Goal: Information Seeking & Learning: Check status

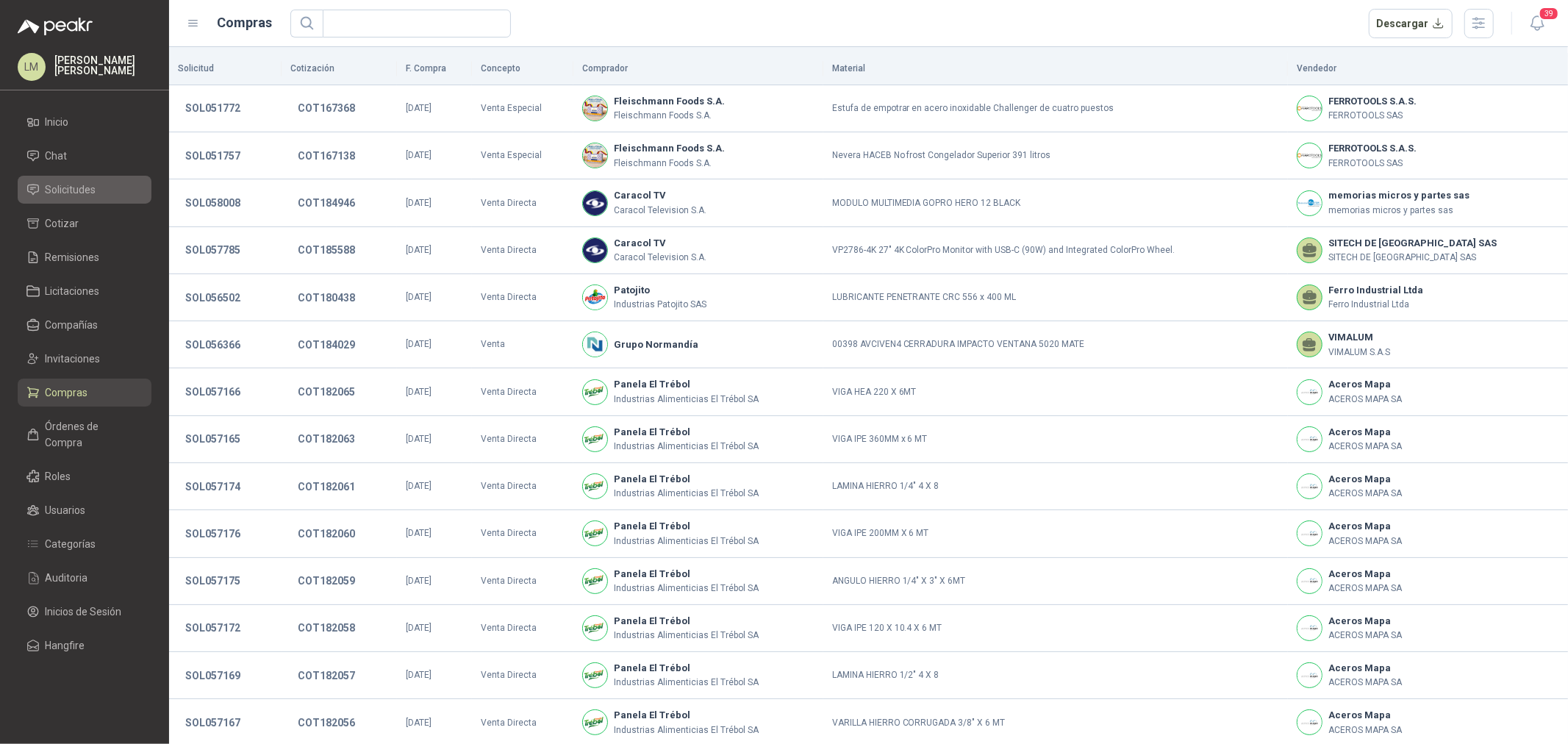
click at [76, 196] on span "Solicitudes" at bounding box center [71, 189] width 51 height 16
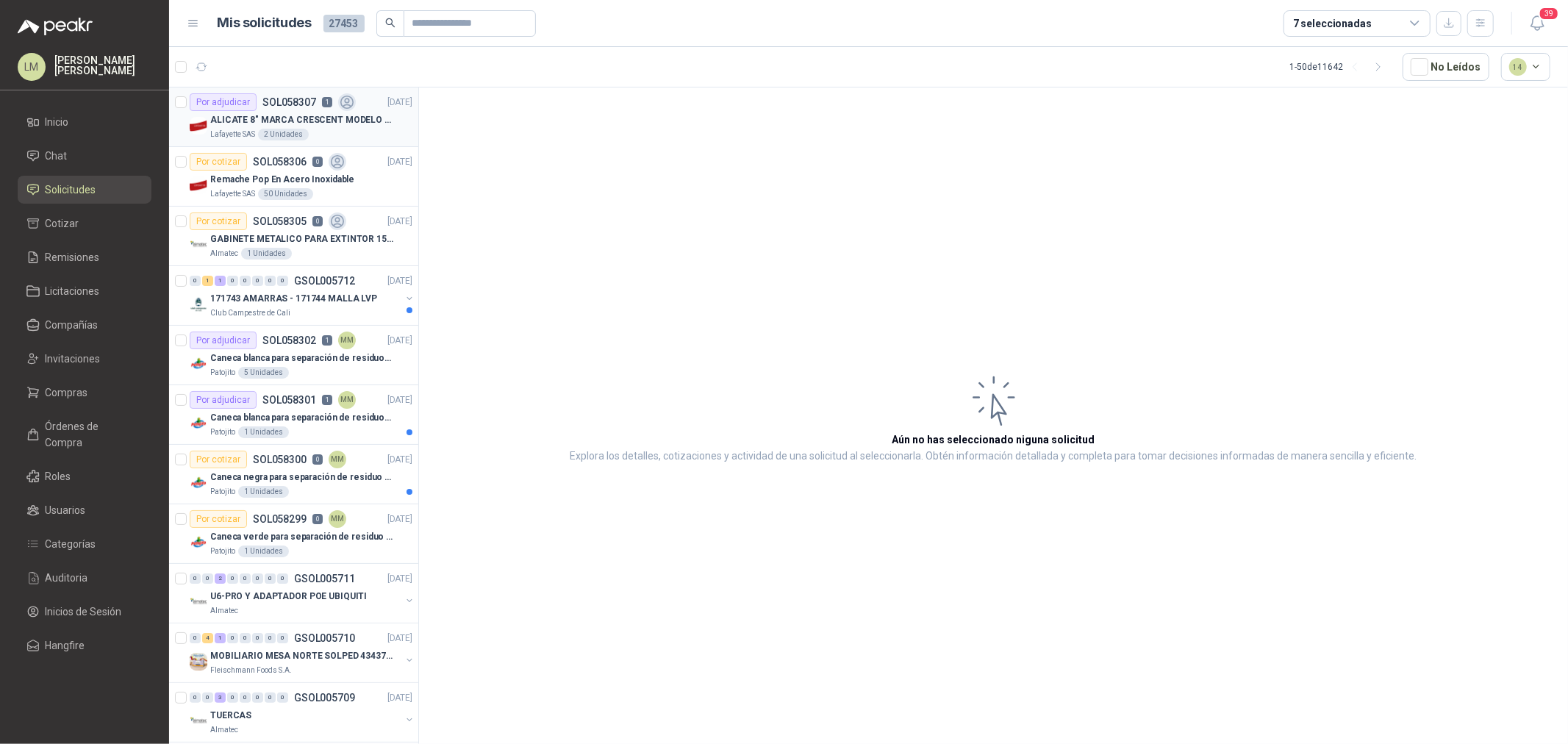
click at [268, 136] on div "2 Unidades" at bounding box center [283, 134] width 51 height 12
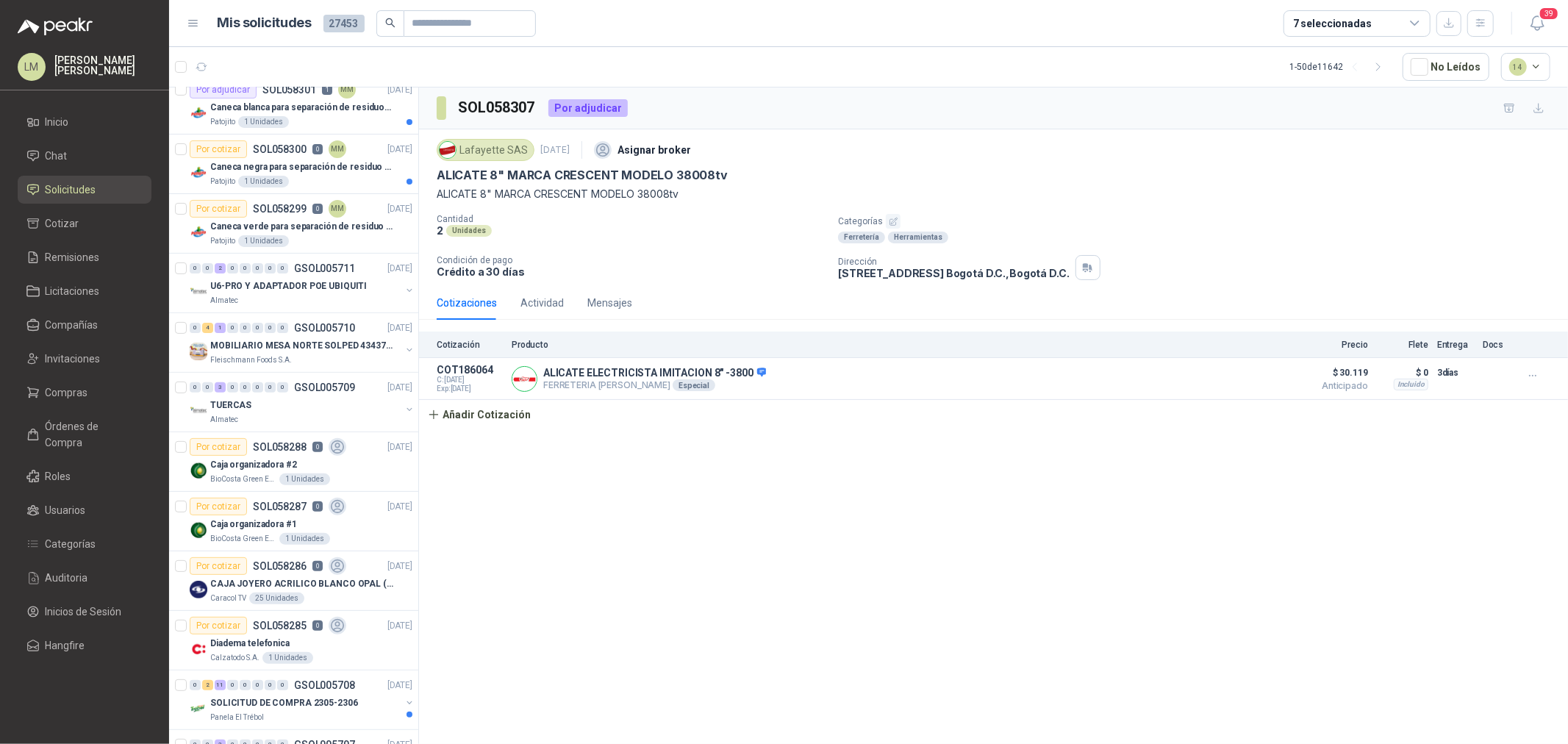
scroll to position [326, 0]
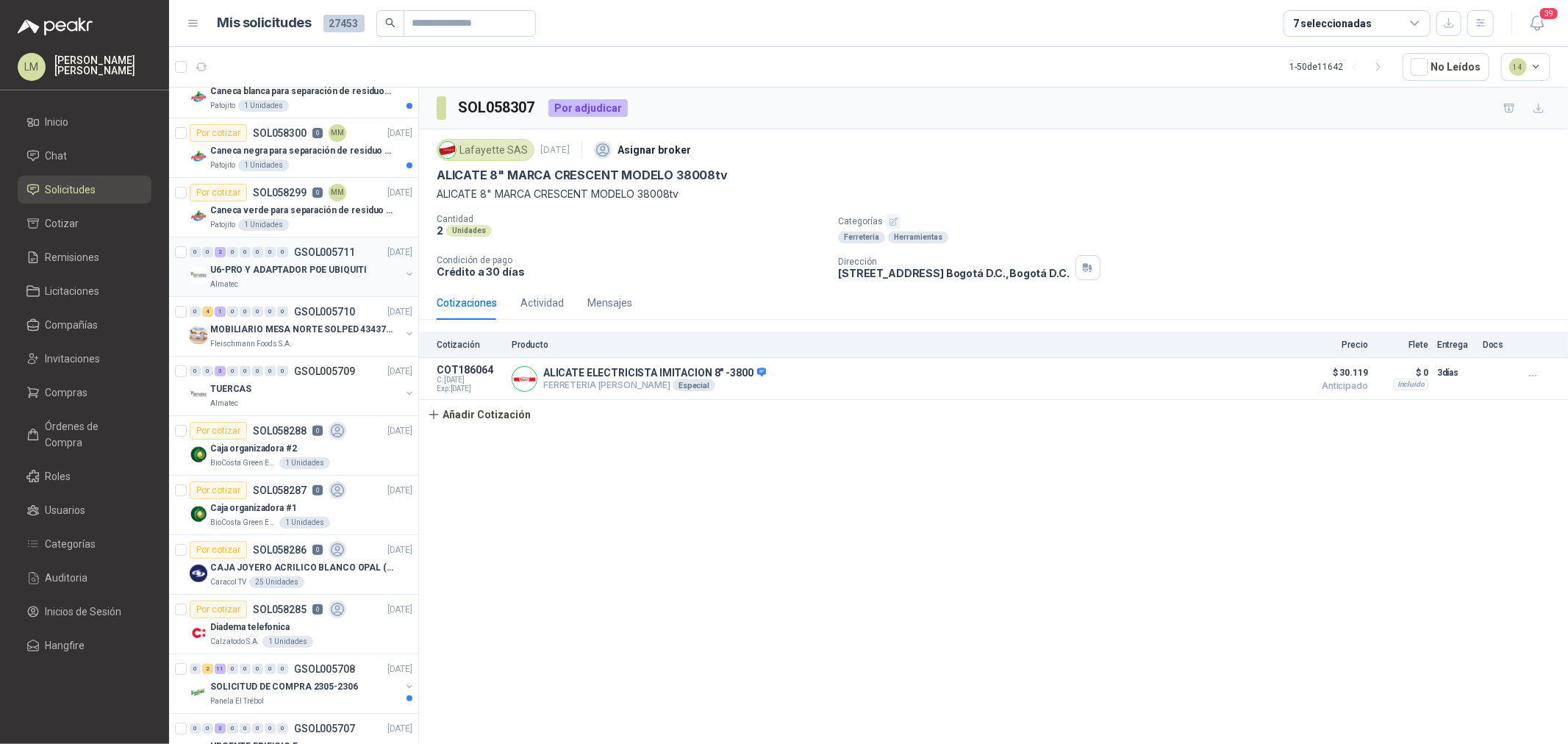
click at [404, 276] on button "button" at bounding box center [410, 275] width 12 height 12
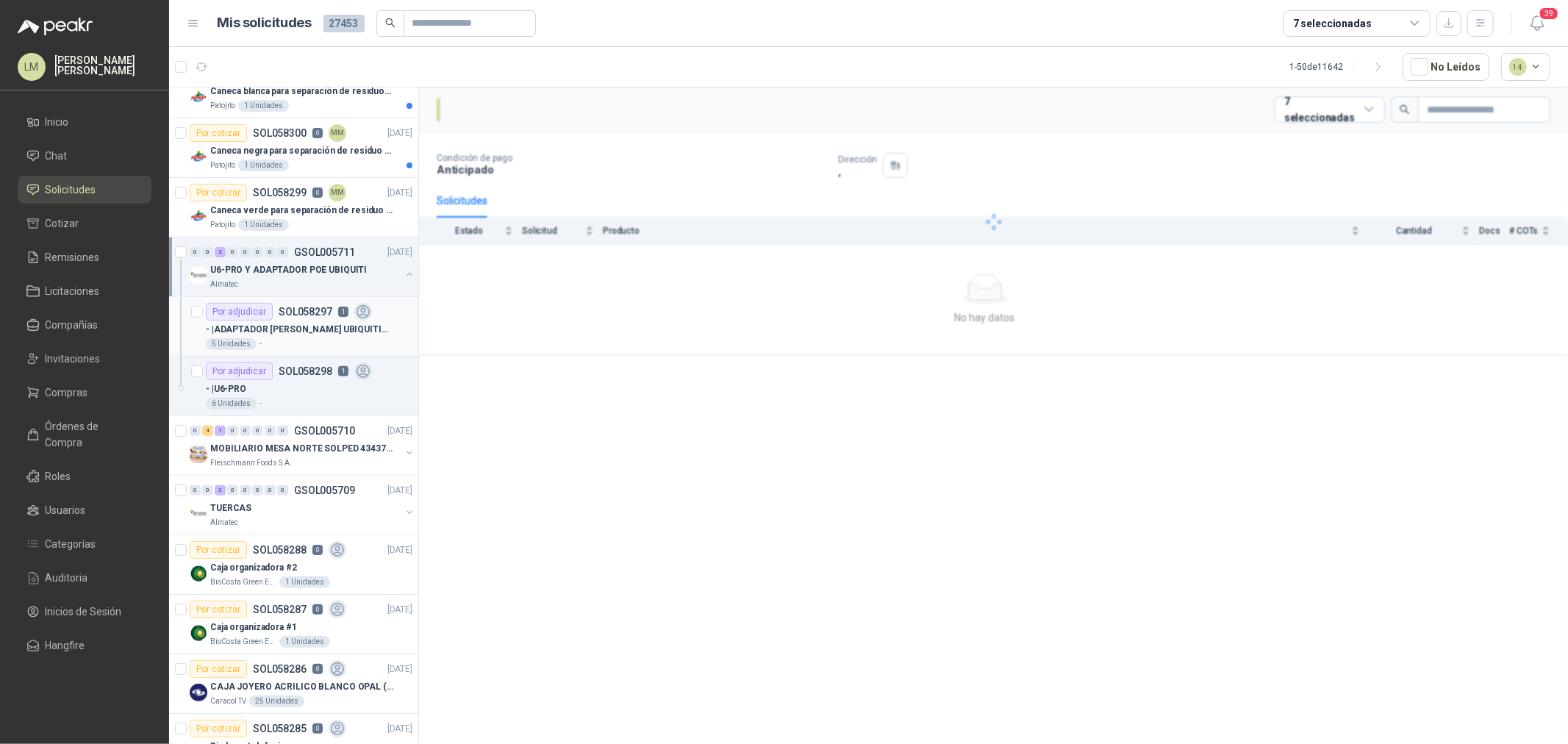
click at [340, 305] on div "Por adjudicar SOL058297 1" at bounding box center [288, 312] width 166 height 17
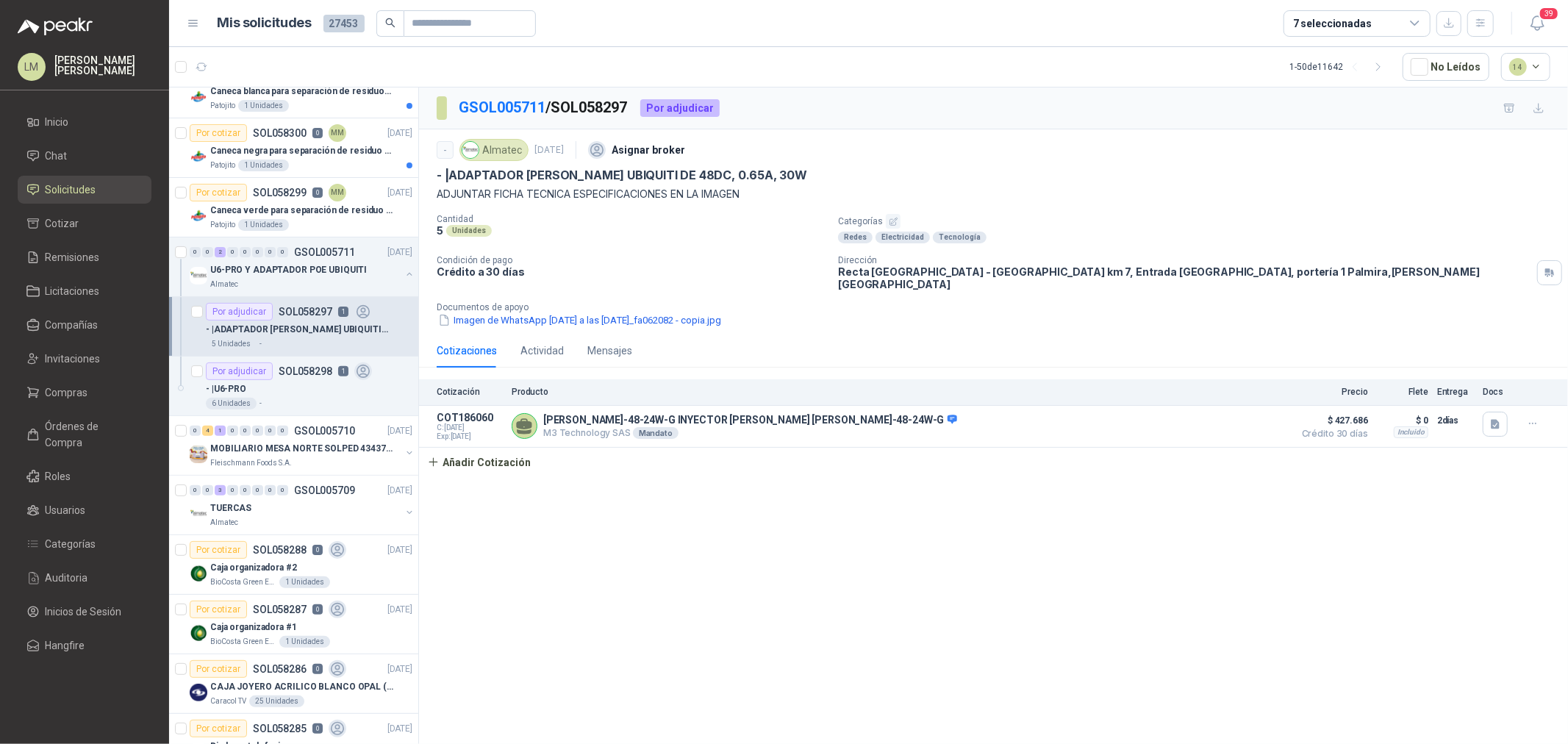
scroll to position [408, 0]
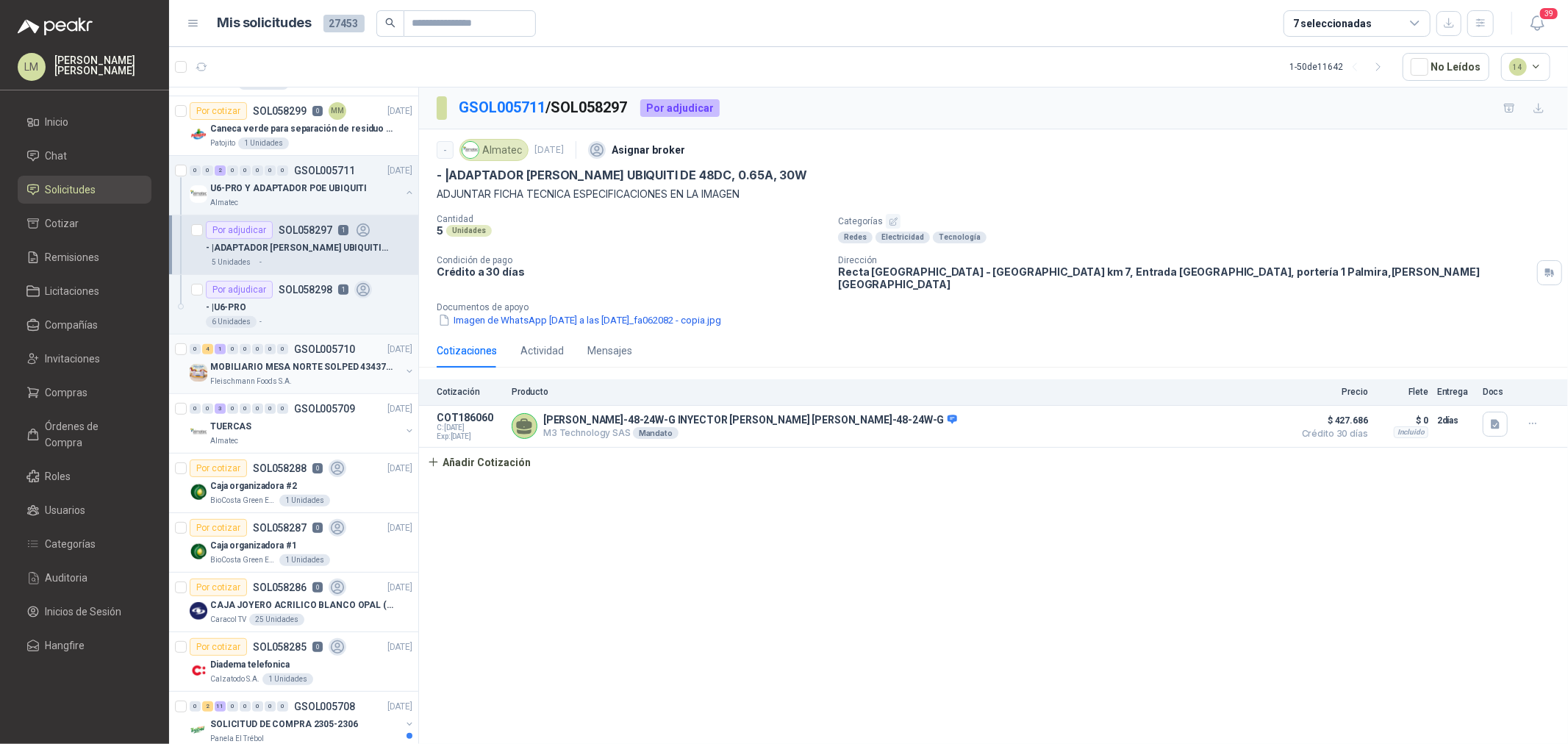
click at [404, 371] on button "button" at bounding box center [410, 371] width 12 height 12
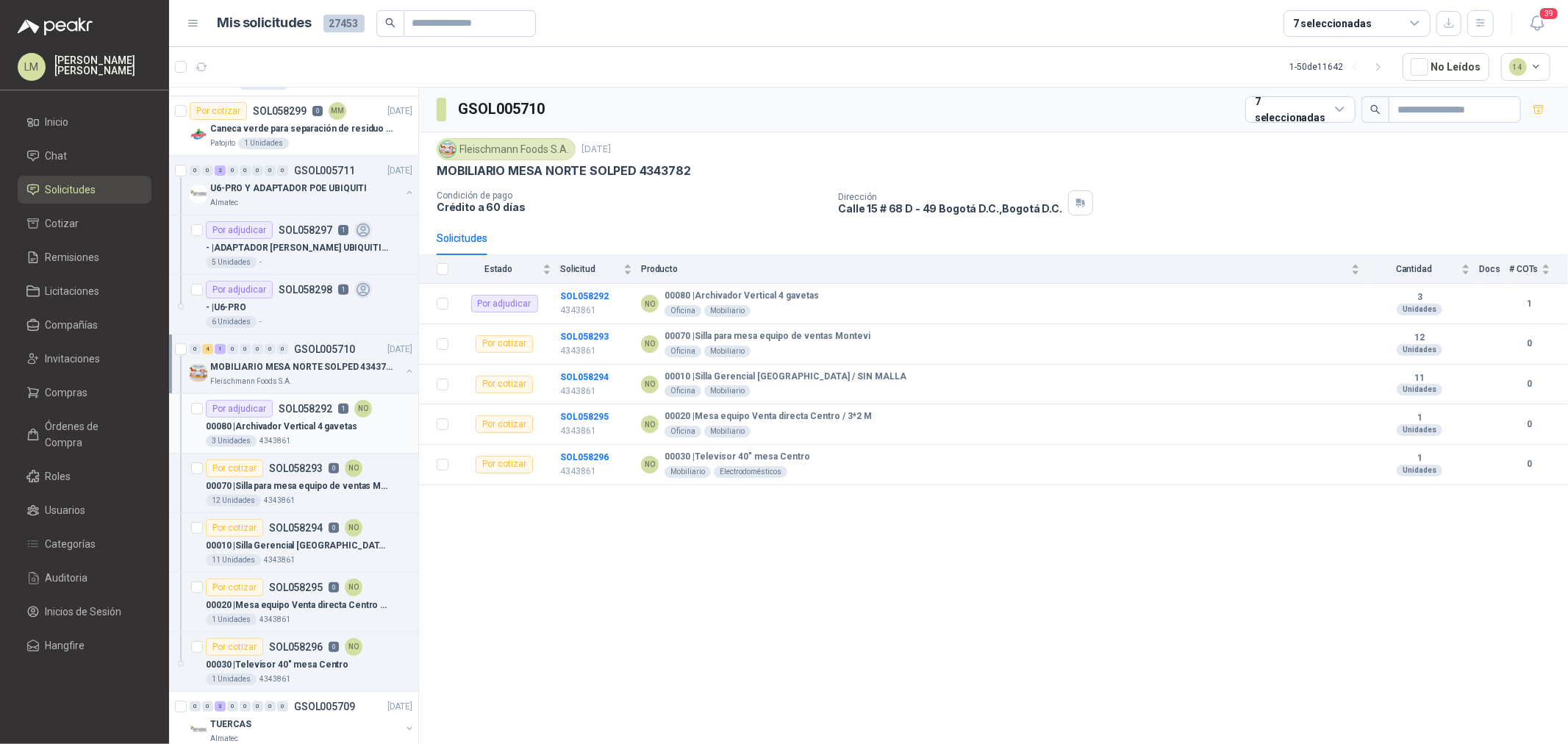
click at [319, 409] on p "SOL058292" at bounding box center [306, 409] width 53 height 10
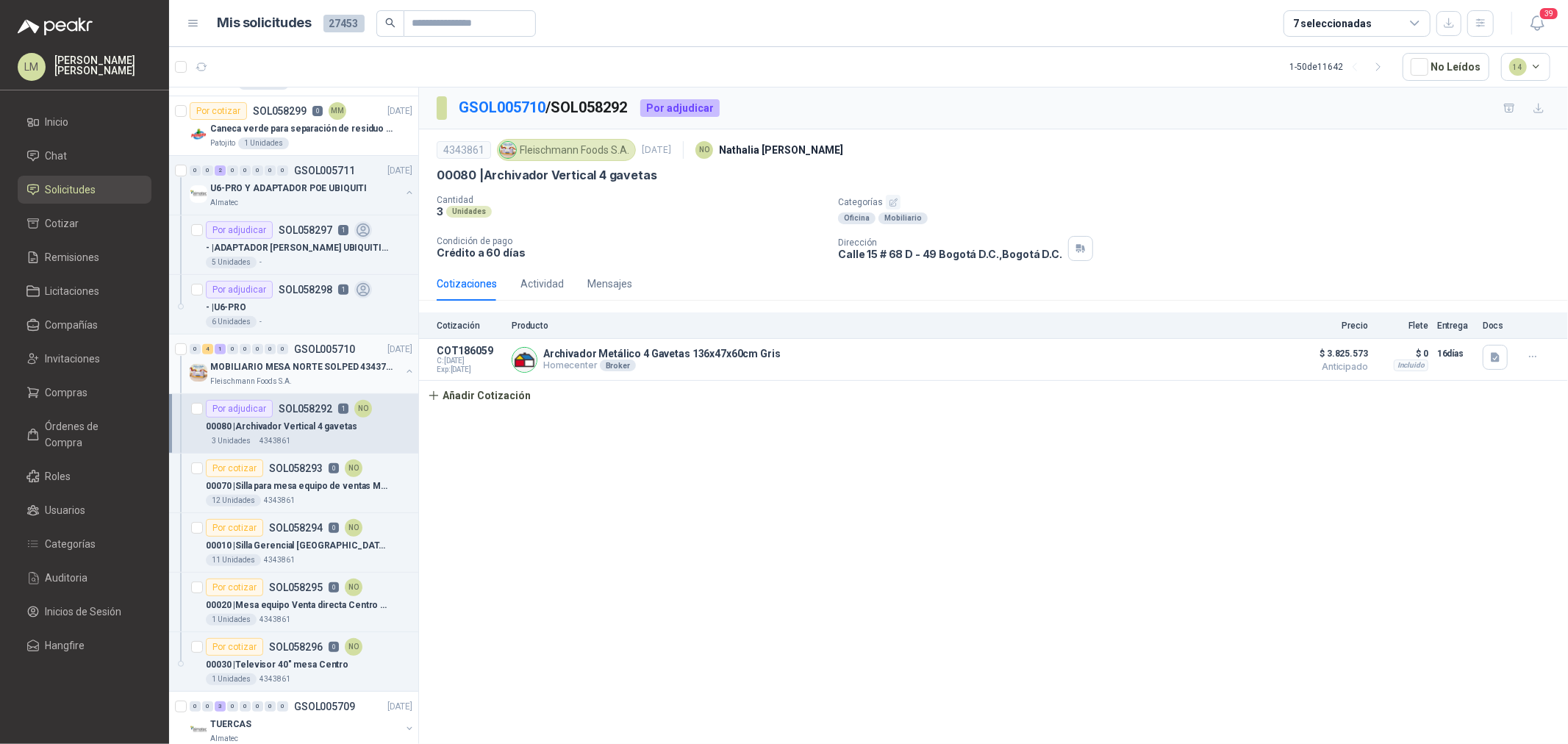
click at [404, 369] on button "button" at bounding box center [410, 371] width 12 height 12
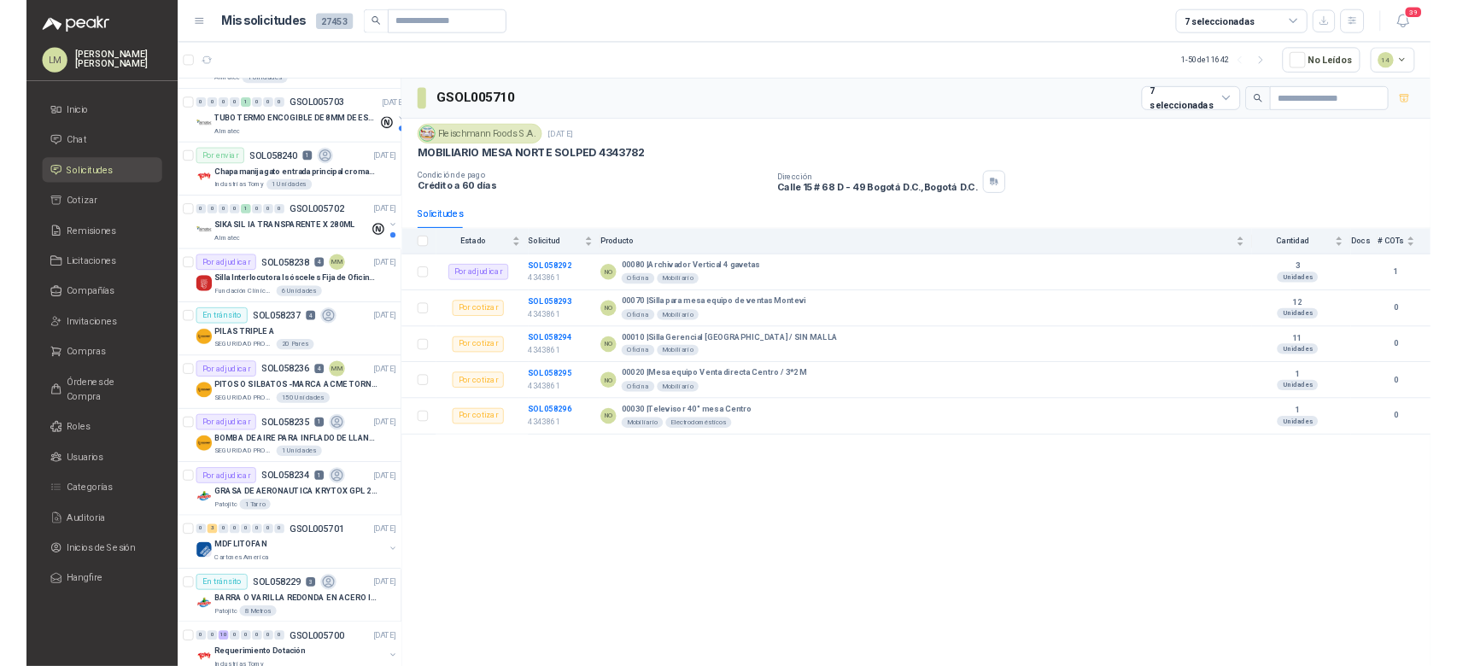
scroll to position [1708, 0]
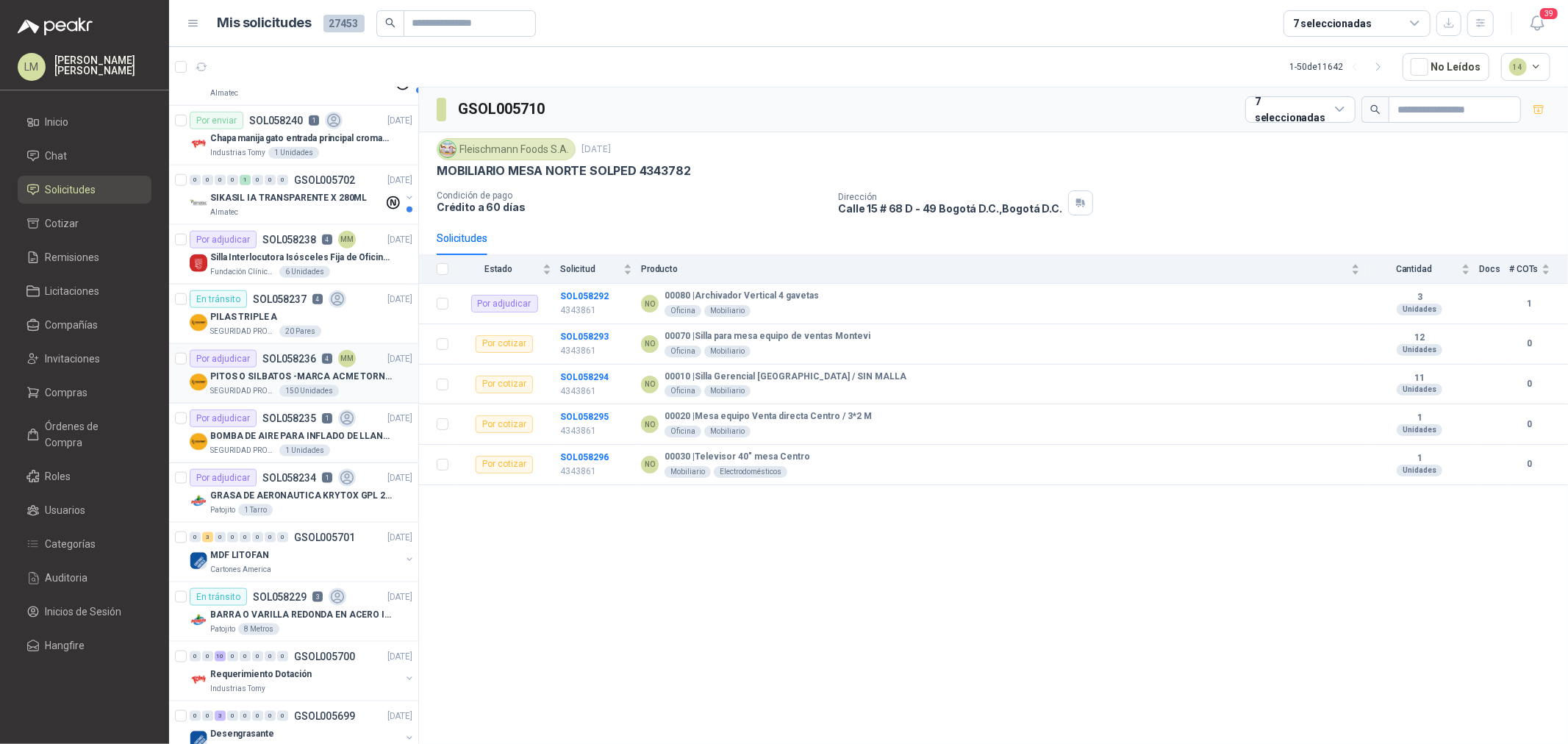
click at [263, 375] on p "PITOS O SILBATOS -MARCA ACME TORNADO 635" at bounding box center [301, 377] width 183 height 14
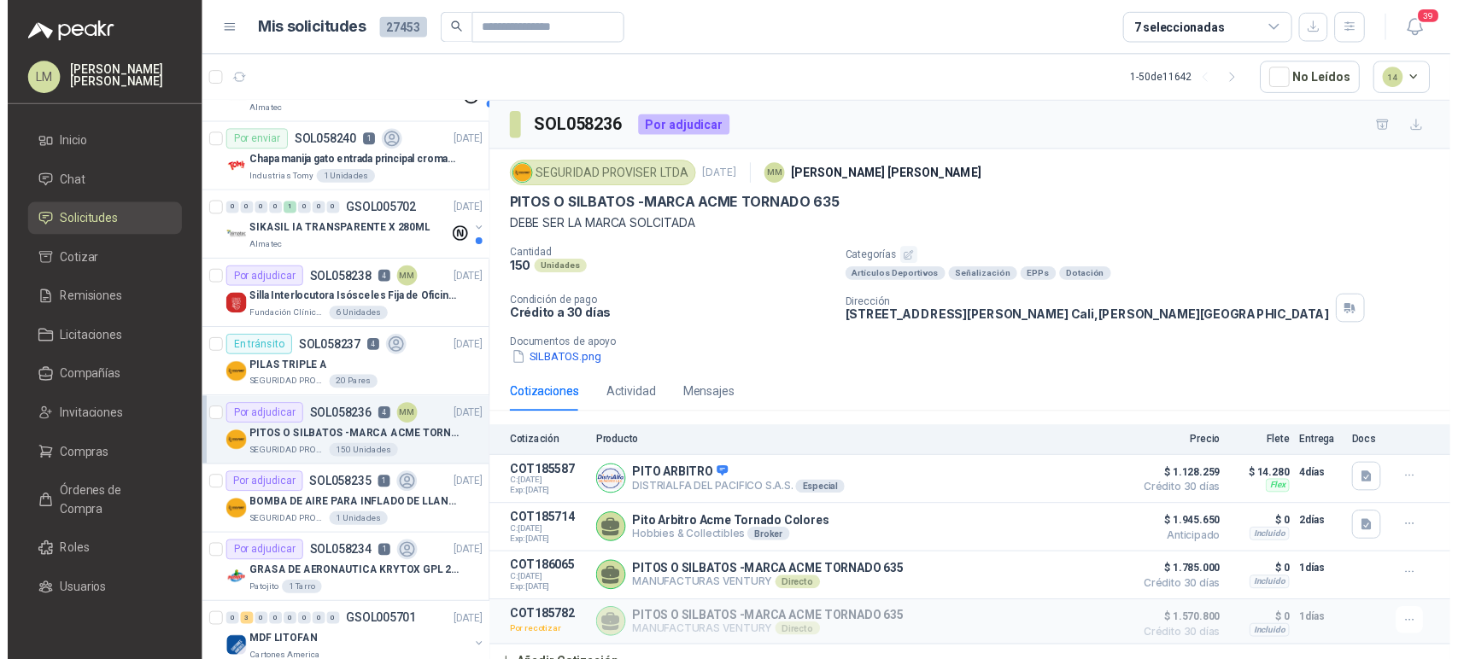
scroll to position [1708, 0]
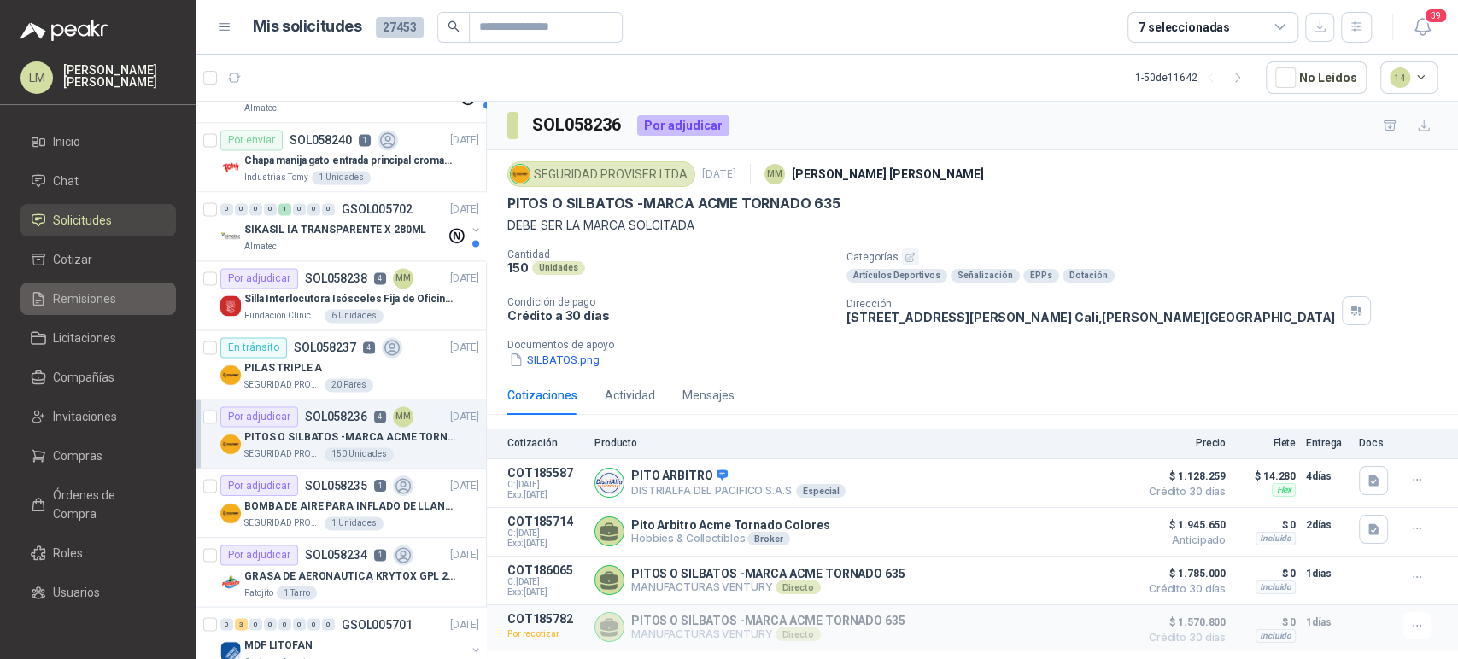
click at [78, 299] on span "Remisiones" at bounding box center [84, 298] width 63 height 19
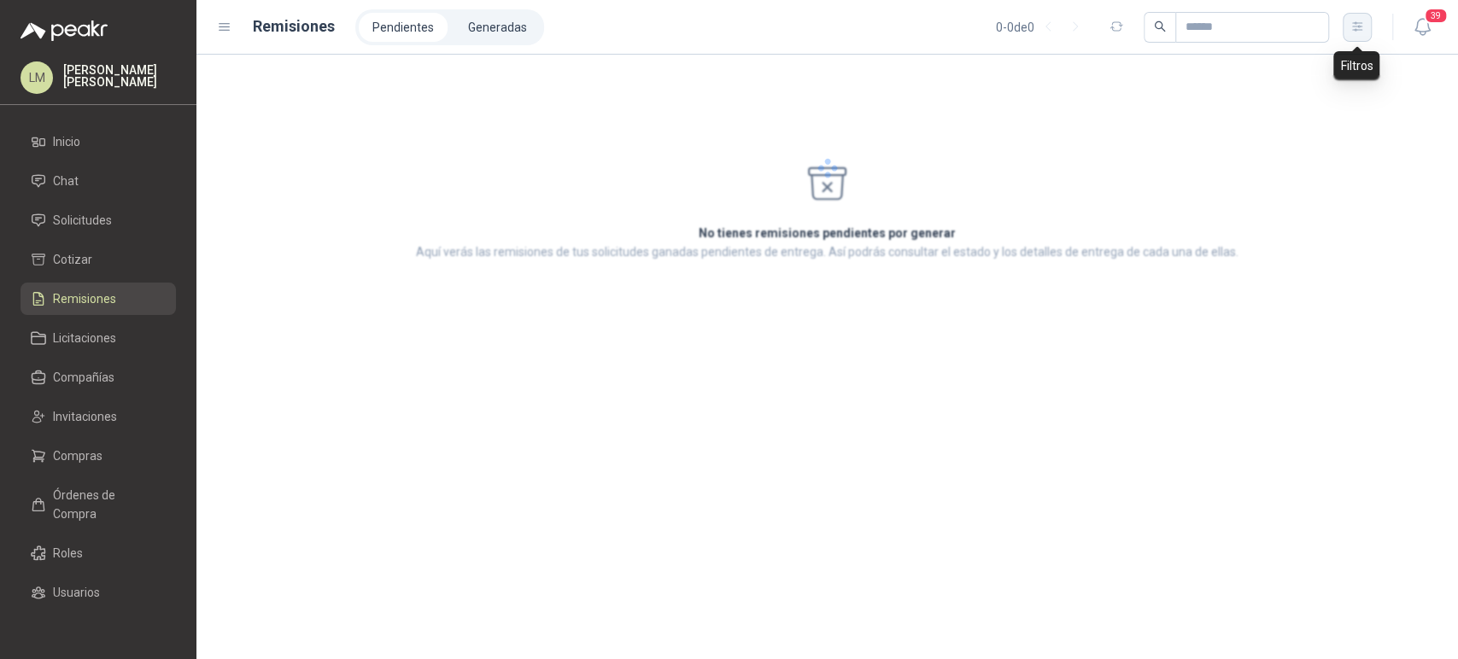
click at [1353, 23] on icon "button" at bounding box center [1356, 26] width 9 height 9
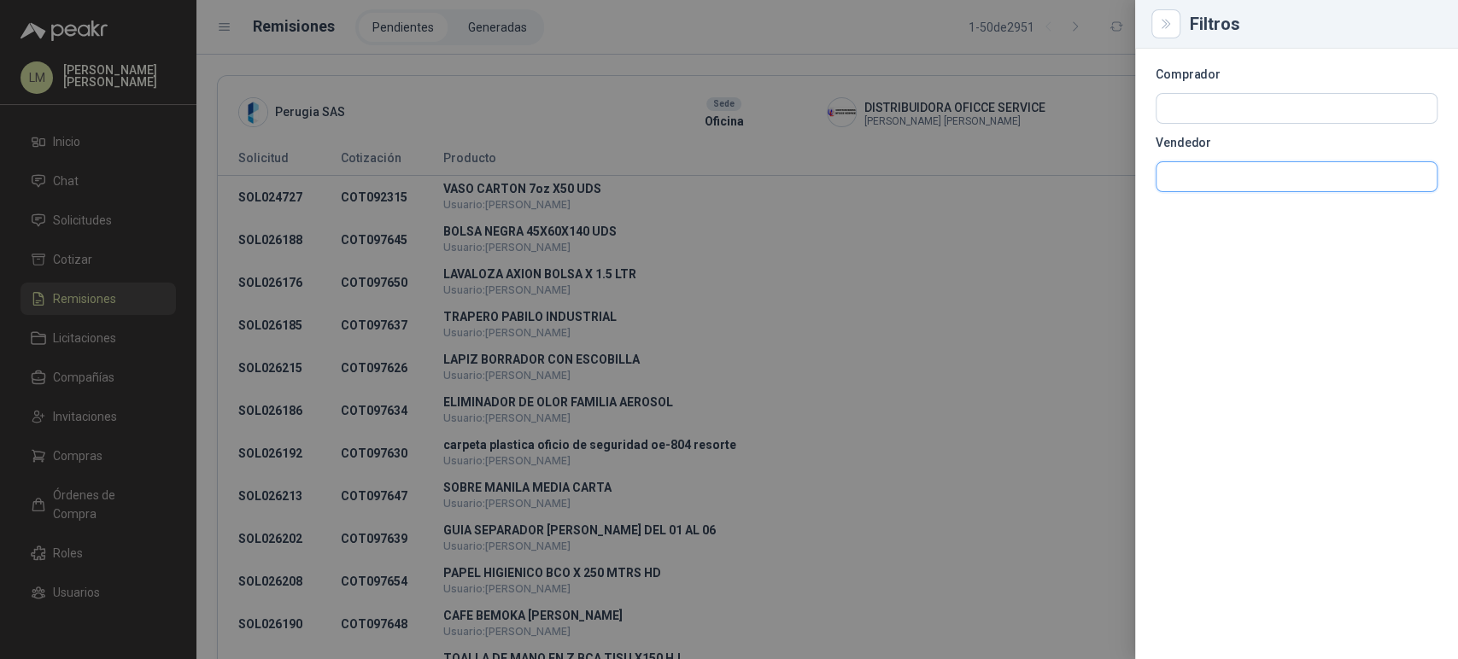
click at [1194, 173] on input "text" at bounding box center [1296, 176] width 280 height 29
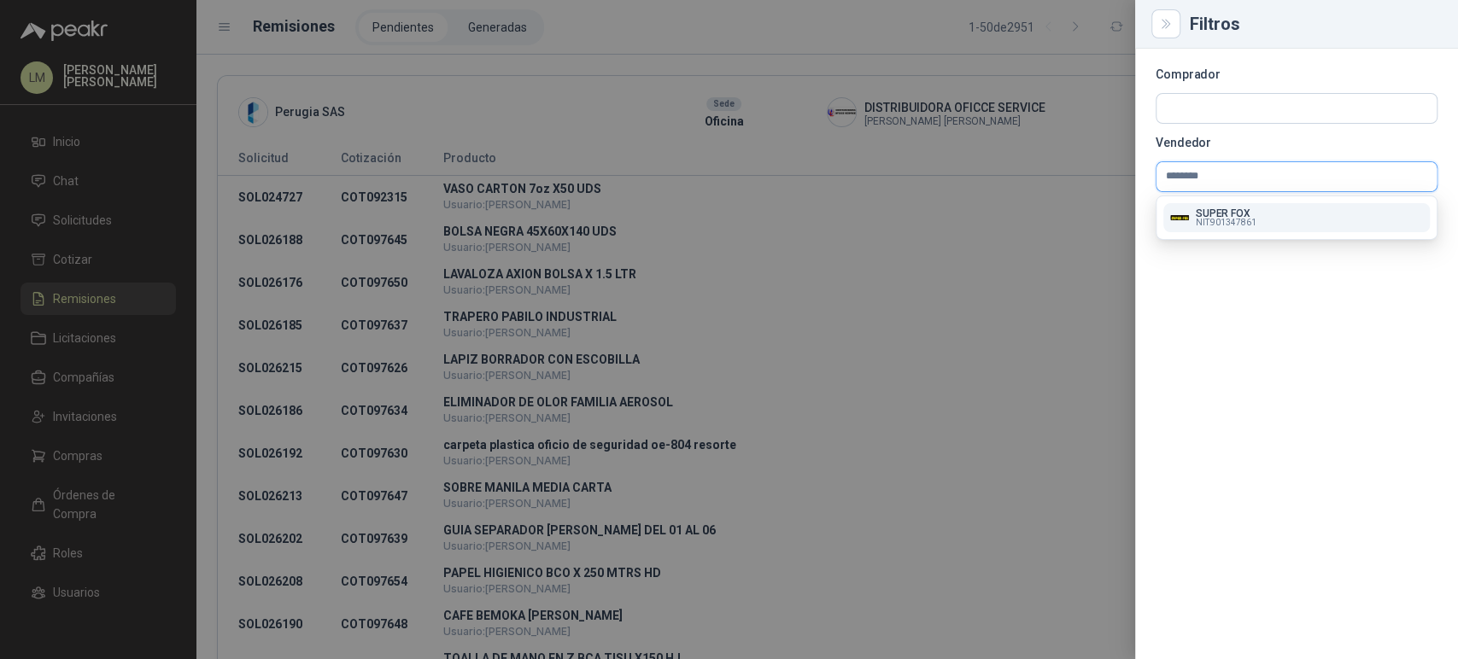
type input "********"
click at [1216, 219] on span "NIT : 901347861" at bounding box center [1225, 223] width 61 height 9
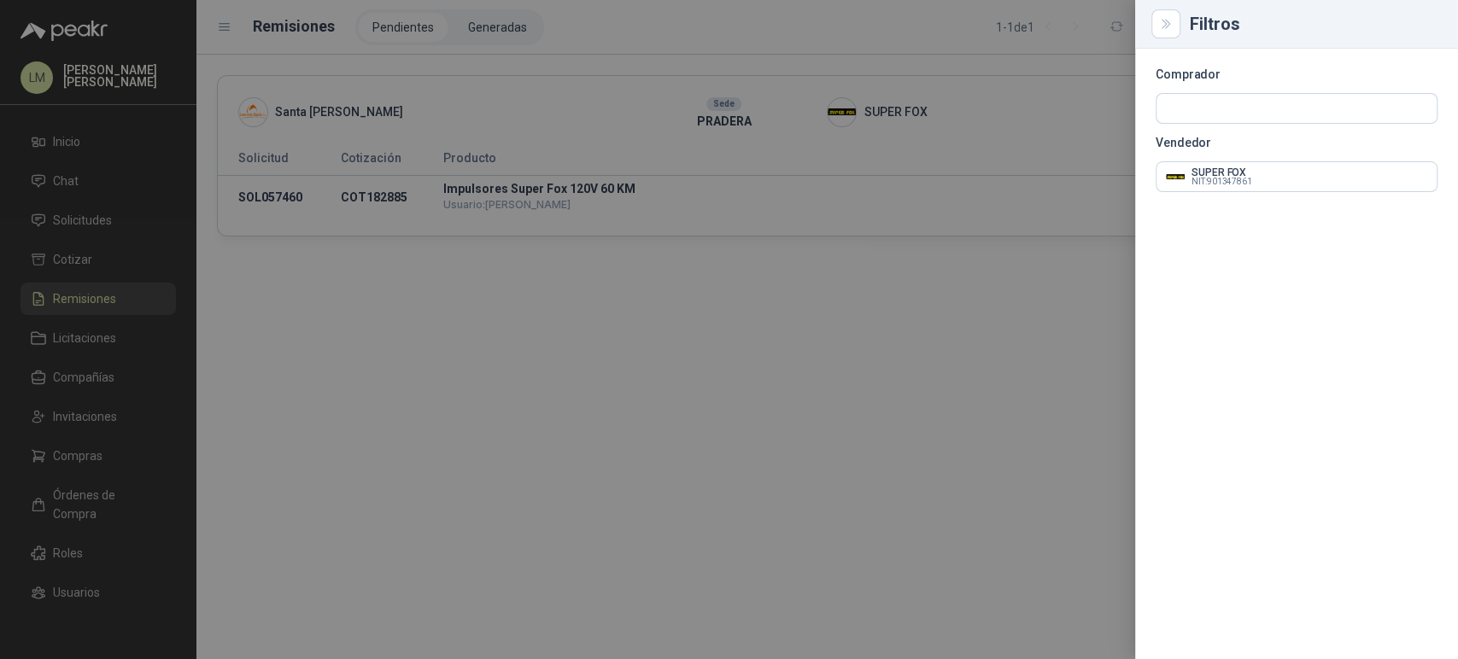
click at [670, 46] on div at bounding box center [729, 329] width 1458 height 659
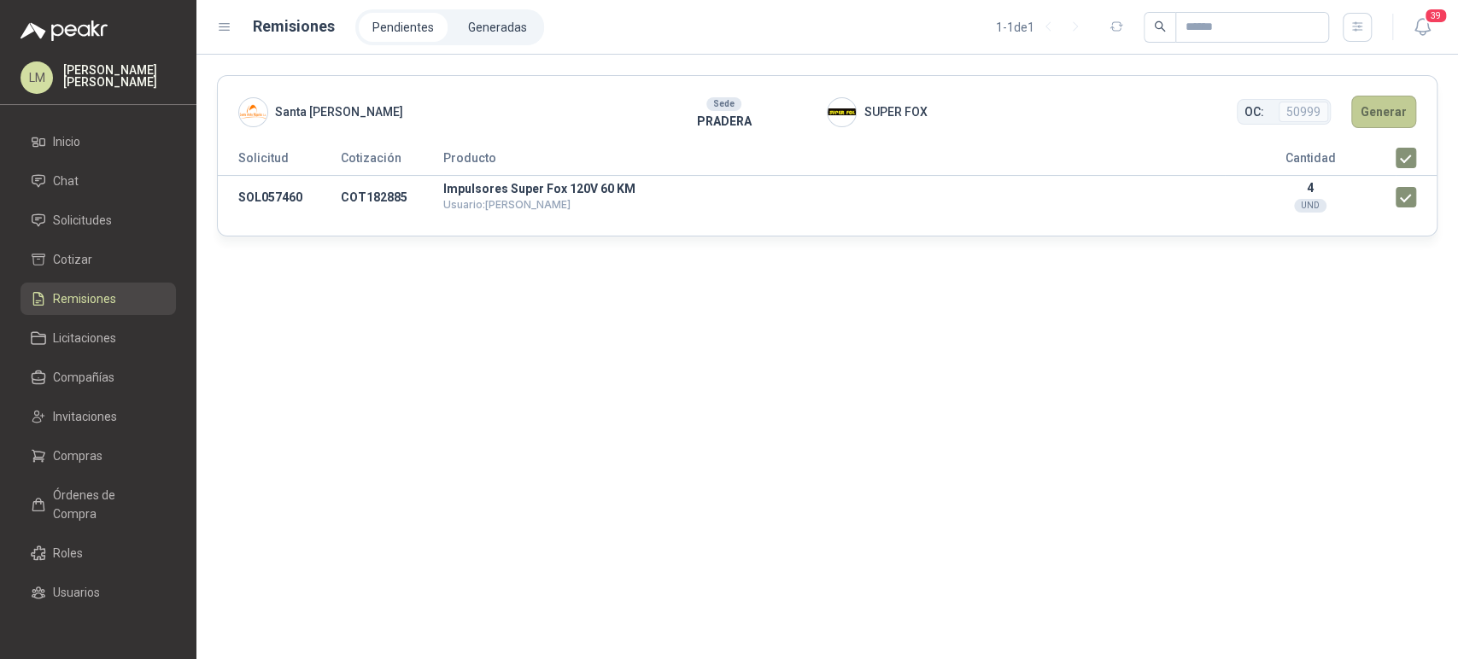
click at [1376, 115] on button "Generar" at bounding box center [1383, 112] width 65 height 32
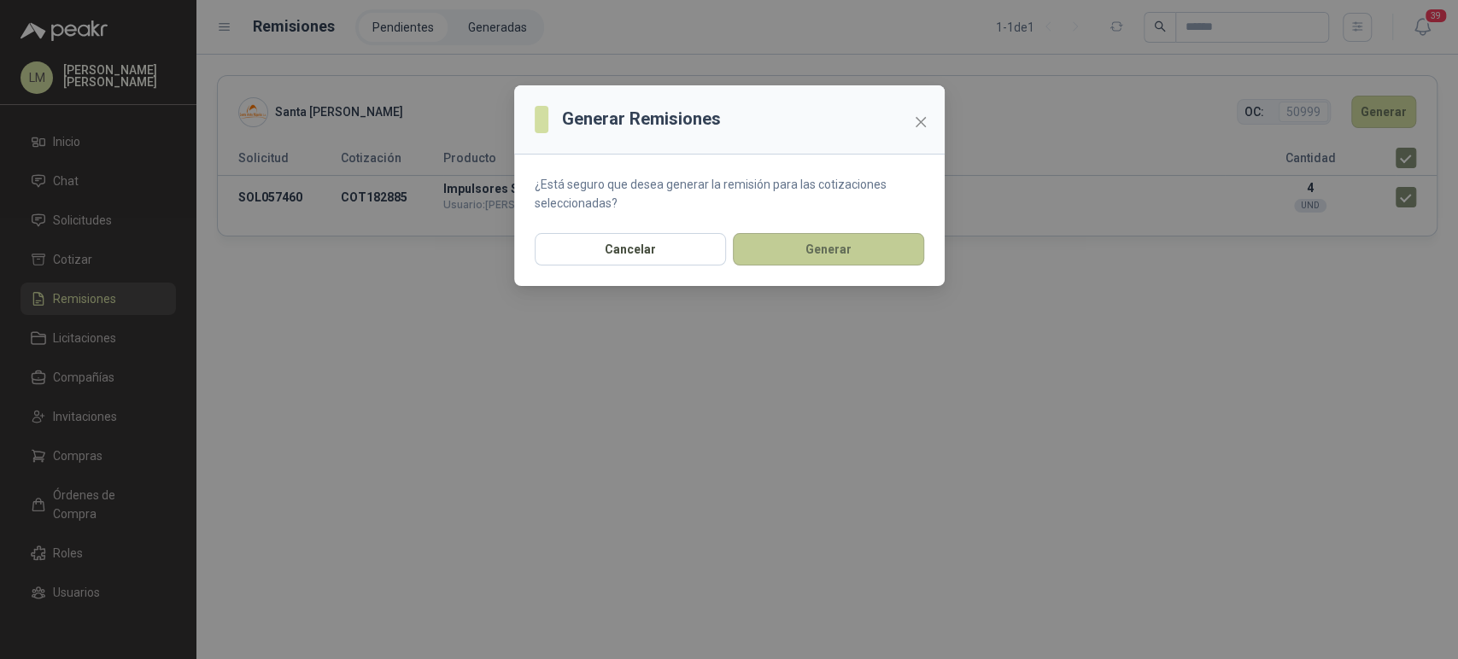
click at [828, 251] on button "Generar" at bounding box center [828, 249] width 191 height 32
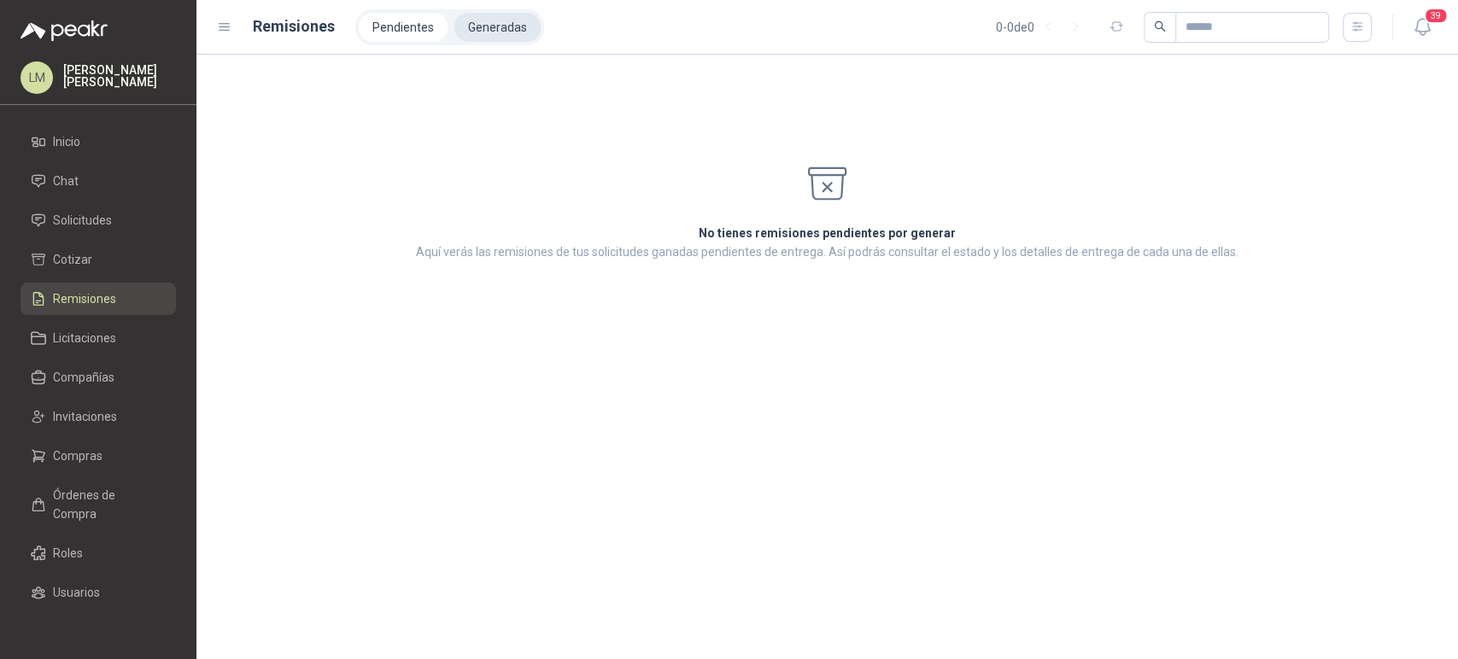
click at [498, 29] on li "Generadas" at bounding box center [497, 27] width 86 height 29
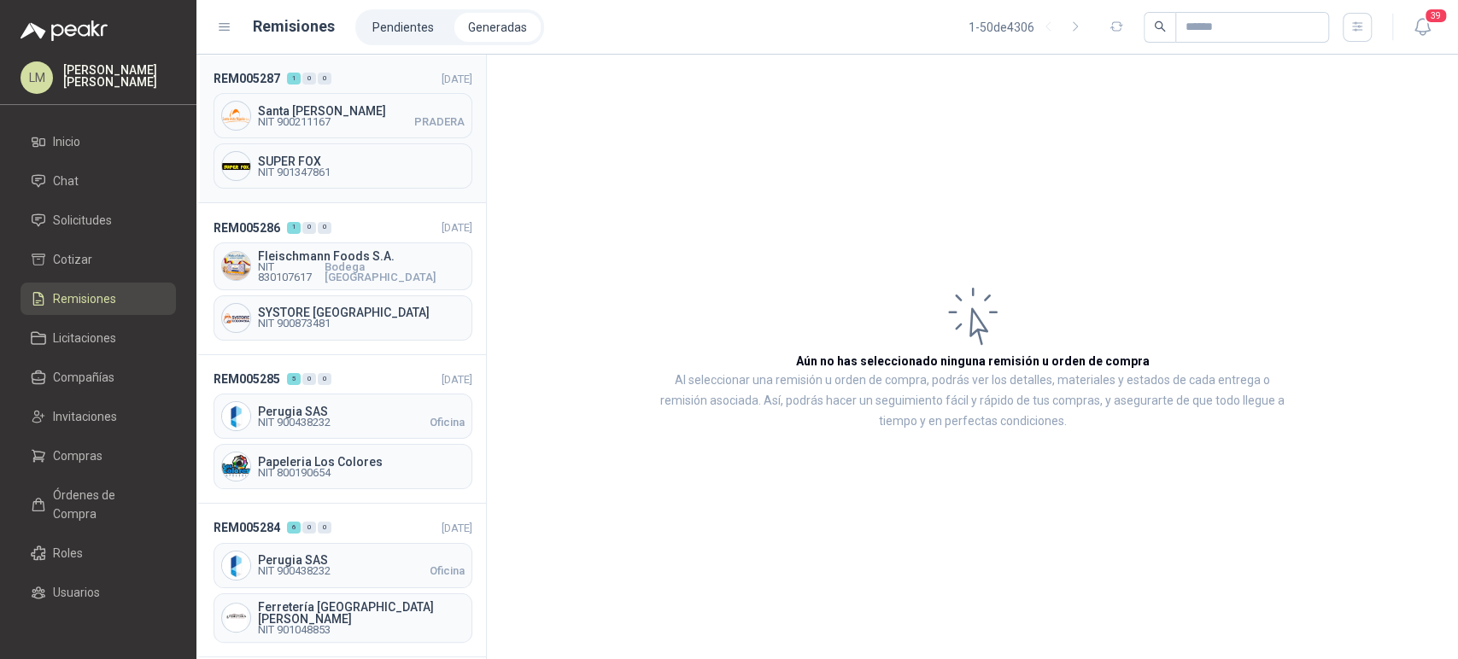
click at [329, 149] on div "SUPER FOX NIT 901347861" at bounding box center [342, 165] width 259 height 45
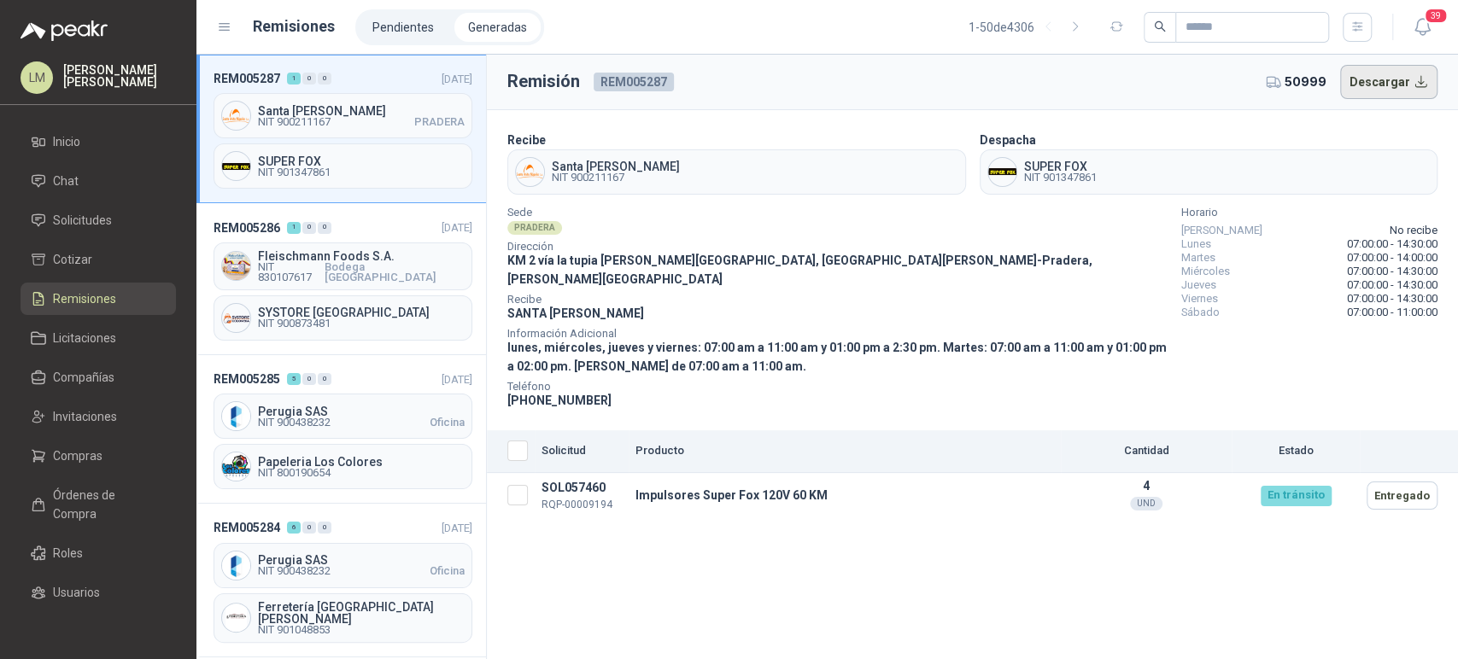
click at [1374, 85] on button "Descargar" at bounding box center [1389, 82] width 98 height 34
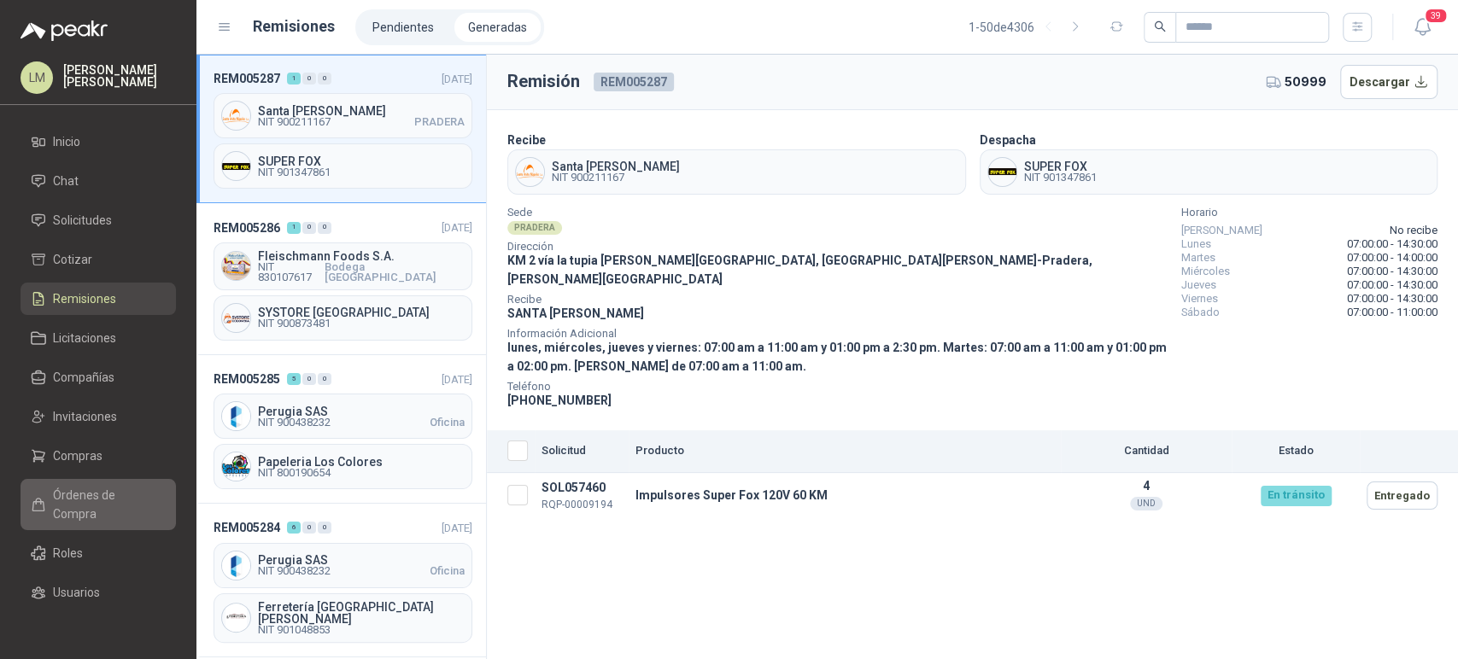
click at [79, 502] on span "Órdenes de Compra" at bounding box center [106, 505] width 107 height 38
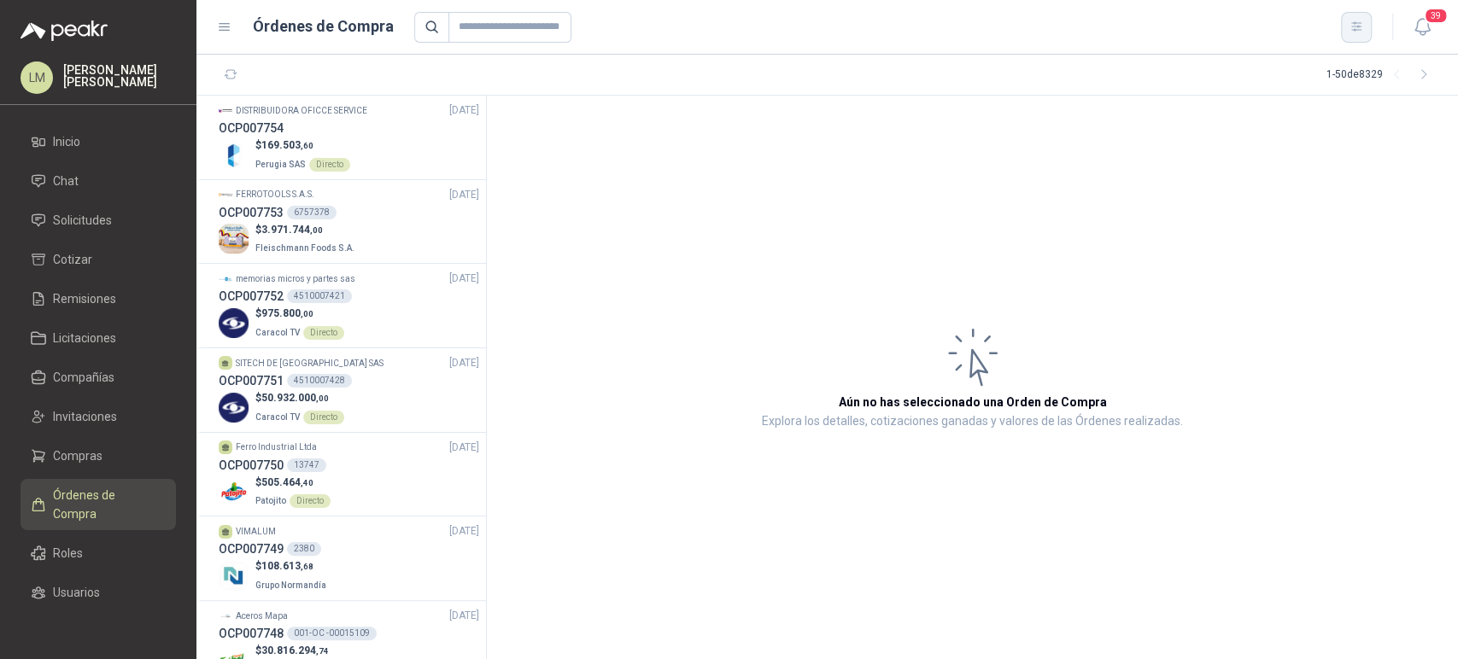
click at [1359, 32] on icon "button" at bounding box center [1356, 27] width 15 height 15
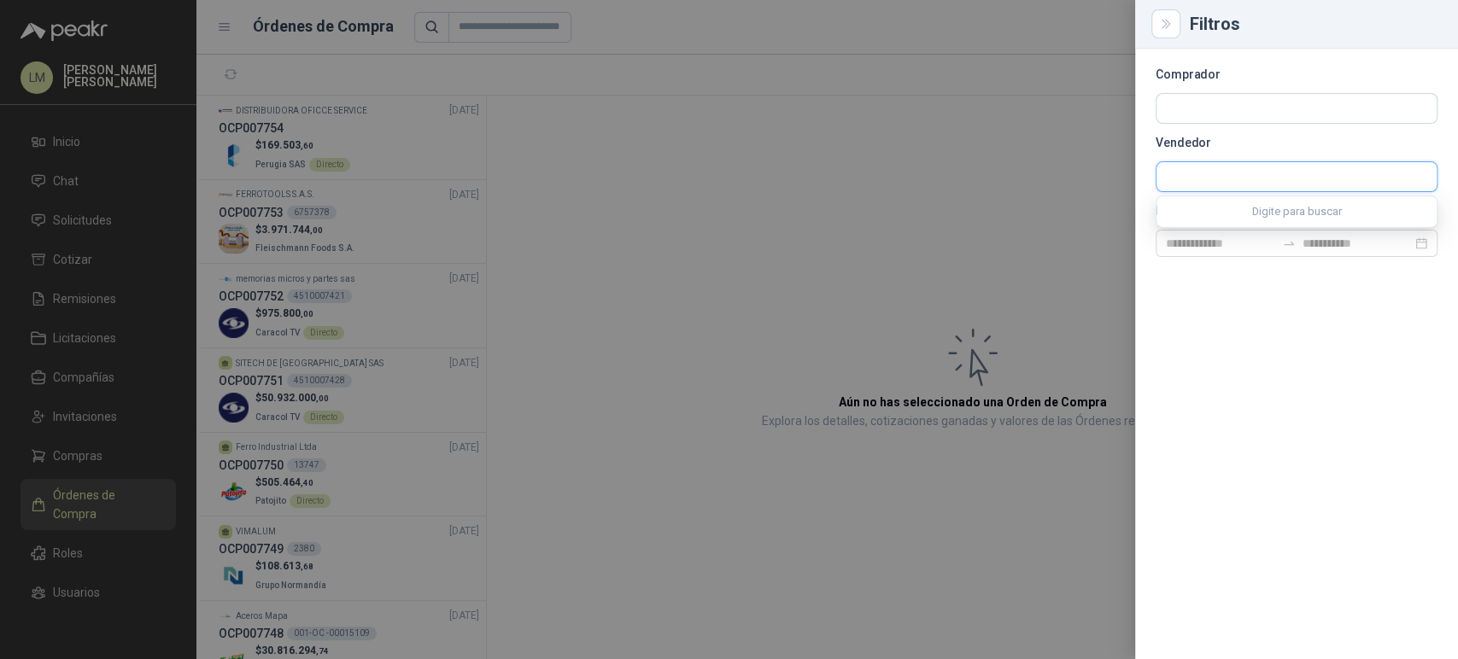
click at [1185, 179] on input "text" at bounding box center [1296, 176] width 280 height 29
click at [786, 196] on div at bounding box center [729, 329] width 1458 height 659
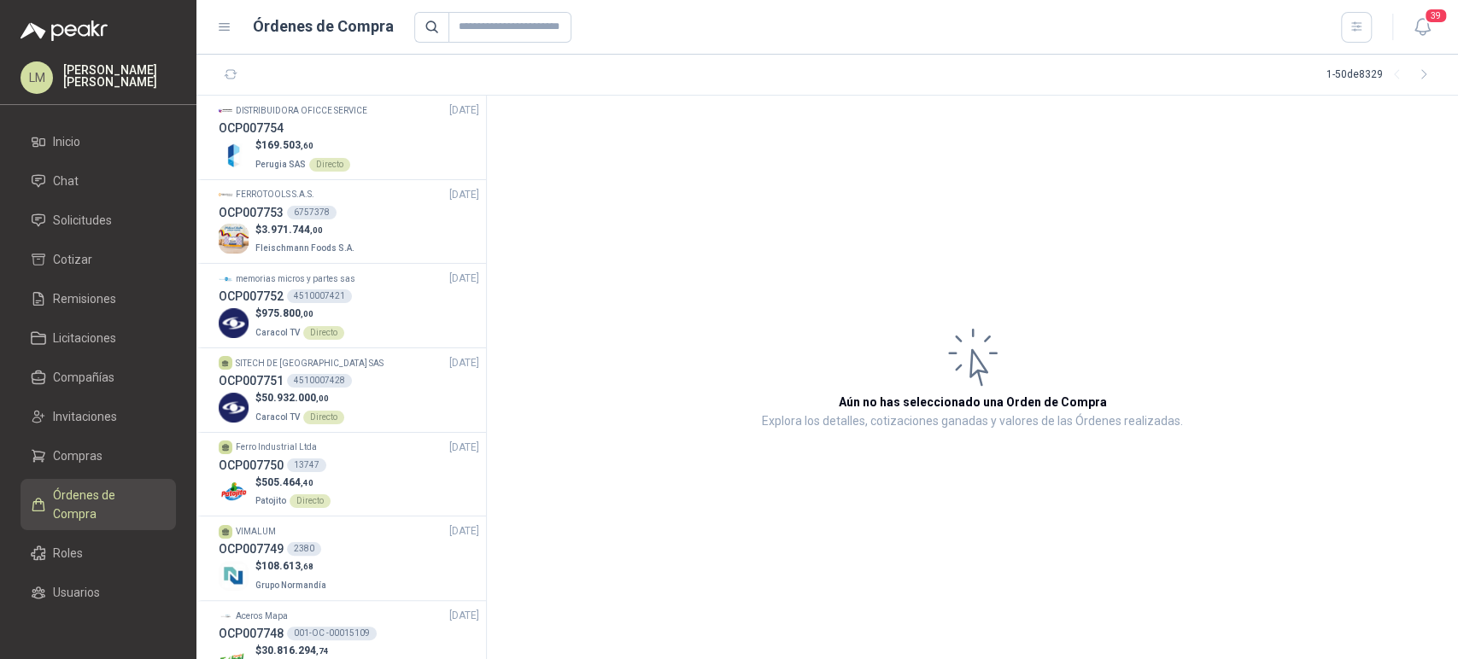
click at [1378, 29] on div "39" at bounding box center [1404, 27] width 66 height 26
click at [1353, 34] on button "button" at bounding box center [1356, 27] width 31 height 31
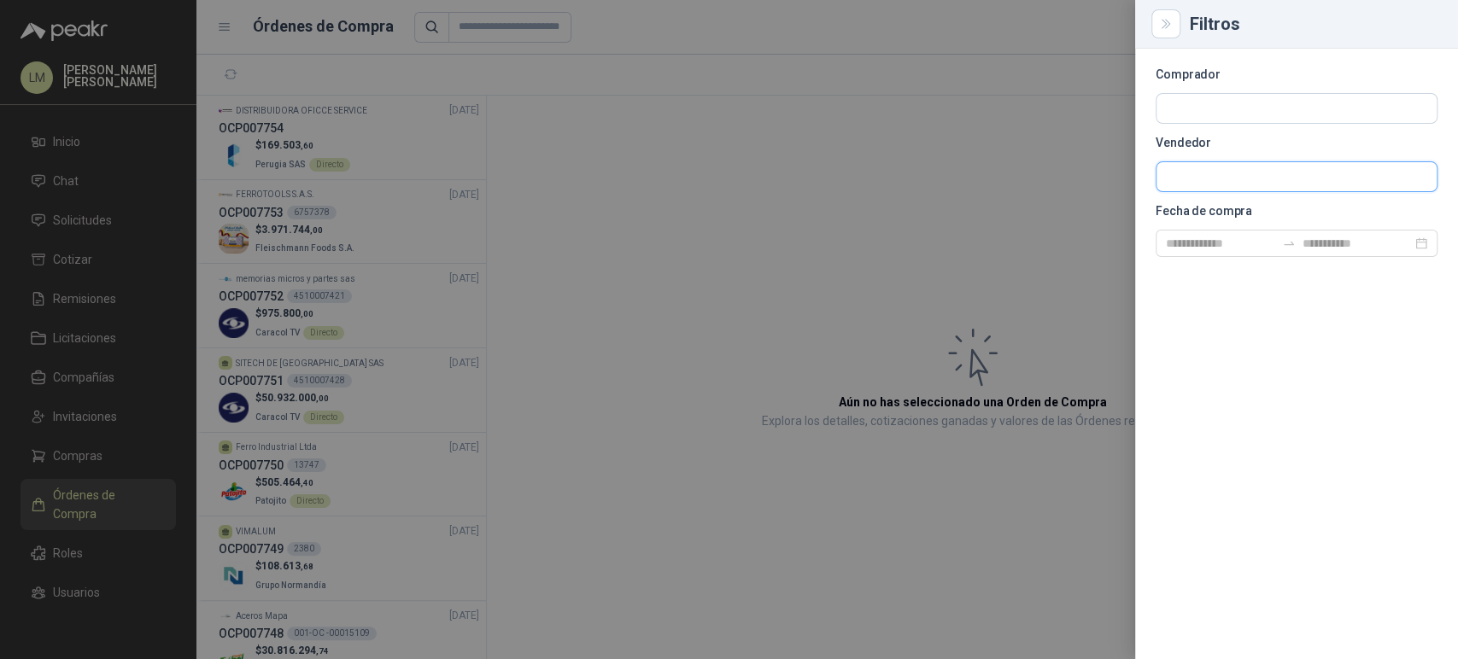
click at [1213, 183] on input "text" at bounding box center [1296, 176] width 280 height 29
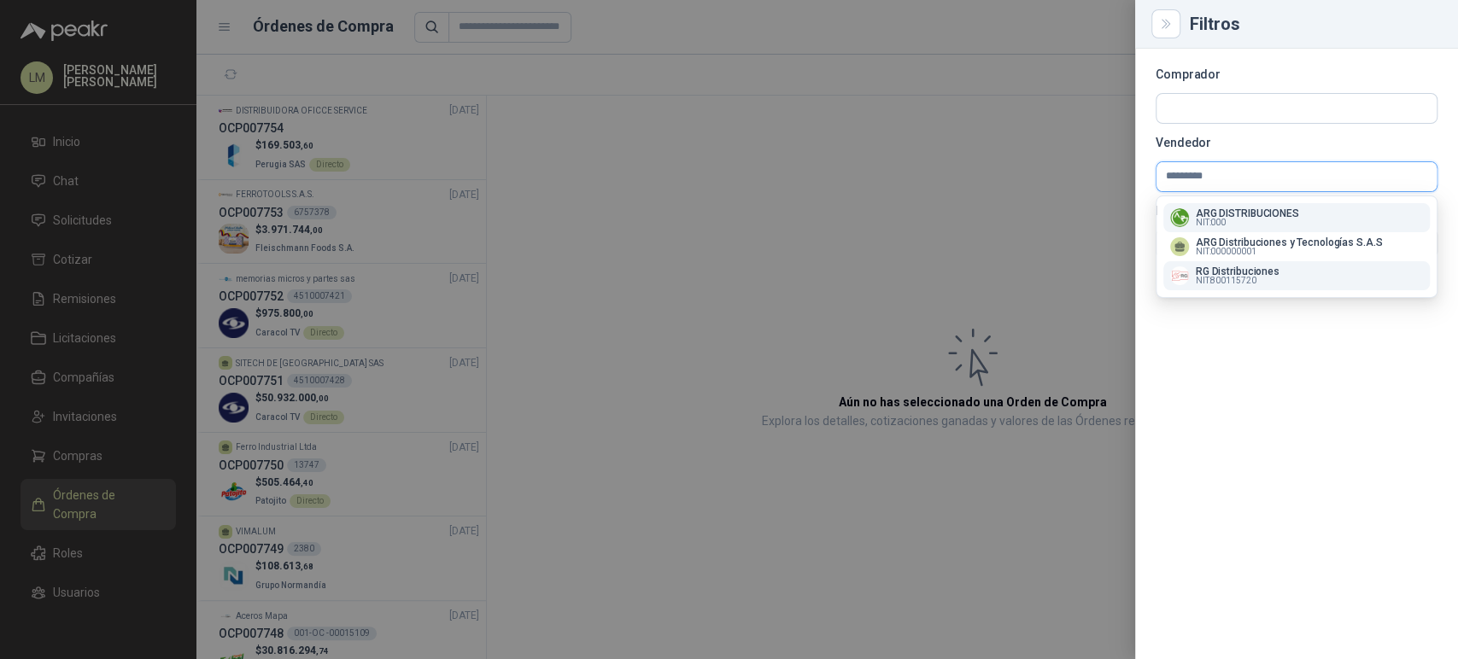
type input "*********"
click at [1231, 272] on p "RG Distribuciones" at bounding box center [1237, 271] width 84 height 10
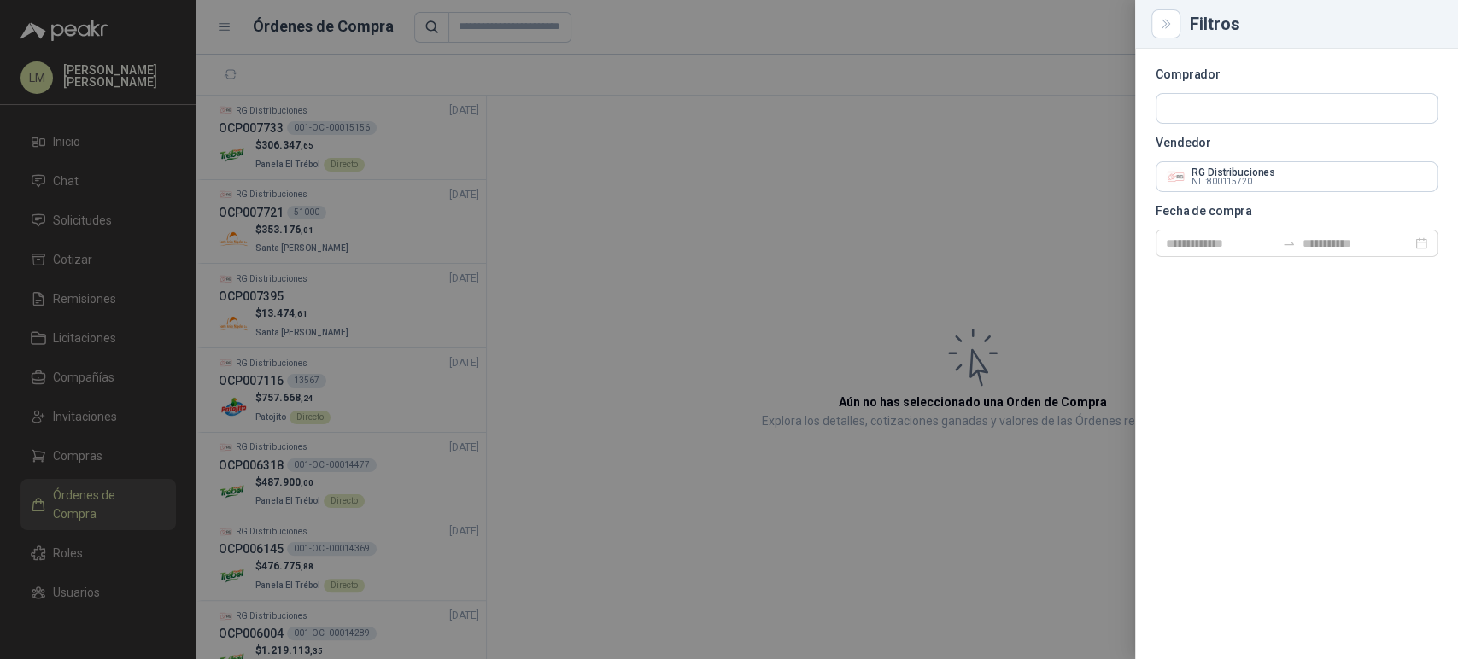
click at [663, 233] on div at bounding box center [729, 329] width 1458 height 659
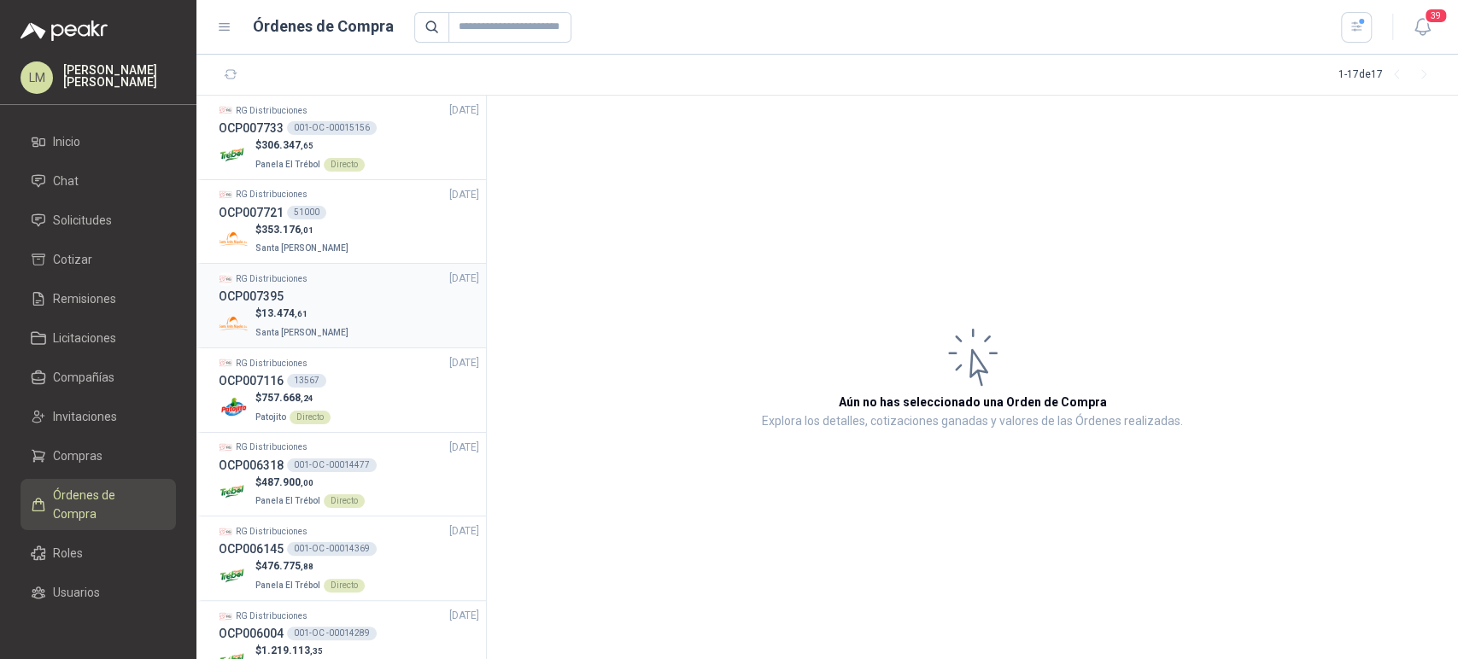
click at [320, 305] on div "OCP007395" at bounding box center [349, 296] width 260 height 19
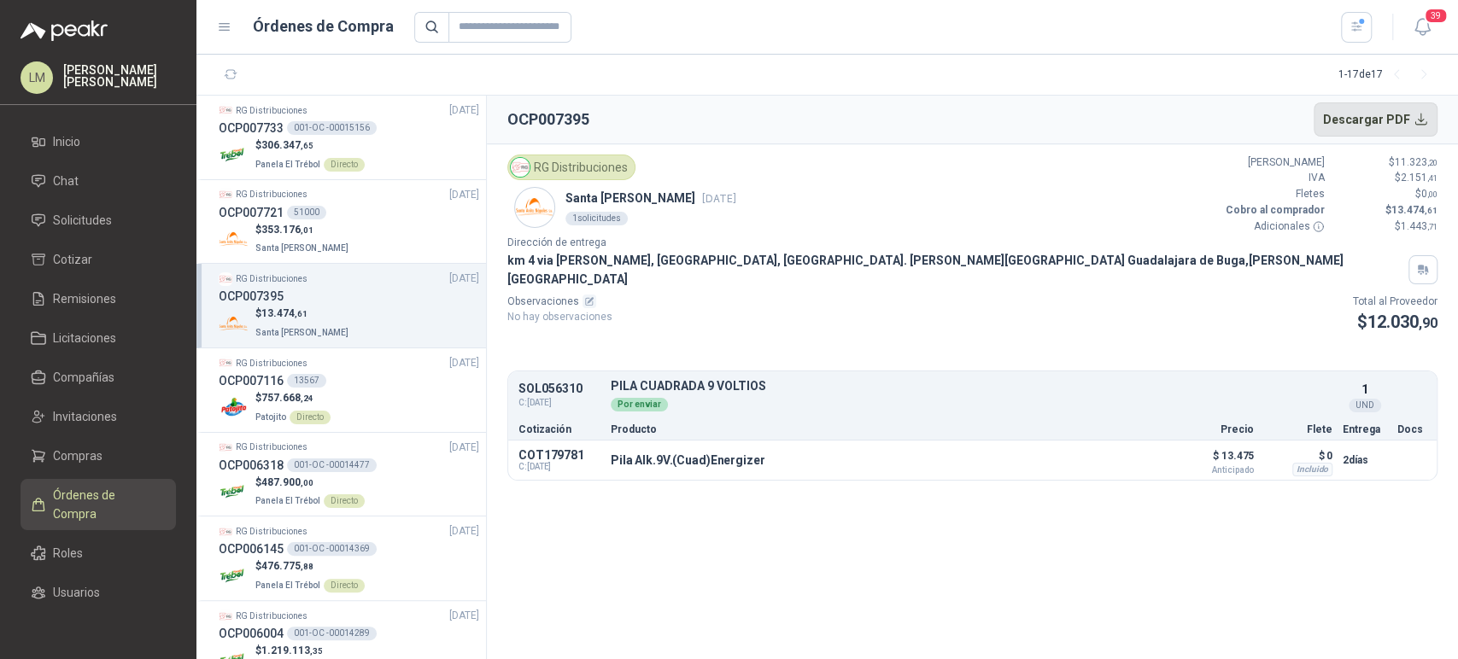
click at [1357, 128] on button "Descargar PDF" at bounding box center [1375, 119] width 125 height 34
click at [1346, 26] on button "button" at bounding box center [1356, 27] width 31 height 31
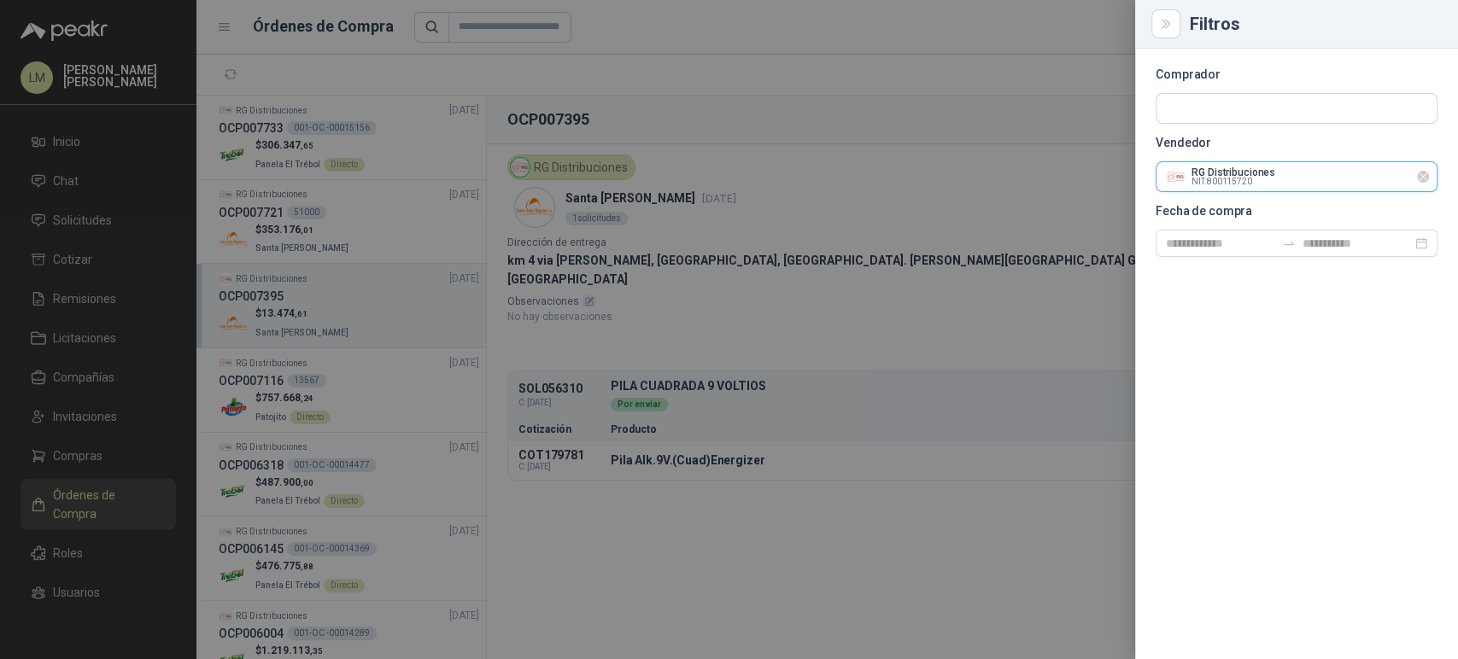
click at [1269, 164] on input "text" at bounding box center [1296, 176] width 280 height 29
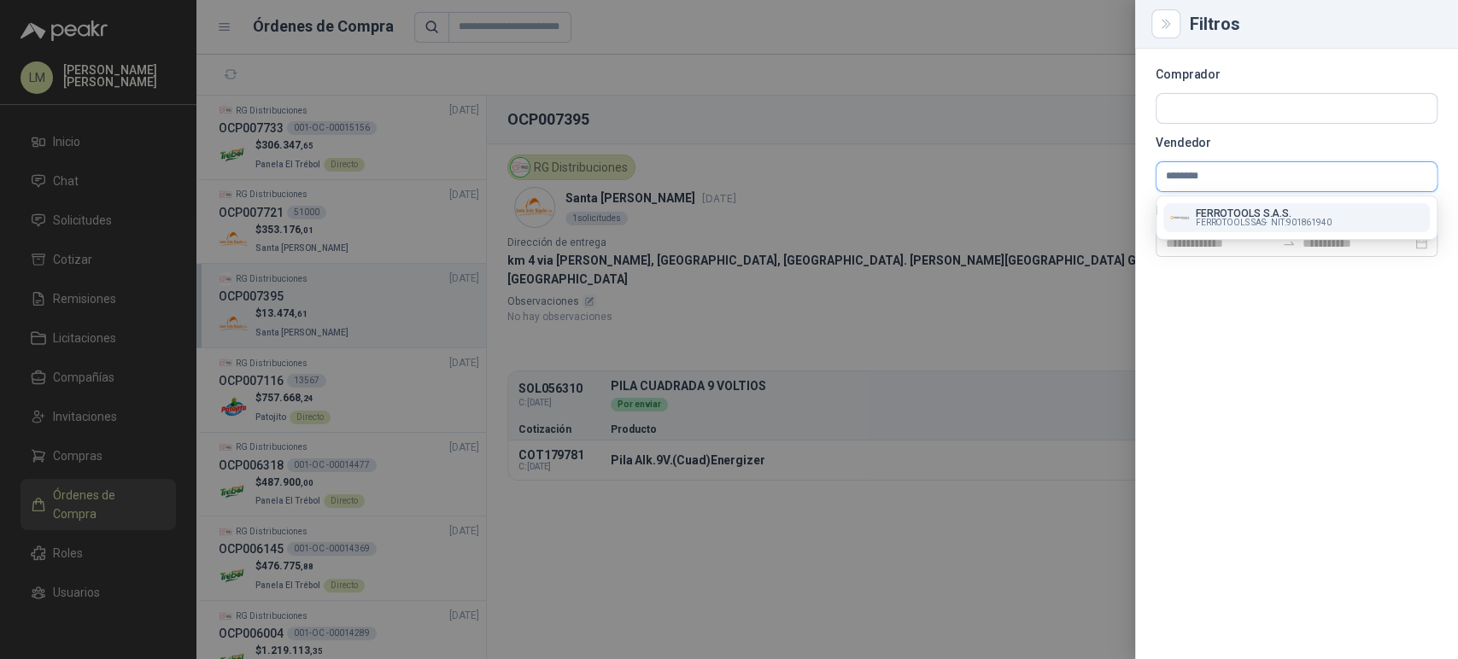
type input "********"
click at [1207, 212] on p "FERROTOOLS S.A.S." at bounding box center [1263, 213] width 136 height 10
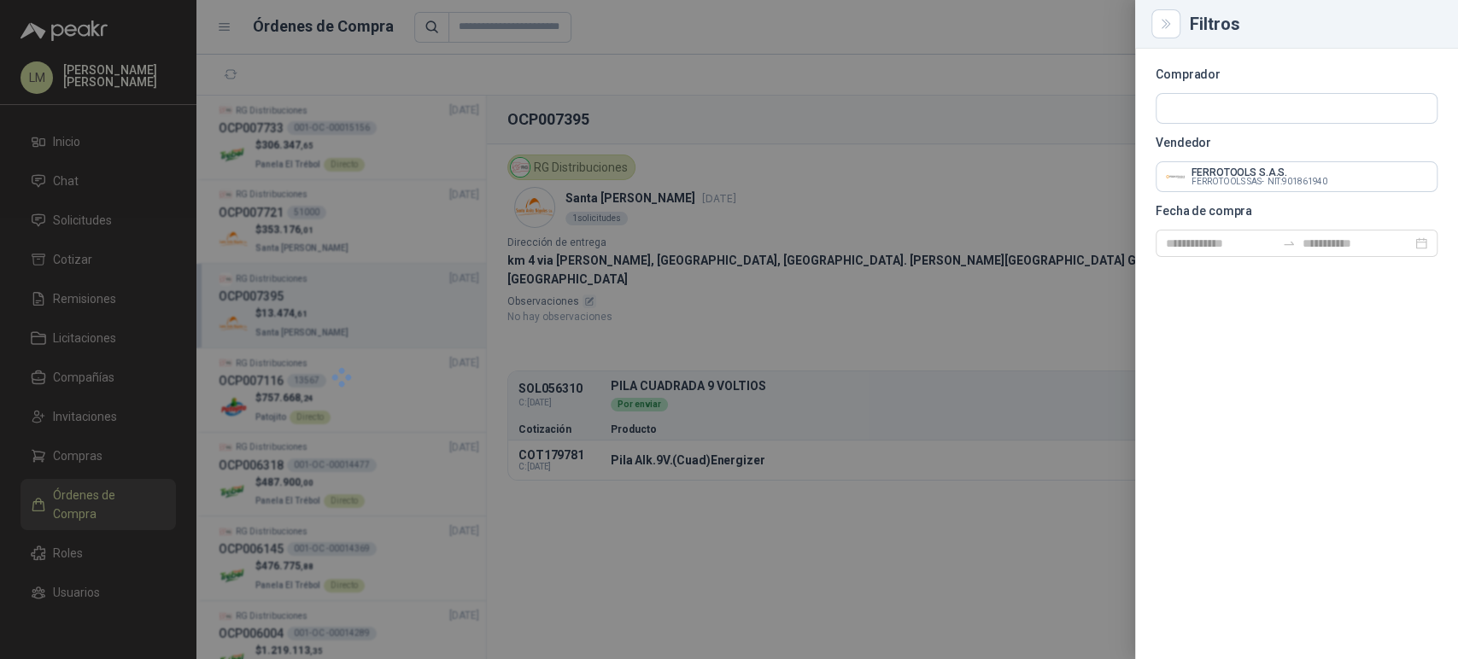
click at [828, 214] on div at bounding box center [729, 329] width 1458 height 659
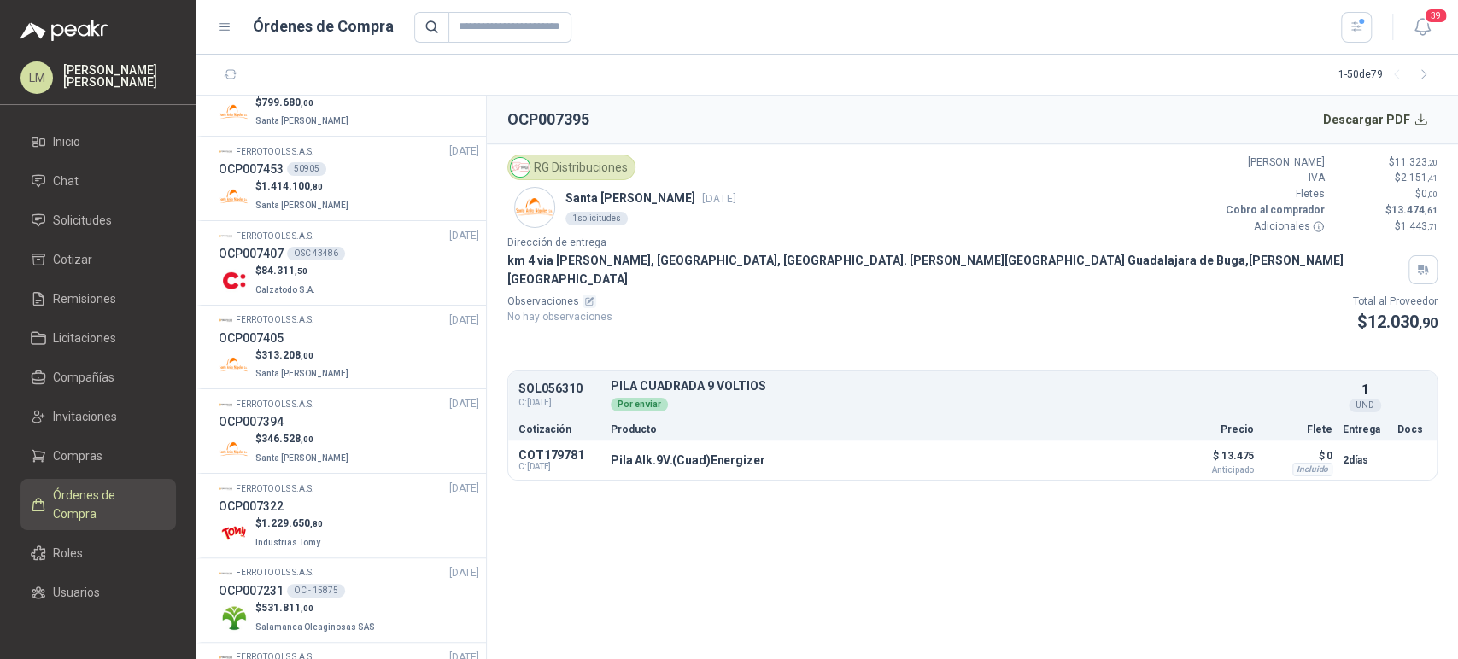
scroll to position [1445, 0]
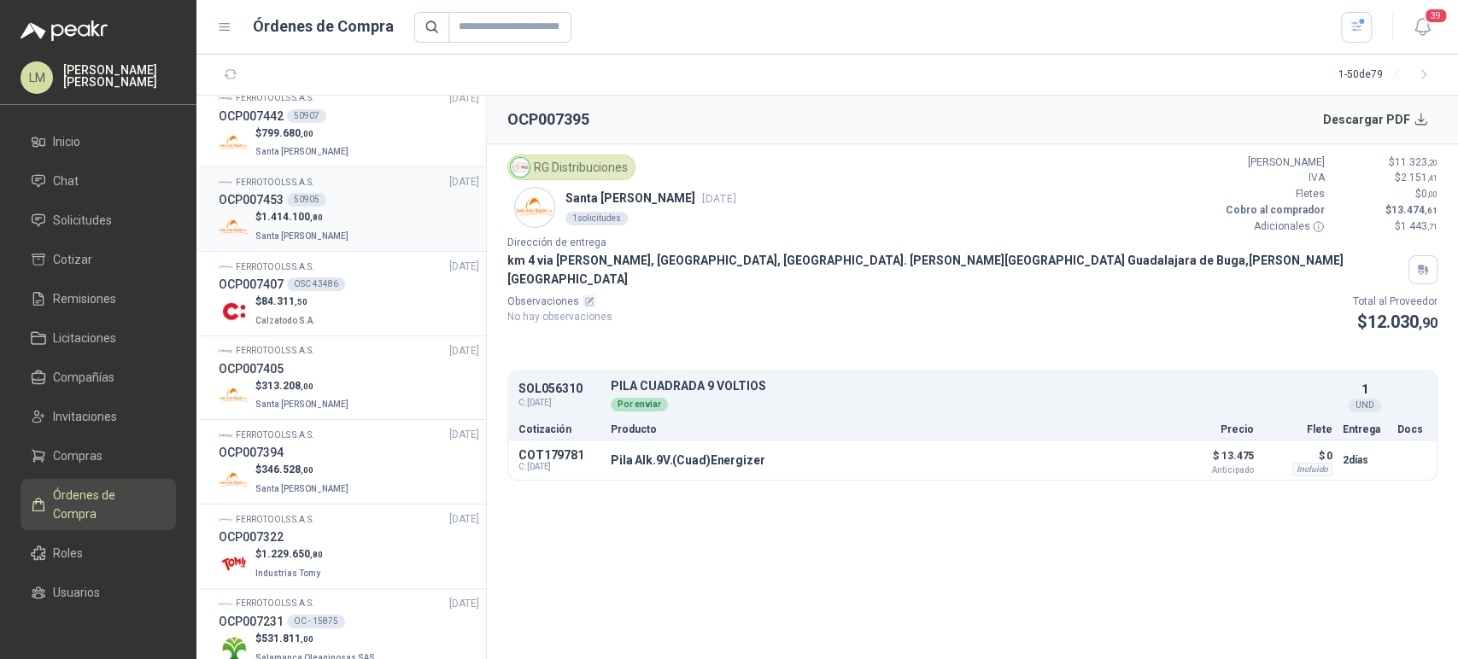
click at [366, 190] on div "OCP007453 50905" at bounding box center [349, 199] width 260 height 19
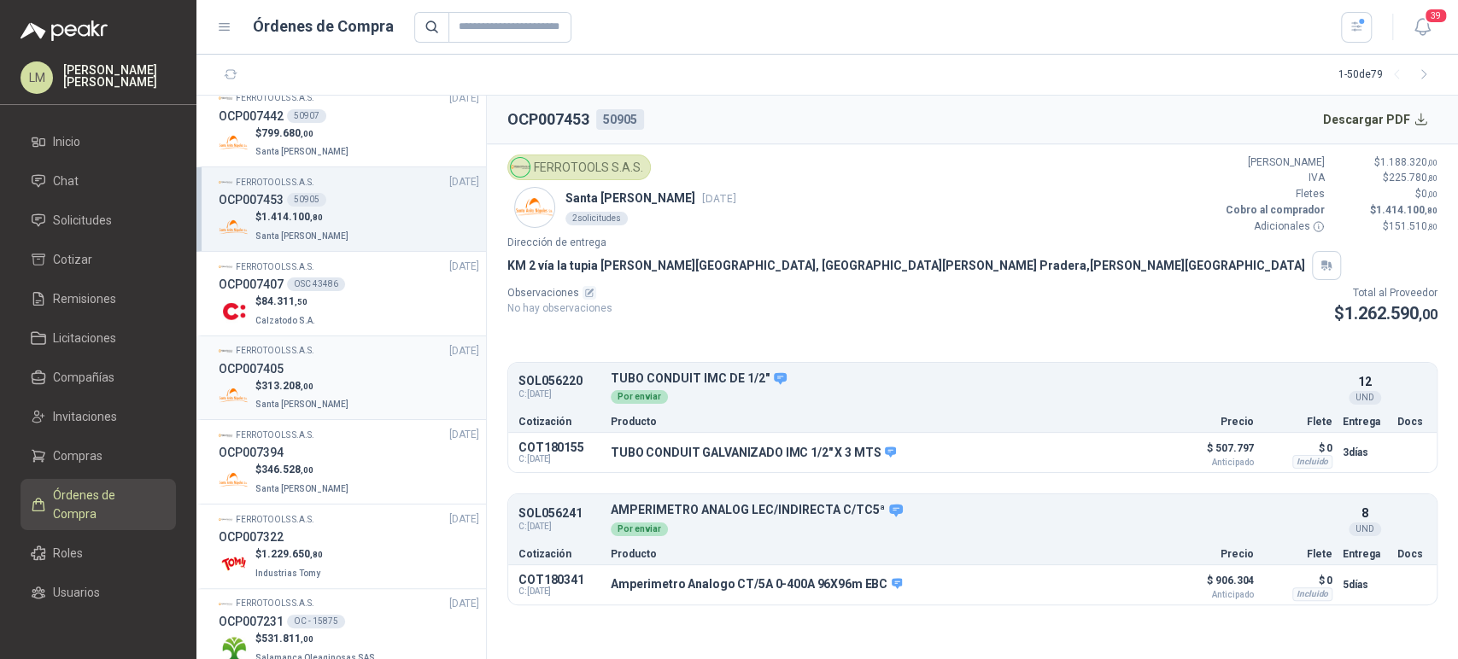
click at [333, 363] on div "OCP007405" at bounding box center [349, 368] width 260 height 19
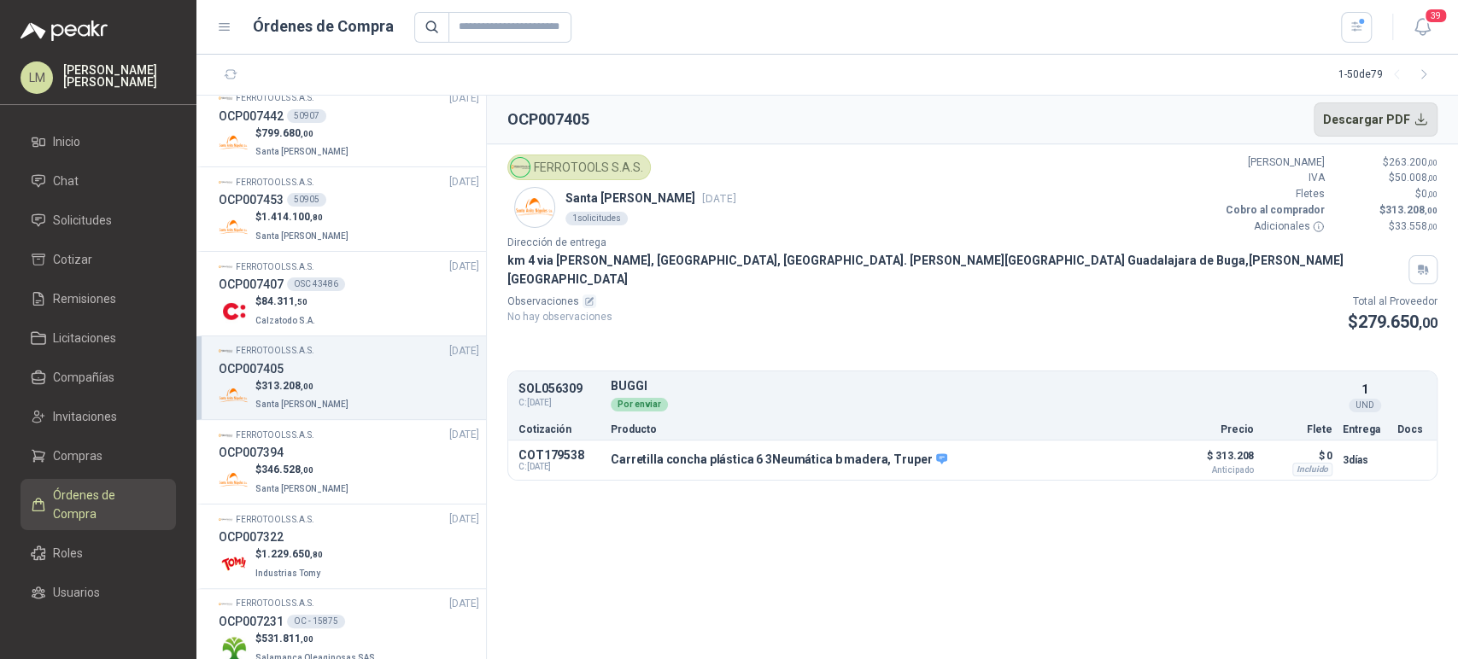
click at [1382, 120] on button "Descargar PDF" at bounding box center [1375, 119] width 125 height 34
click at [347, 471] on div "$ 346.528 ,00 Santa [PERSON_NAME]" at bounding box center [349, 479] width 260 height 35
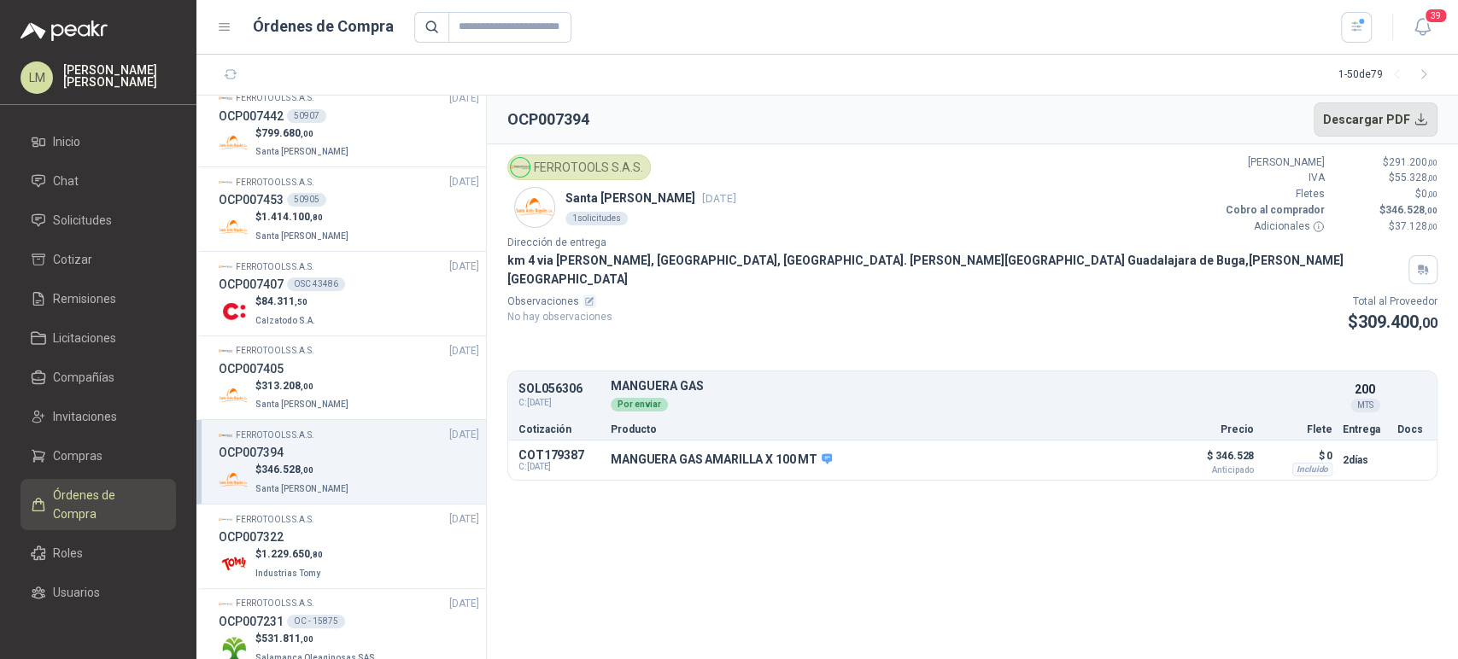
click at [1364, 120] on button "Descargar PDF" at bounding box center [1375, 119] width 125 height 34
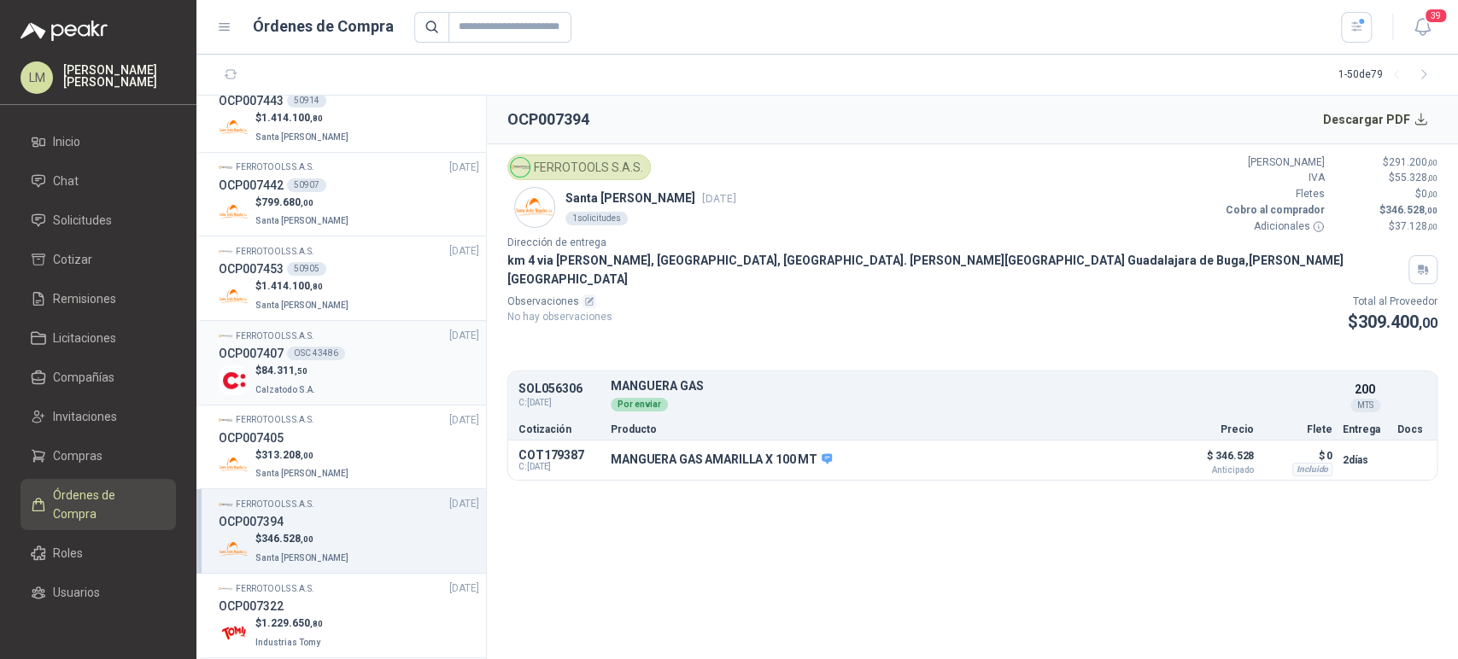
scroll to position [1361, 0]
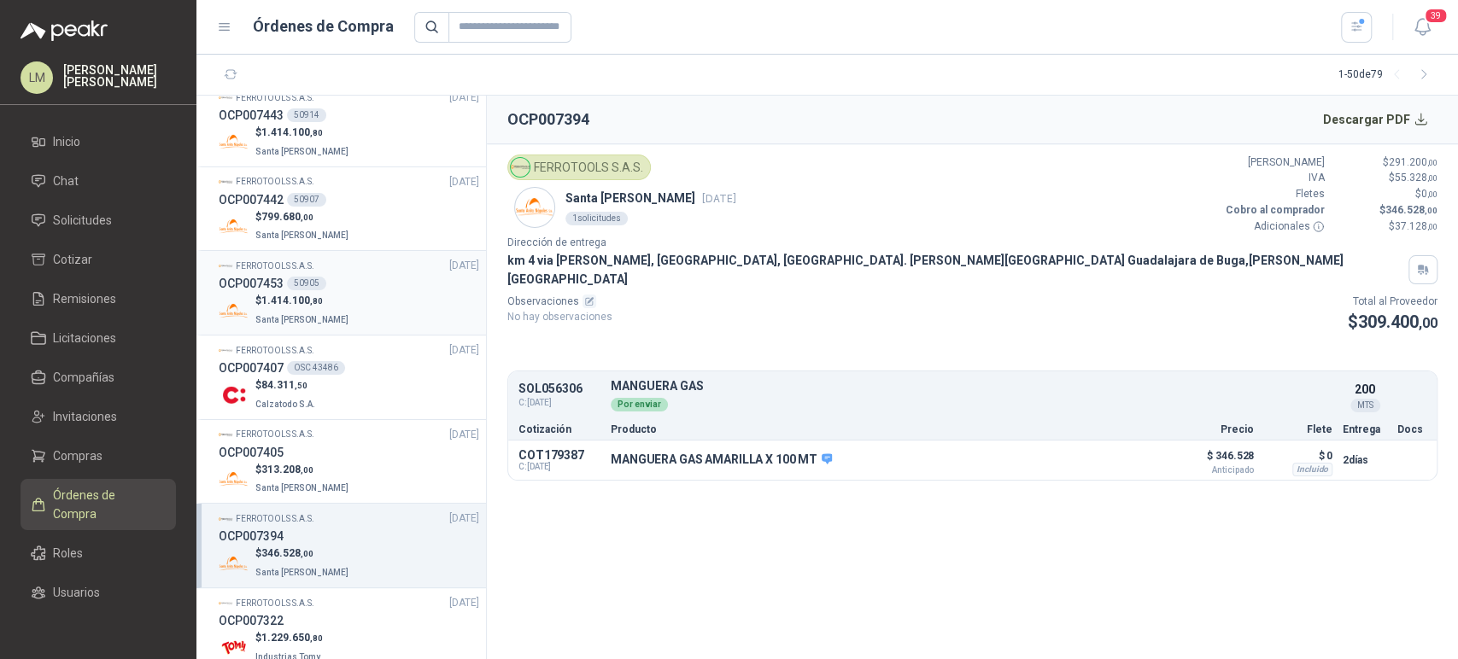
click at [314, 288] on div "50905" at bounding box center [306, 284] width 39 height 14
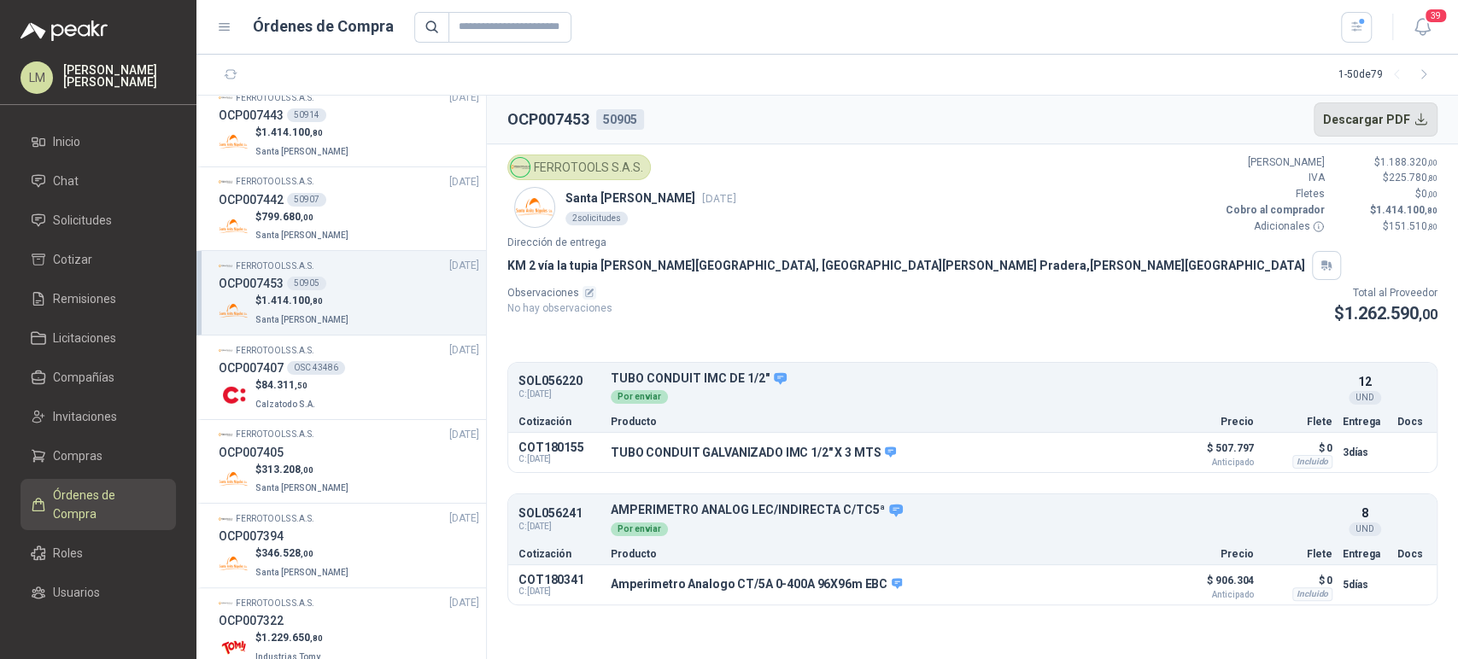
click at [1373, 114] on button "Descargar PDF" at bounding box center [1375, 119] width 125 height 34
click at [303, 205] on div "OCP007442 50907" at bounding box center [349, 199] width 260 height 19
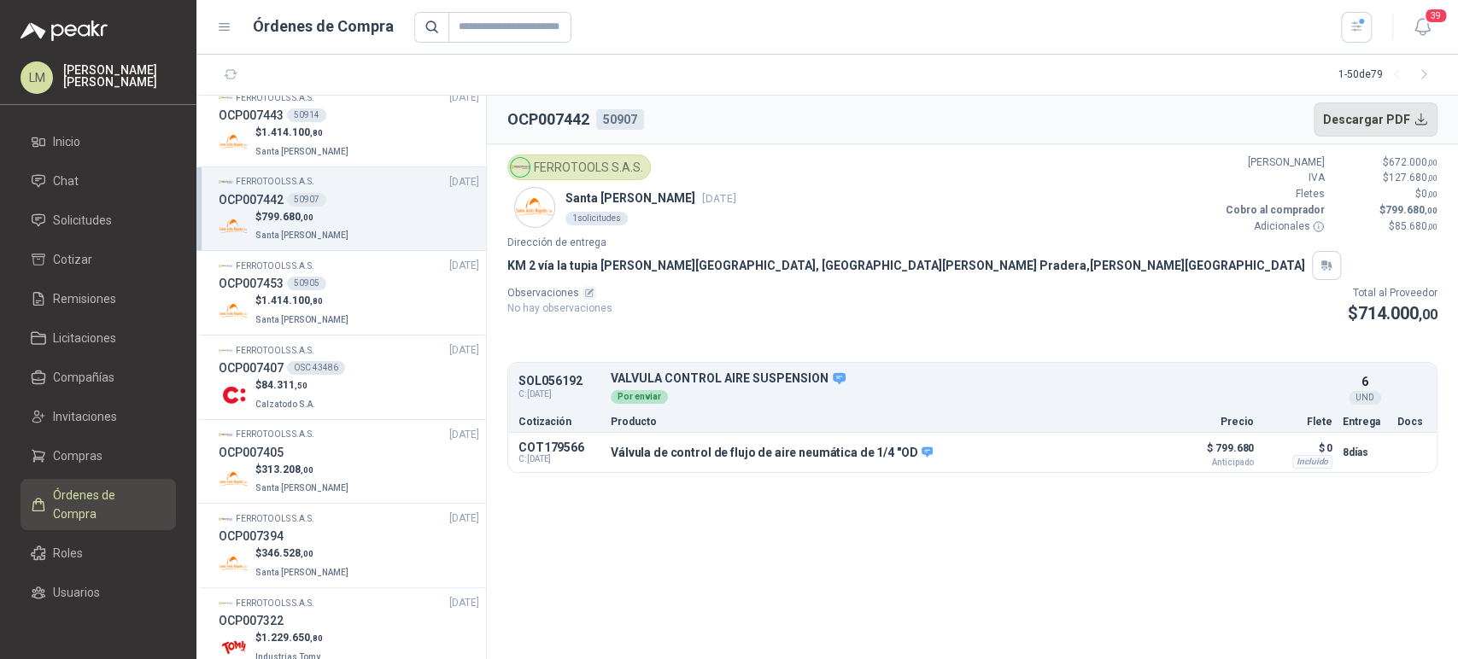
click at [1373, 118] on button "Descargar PDF" at bounding box center [1375, 119] width 125 height 34
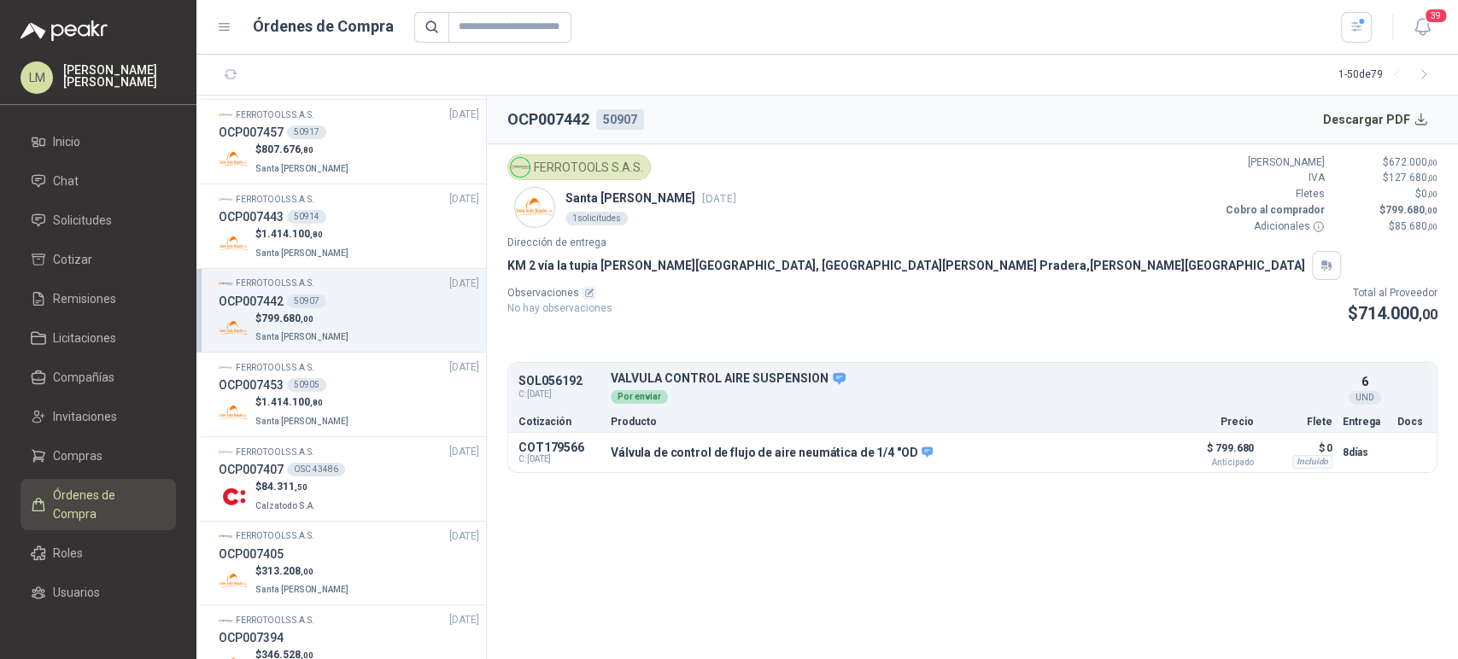
scroll to position [1250, 0]
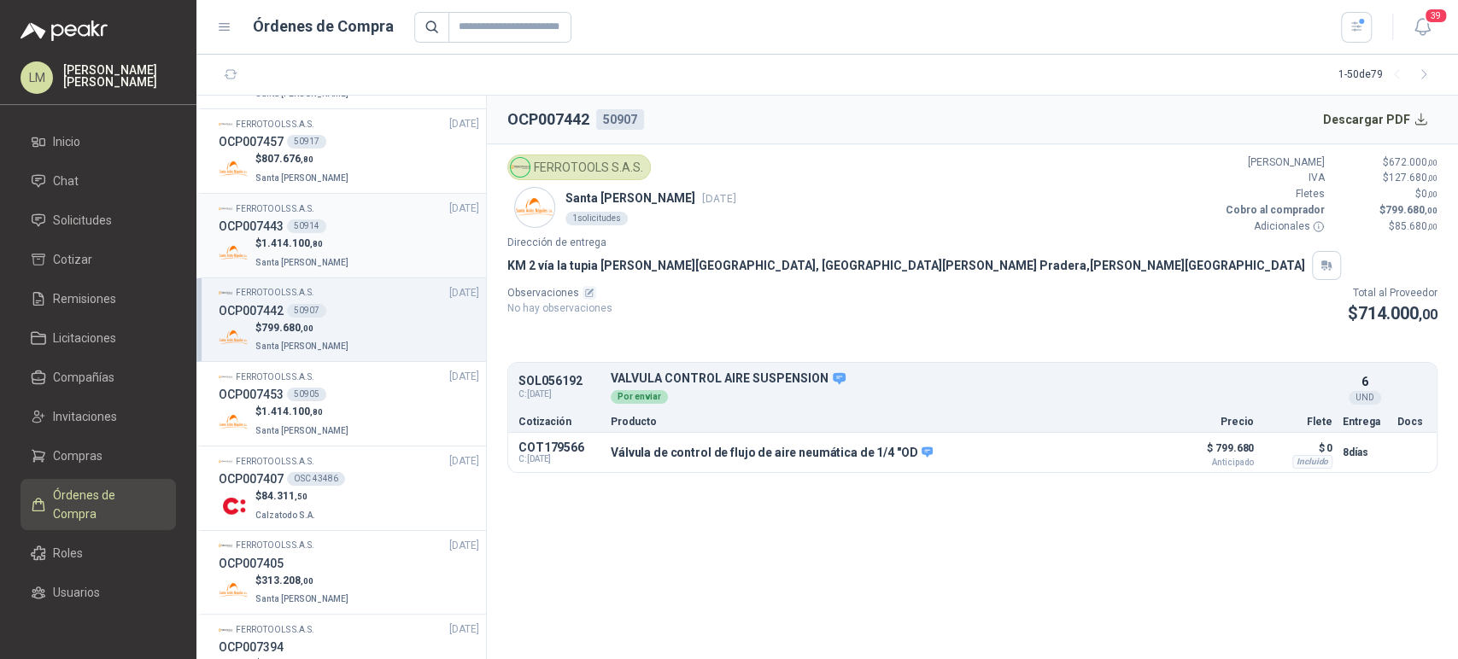
click at [369, 243] on div "$ 1.414.100 ,80 Santa [PERSON_NAME]" at bounding box center [349, 253] width 260 height 35
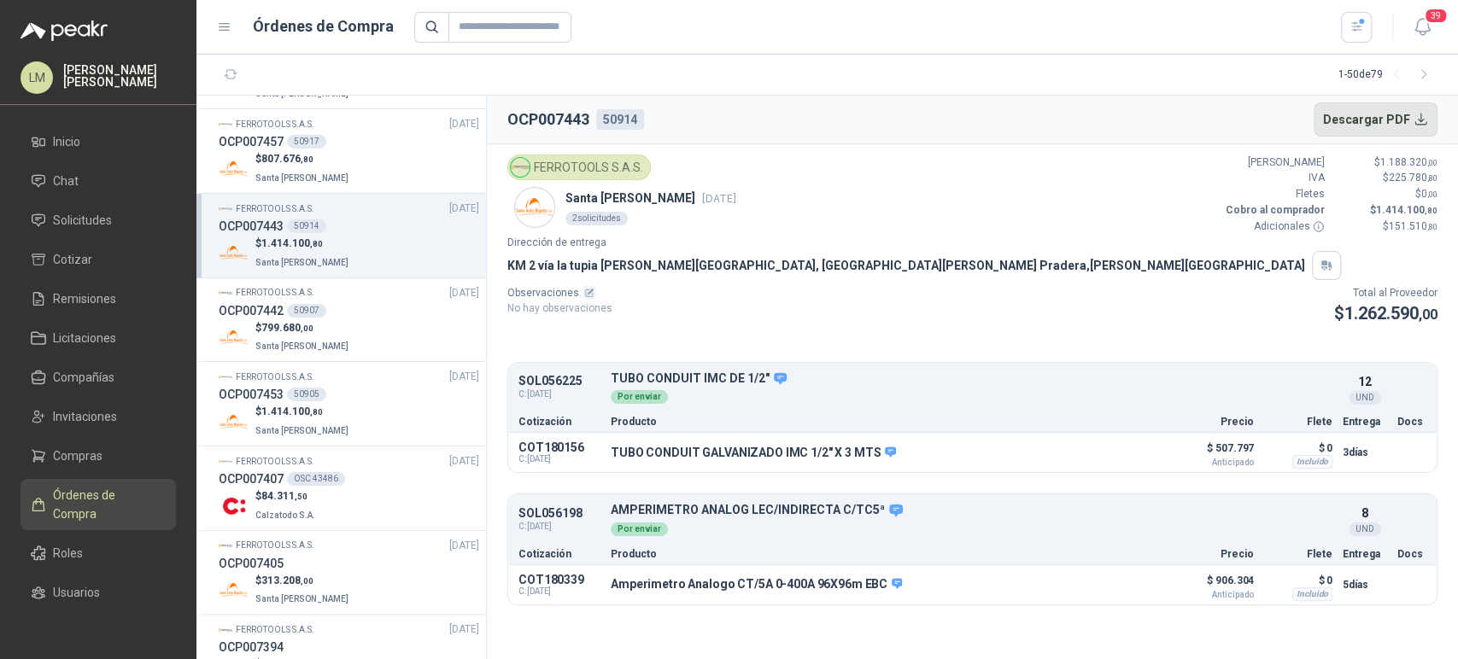
click at [1382, 110] on button "Descargar PDF" at bounding box center [1375, 119] width 125 height 34
click at [311, 181] on p "Santa [PERSON_NAME]" at bounding box center [303, 176] width 96 height 19
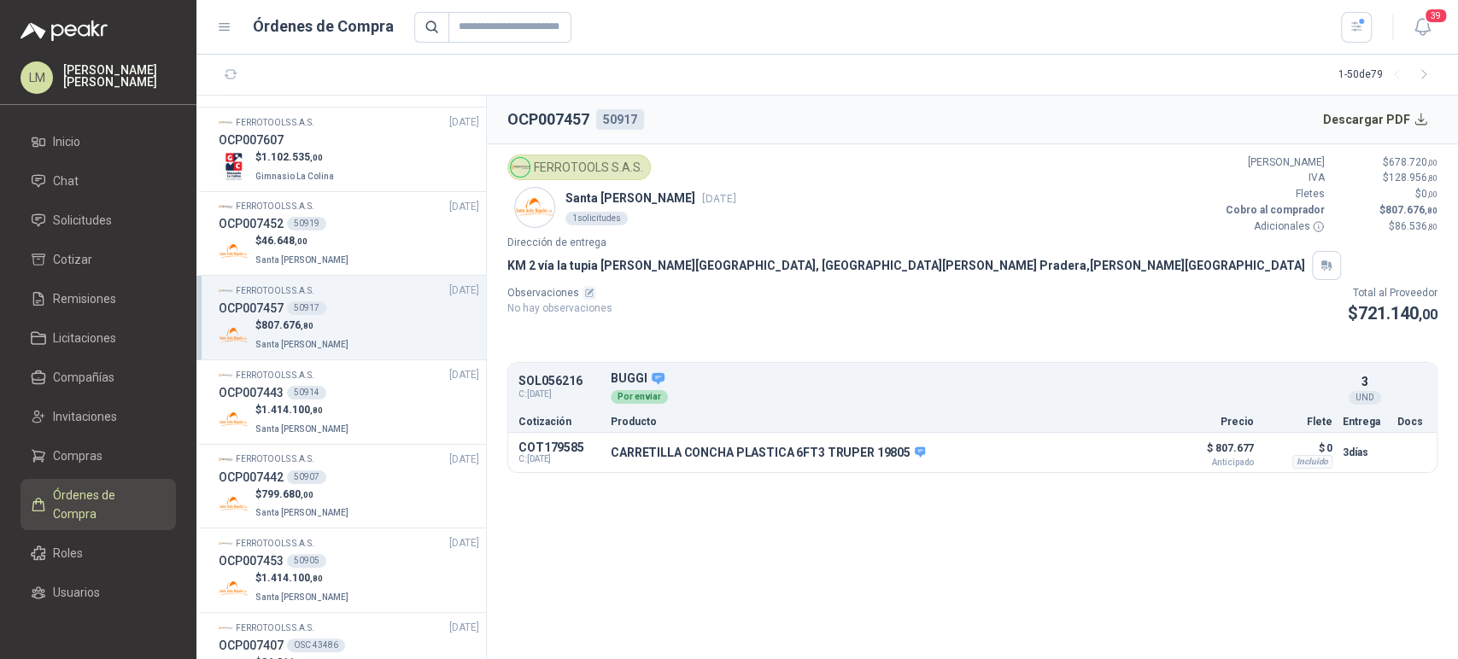
scroll to position [1084, 0]
click at [1389, 114] on button "Descargar PDF" at bounding box center [1375, 119] width 125 height 34
click at [313, 239] on p "$ 46.648 ,00" at bounding box center [303, 241] width 96 height 16
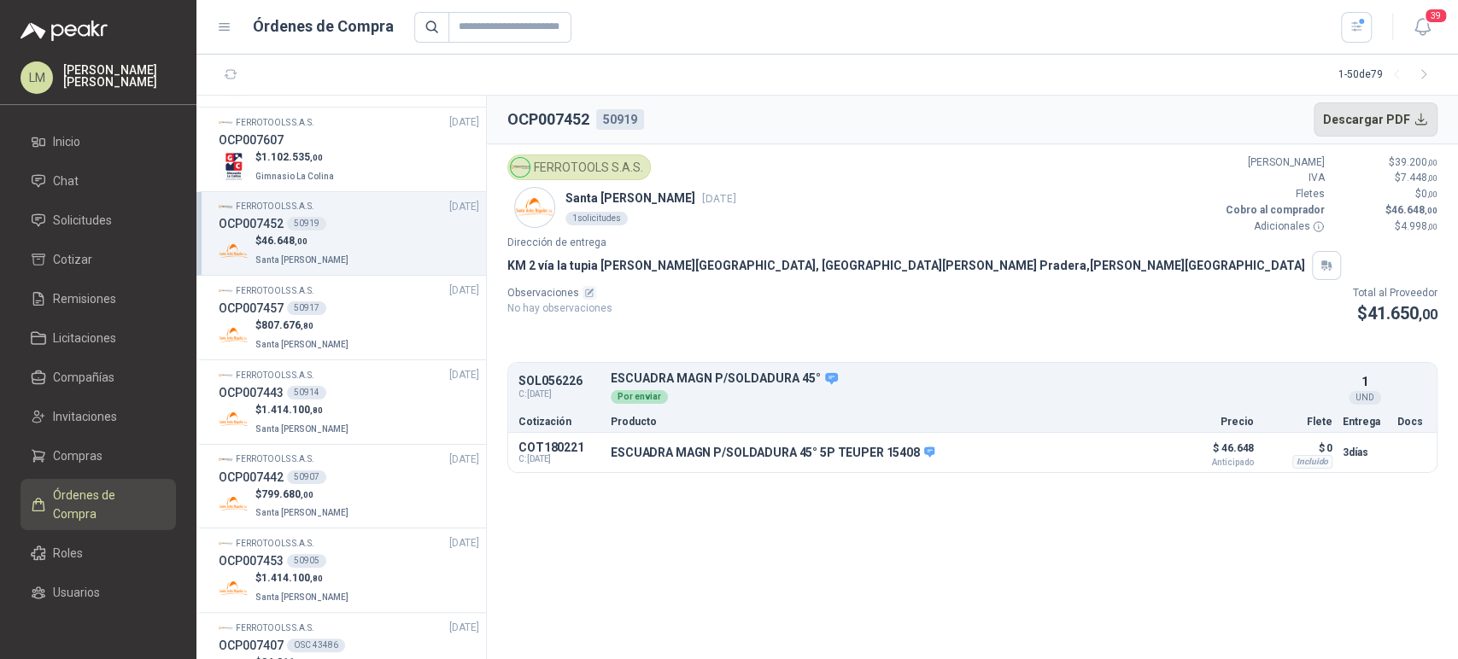
click at [1365, 121] on button "Descargar PDF" at bounding box center [1375, 119] width 125 height 34
click at [328, 303] on div "OCP007457 50917" at bounding box center [349, 308] width 260 height 19
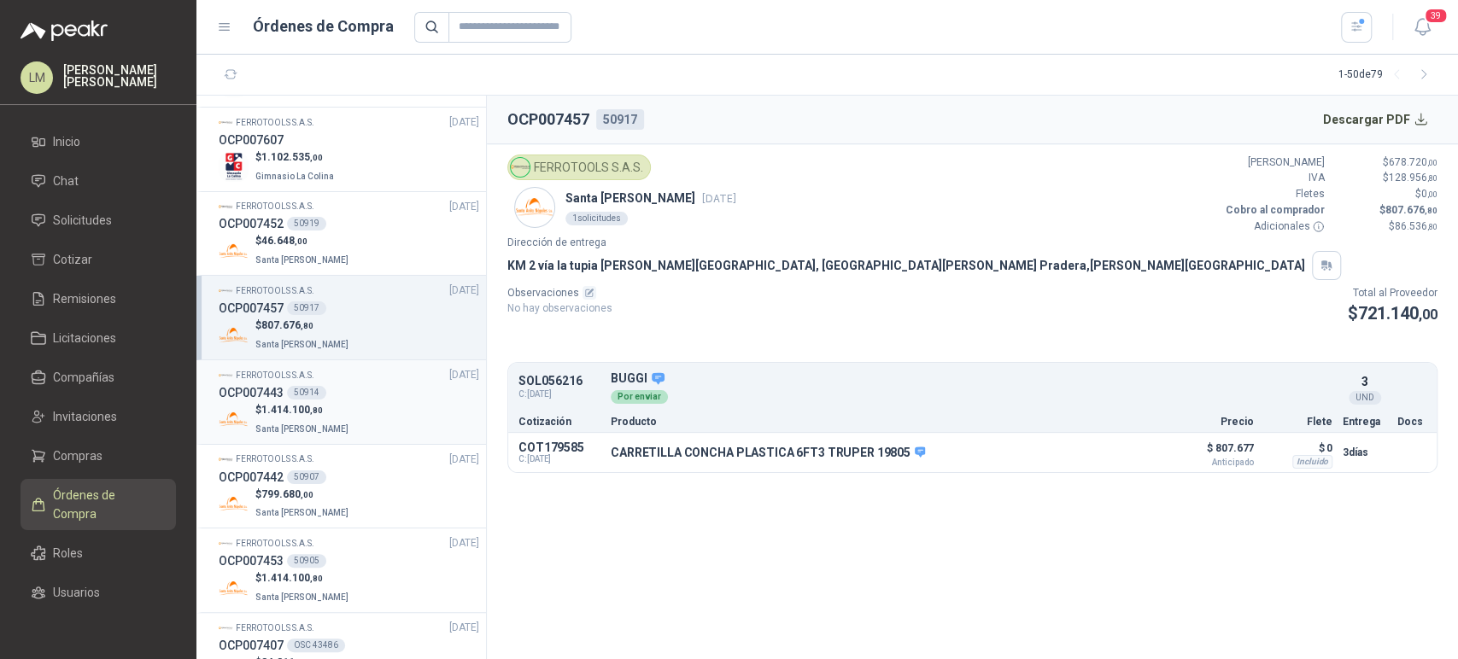
click at [330, 397] on div "OCP007443 50914" at bounding box center [349, 392] width 260 height 19
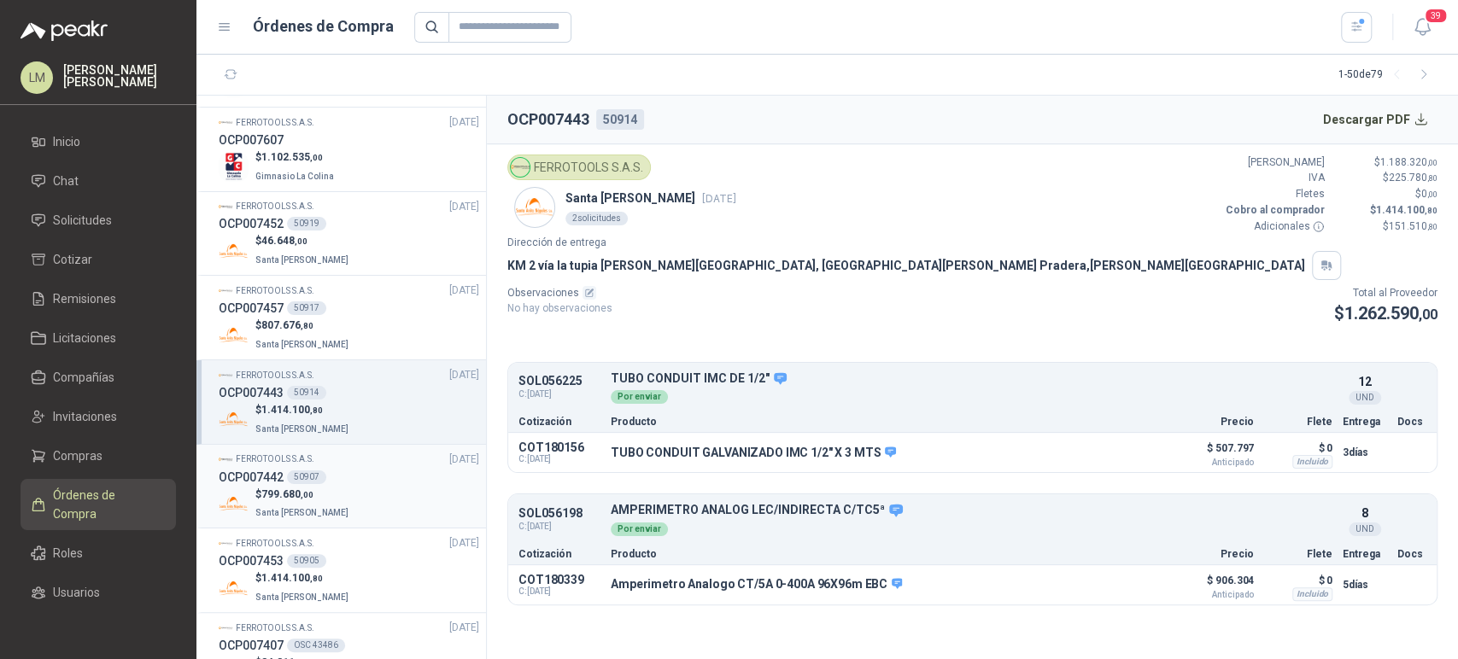
click at [324, 488] on p "$ 799.680 ,00" at bounding box center [303, 495] width 96 height 16
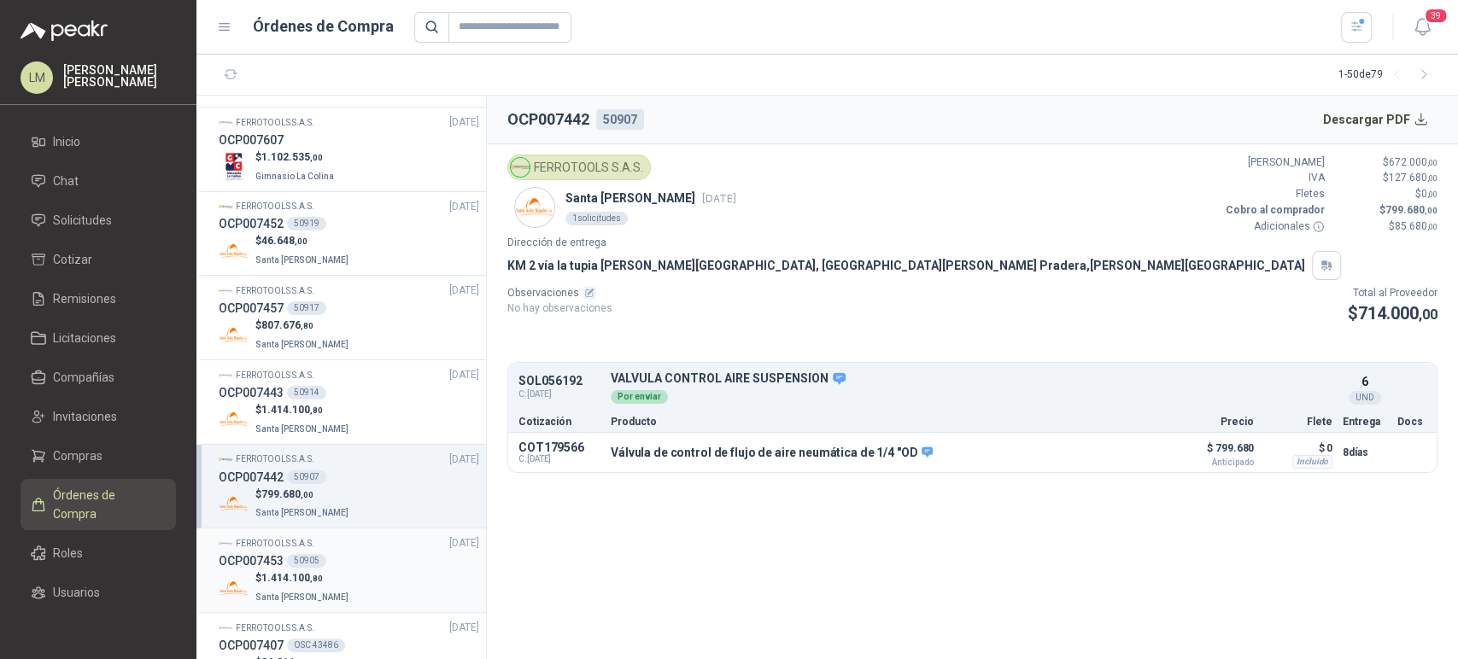
click at [330, 554] on div "OCP007453 50905" at bounding box center [349, 561] width 260 height 19
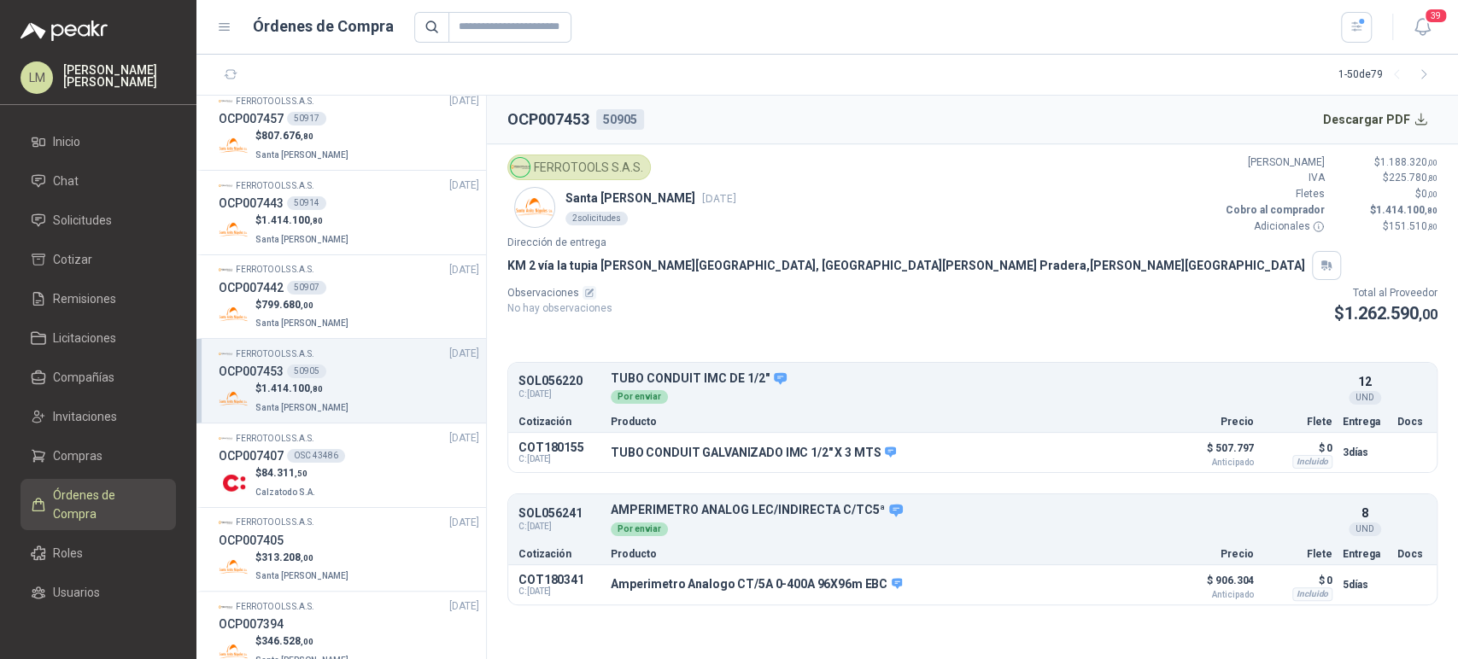
scroll to position [1279, 0]
click at [316, 544] on p "$ 313.208 ,00" at bounding box center [303, 552] width 96 height 16
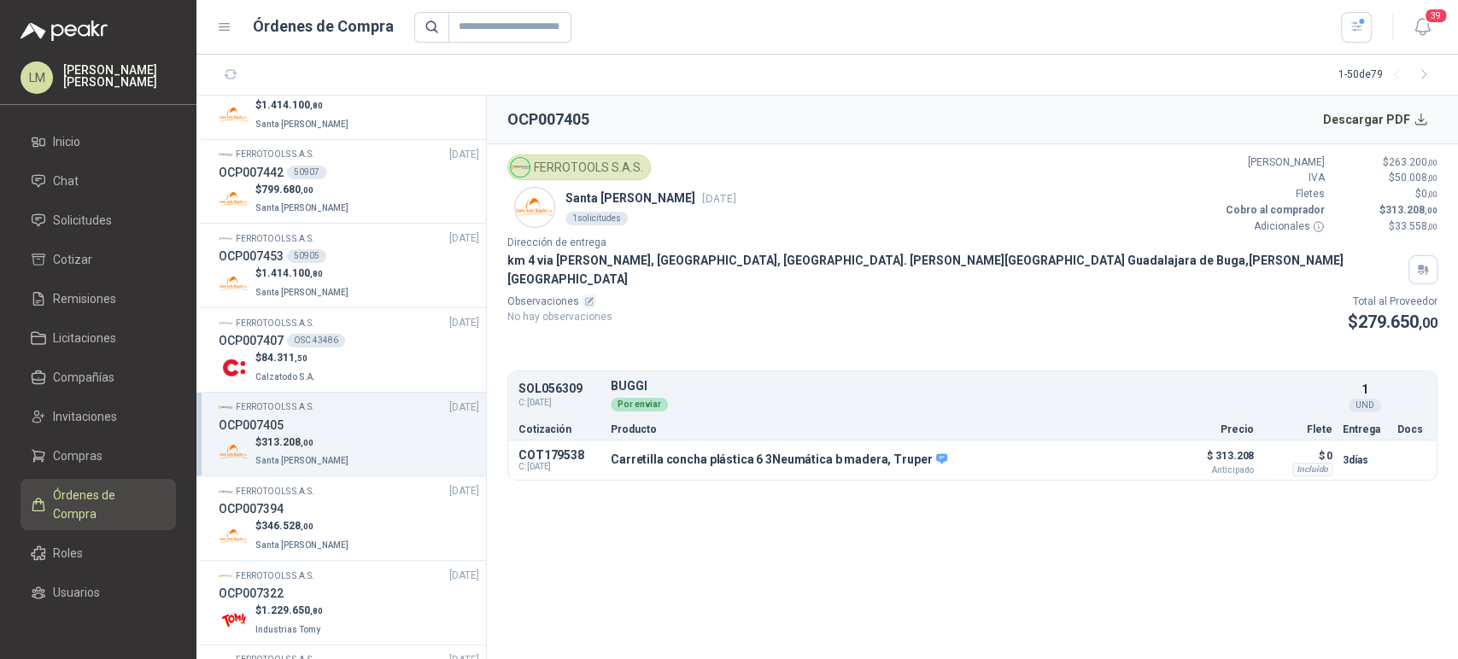
scroll to position [1462, 0]
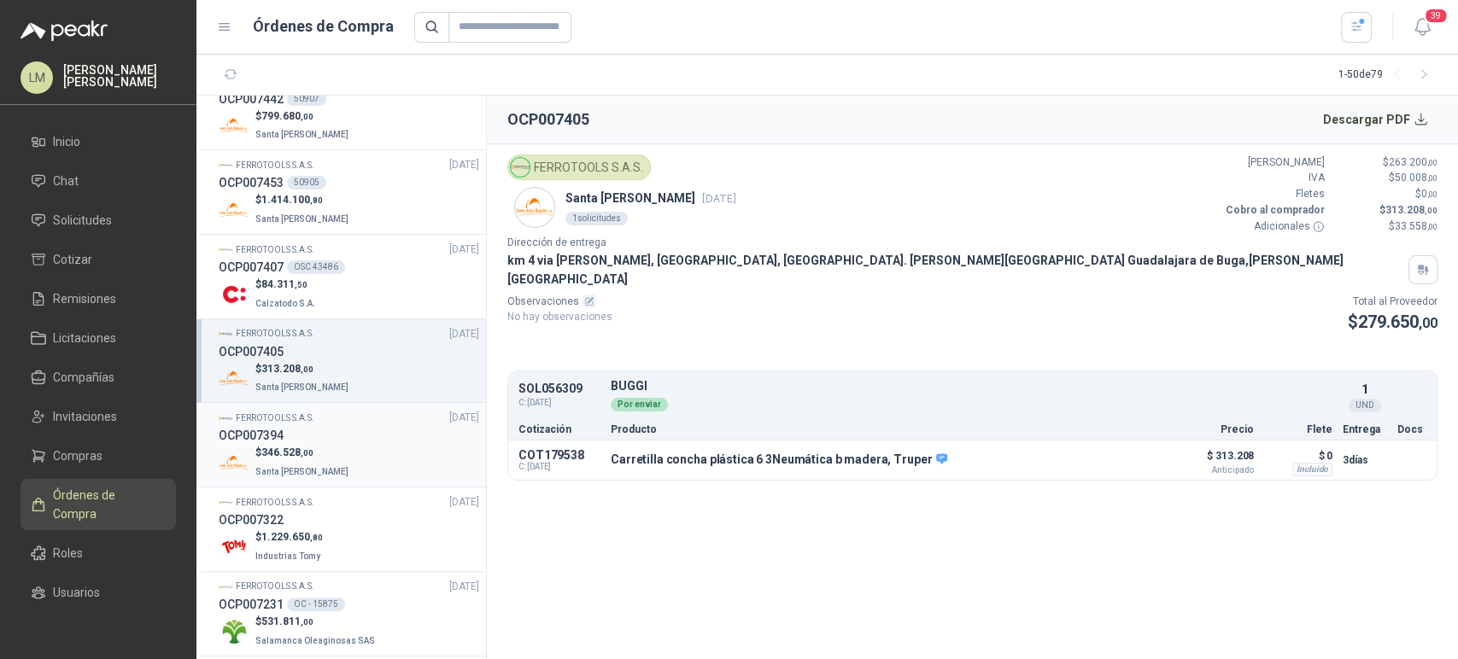
click at [319, 449] on p "$ 346.528 ,00" at bounding box center [303, 453] width 96 height 16
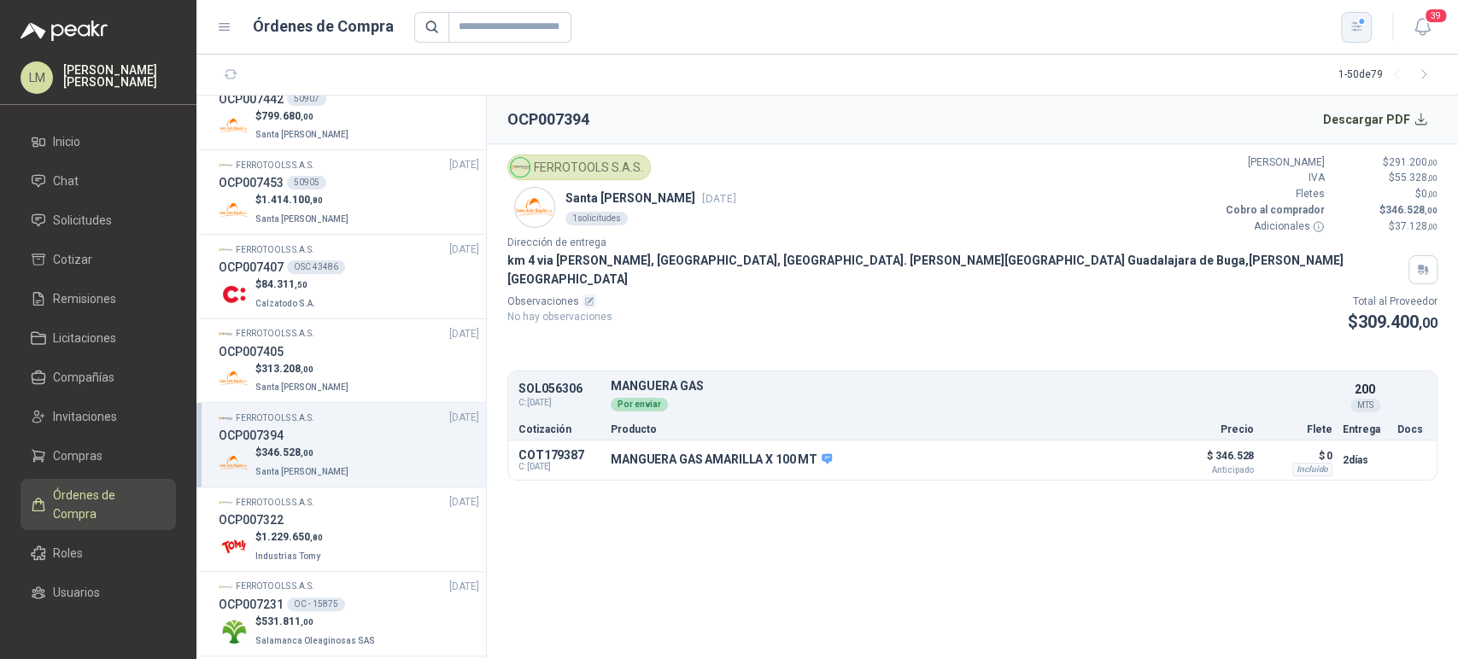
click at [1350, 23] on icon "button" at bounding box center [1356, 27] width 15 height 15
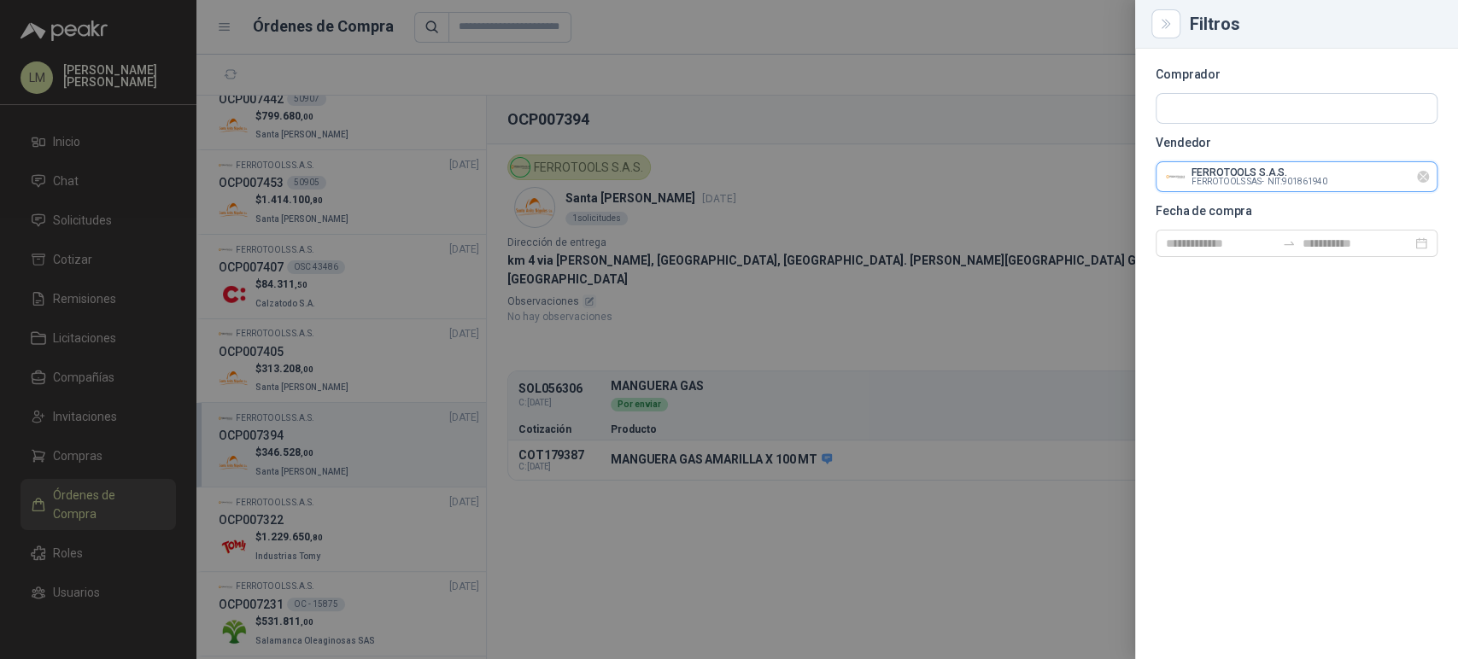
click at [1184, 176] on input "text" at bounding box center [1296, 176] width 280 height 29
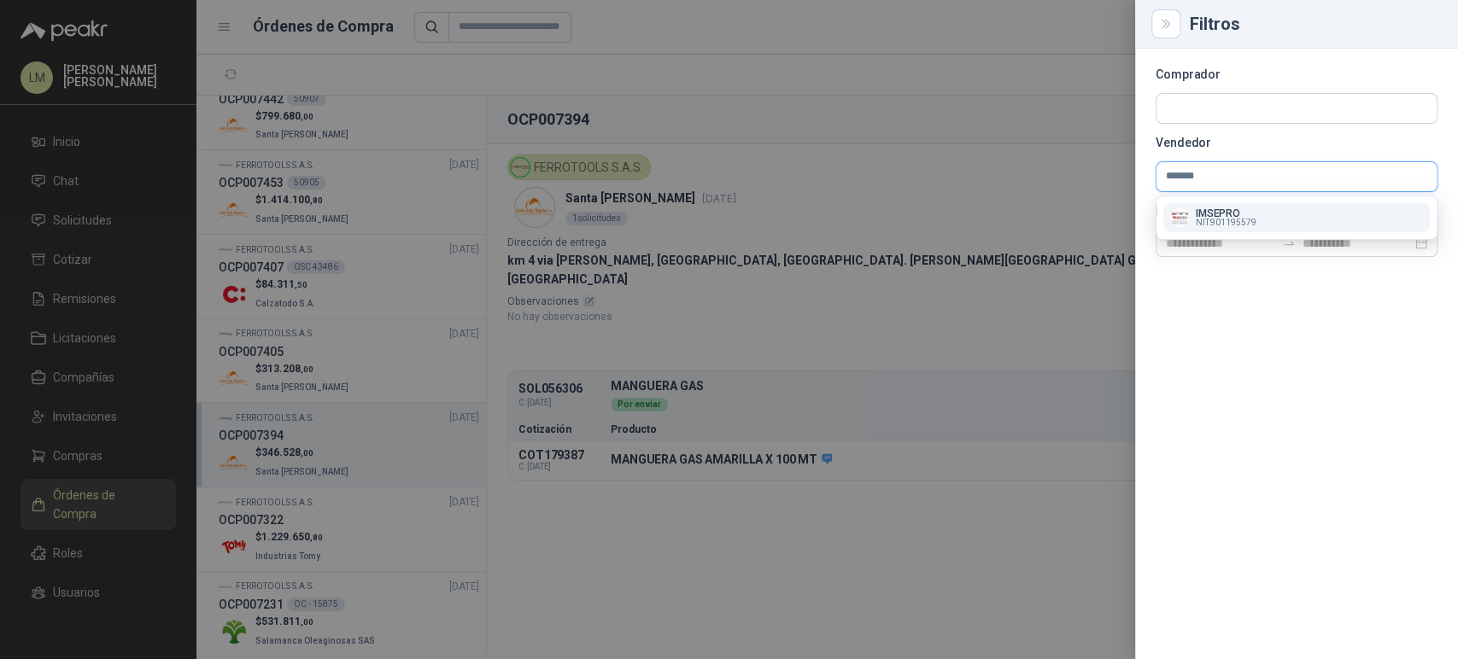
type input "*******"
click at [1233, 214] on p "IMSEPRO" at bounding box center [1225, 213] width 61 height 10
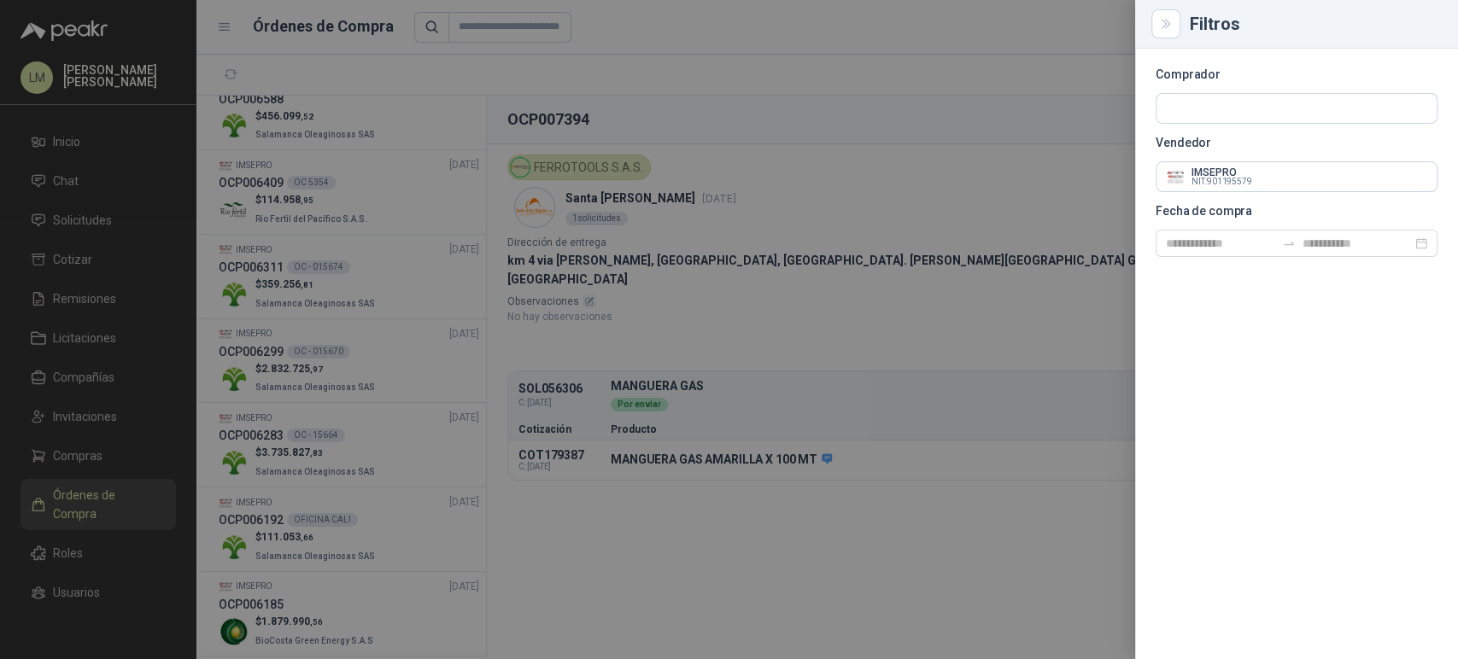
click at [695, 223] on div at bounding box center [729, 329] width 1458 height 659
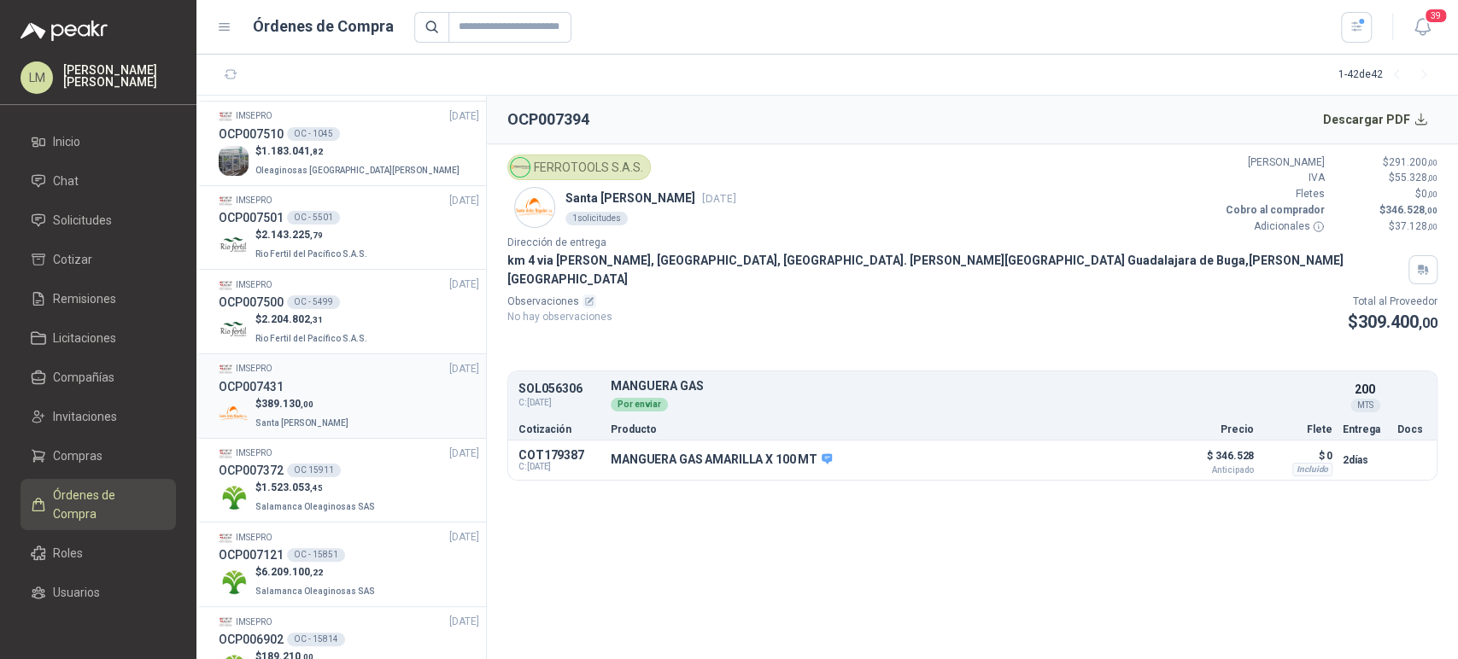
scroll to position [585, 0]
click at [326, 371] on div "IMSEPRO [DATE]" at bounding box center [349, 368] width 260 height 16
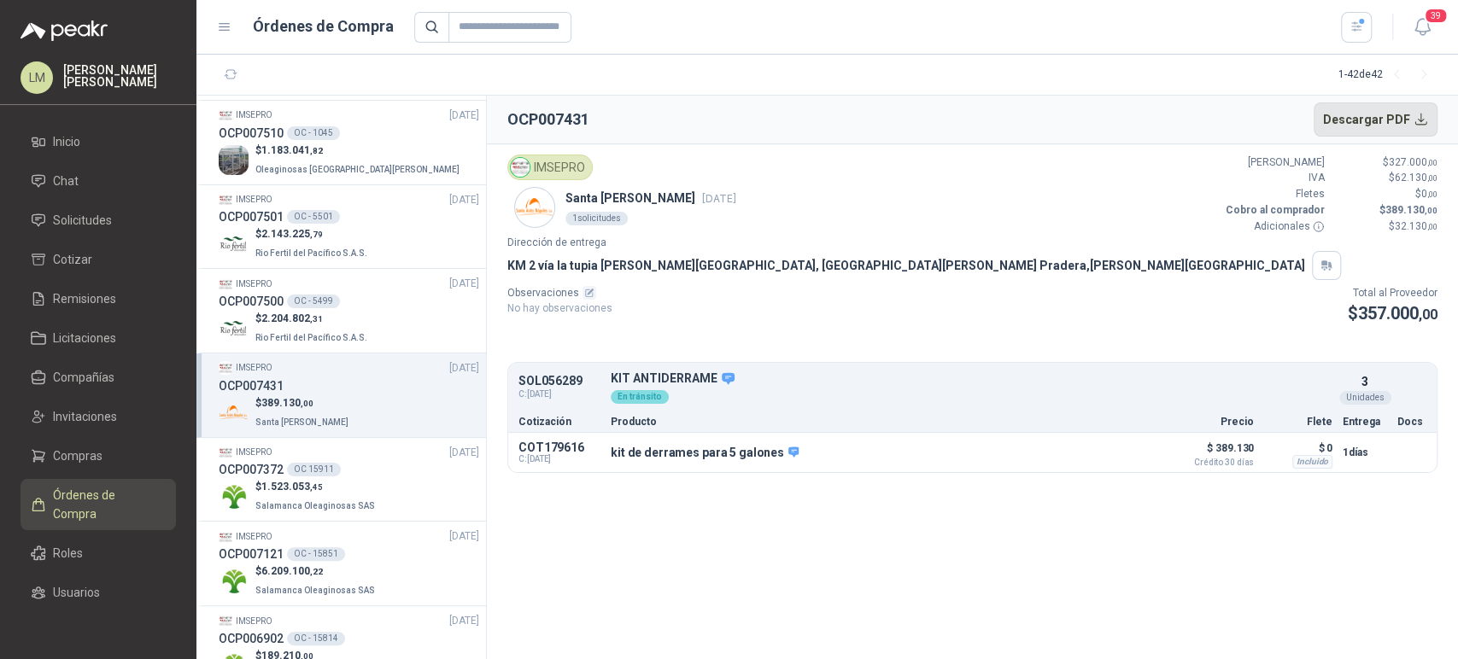
click at [1387, 122] on button "Descargar PDF" at bounding box center [1375, 119] width 125 height 34
click at [79, 443] on link "Compras" at bounding box center [97, 456] width 155 height 32
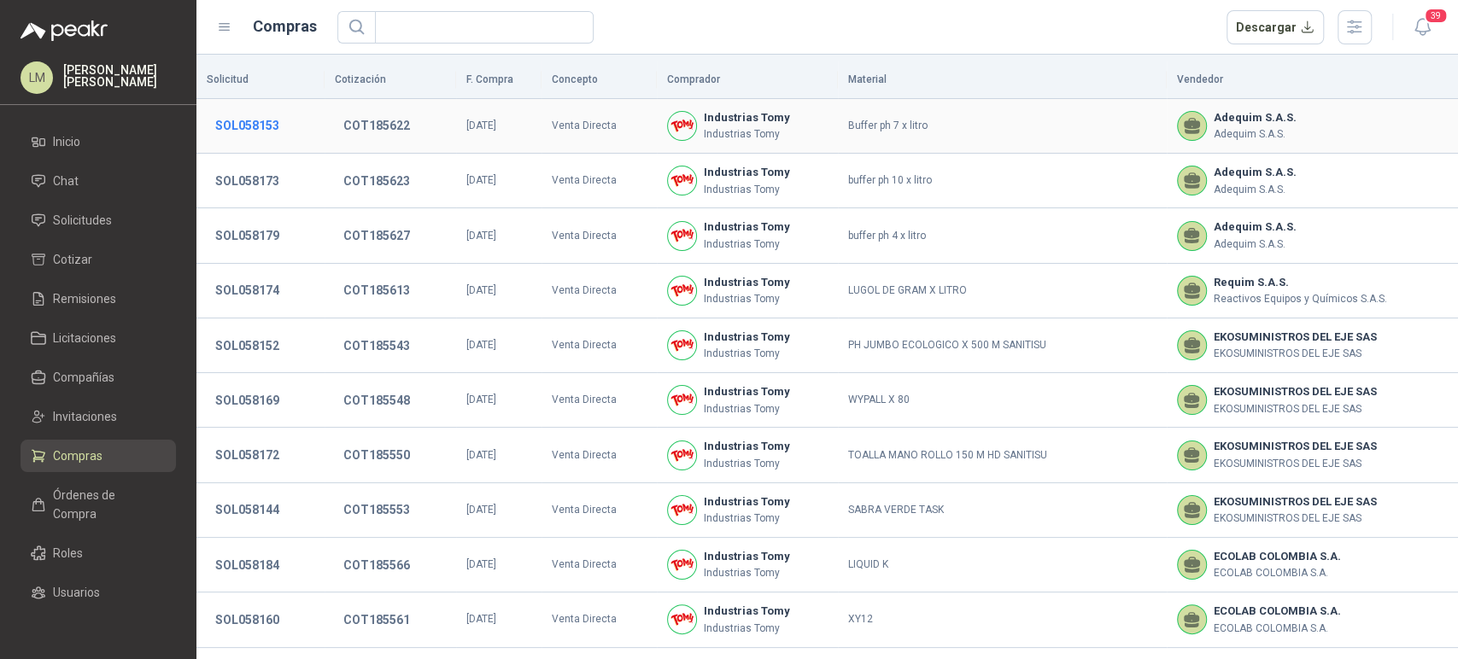
click at [230, 121] on button "SOL058153" at bounding box center [247, 125] width 81 height 31
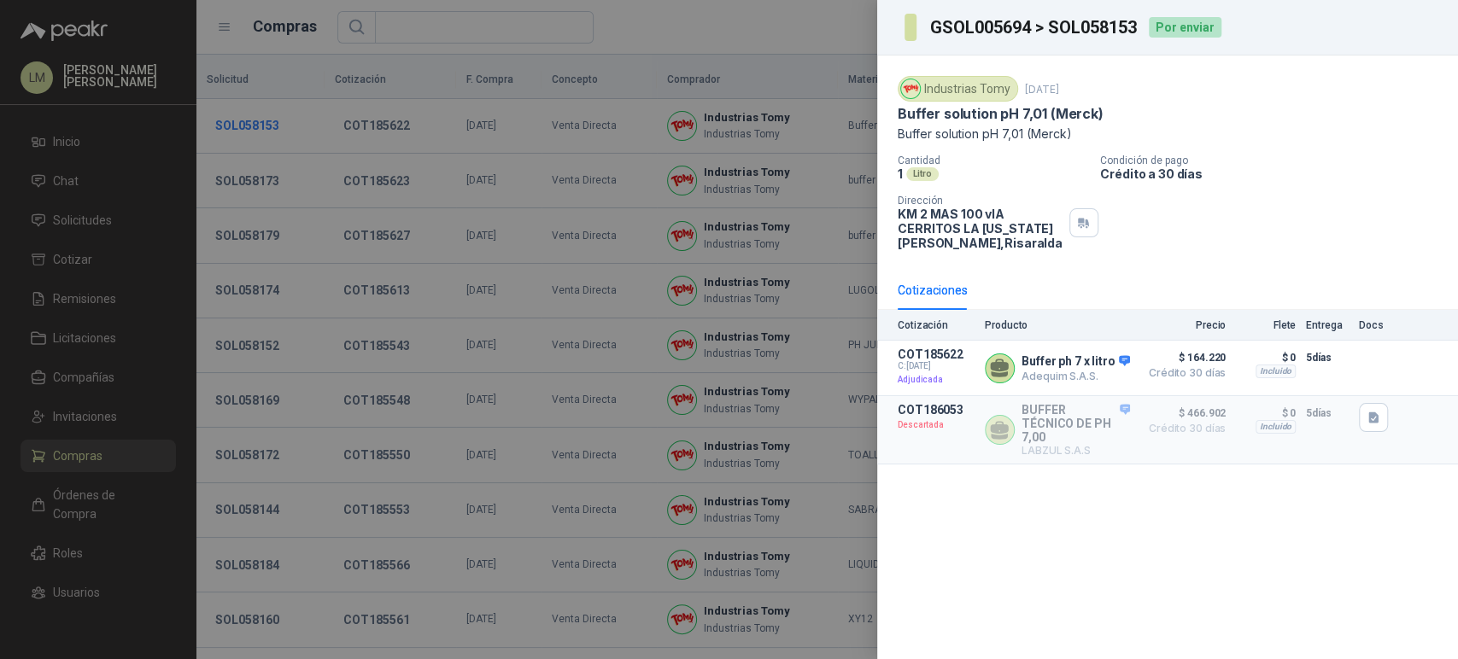
click at [230, 121] on div at bounding box center [729, 329] width 1458 height 659
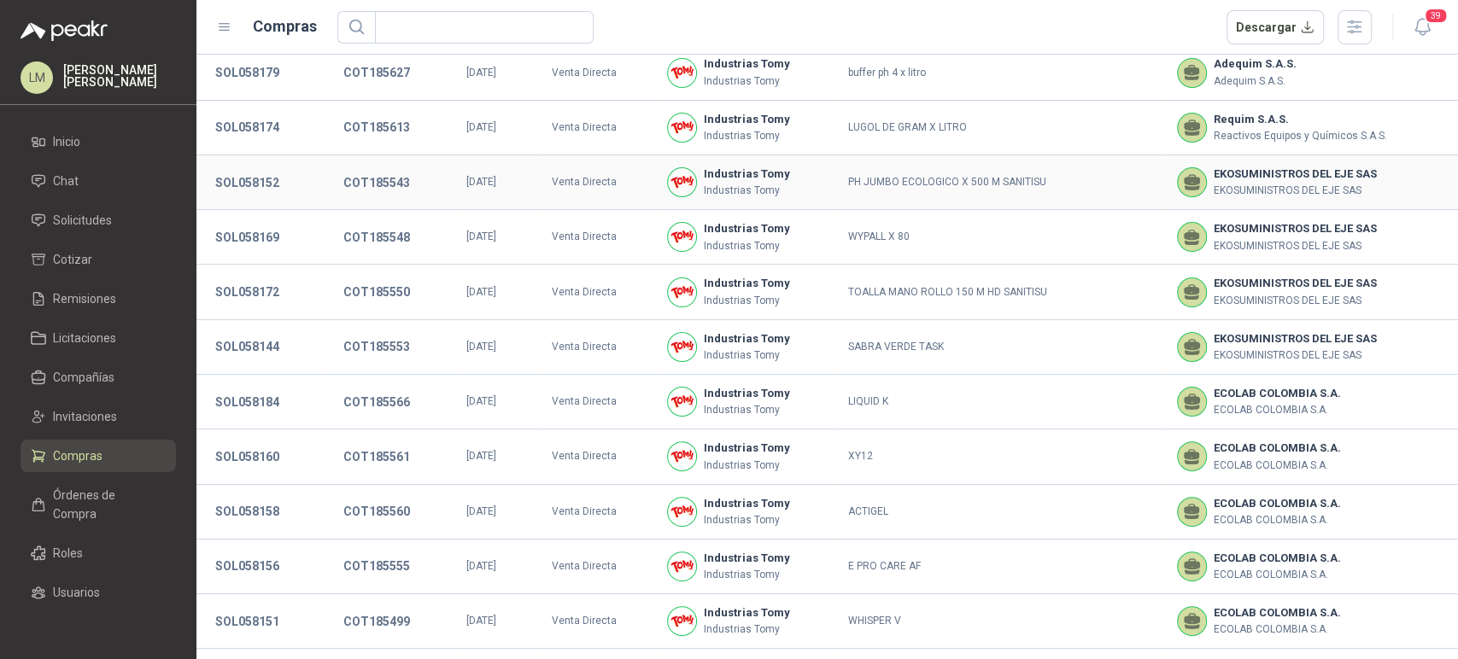
scroll to position [171, 0]
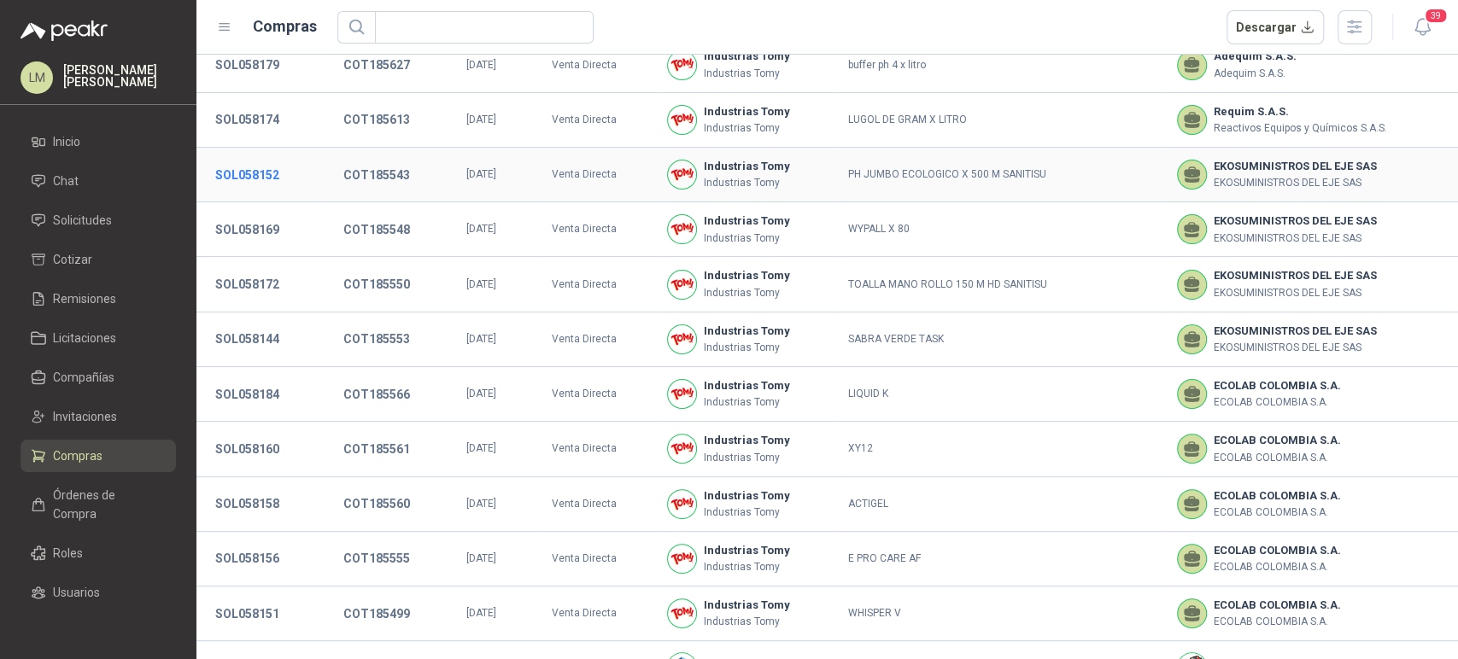
click at [257, 174] on button "SOL058152" at bounding box center [247, 175] width 81 height 31
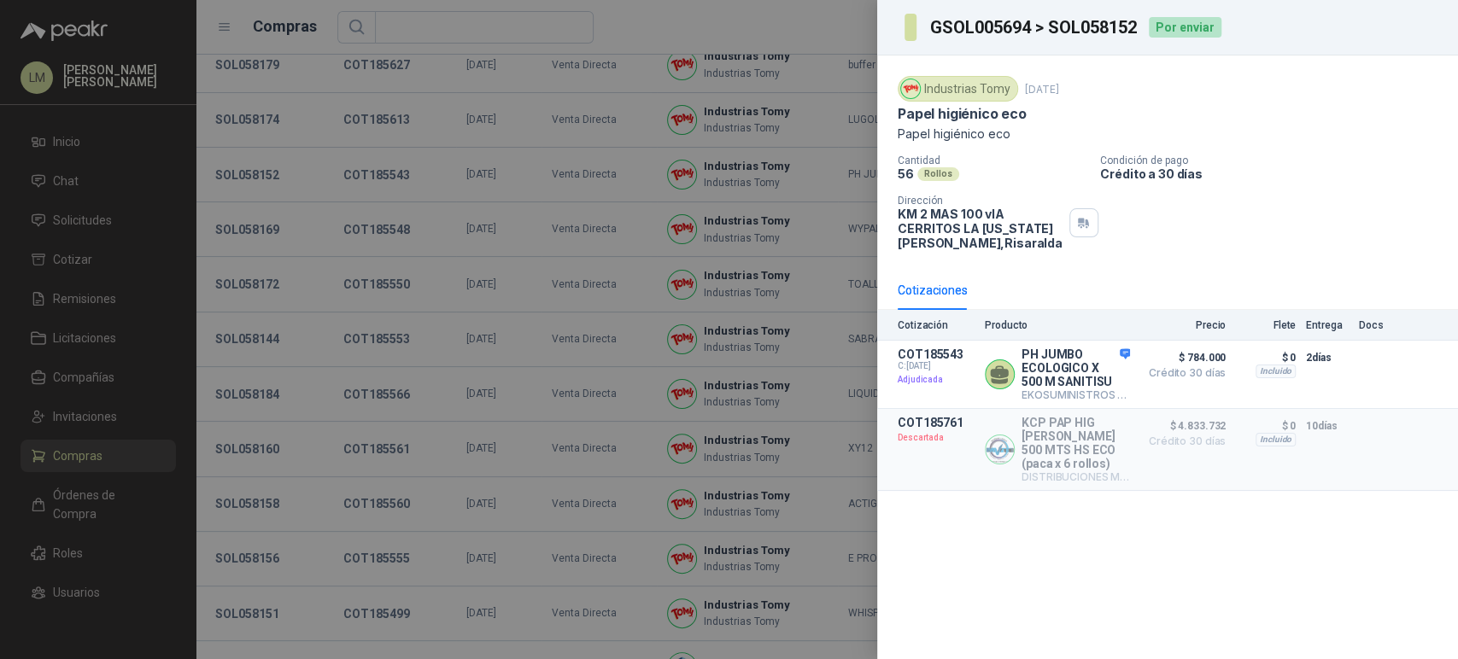
click at [274, 219] on div at bounding box center [729, 329] width 1458 height 659
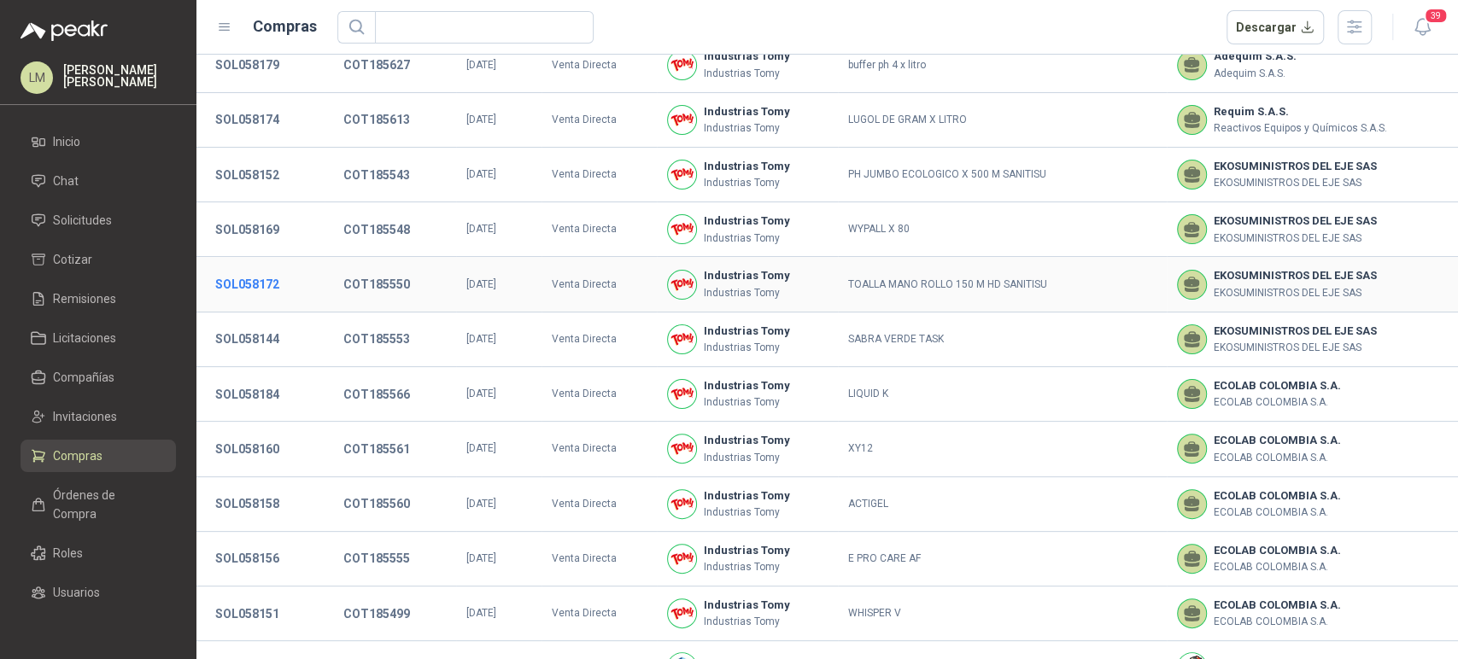
click at [274, 287] on button "SOL058172" at bounding box center [247, 284] width 81 height 31
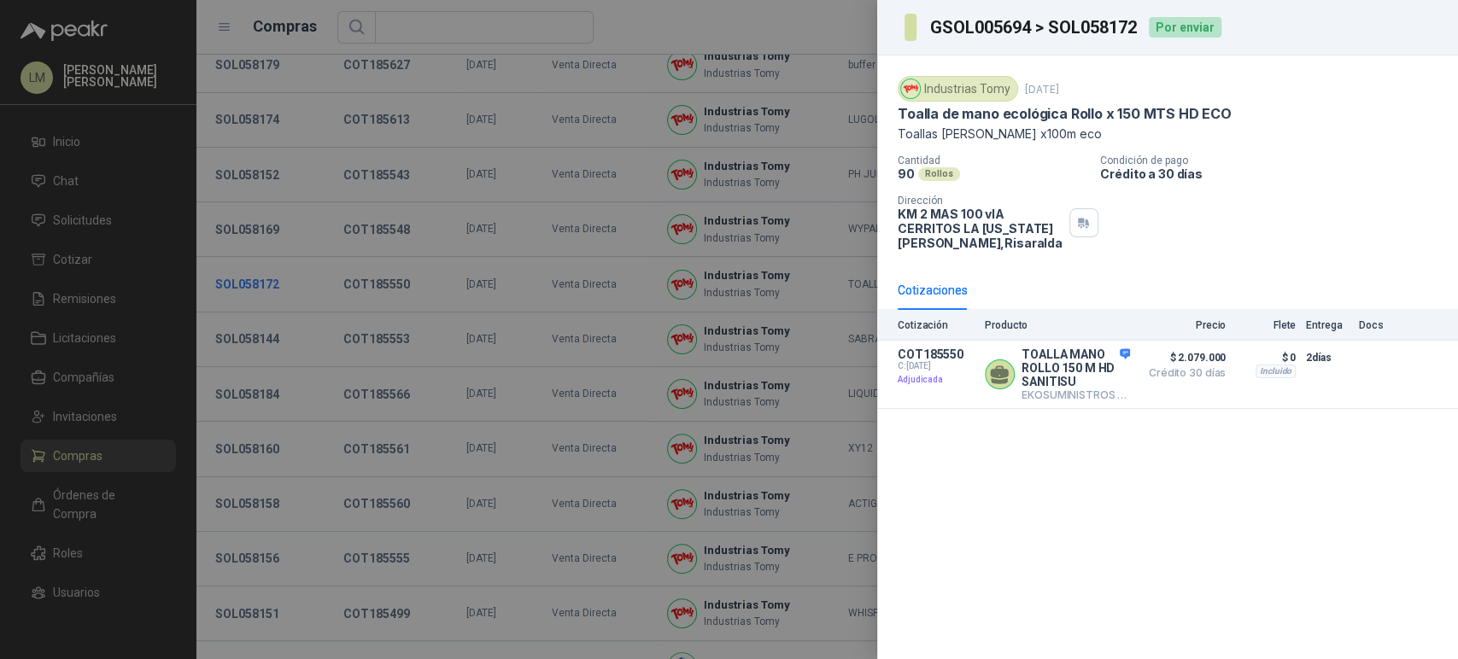
click at [274, 287] on div at bounding box center [729, 329] width 1458 height 659
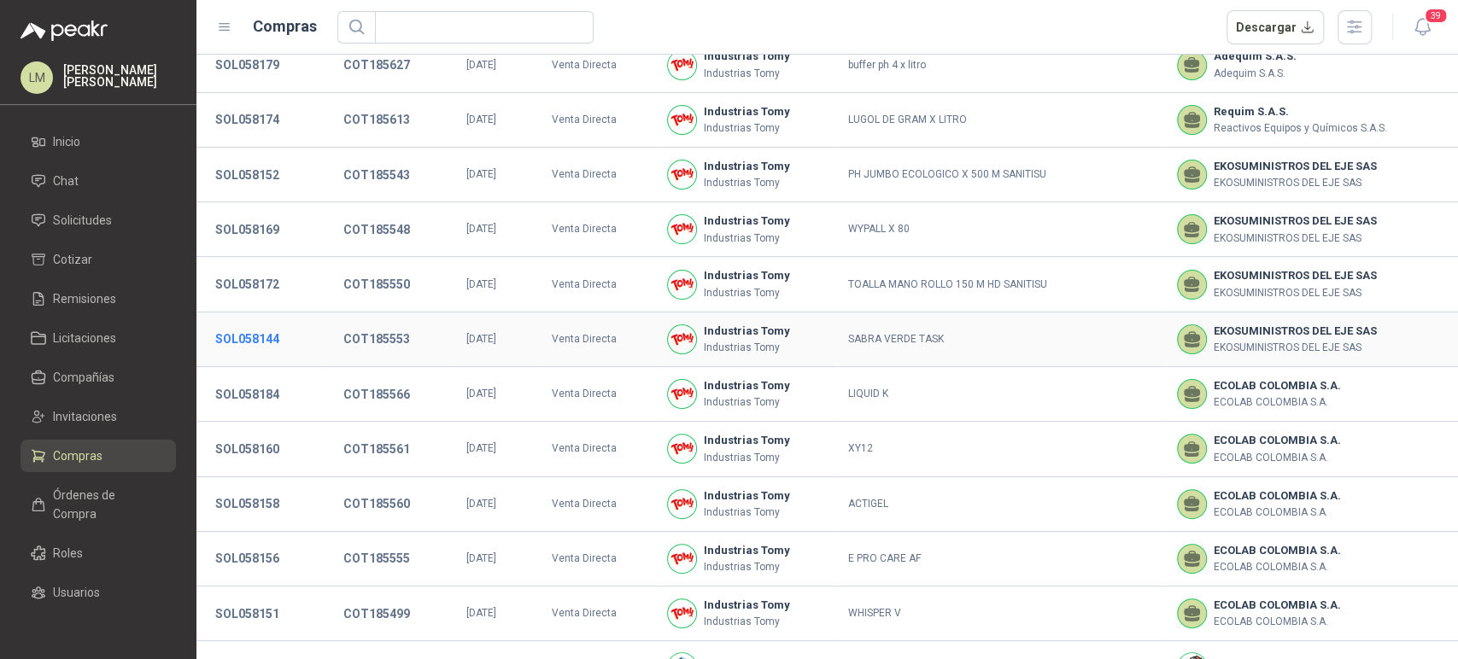
click at [264, 343] on button "SOL058144" at bounding box center [247, 339] width 81 height 31
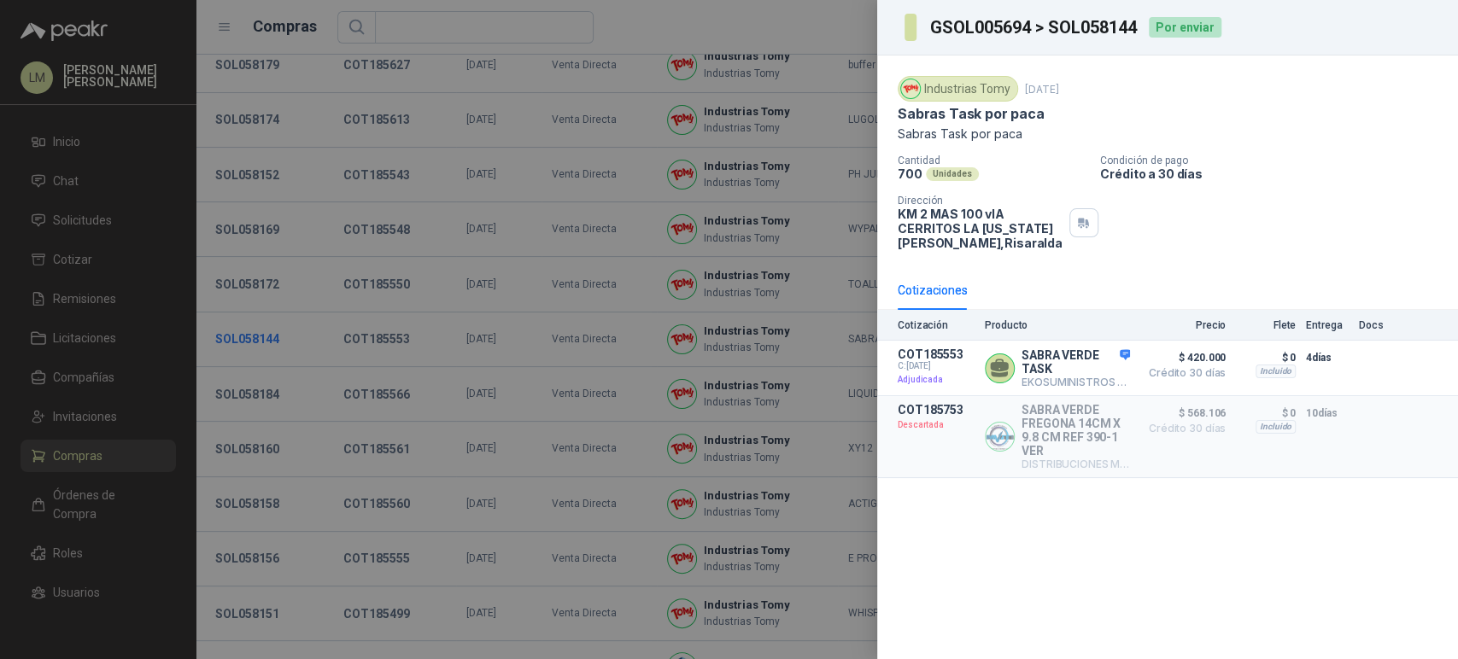
click at [264, 343] on div at bounding box center [729, 329] width 1458 height 659
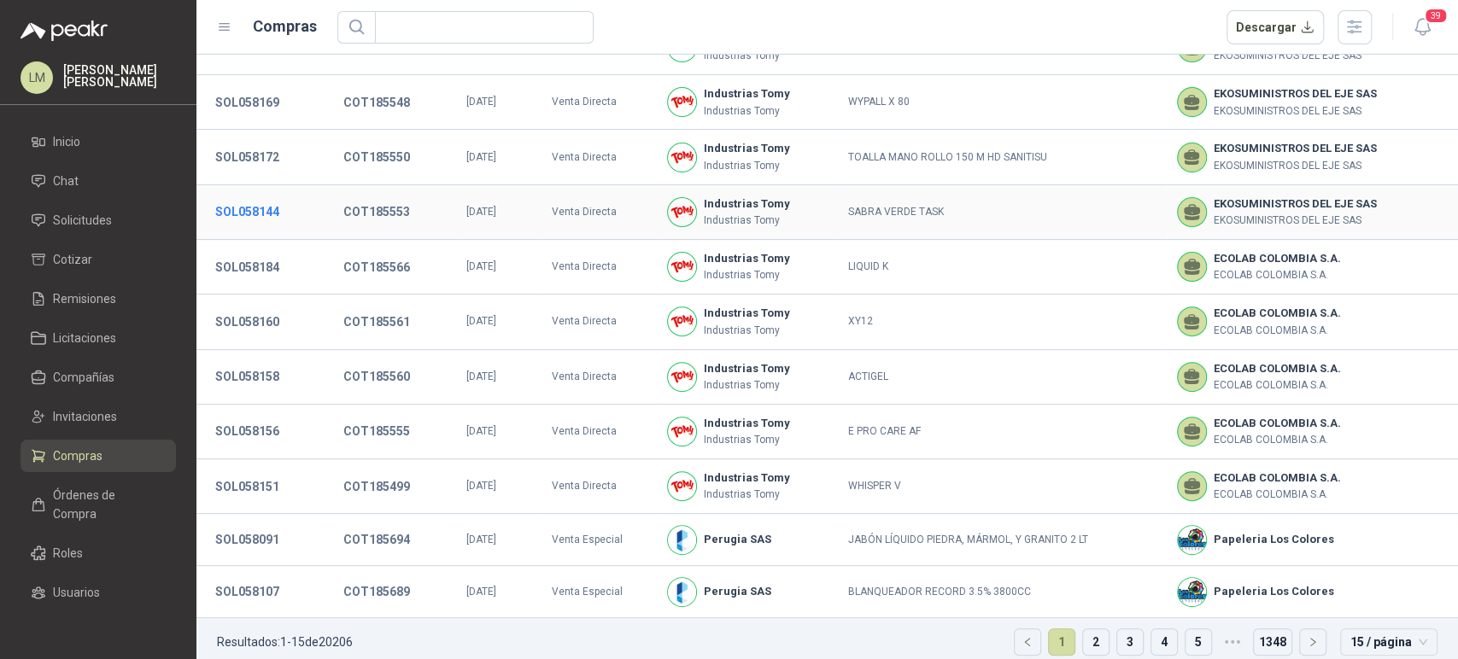
scroll to position [300, 0]
click at [265, 319] on button "SOL058160" at bounding box center [247, 320] width 81 height 31
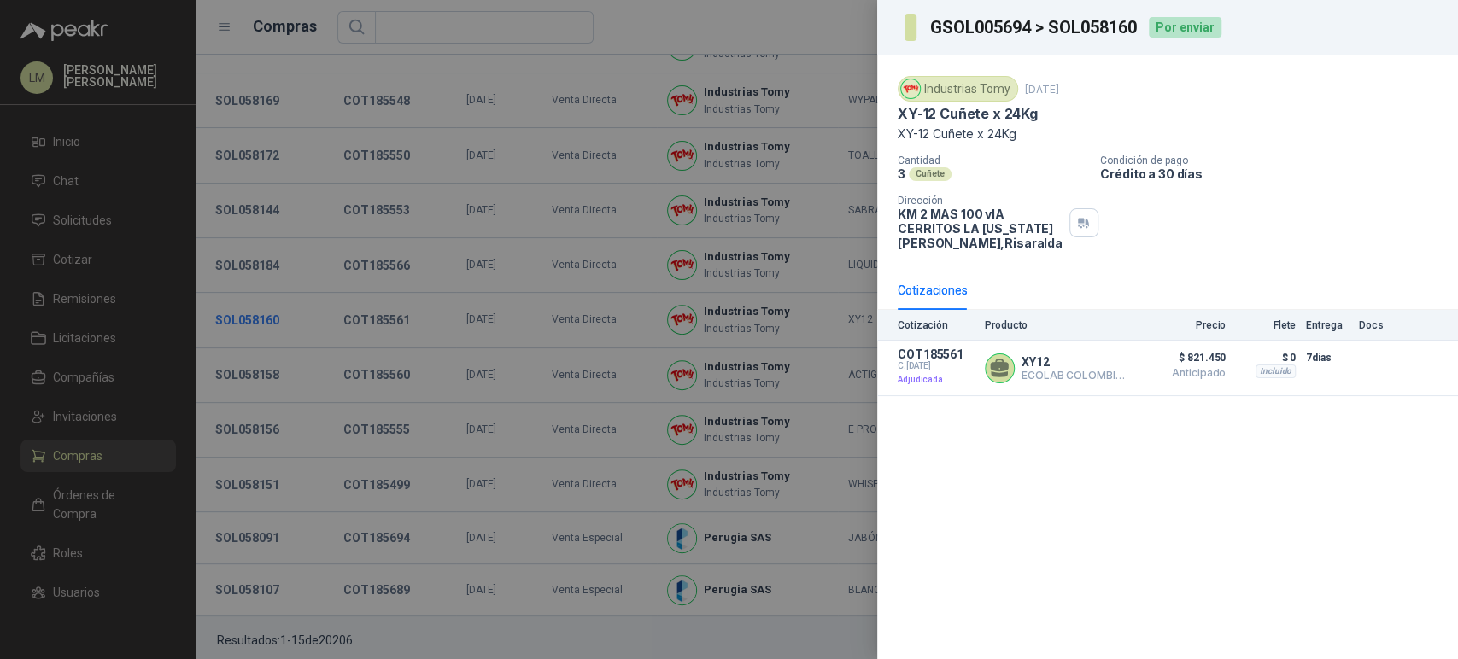
click at [265, 319] on div at bounding box center [729, 329] width 1458 height 659
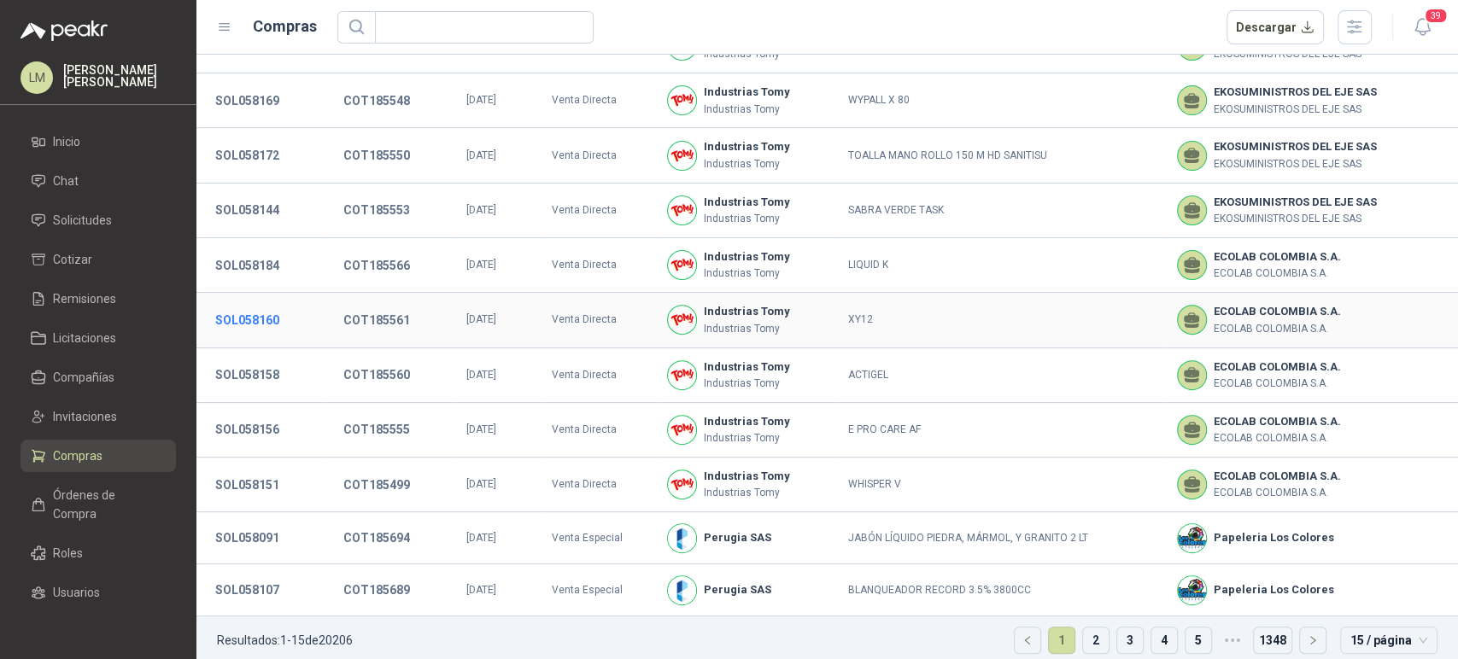
click at [265, 319] on button "SOL058160" at bounding box center [247, 320] width 81 height 31
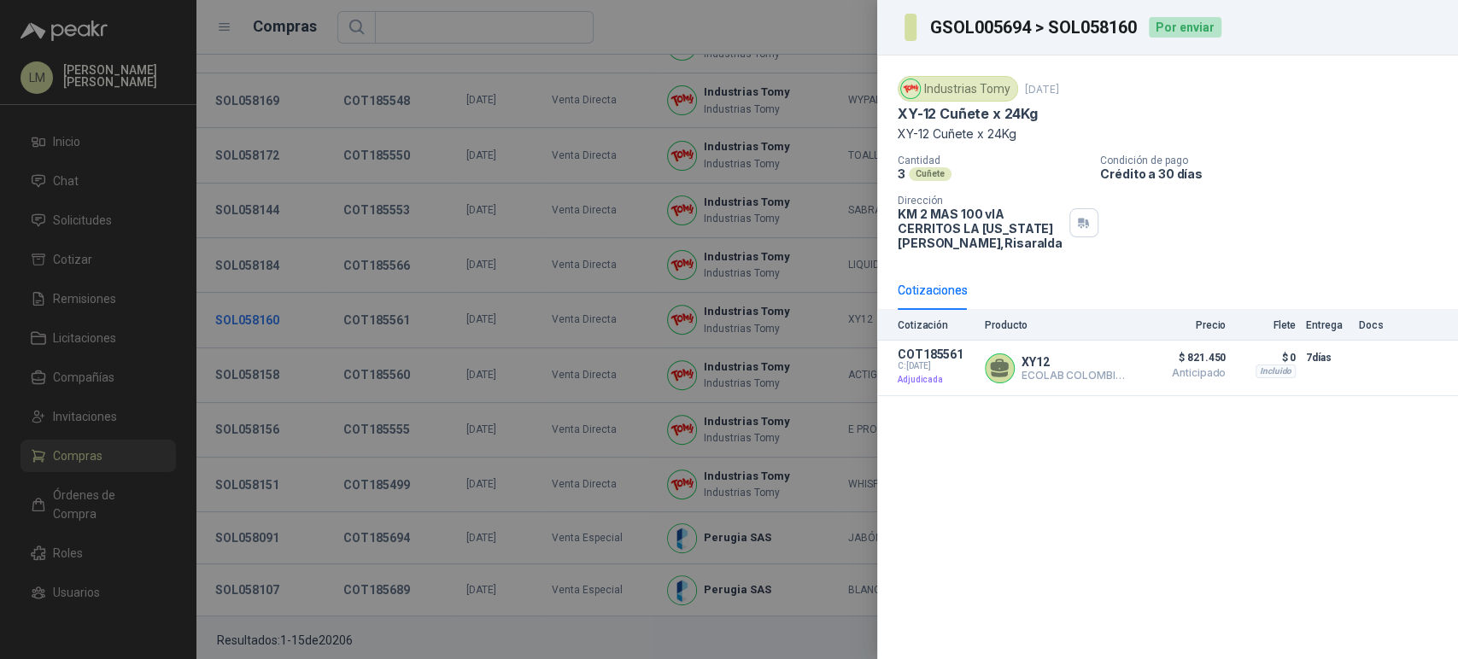
click at [265, 319] on div at bounding box center [729, 329] width 1458 height 659
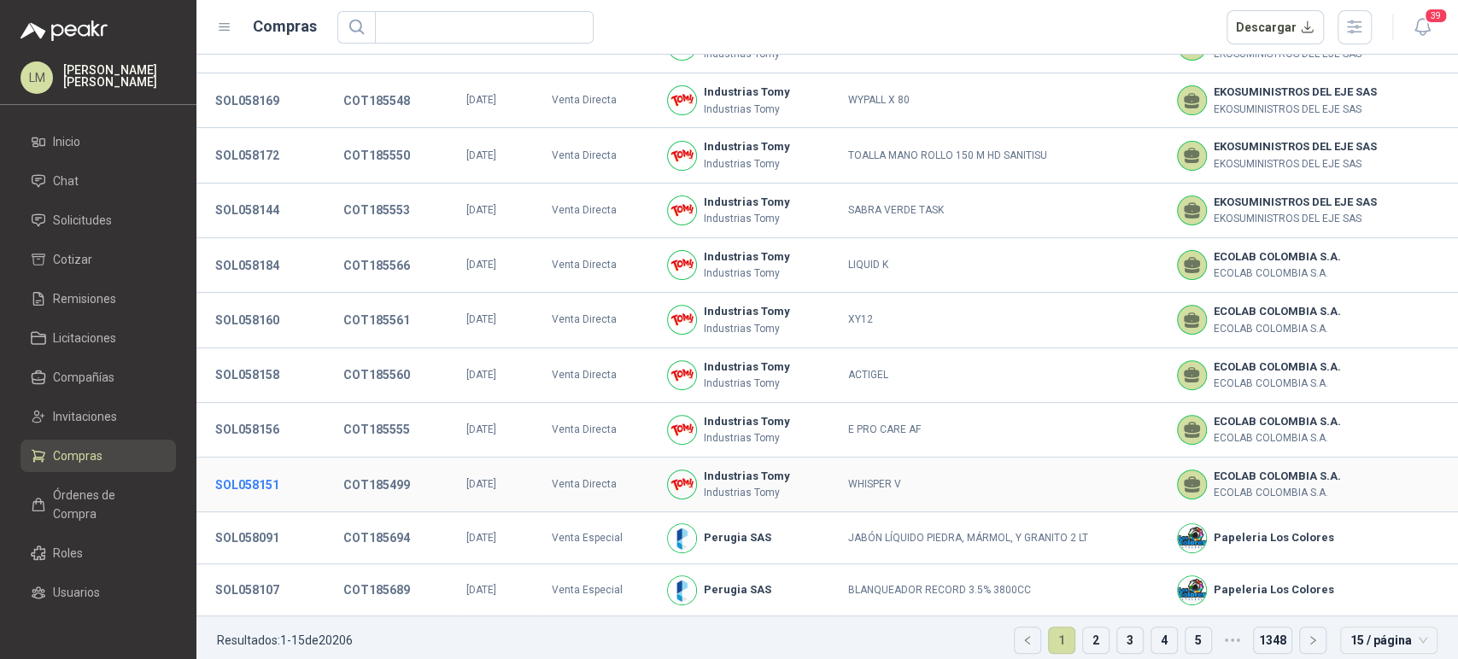
click at [254, 490] on button "SOL058151" at bounding box center [247, 485] width 81 height 31
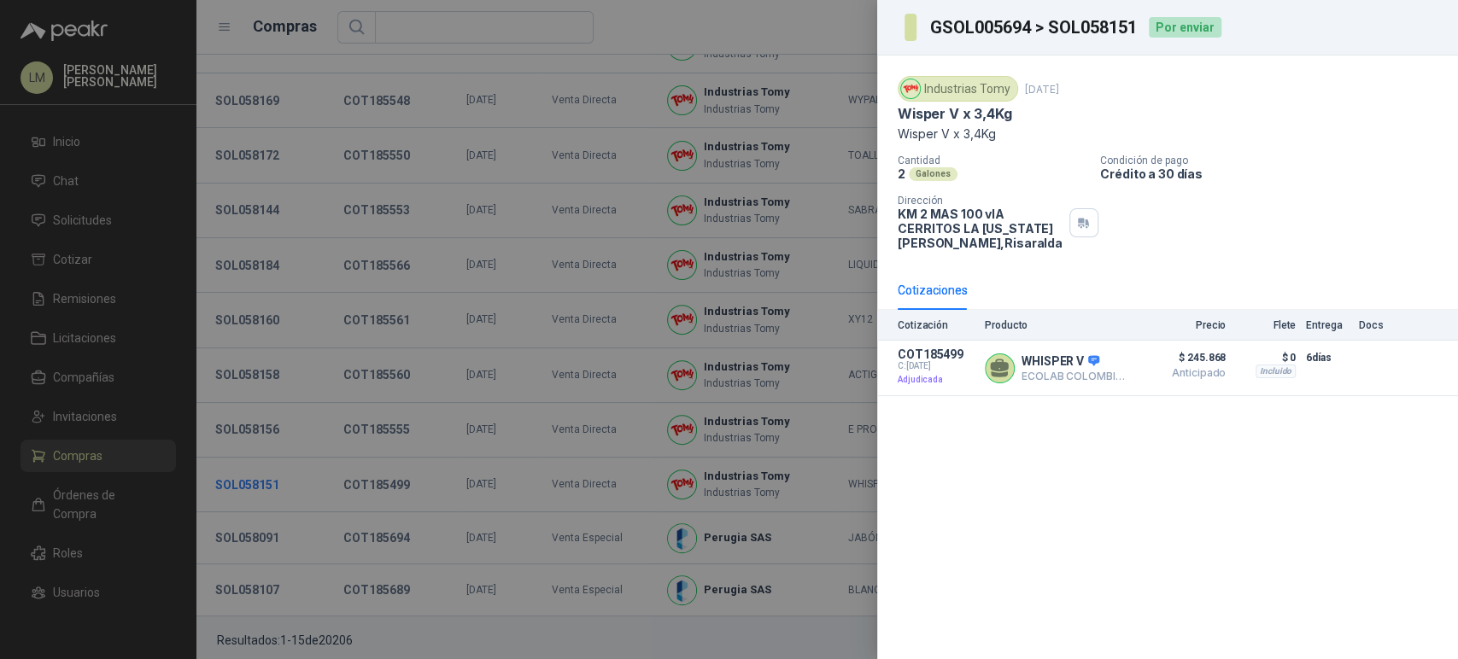
click at [254, 490] on div at bounding box center [729, 329] width 1458 height 659
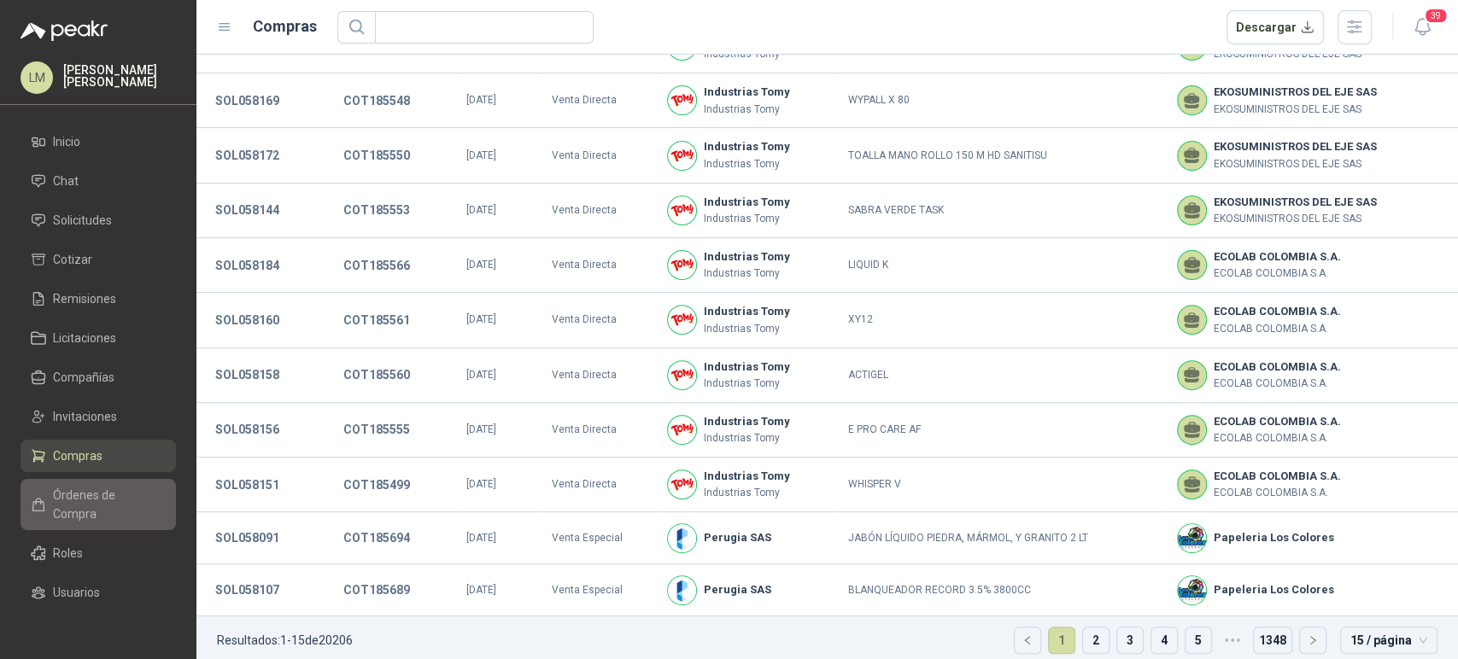
click at [71, 497] on span "Órdenes de Compra" at bounding box center [106, 505] width 107 height 38
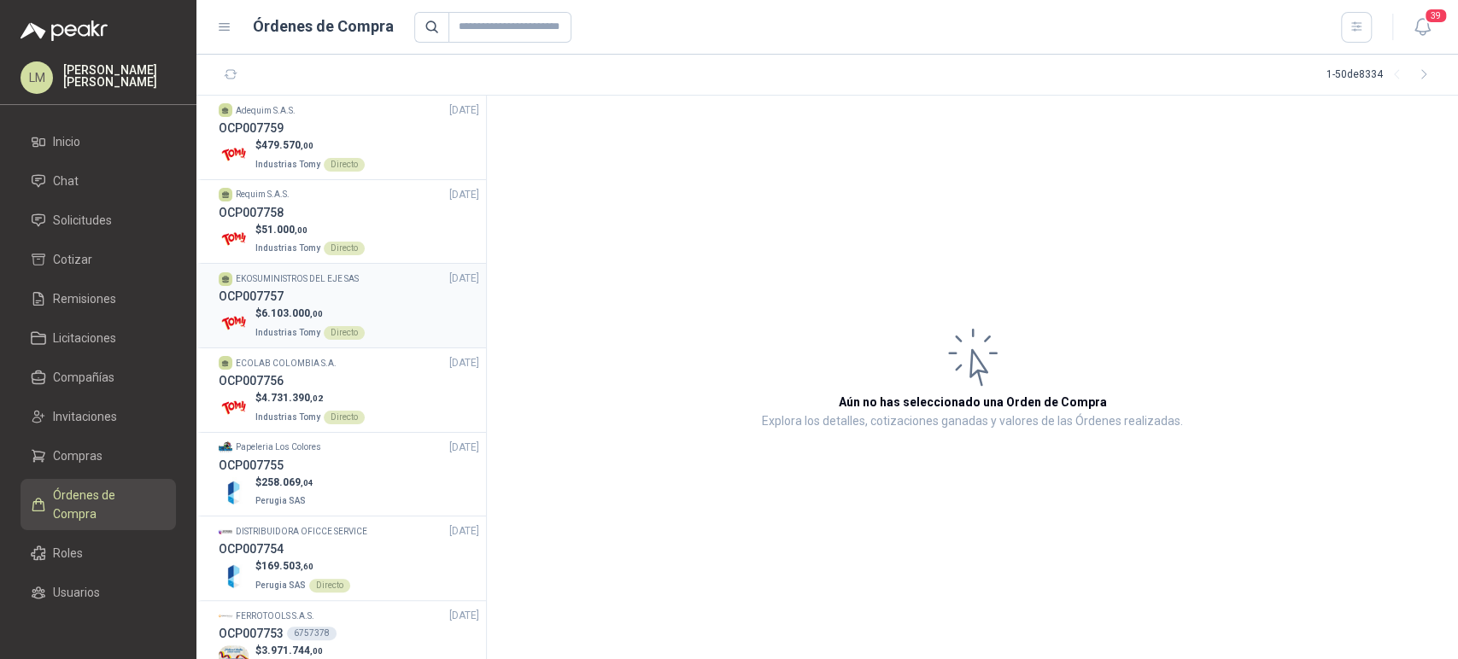
click at [302, 313] on span "6.103.000 ,00" at bounding box center [291, 313] width 61 height 12
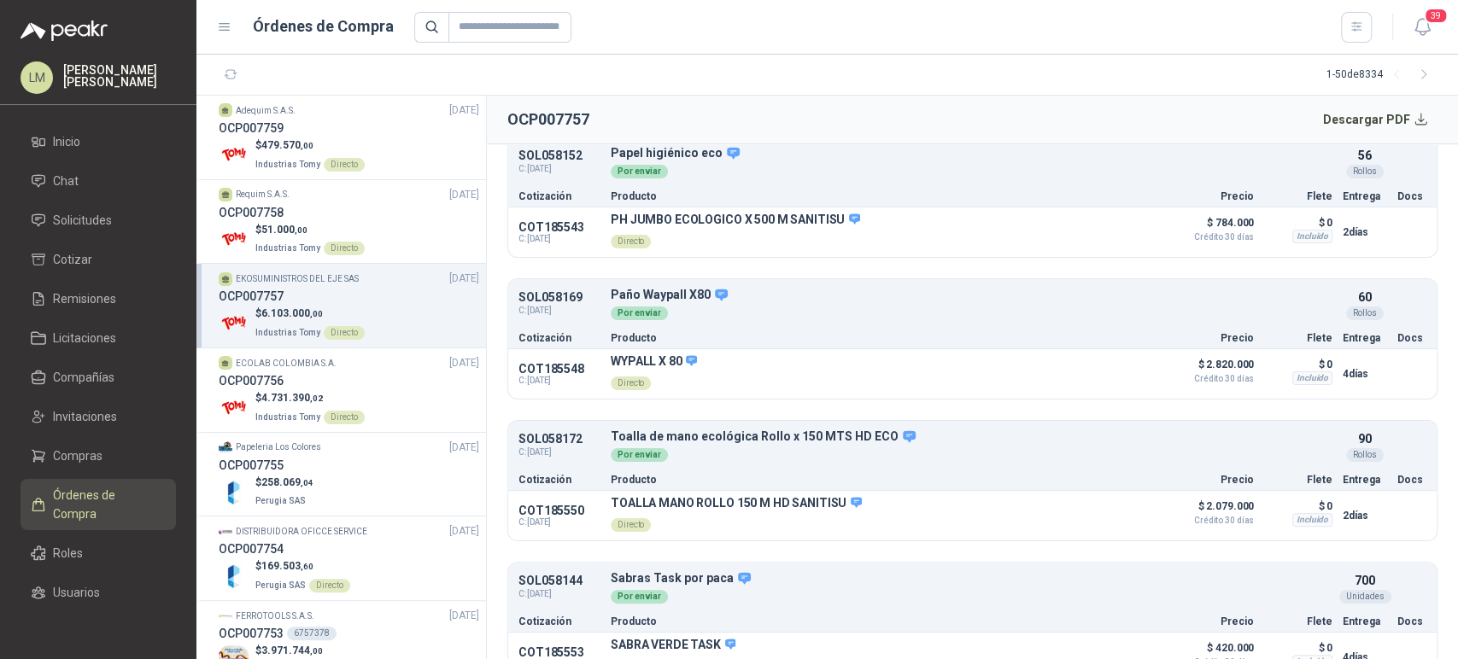
scroll to position [257, 0]
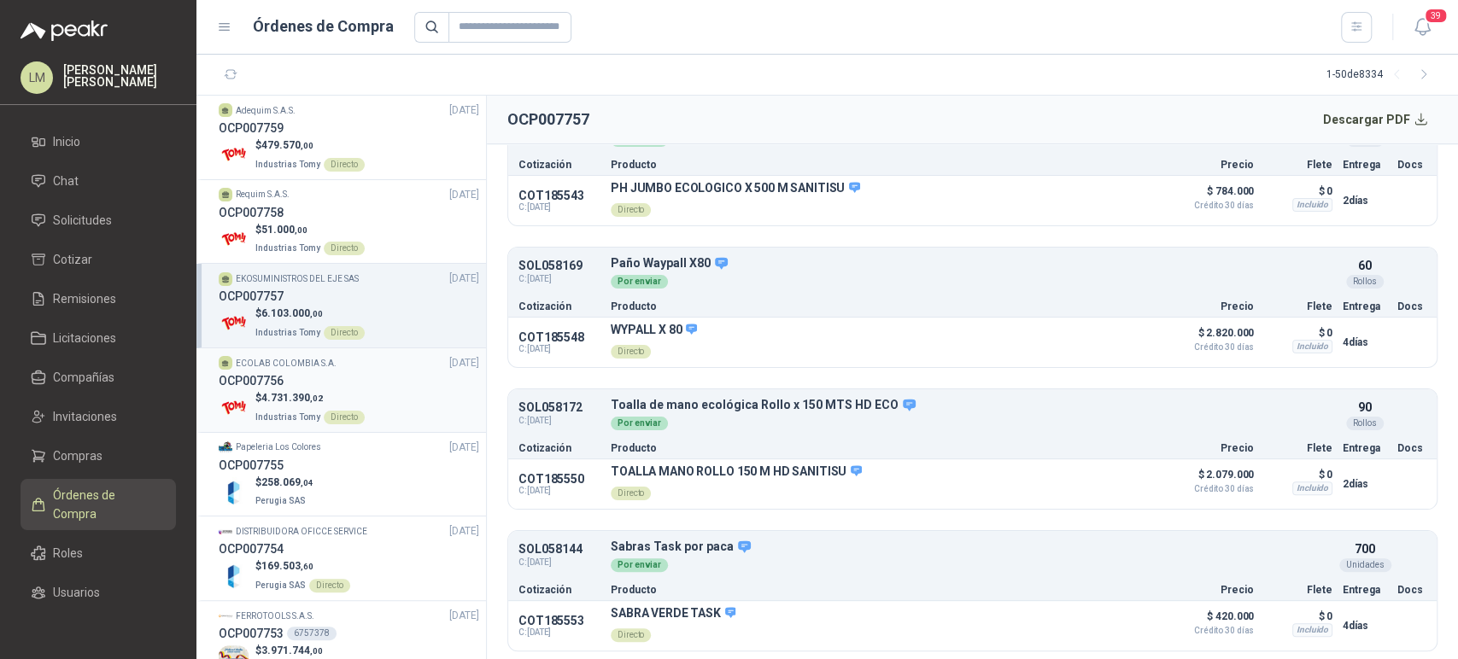
click at [291, 390] on p "$ 4.731.390 ,02" at bounding box center [309, 398] width 109 height 16
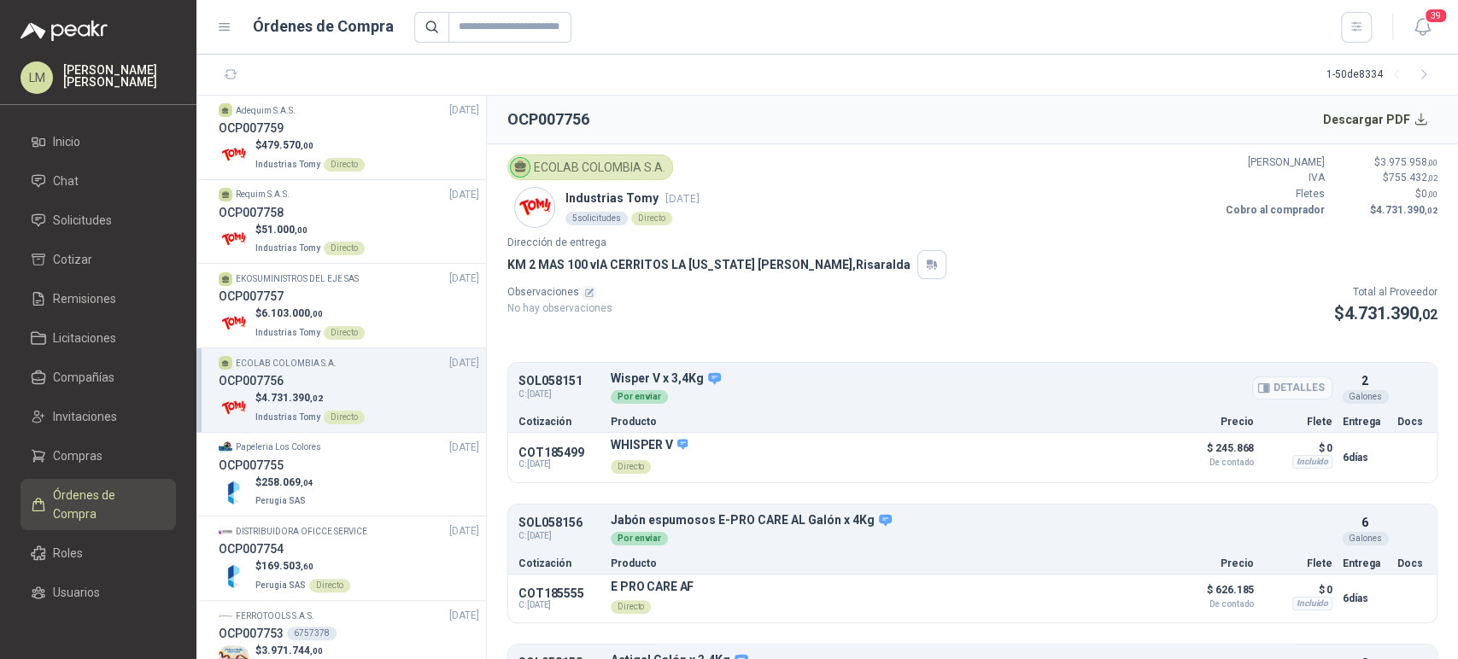
scroll to position [396, 0]
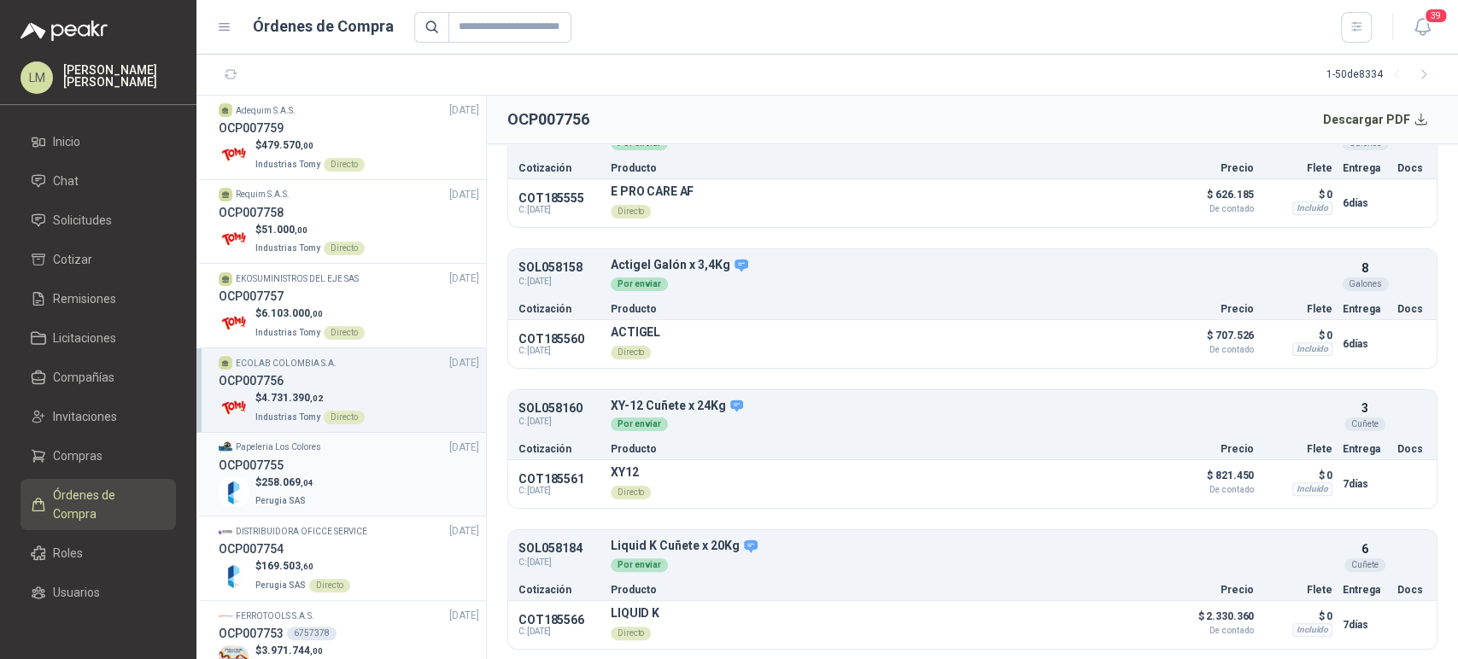
click at [301, 458] on div "OCP007755" at bounding box center [349, 465] width 260 height 19
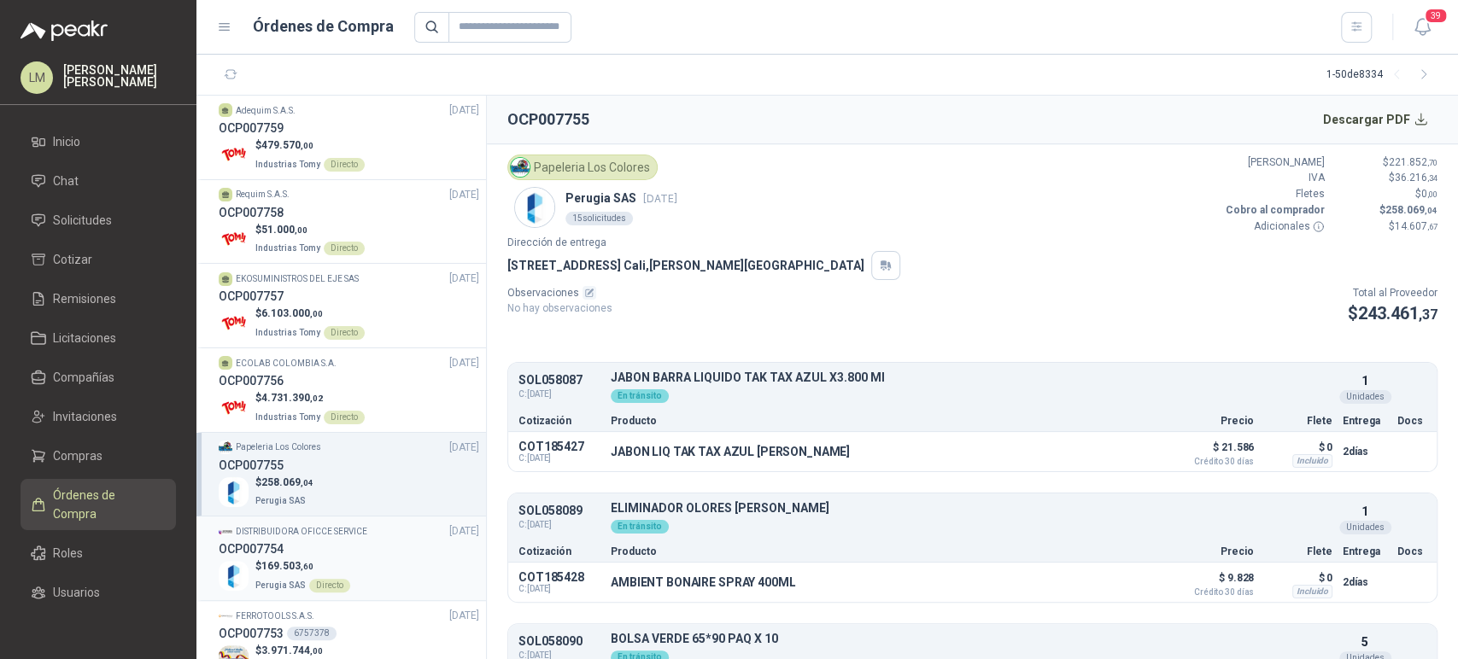
click at [307, 570] on span ",60" at bounding box center [307, 566] width 13 height 9
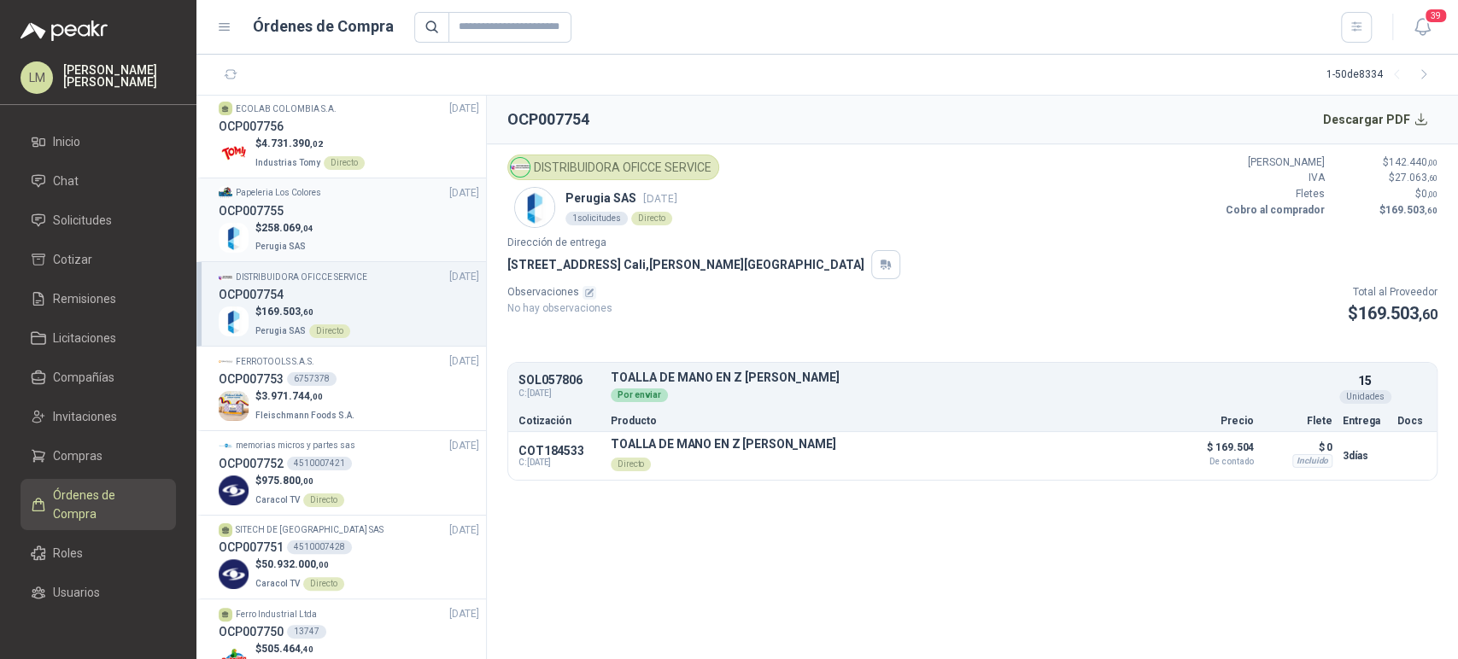
scroll to position [258, 0]
click at [306, 187] on p "Papeleria Los Colores" at bounding box center [278, 190] width 85 height 14
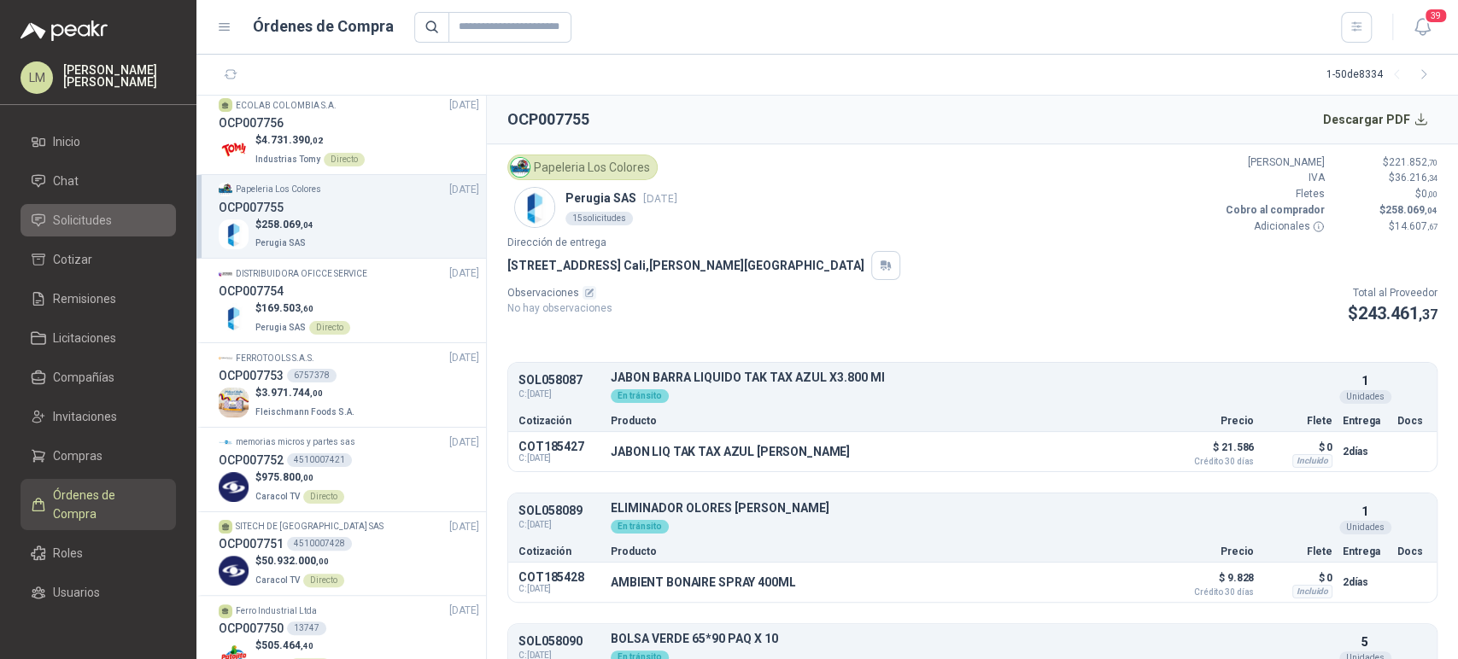
click at [79, 212] on span "Solicitudes" at bounding box center [82, 220] width 59 height 19
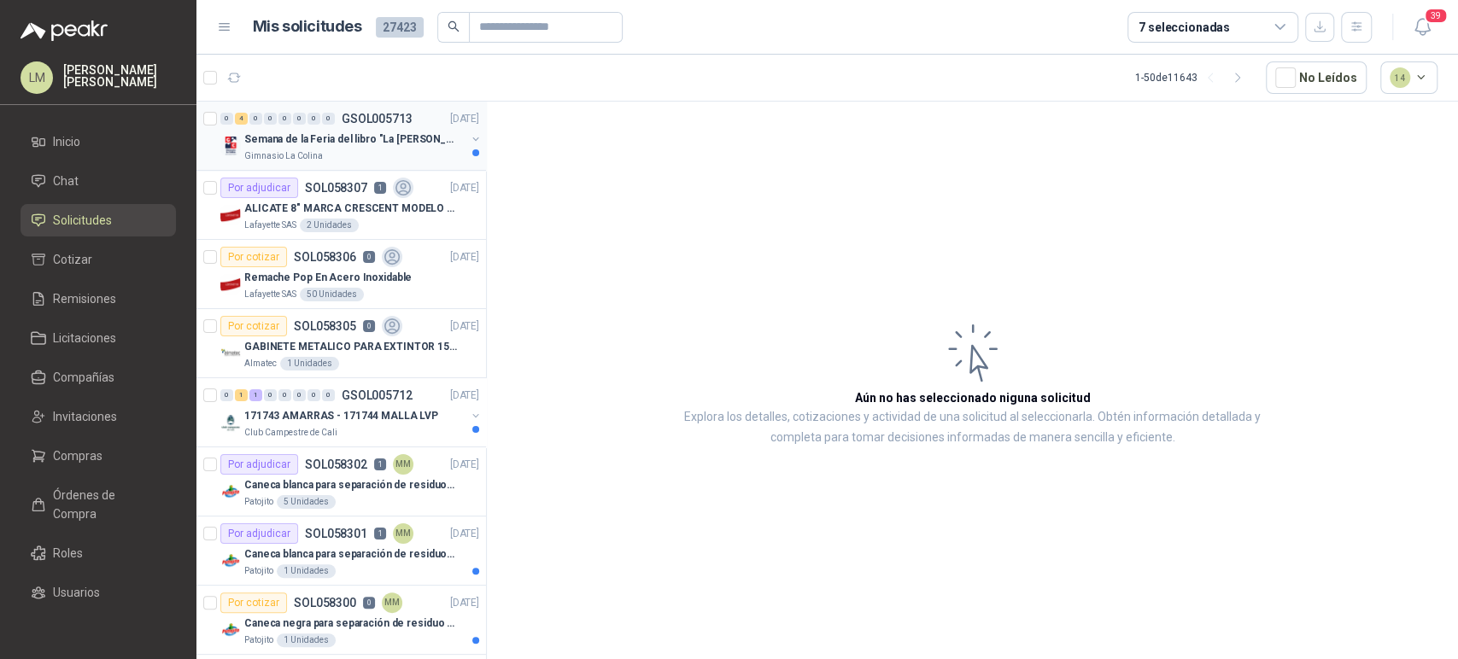
click at [380, 129] on div "Semana de la Feria del libro "La [PERSON_NAME]"" at bounding box center [354, 139] width 221 height 20
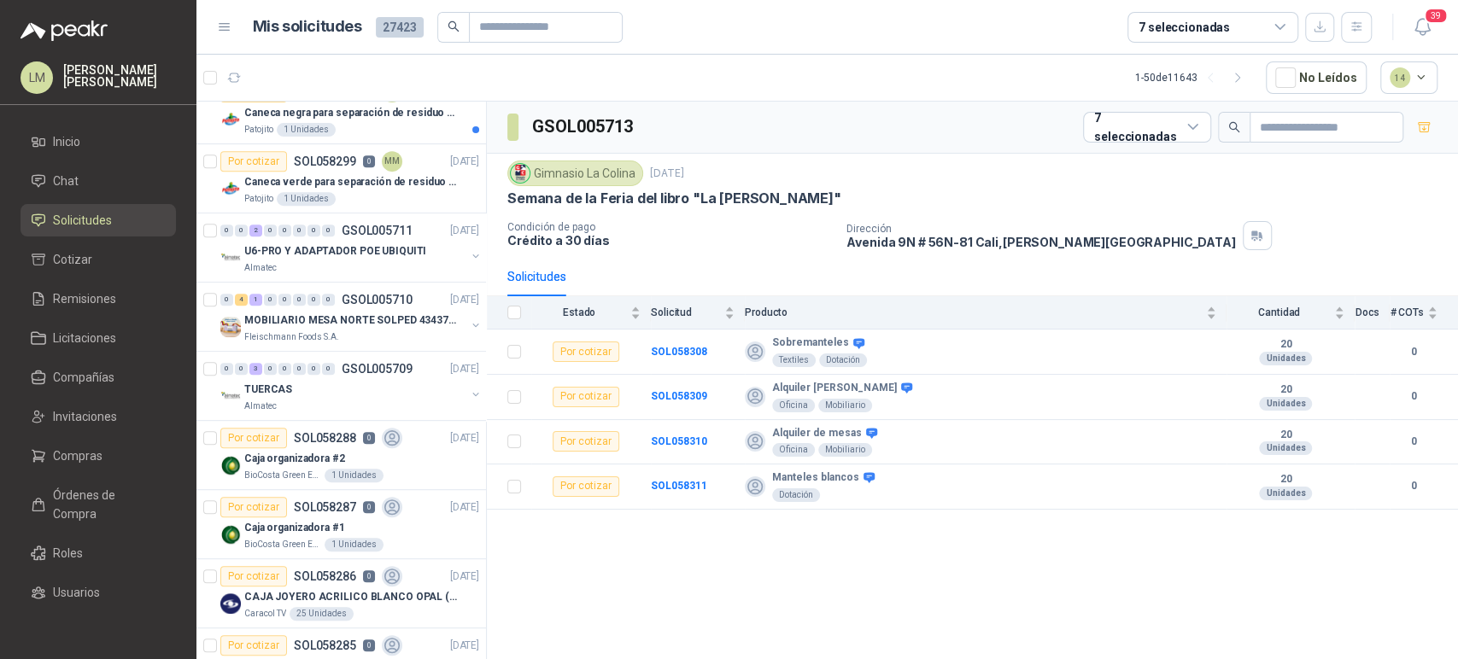
scroll to position [519, 0]
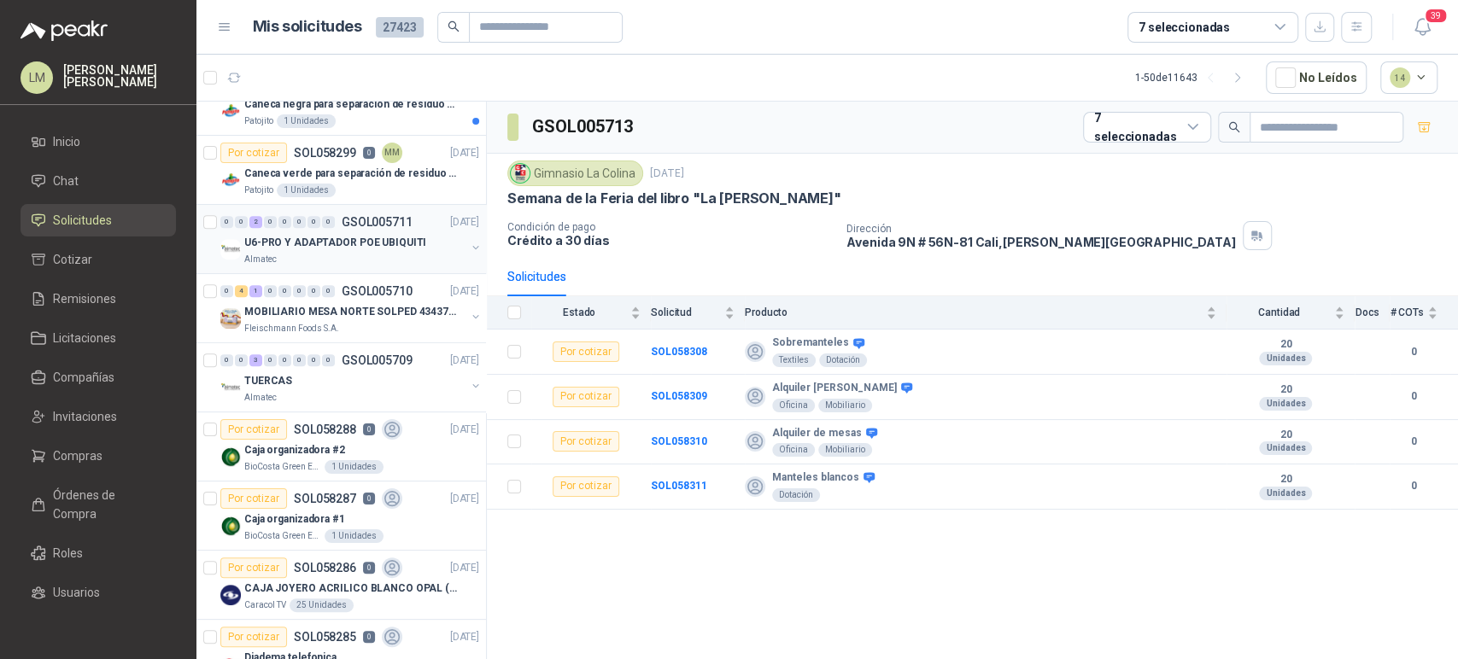
click at [355, 232] on div "U6-PRO Y ADAPTADOR POE UBIQUITI" at bounding box center [354, 242] width 221 height 20
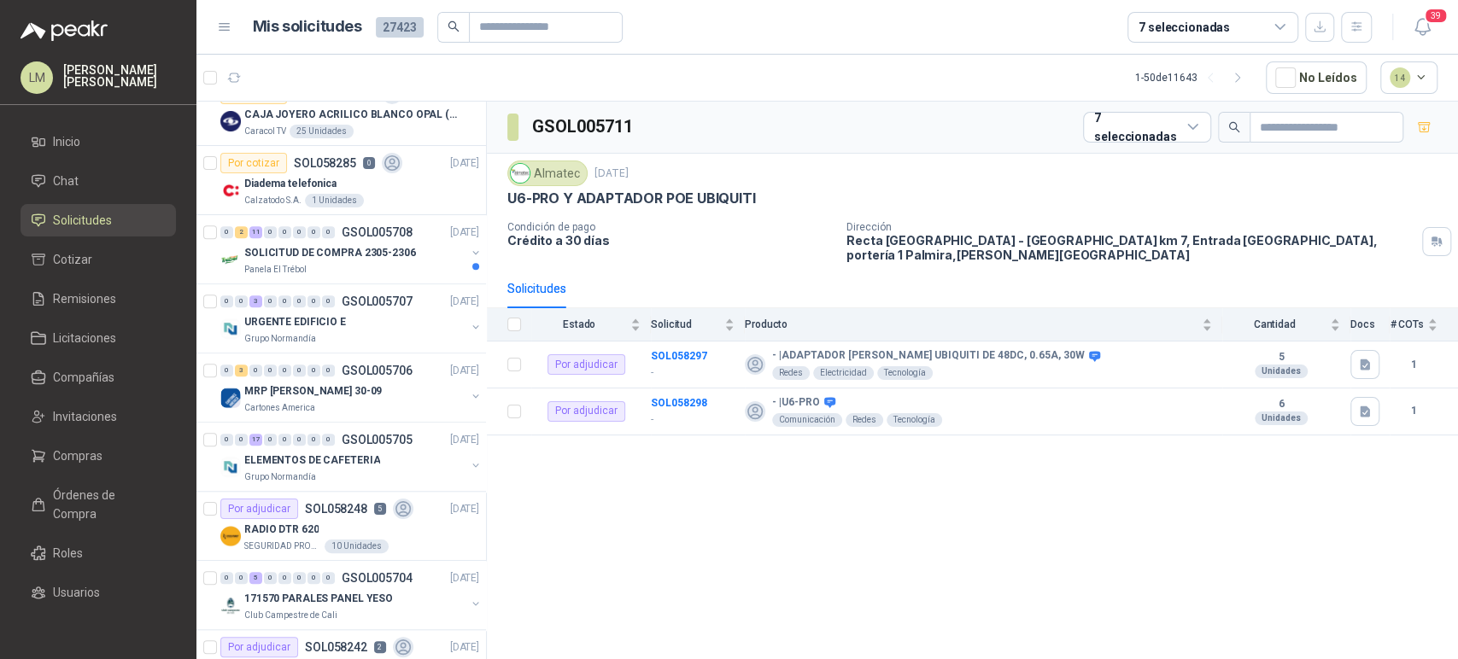
scroll to position [994, 0]
click at [279, 178] on p "Diadema telefonica" at bounding box center [290, 183] width 92 height 16
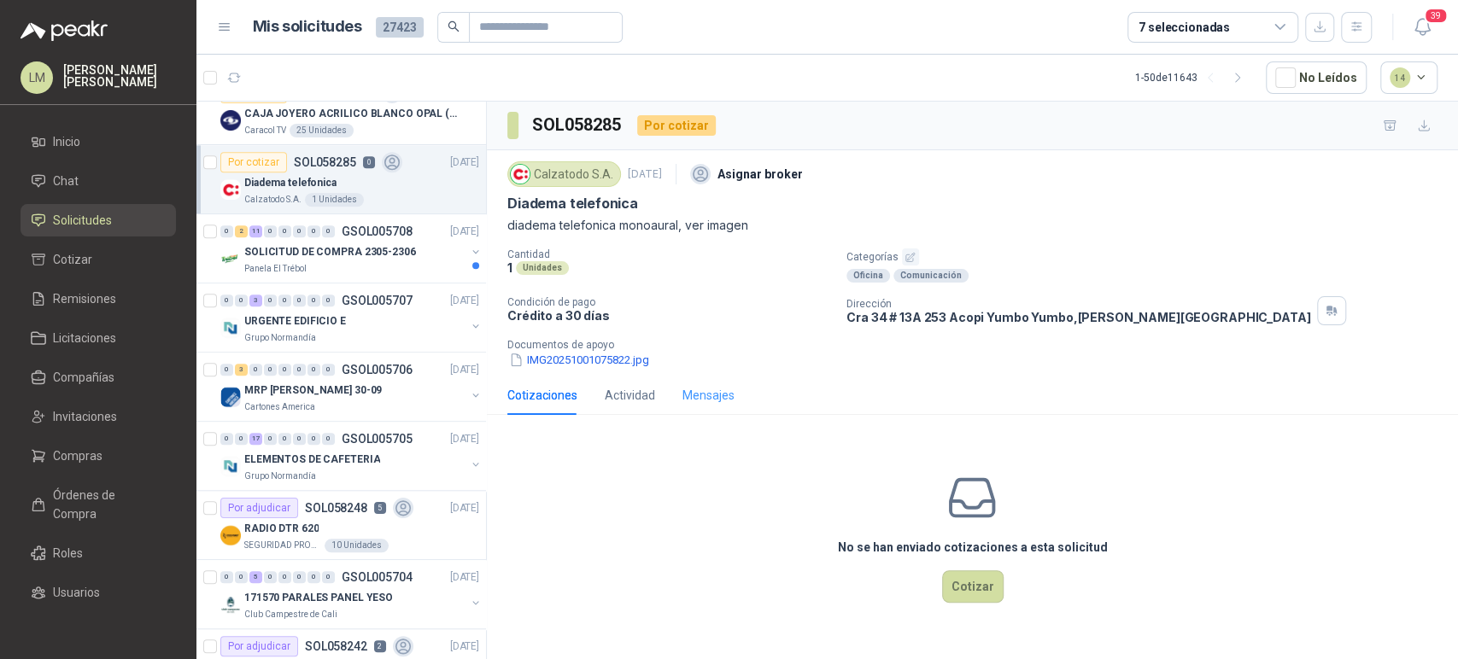
click at [698, 405] on div "Mensajes" at bounding box center [708, 395] width 52 height 39
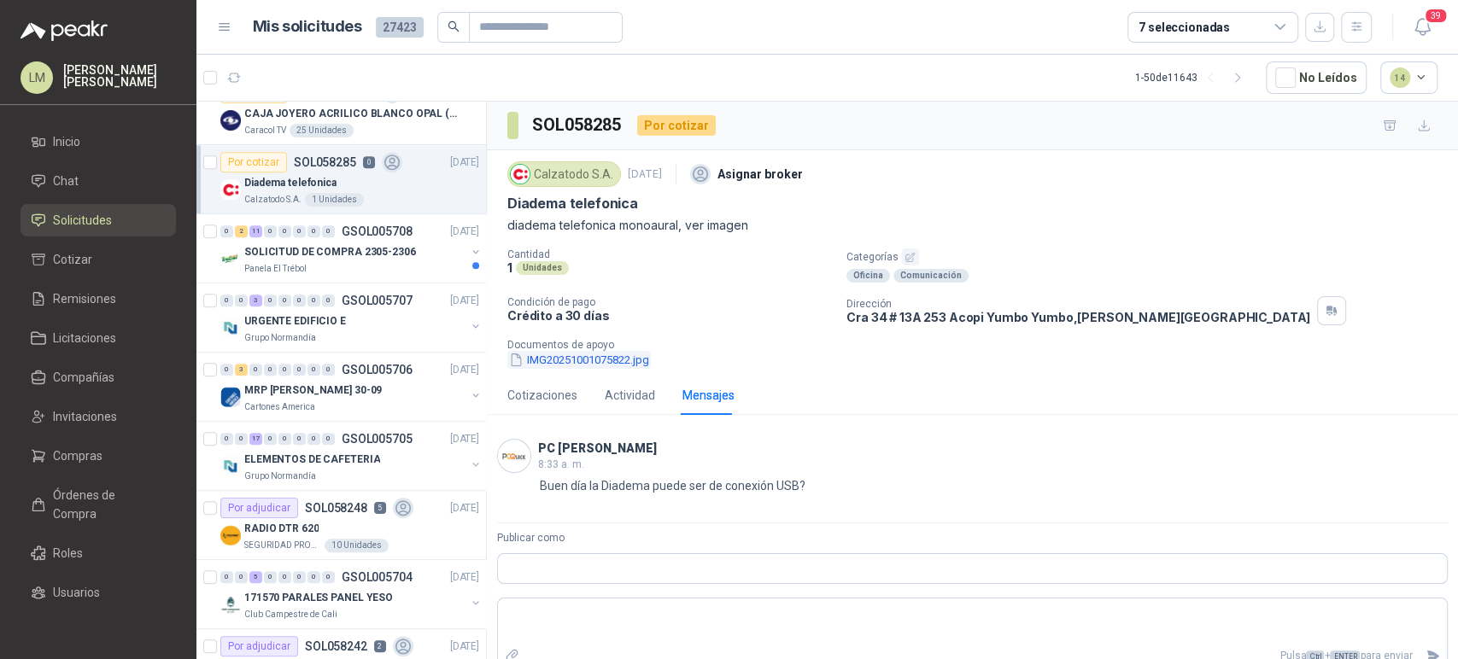
click at [612, 351] on button "IMG20251001075822.jpg" at bounding box center [578, 360] width 143 height 18
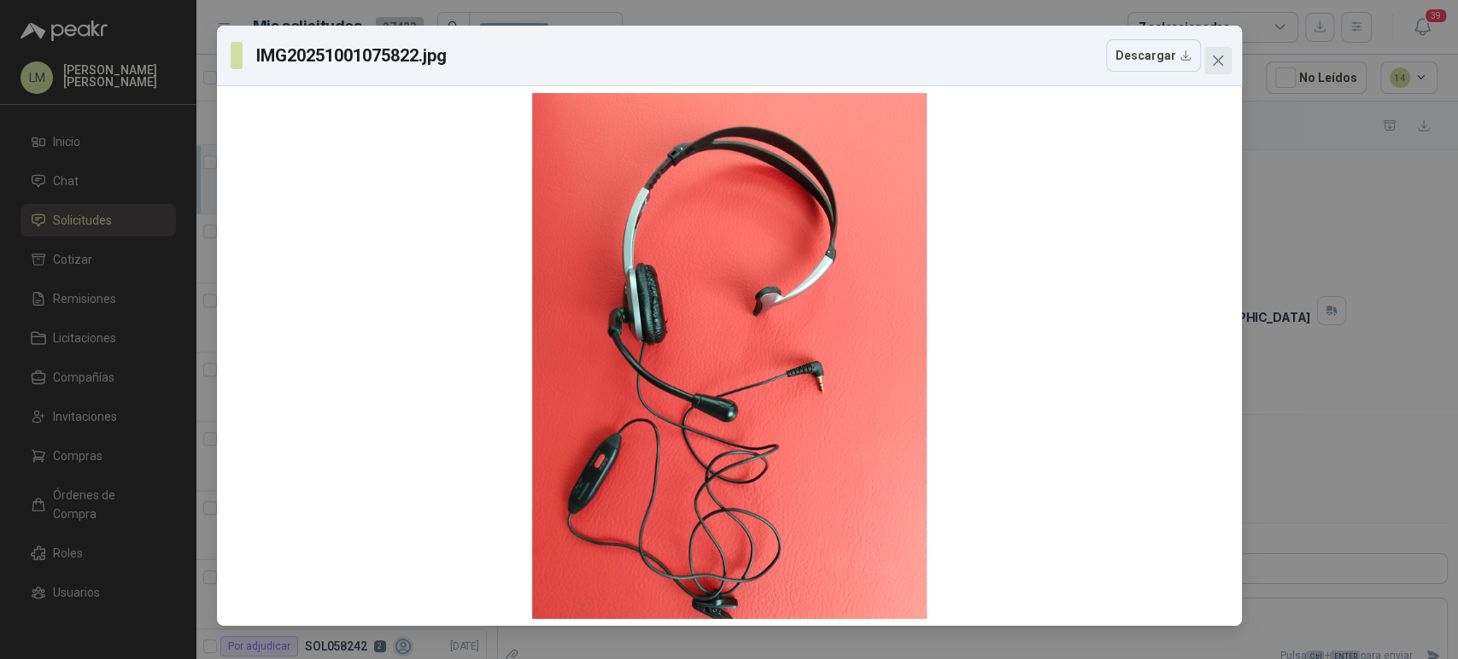
click at [1209, 60] on span "Close" at bounding box center [1217, 61] width 27 height 14
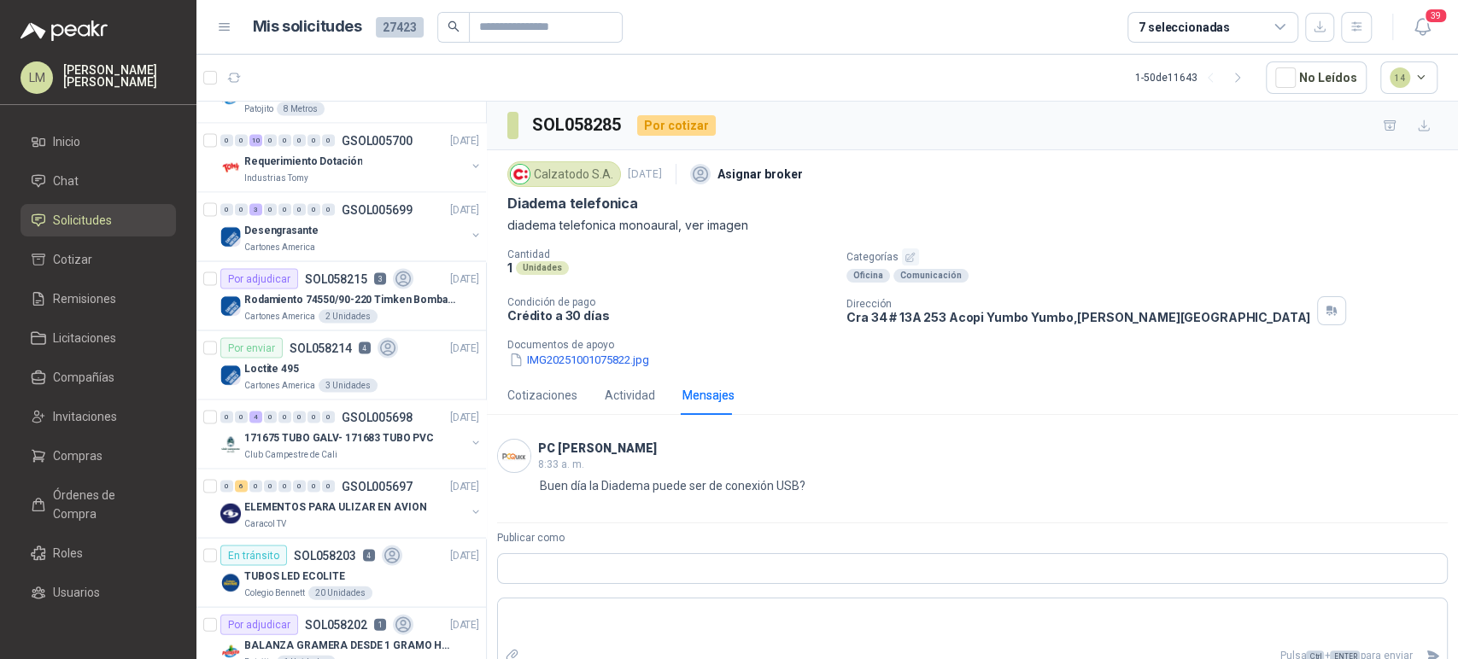
scroll to position [2262, 0]
click at [307, 274] on p "SOL058215" at bounding box center [336, 278] width 62 height 12
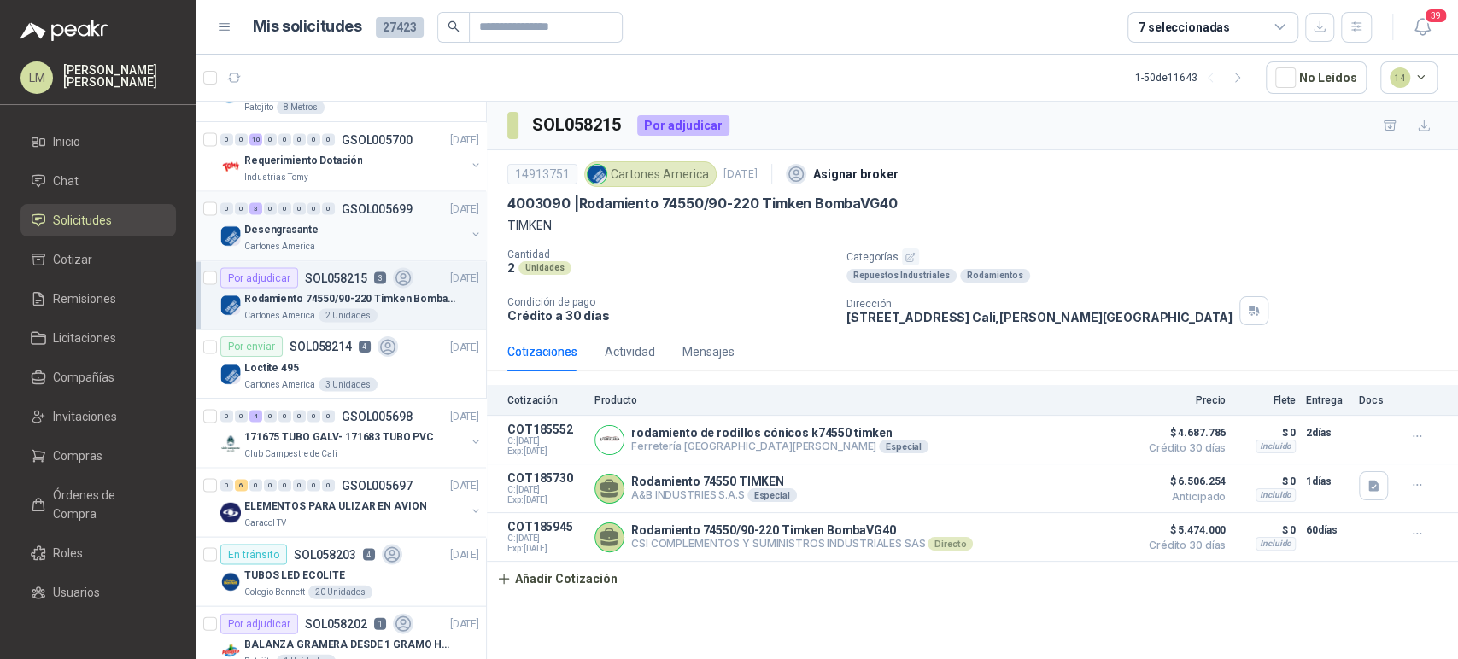
click at [318, 219] on div "Desengrasante" at bounding box center [354, 229] width 221 height 20
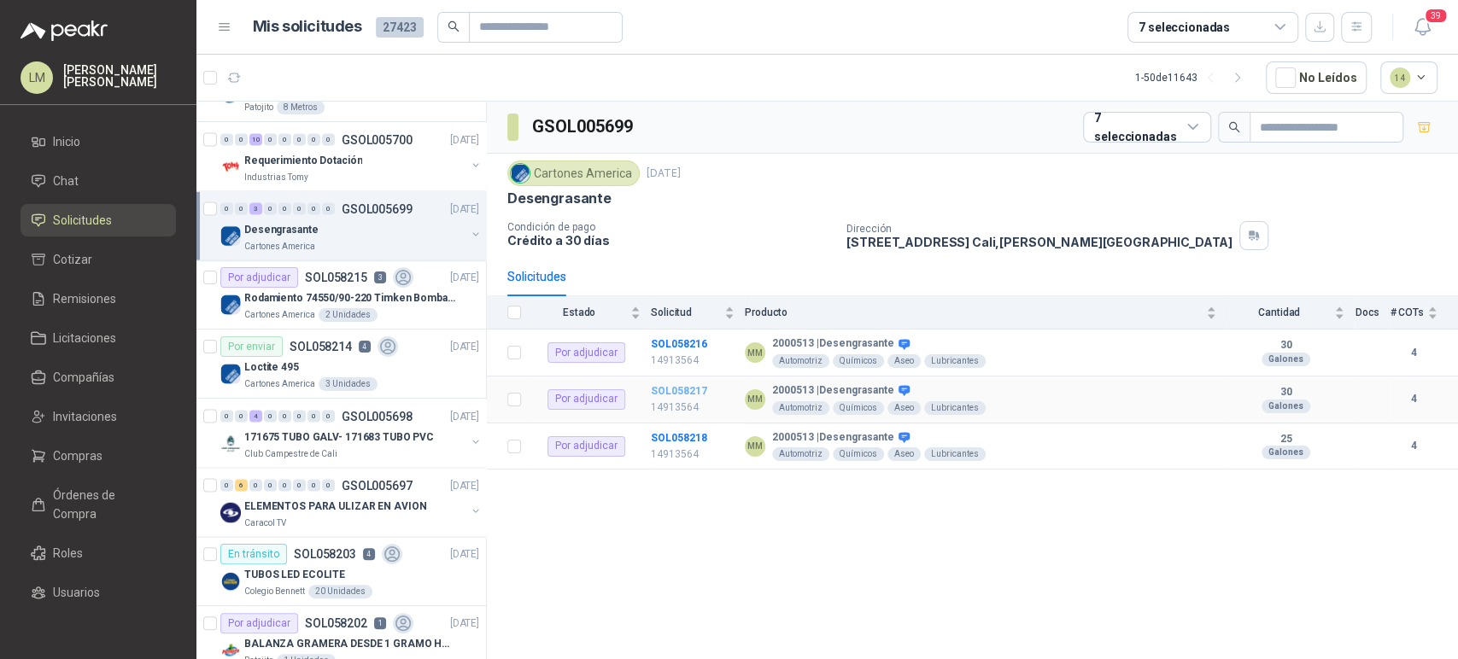
click at [690, 385] on b "SOL058217" at bounding box center [679, 391] width 56 height 12
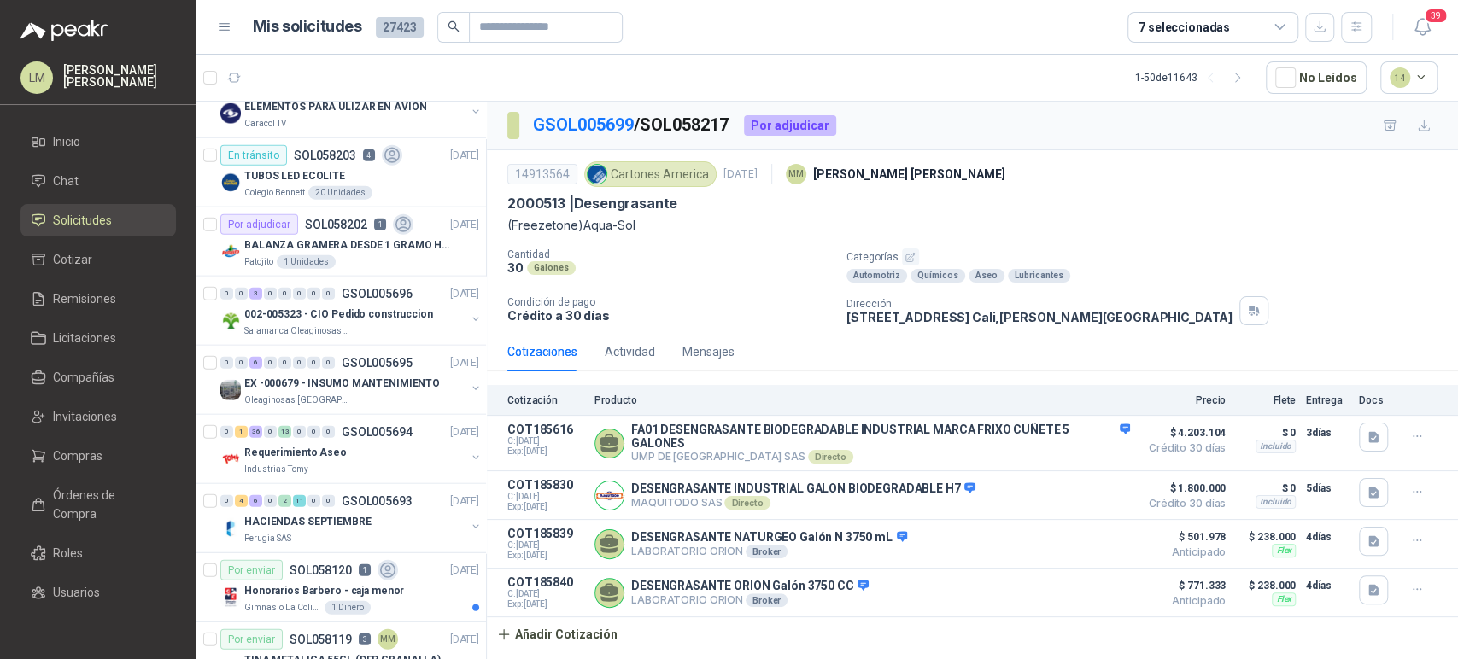
scroll to position [2869, 0]
click at [280, 306] on p "002-005323 - CIO Pedido construccion" at bounding box center [338, 314] width 189 height 16
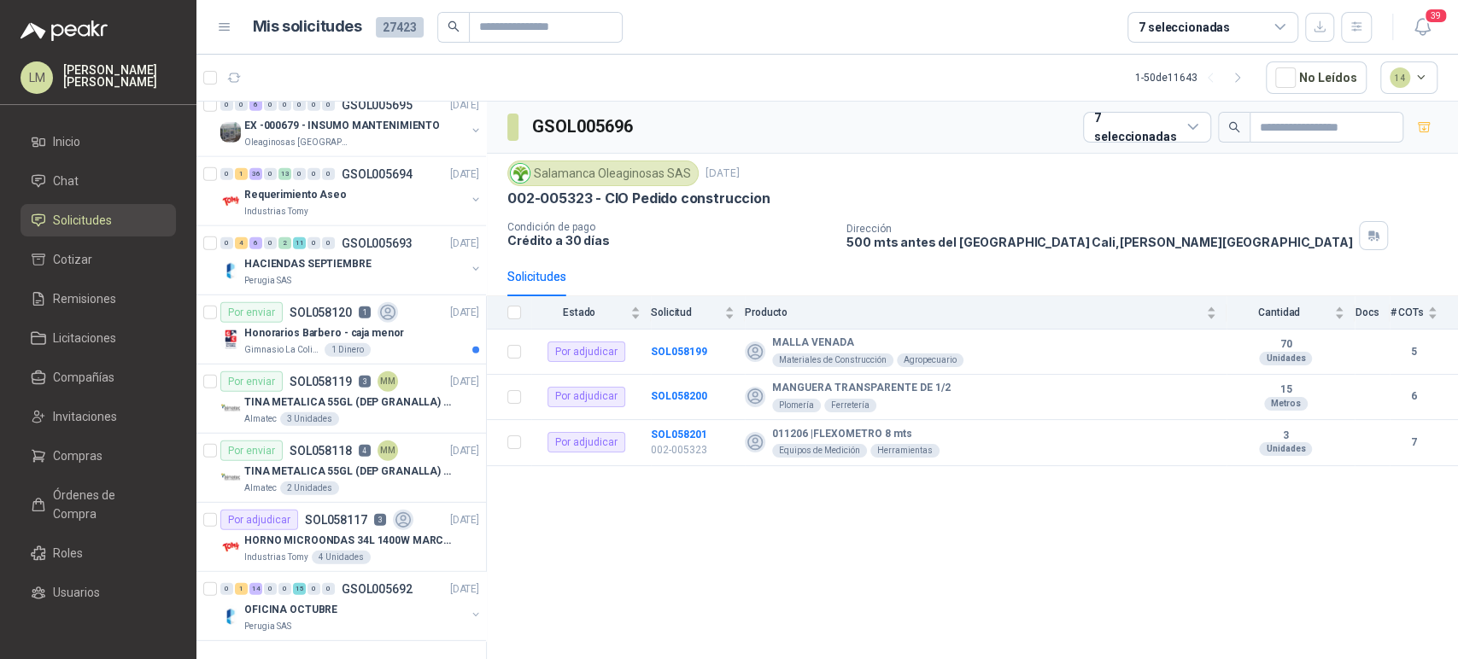
scroll to position [3134, 0]
click at [313, 533] on p "HORNO MICROONDAS 34L 1400W MARCA TORNADO." at bounding box center [350, 541] width 213 height 16
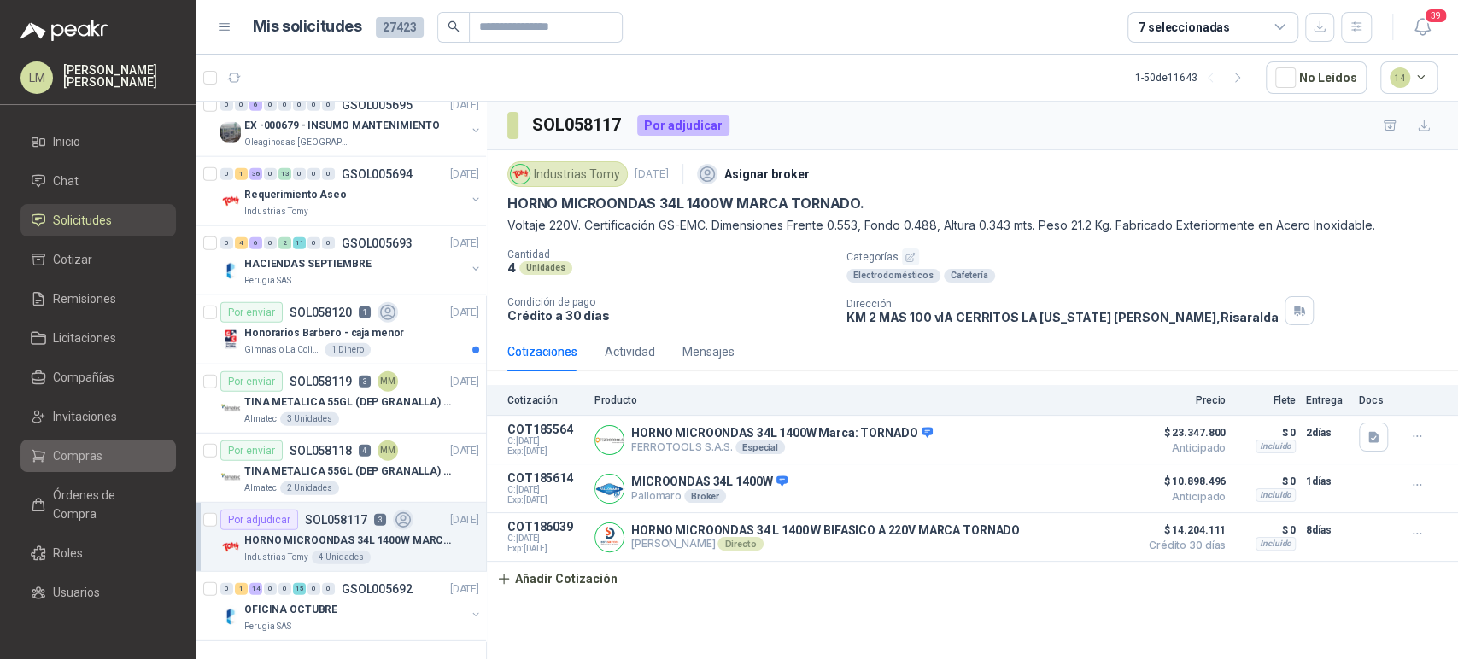
click at [73, 447] on span "Compras" at bounding box center [78, 456] width 50 height 19
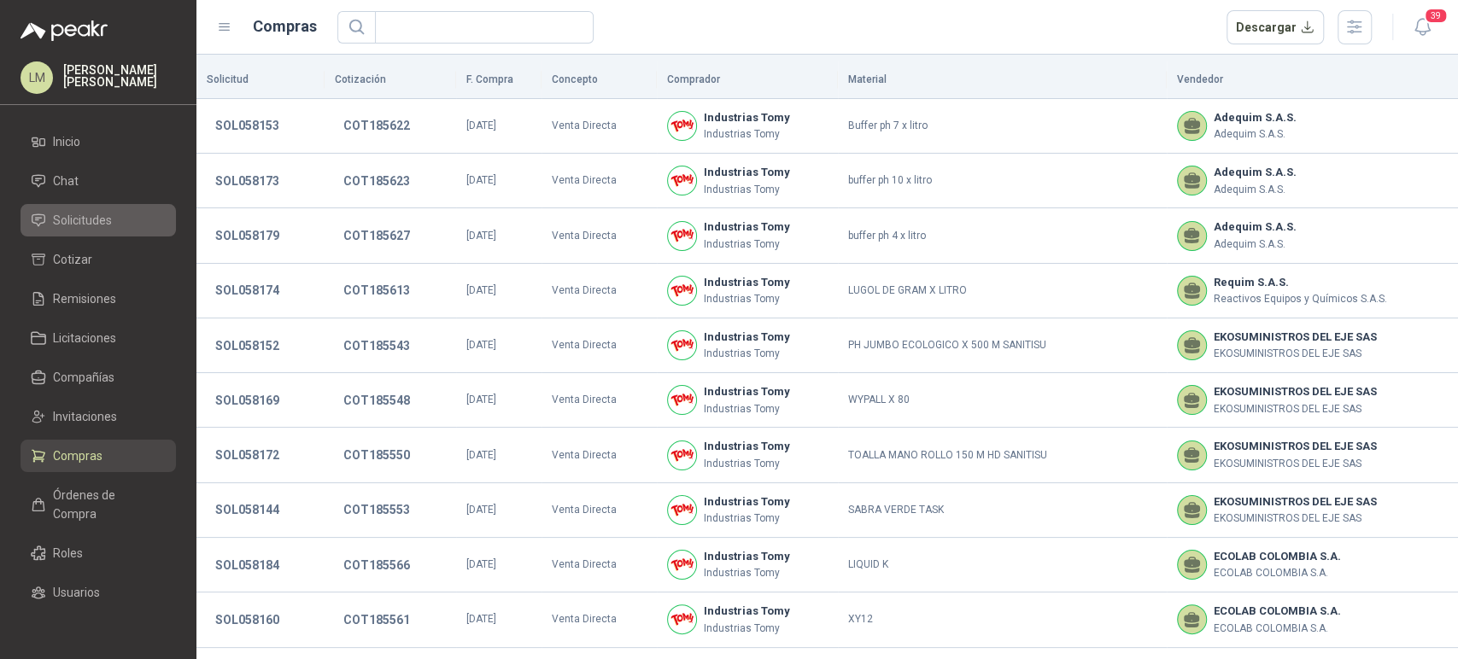
click at [92, 223] on span "Solicitudes" at bounding box center [82, 220] width 59 height 19
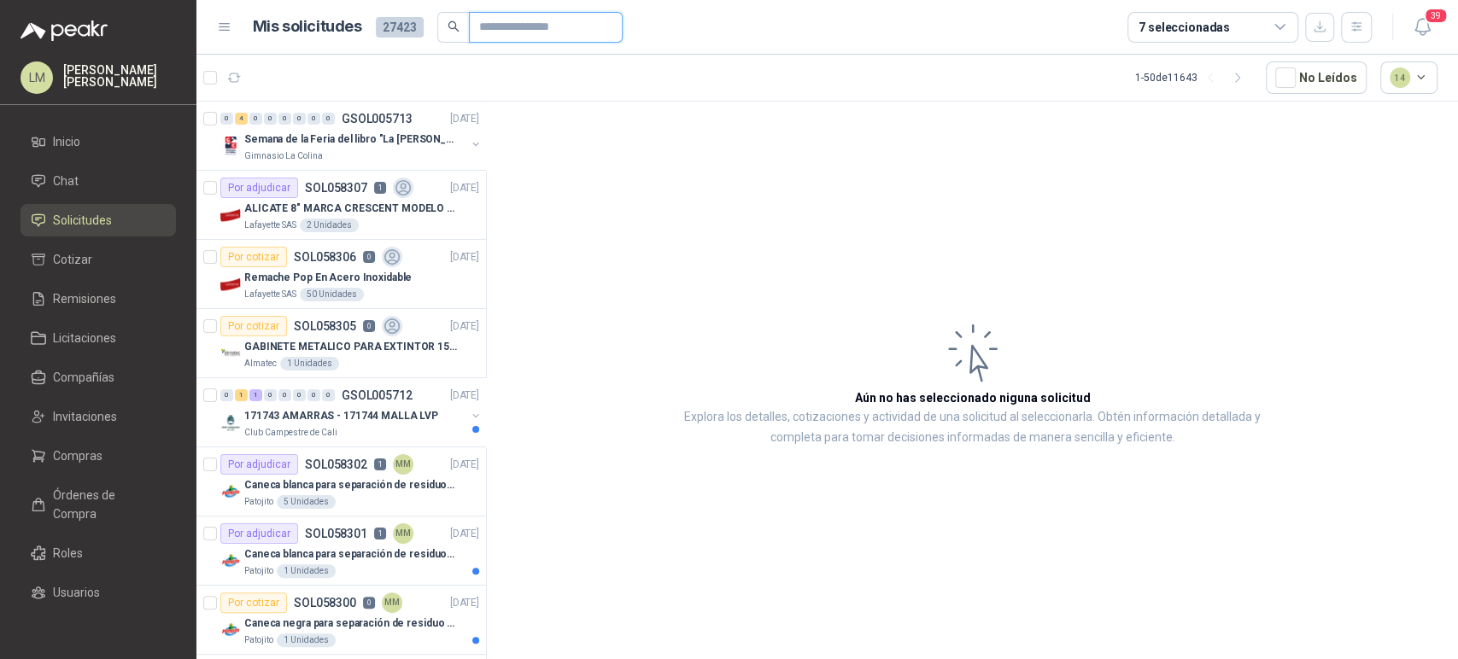
click at [480, 27] on input "text" at bounding box center [539, 27] width 120 height 29
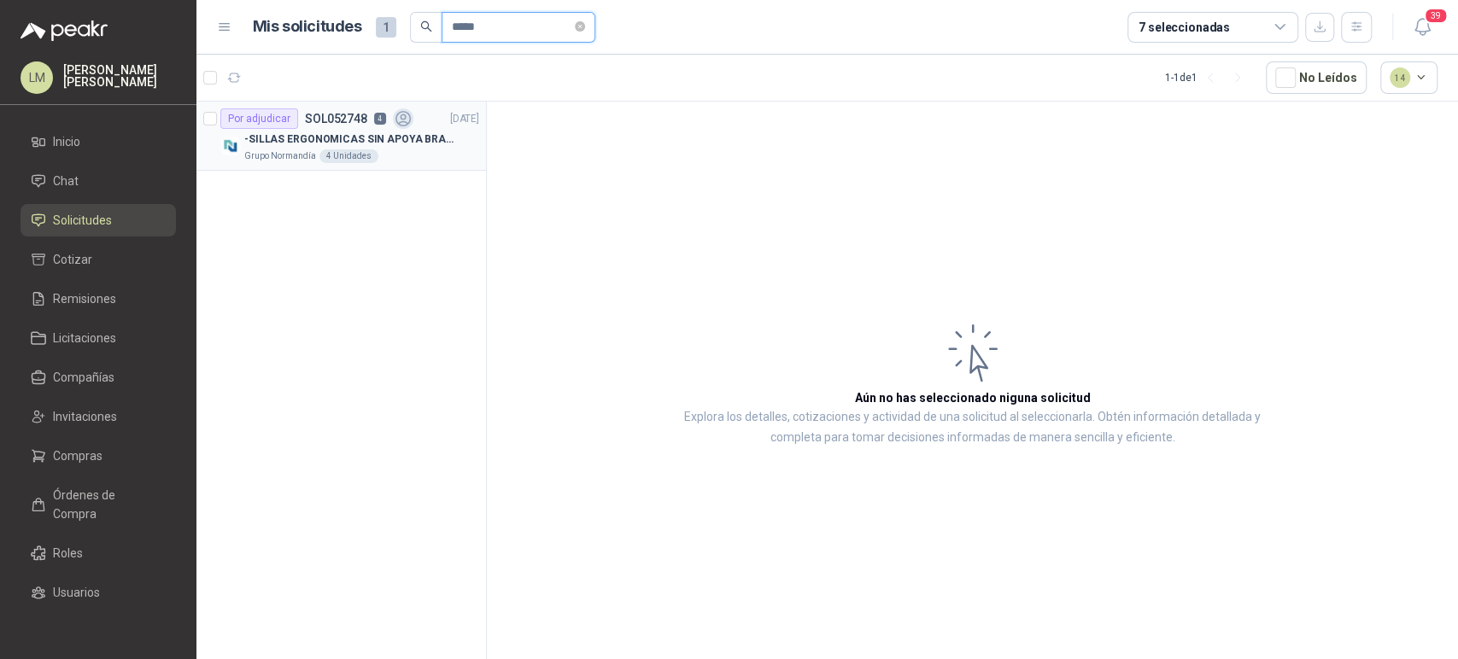
type input "*****"
click at [367, 148] on div "-SILLAS ERGONOMICAS SIN APOYA BRAZOS" at bounding box center [361, 139] width 235 height 20
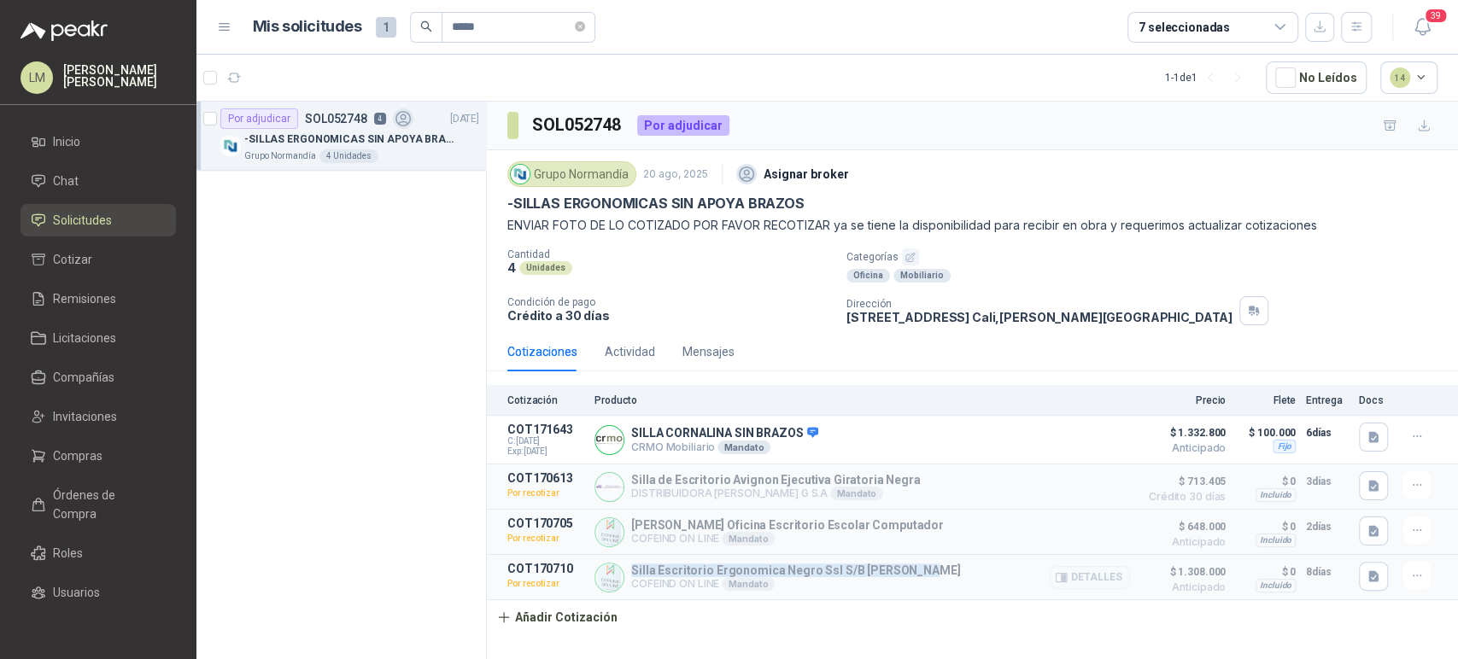
drag, startPoint x: 630, startPoint y: 570, endPoint x: 930, endPoint y: 567, distance: 299.7
click at [930, 567] on div "Silla Escritorio Ergonomica Negro Ssl S/B [PERSON_NAME] COFEIND ON LINE [PERSON…" at bounding box center [861, 577] width 535 height 31
copy p "Silla Escritorio Ergonomica Negro Ssl S/B [PERSON_NAME]"
click at [1376, 584] on icon "button" at bounding box center [1373, 577] width 15 height 15
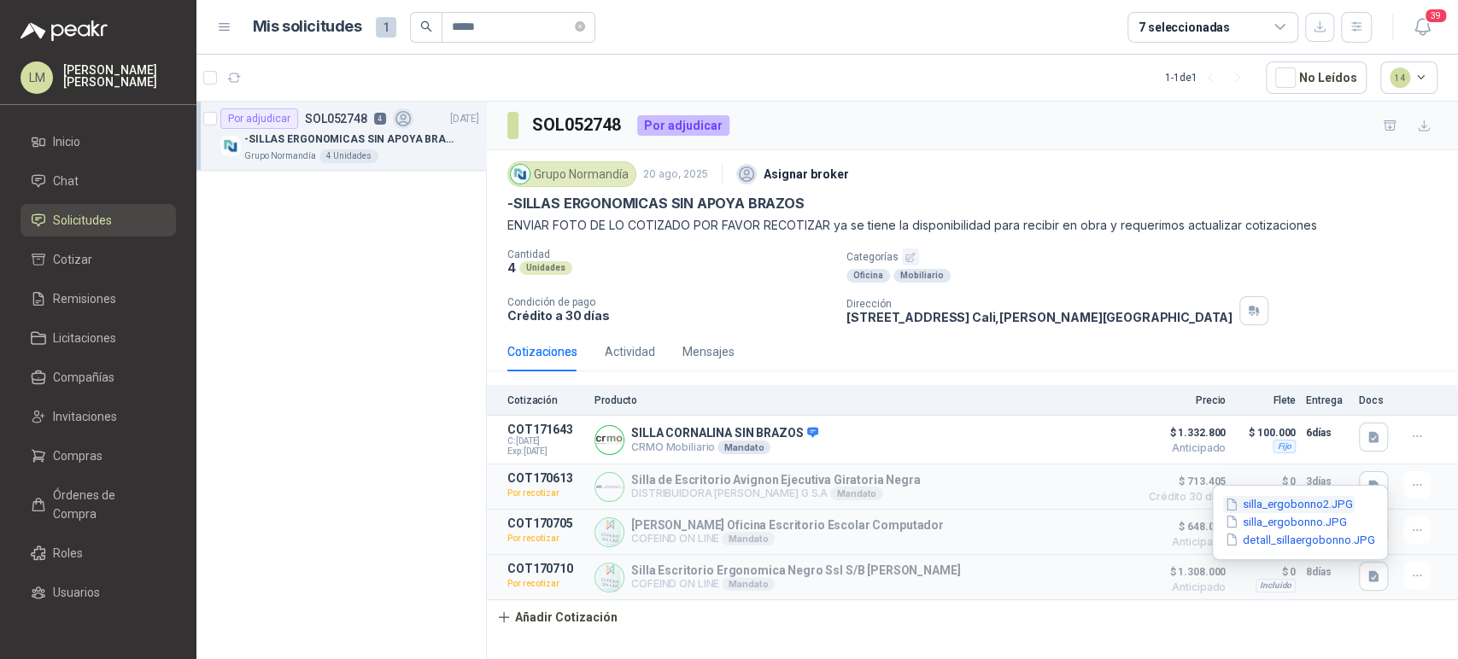
click at [1300, 504] on button "silla_ergobonno2.JPG" at bounding box center [1288, 505] width 131 height 18
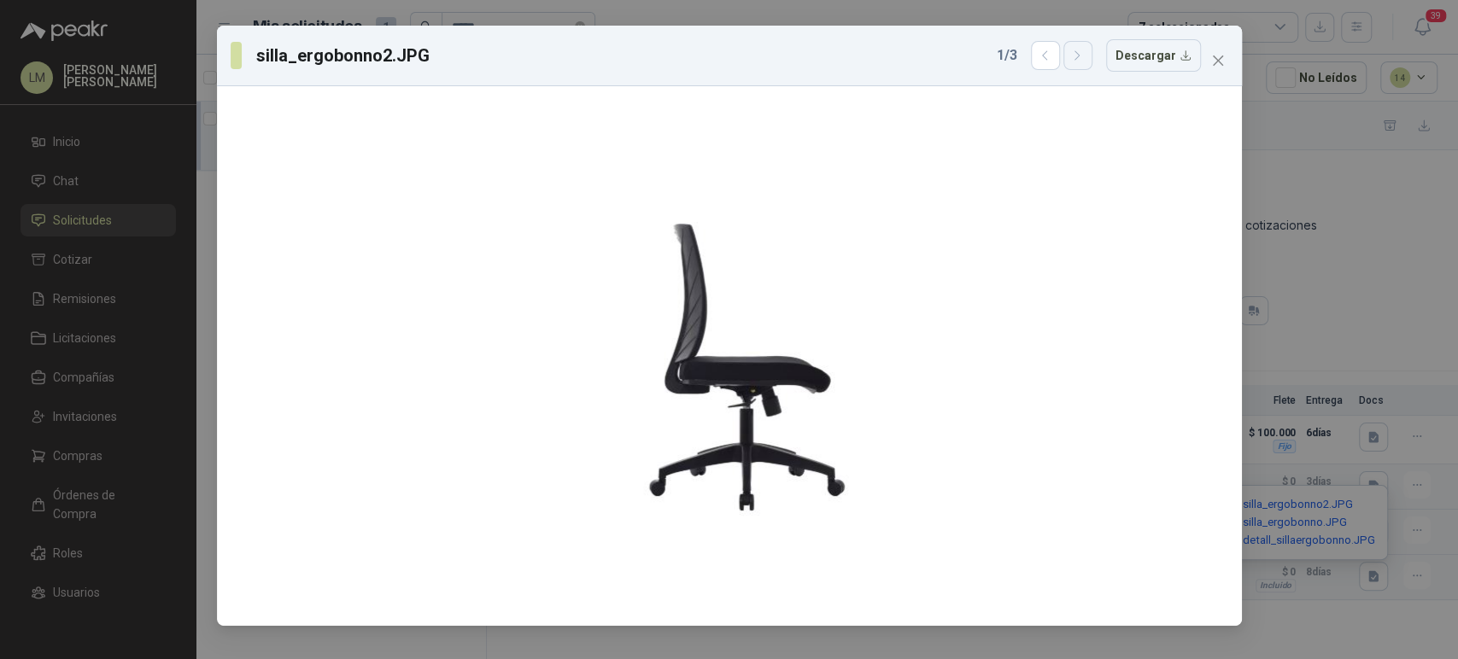
click at [1080, 61] on icon "button" at bounding box center [1077, 56] width 15 height 15
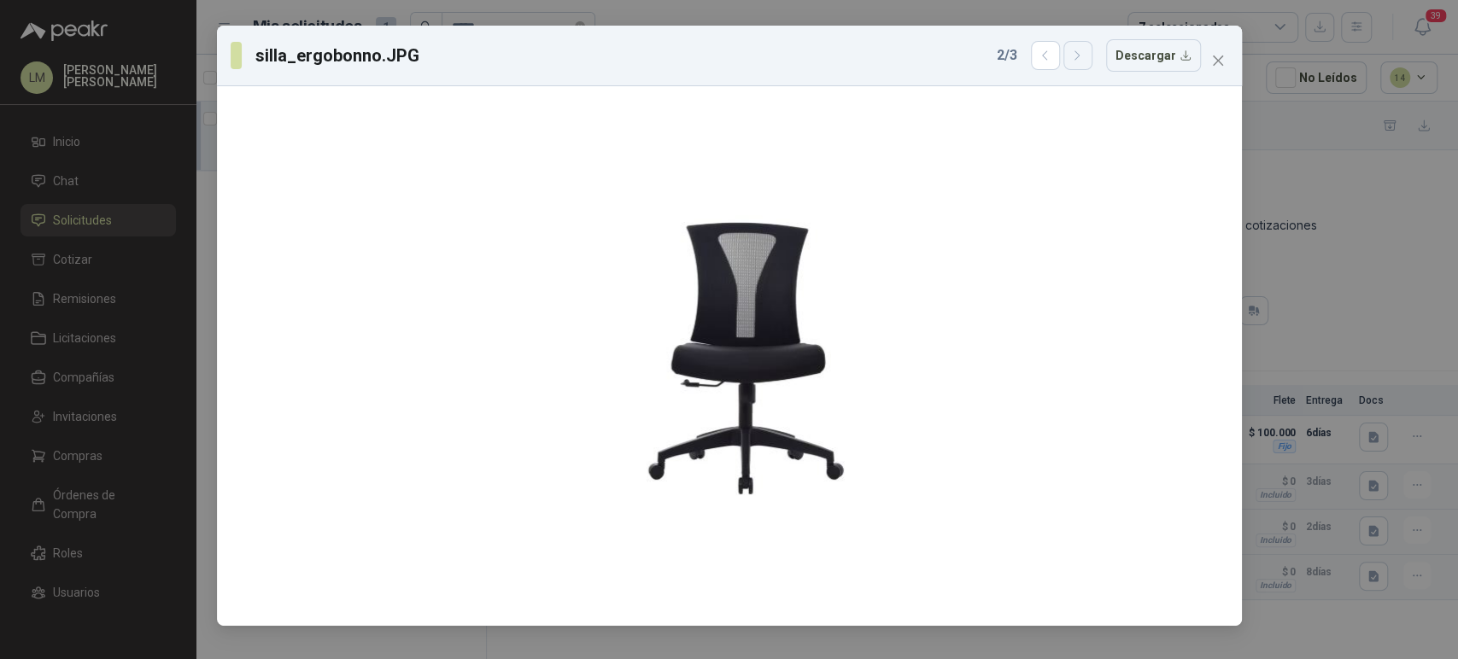
click at [1080, 61] on icon "button" at bounding box center [1077, 56] width 15 height 15
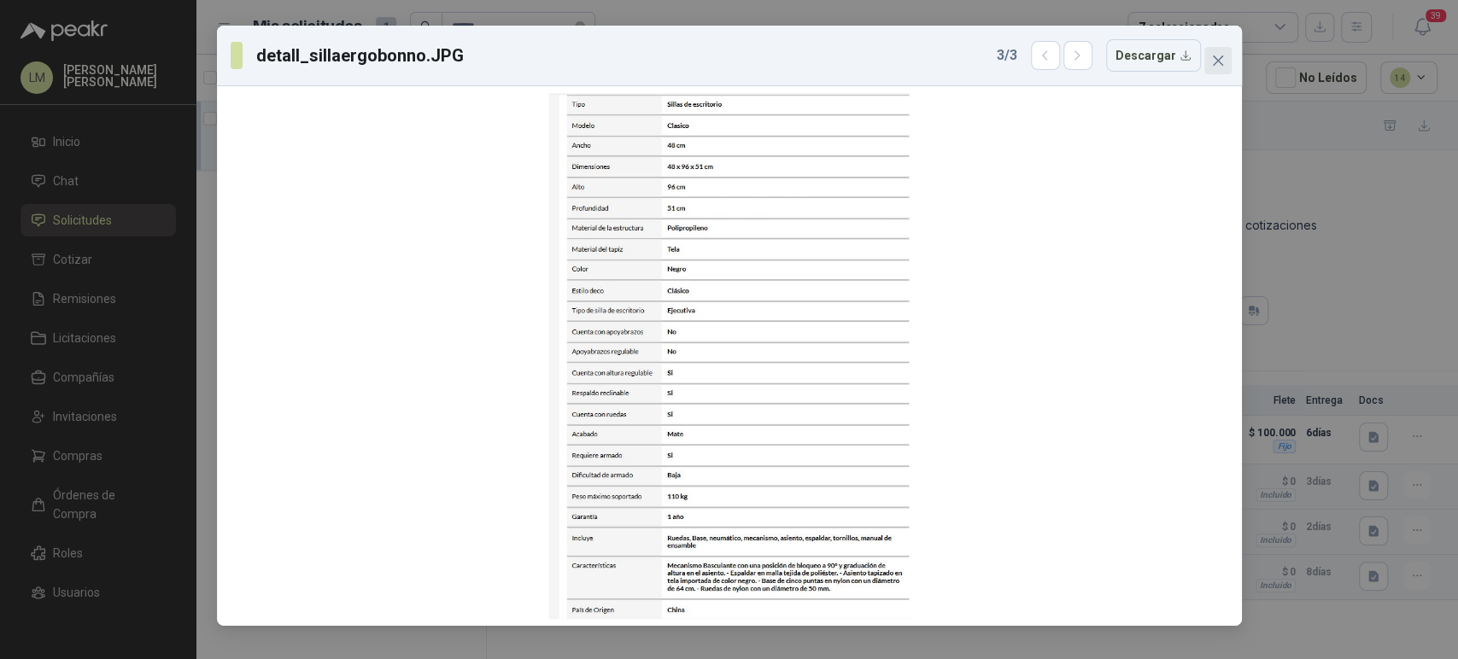
click at [1221, 61] on icon "close" at bounding box center [1218, 61] width 14 height 14
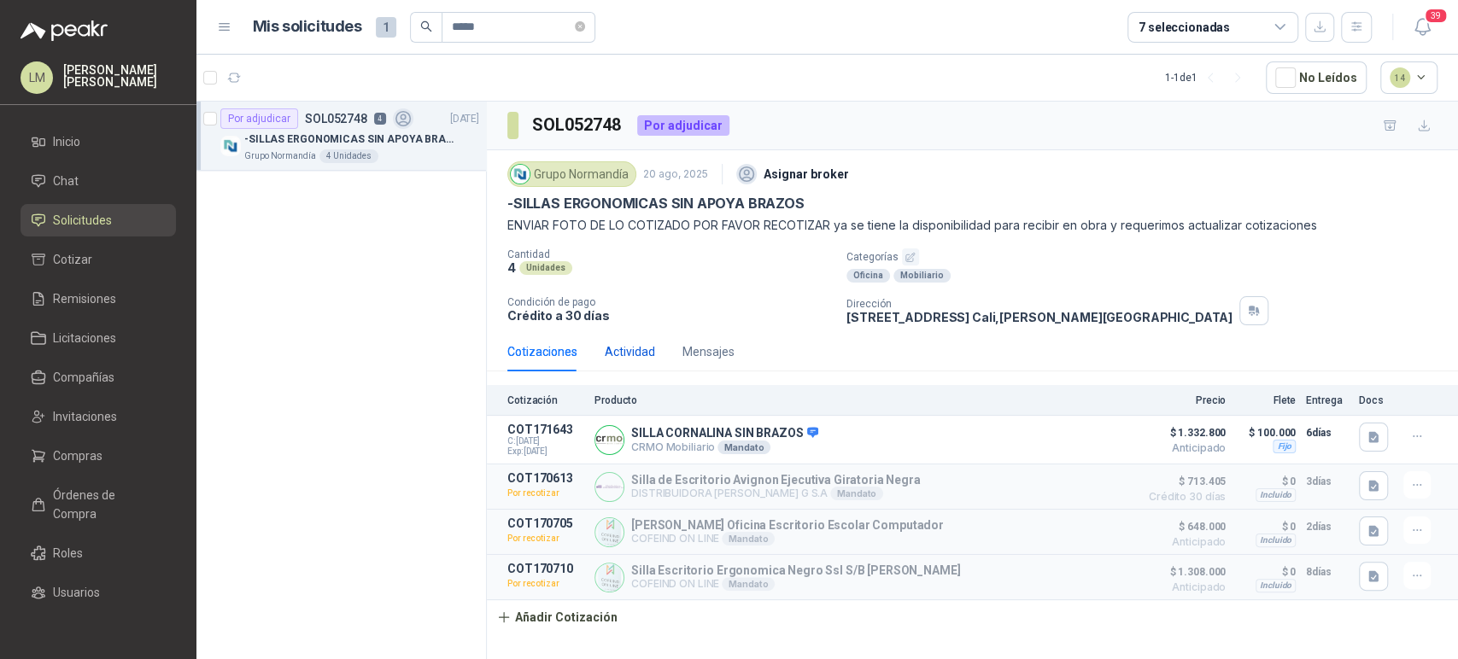
click at [633, 356] on div "Actividad" at bounding box center [630, 351] width 50 height 19
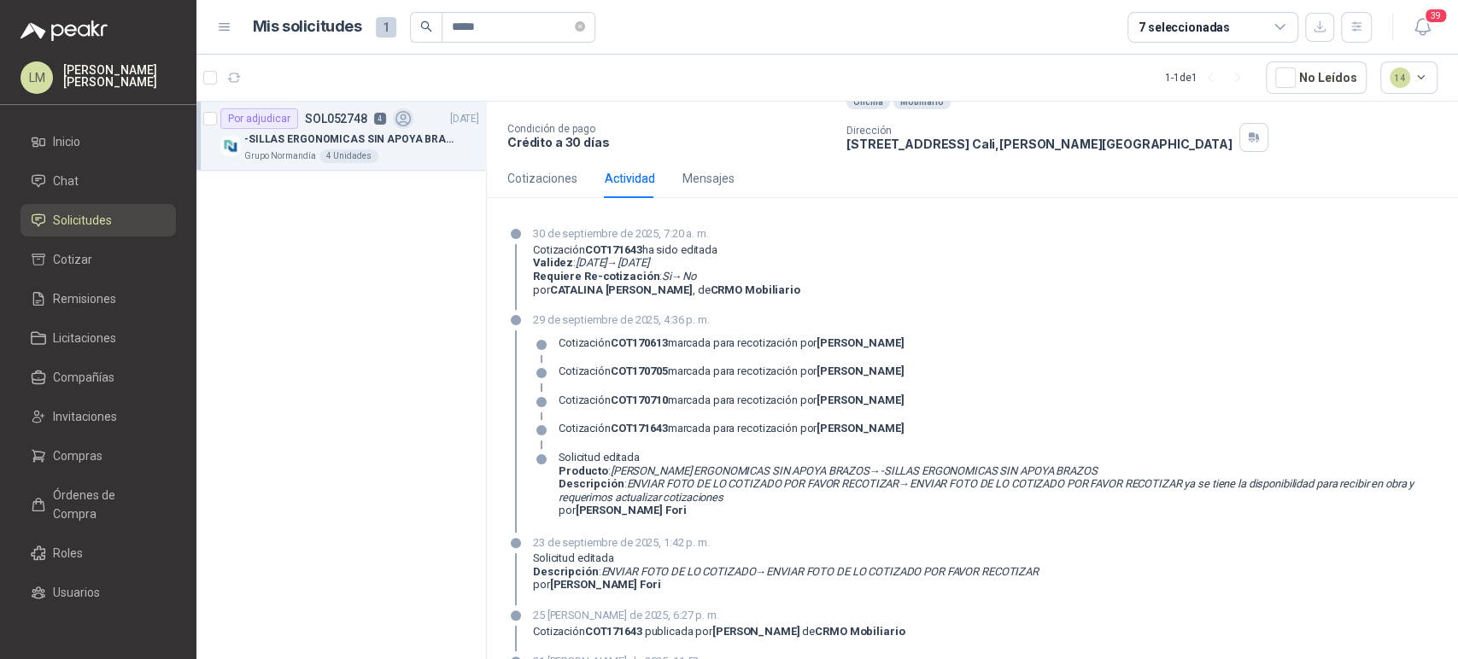
scroll to position [174, 0]
drag, startPoint x: 535, startPoint y: 317, endPoint x: 649, endPoint y: 339, distance: 115.7
click at [649, 339] on div "29 de septiembre de 2025, 4:36 p. m. Cotización COT170613 marcada para recotiza…" at bounding box center [985, 421] width 904 height 221
click at [649, 339] on strong "COT170613" at bounding box center [639, 342] width 57 height 13
click at [525, 176] on div "Cotizaciones" at bounding box center [542, 177] width 70 height 19
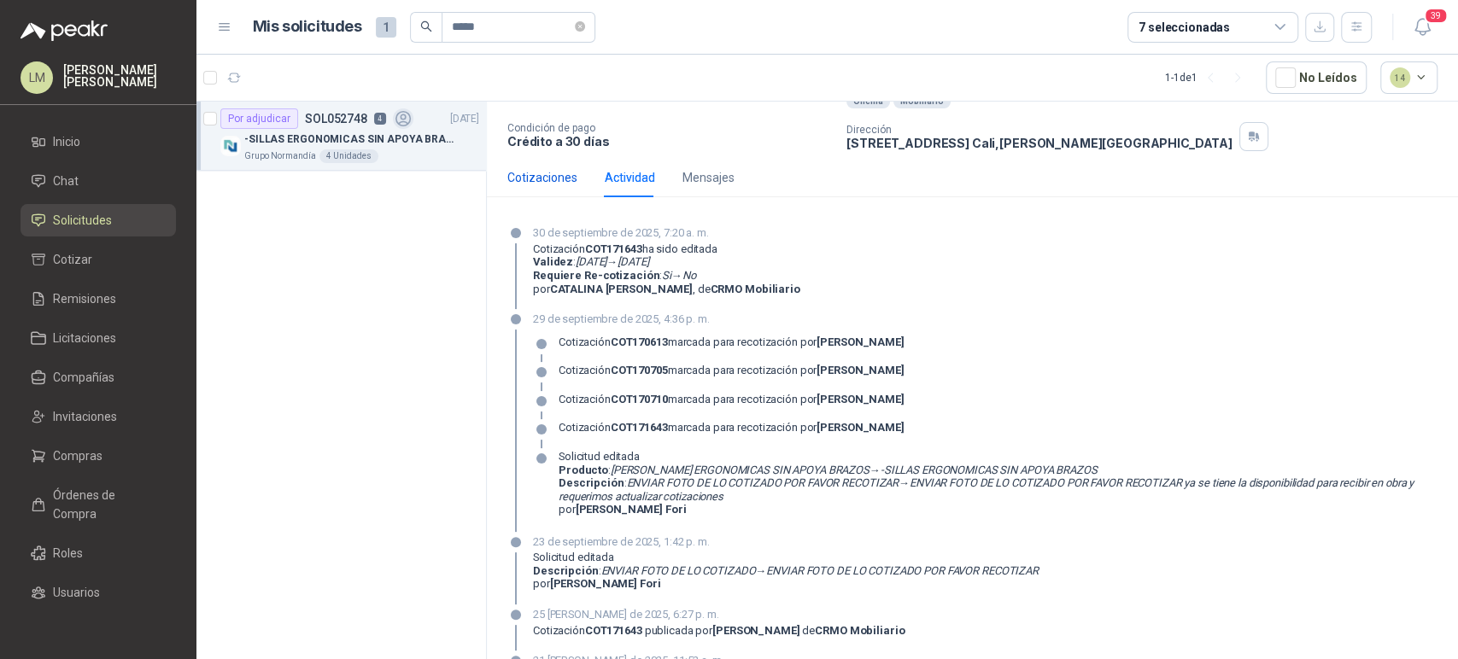
scroll to position [0, 0]
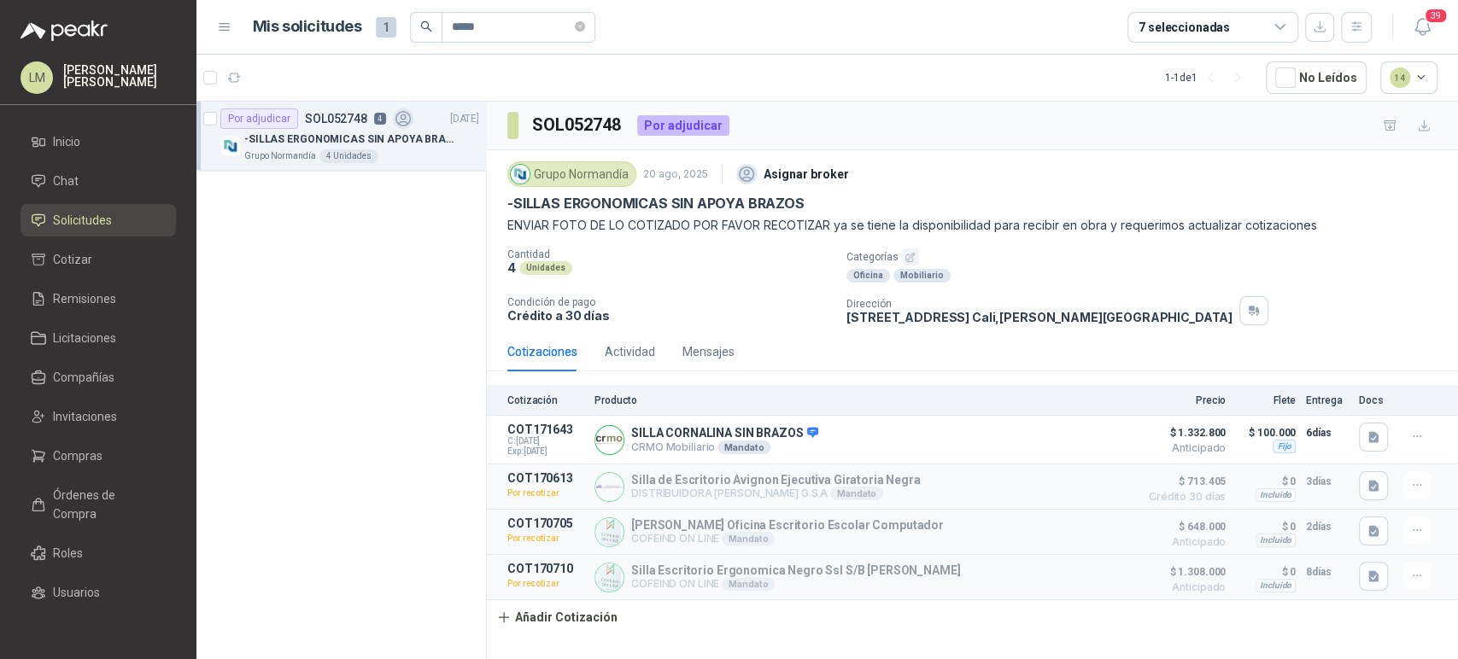
click at [273, 544] on div "Por adjudicar SOL052748 4 [DATE] -[PERSON_NAME] ERGONOMICAS SIN APOYA BRAZOS Gr…" at bounding box center [341, 384] width 290 height 564
click at [59, 183] on span "Chat" at bounding box center [66, 181] width 26 height 19
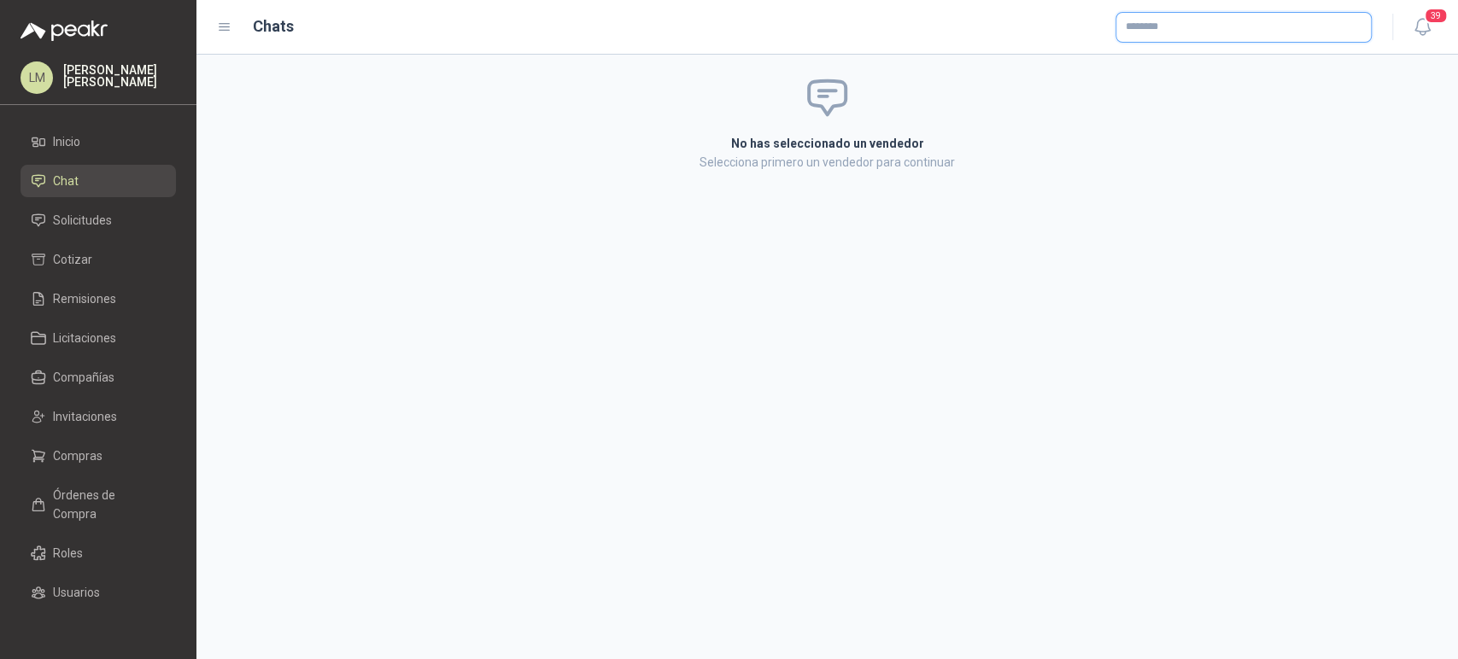
click at [1150, 28] on input "text" at bounding box center [1243, 27] width 254 height 29
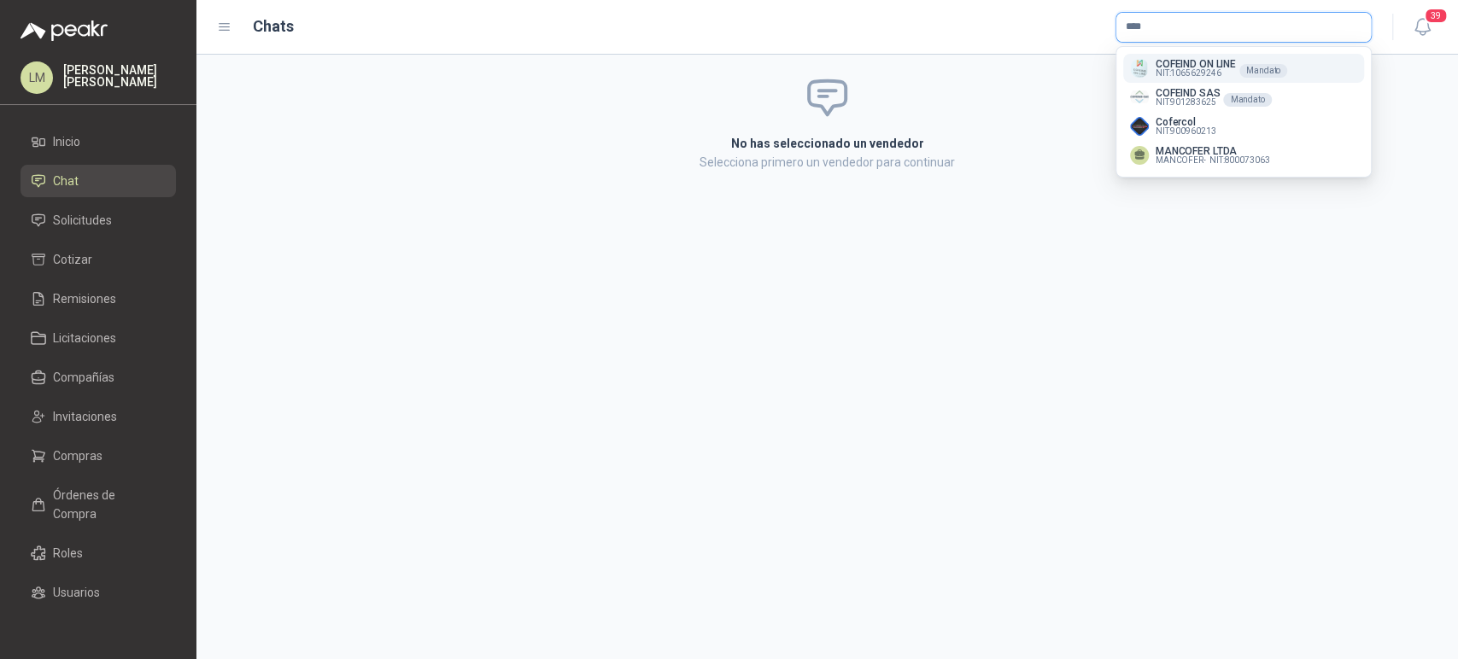
type input "****"
click at [1169, 66] on p "COFEIND ON LINE" at bounding box center [1195, 64] width 80 height 10
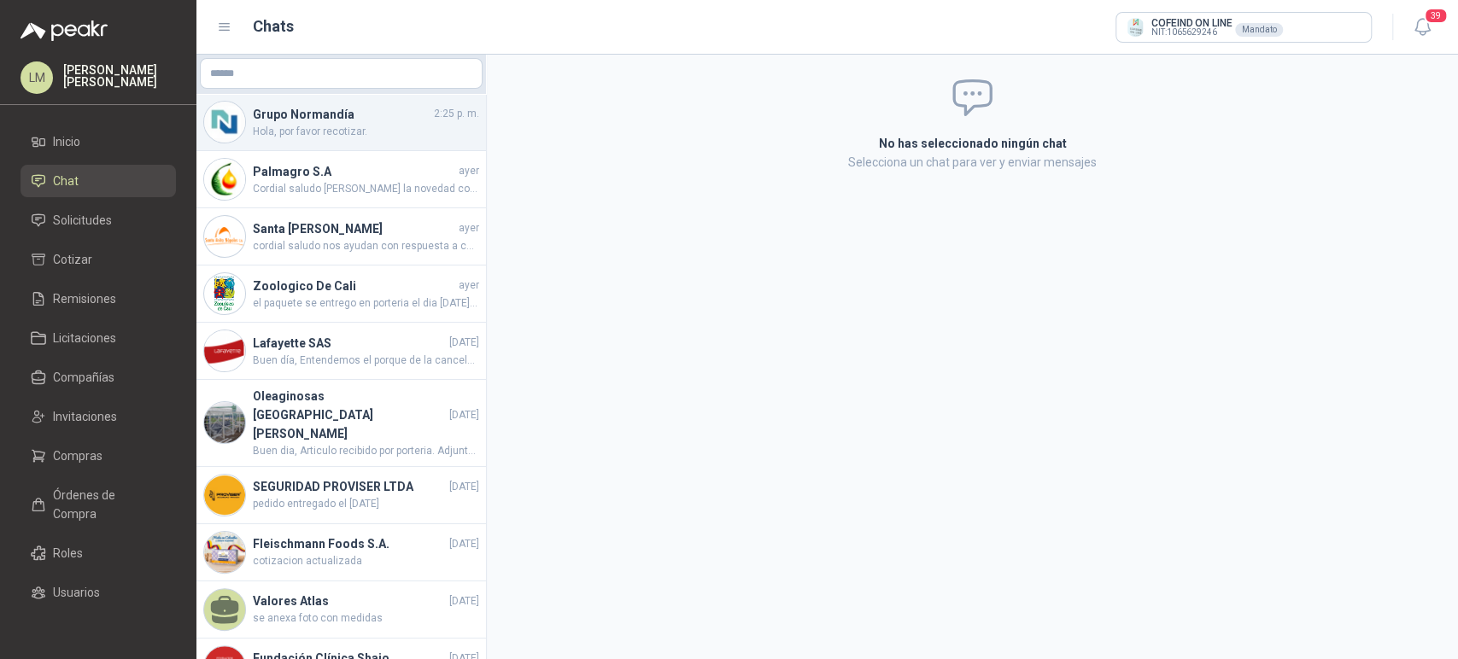
click at [300, 125] on span "Hola, por favor recotizar." at bounding box center [366, 132] width 226 height 16
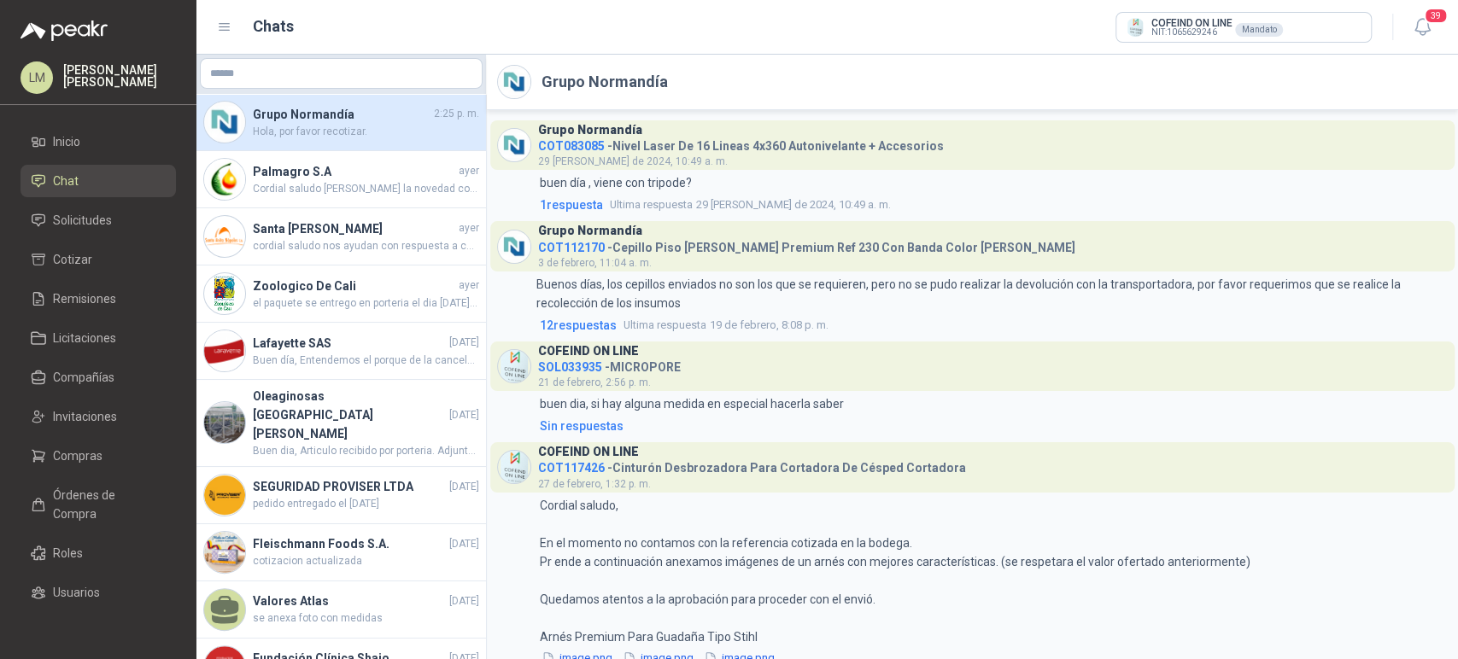
scroll to position [1067, 0]
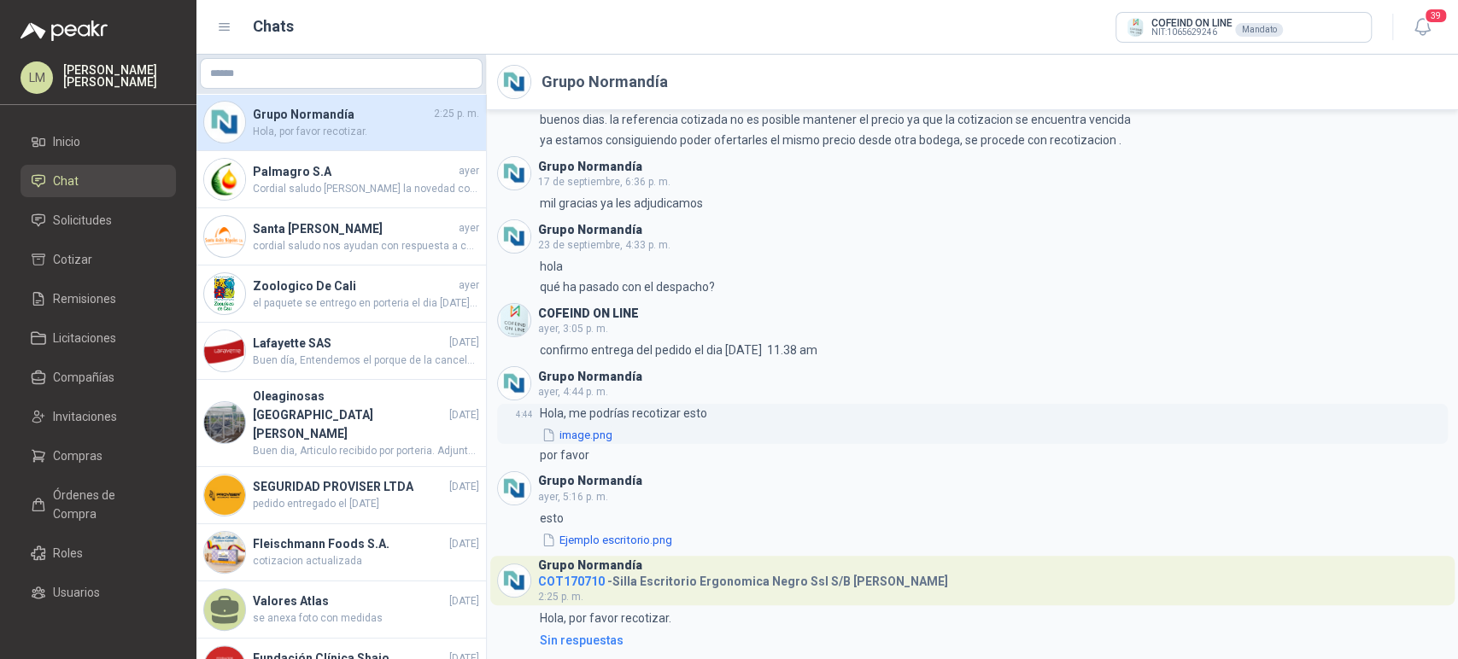
click at [591, 429] on button "image.png" at bounding box center [577, 435] width 74 height 18
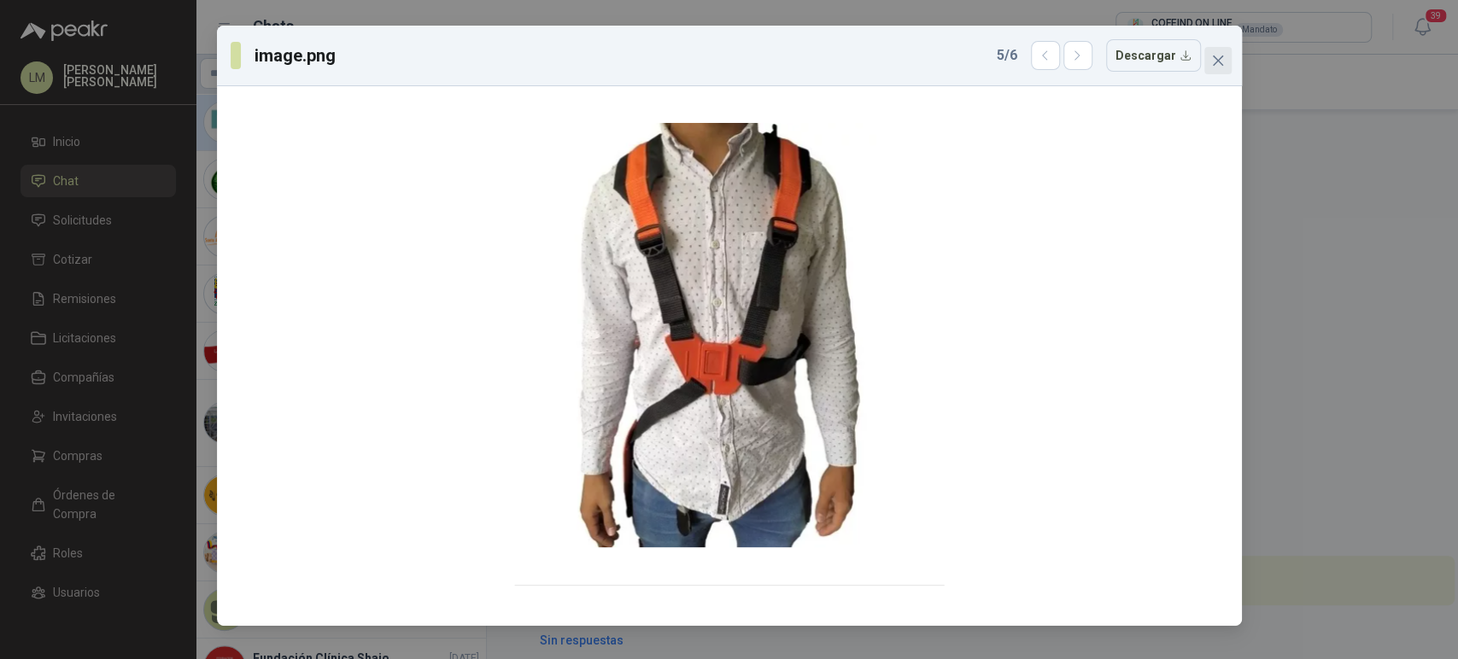
click at [1216, 58] on icon "close" at bounding box center [1218, 61] width 14 height 14
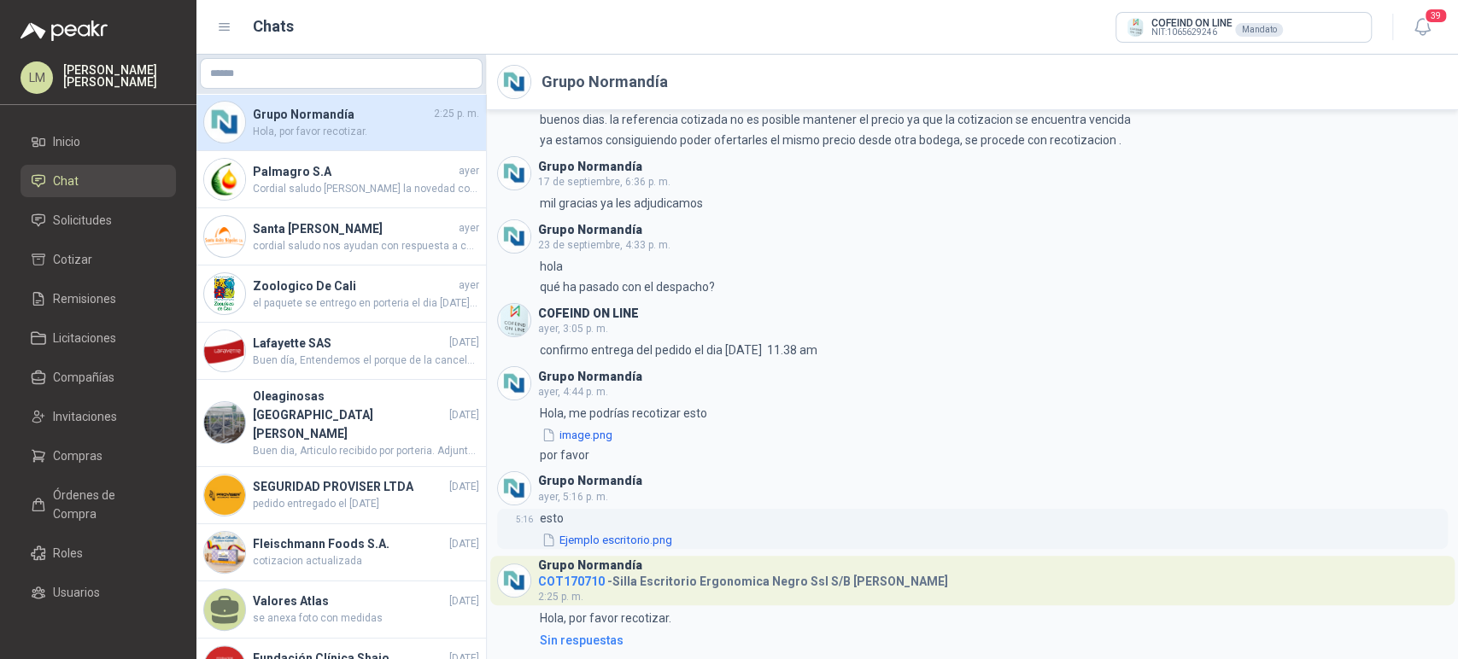
click at [588, 547] on button "Ejemplo escritorio.png" at bounding box center [607, 540] width 134 height 18
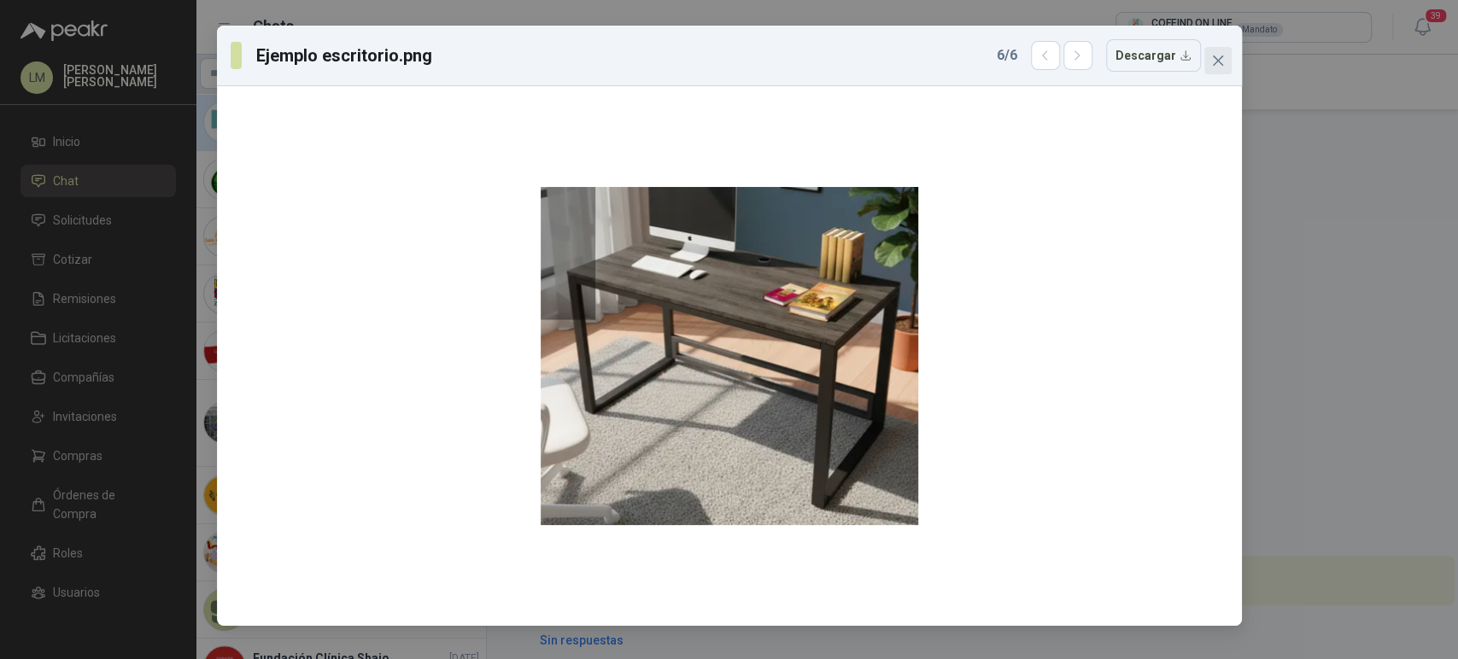
click at [1217, 65] on icon "close" at bounding box center [1218, 61] width 14 height 14
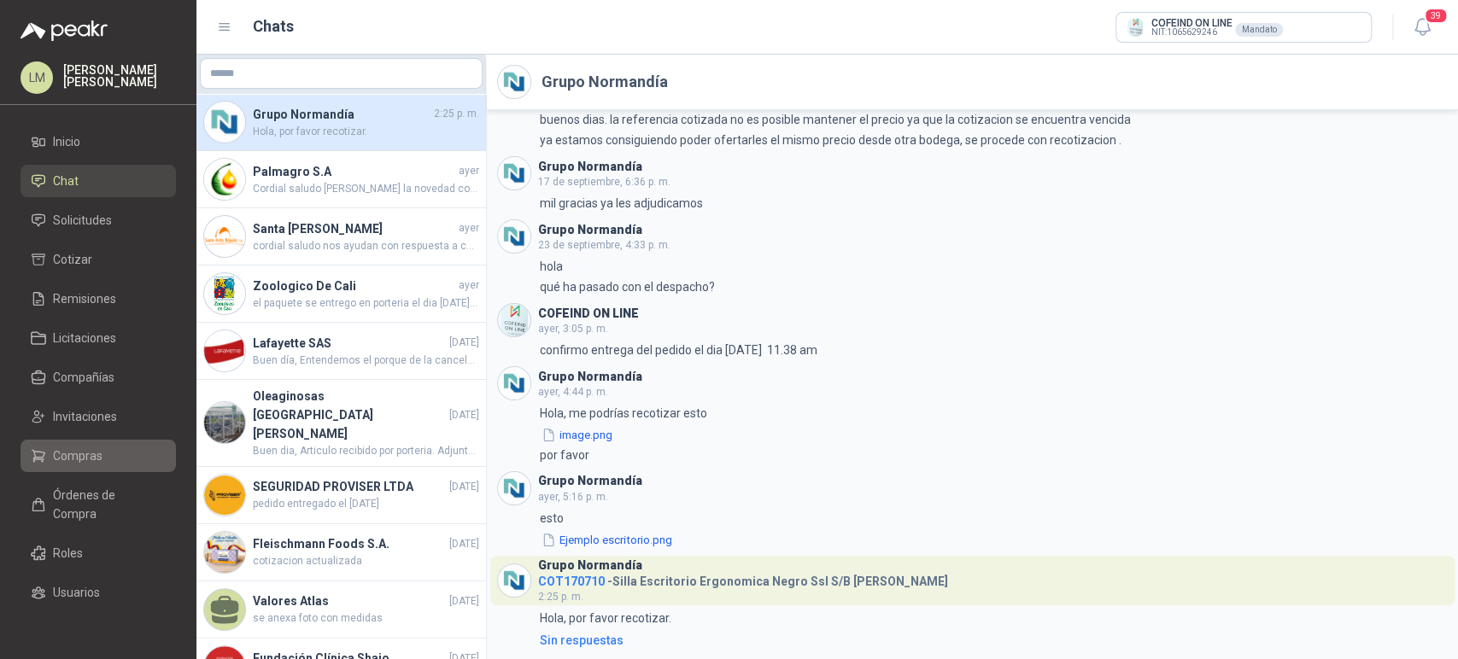
click at [72, 457] on span "Compras" at bounding box center [78, 456] width 50 height 19
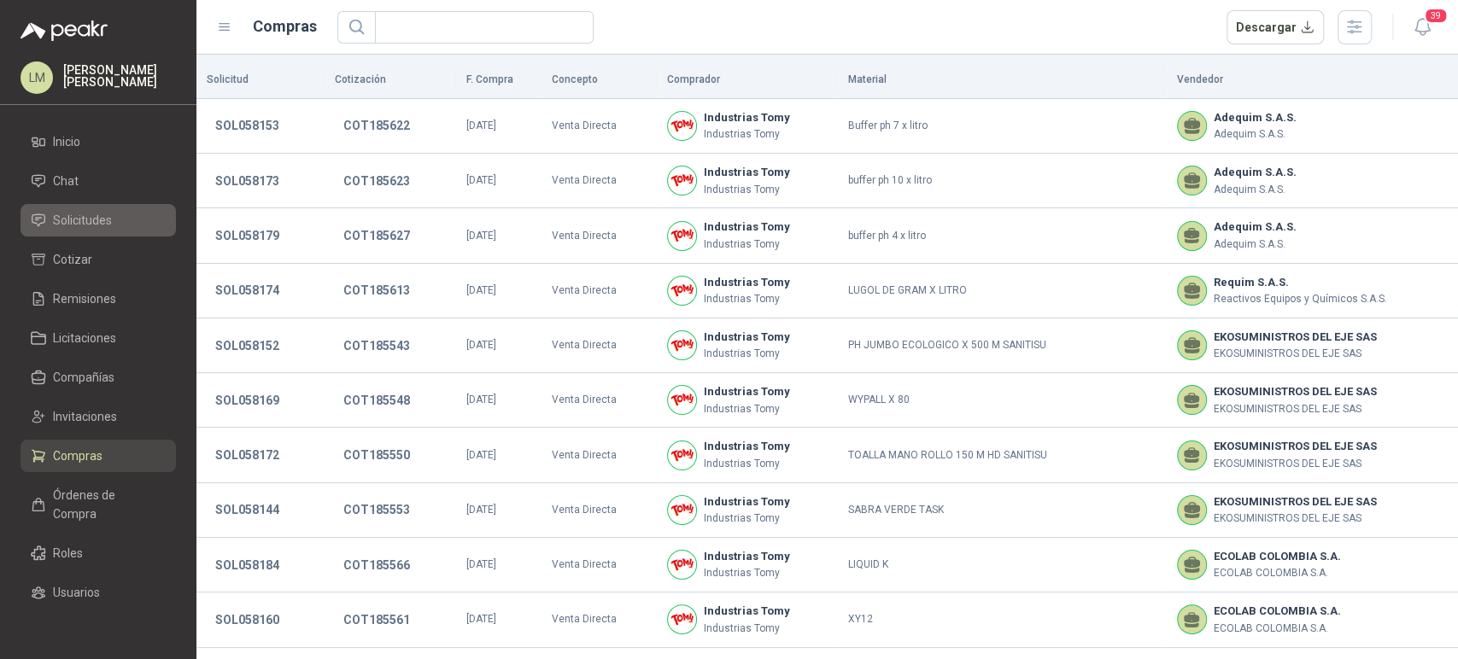
click at [88, 217] on span "Solicitudes" at bounding box center [82, 220] width 59 height 19
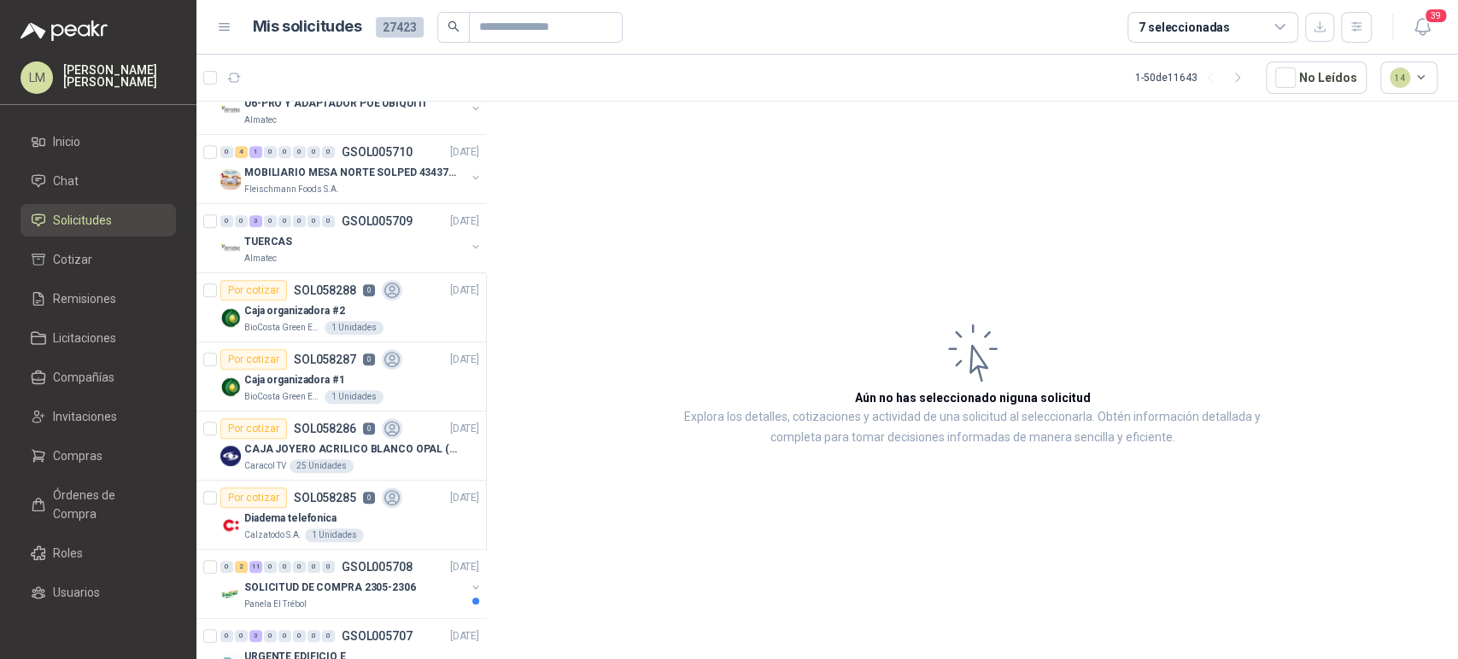
scroll to position [660, 0]
click at [306, 242] on div "TUERCAS" at bounding box center [354, 240] width 221 height 20
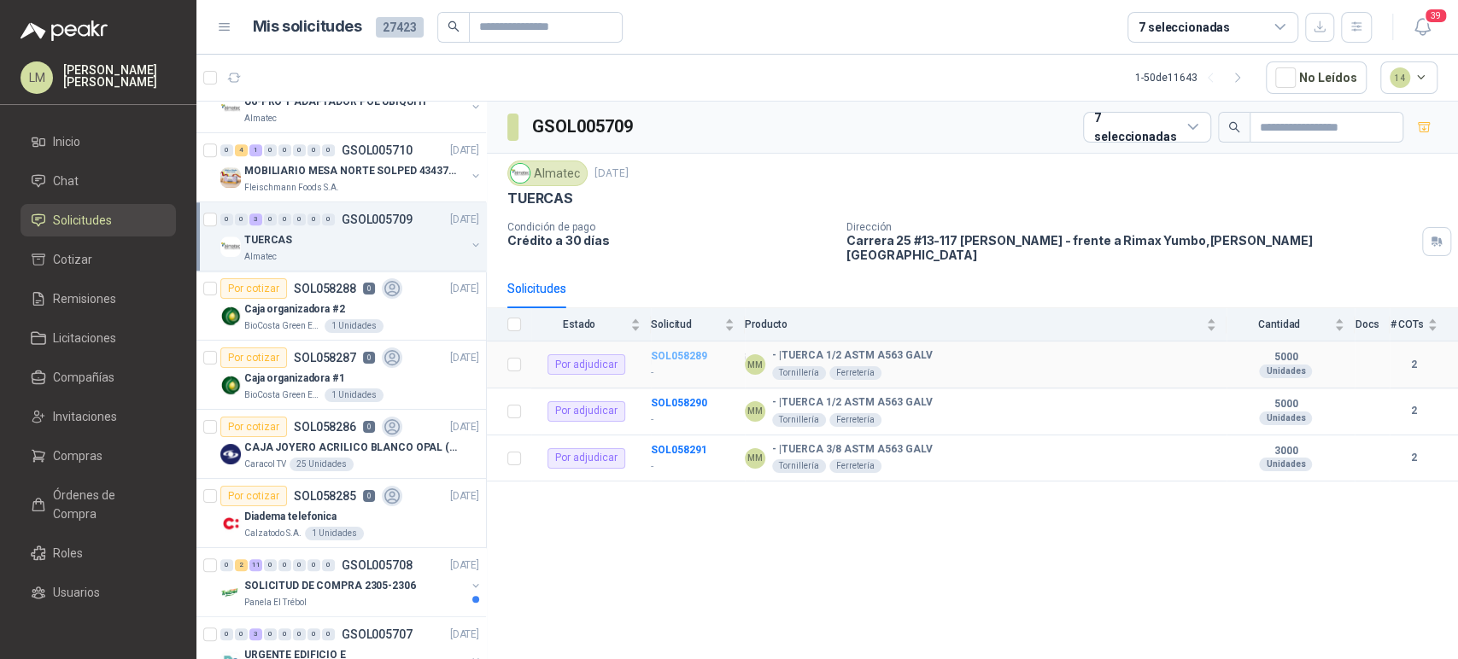
click at [671, 350] on b "SOL058289" at bounding box center [679, 356] width 56 height 12
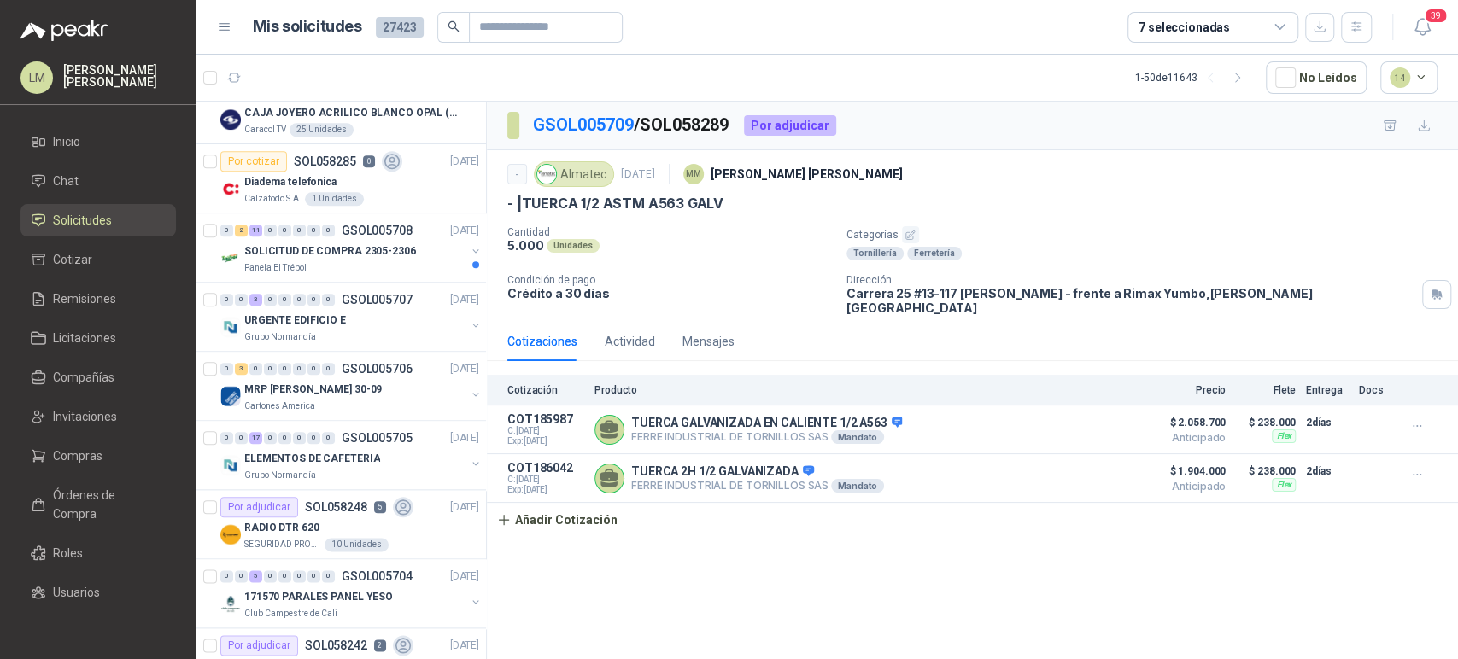
scroll to position [1230, 0]
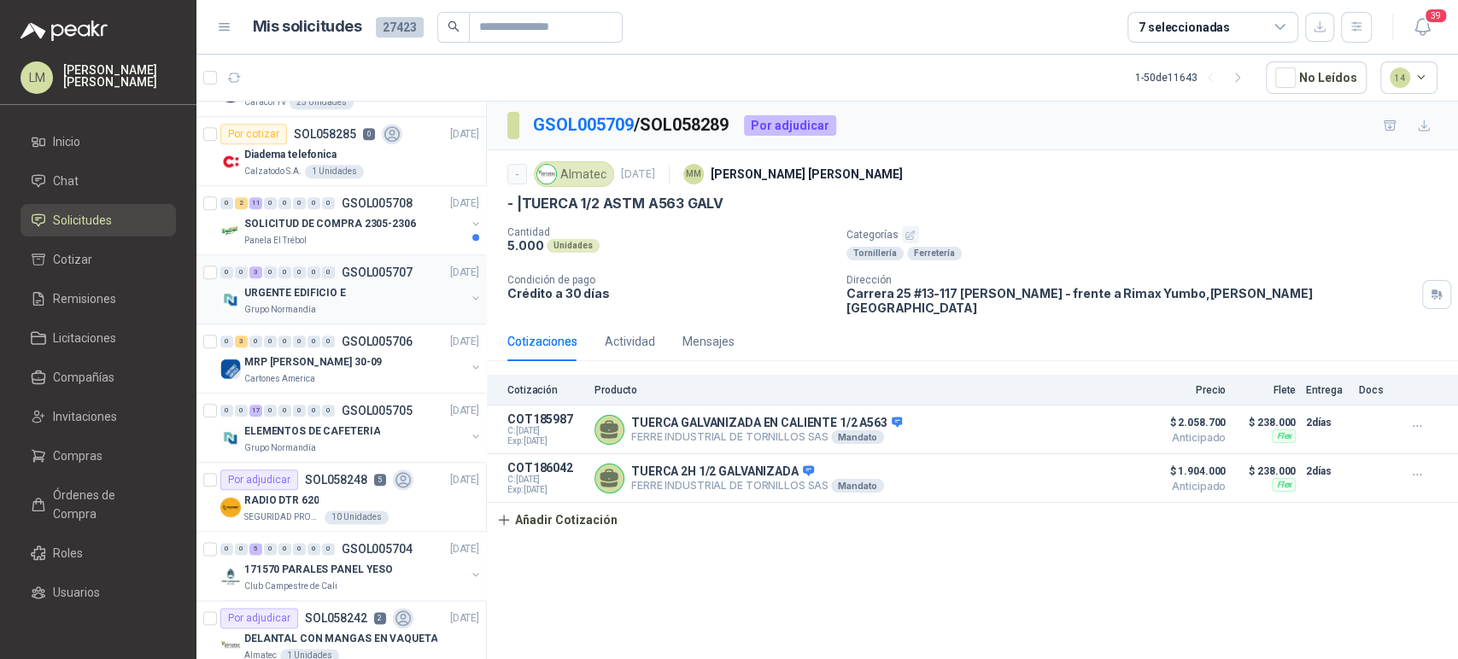
click at [325, 311] on div "Grupo Normandía" at bounding box center [354, 310] width 221 height 14
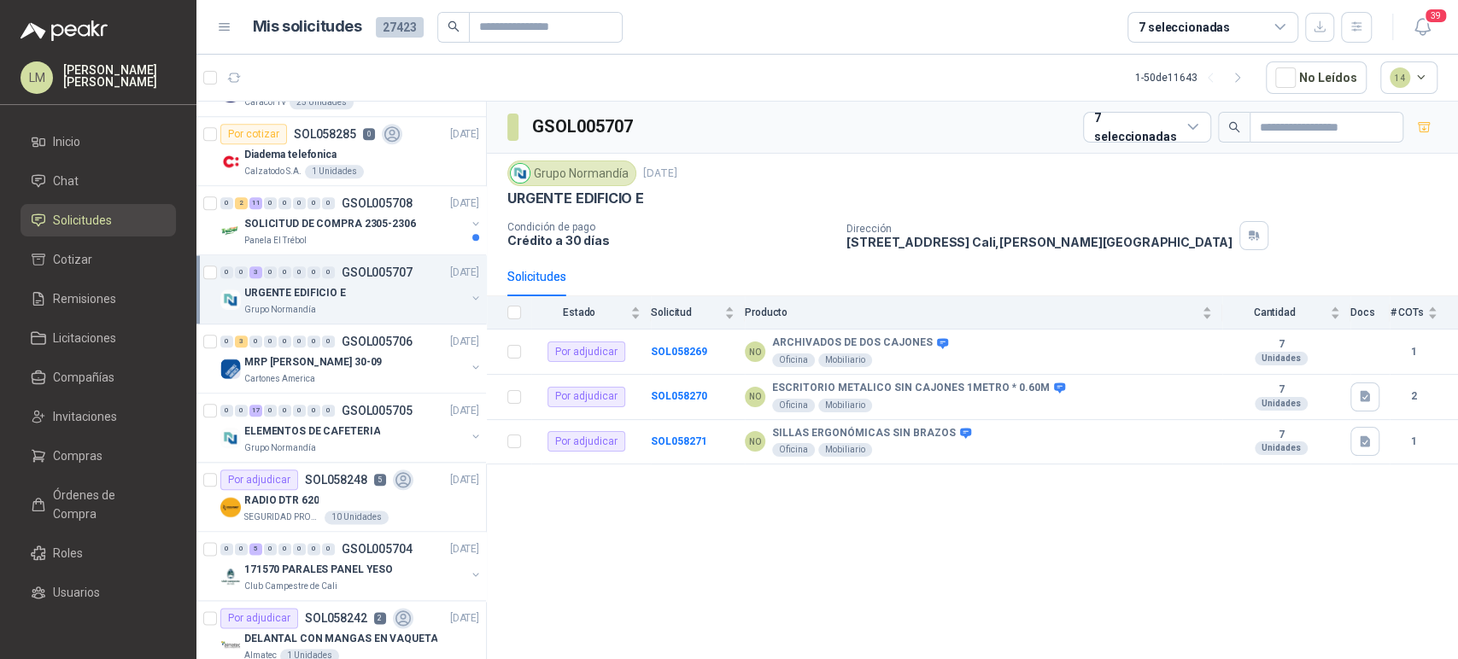
scroll to position [1359, 0]
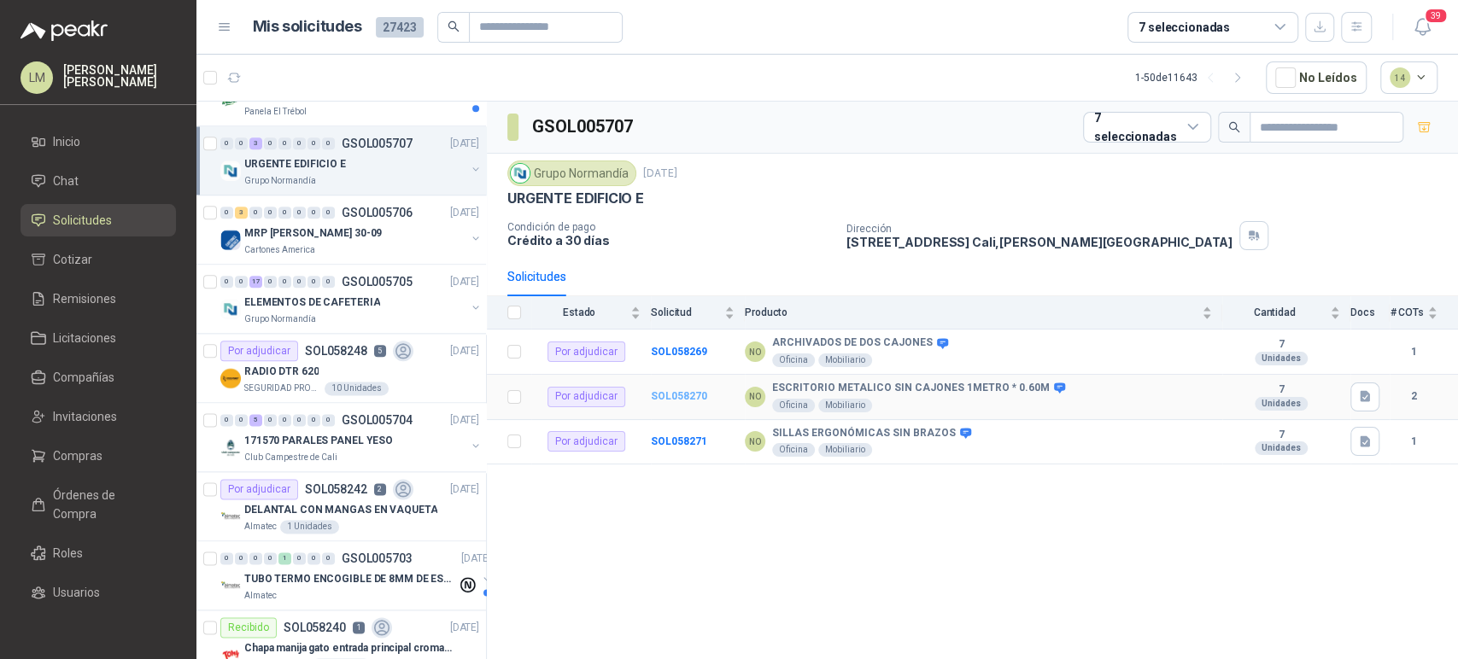
click at [662, 392] on b "SOL058270" at bounding box center [679, 396] width 56 height 12
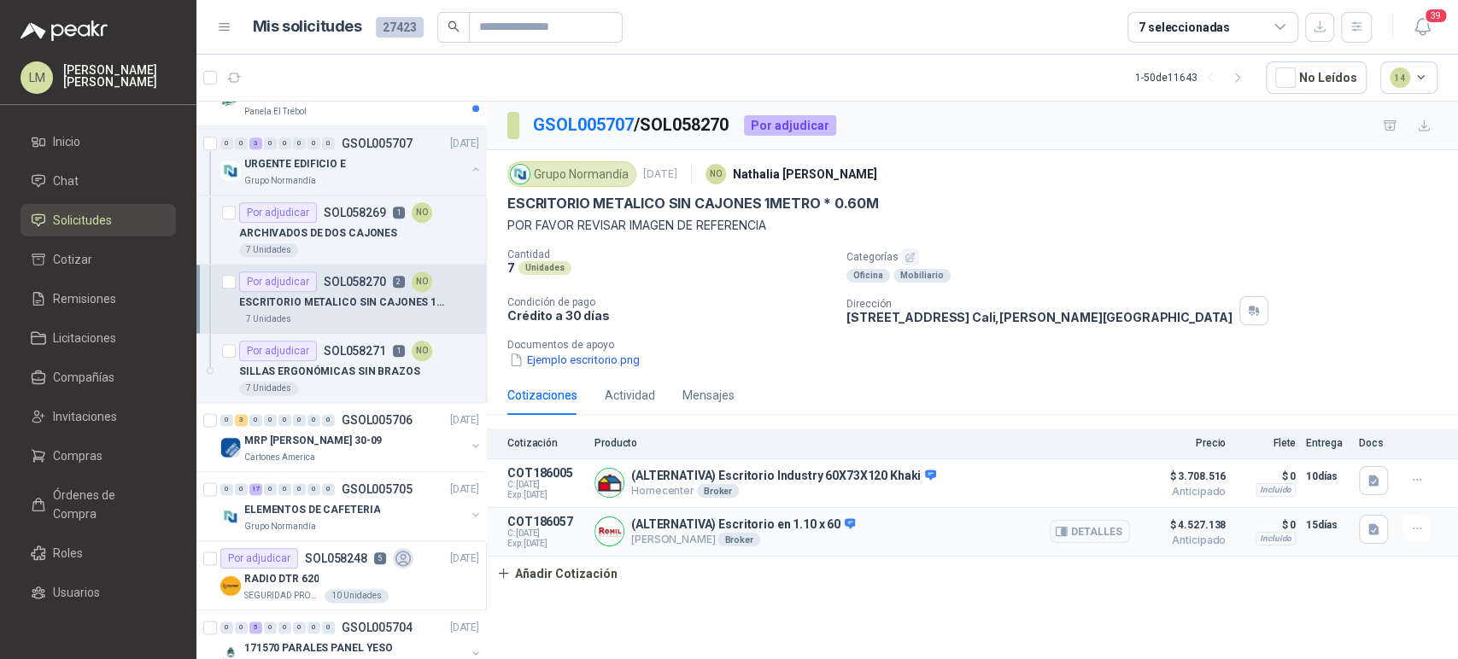
click at [1096, 535] on button "Detalles" at bounding box center [1089, 531] width 80 height 23
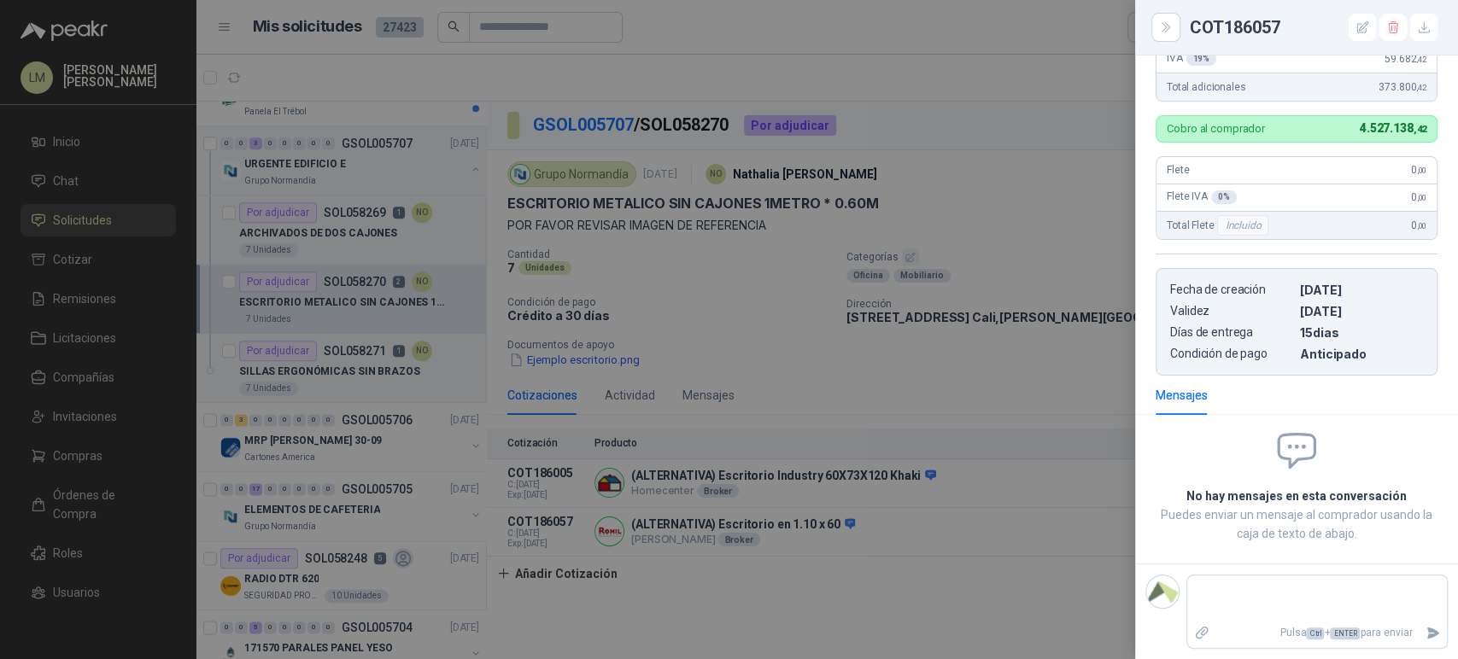
scroll to position [527, 0]
click at [760, 412] on div at bounding box center [729, 329] width 1458 height 659
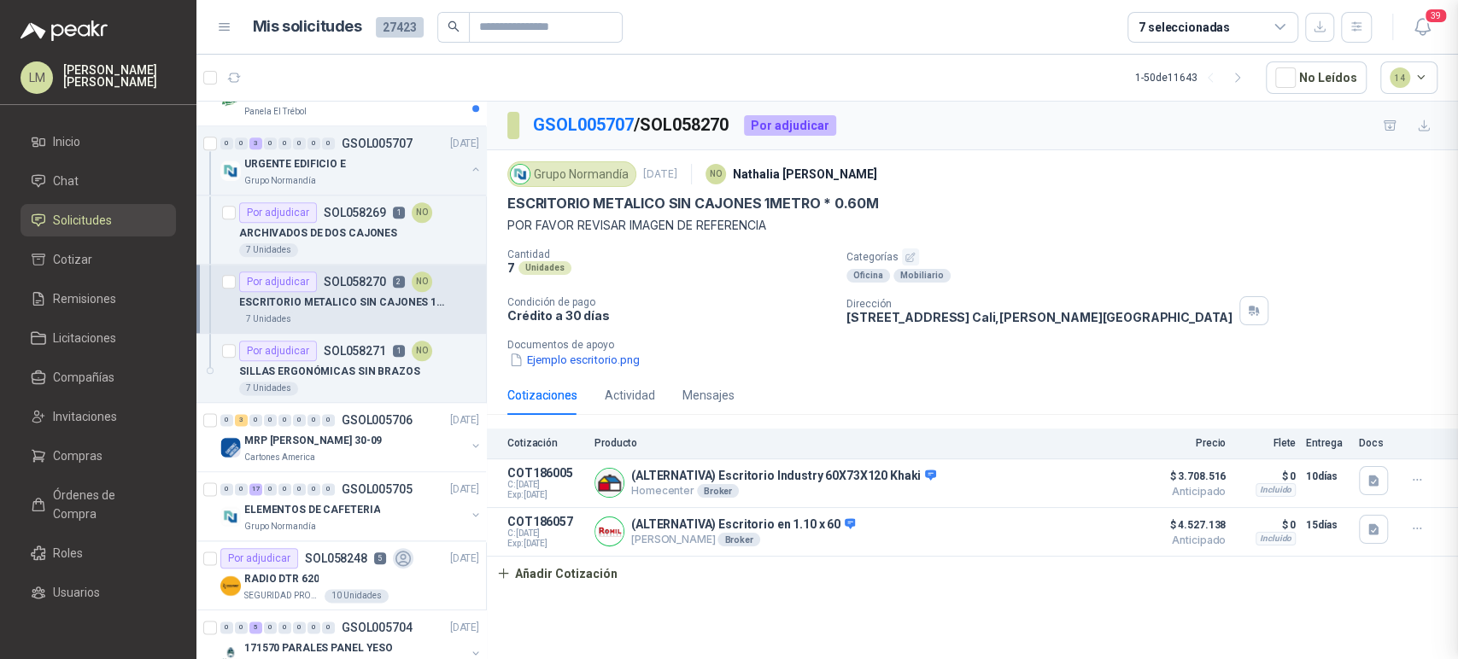
click at [712, 392] on div at bounding box center [729, 329] width 1458 height 659
click at [712, 392] on div "Mensajes" at bounding box center [708, 395] width 52 height 19
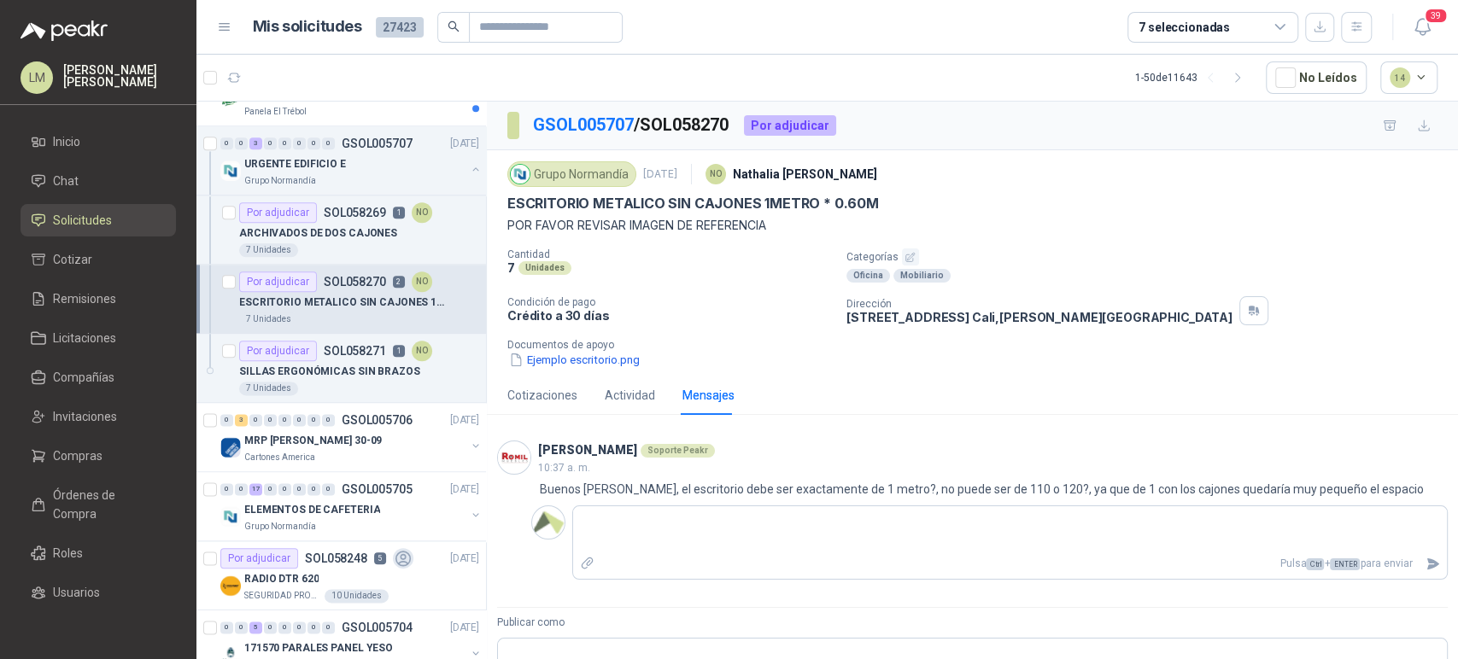
scroll to position [83, 0]
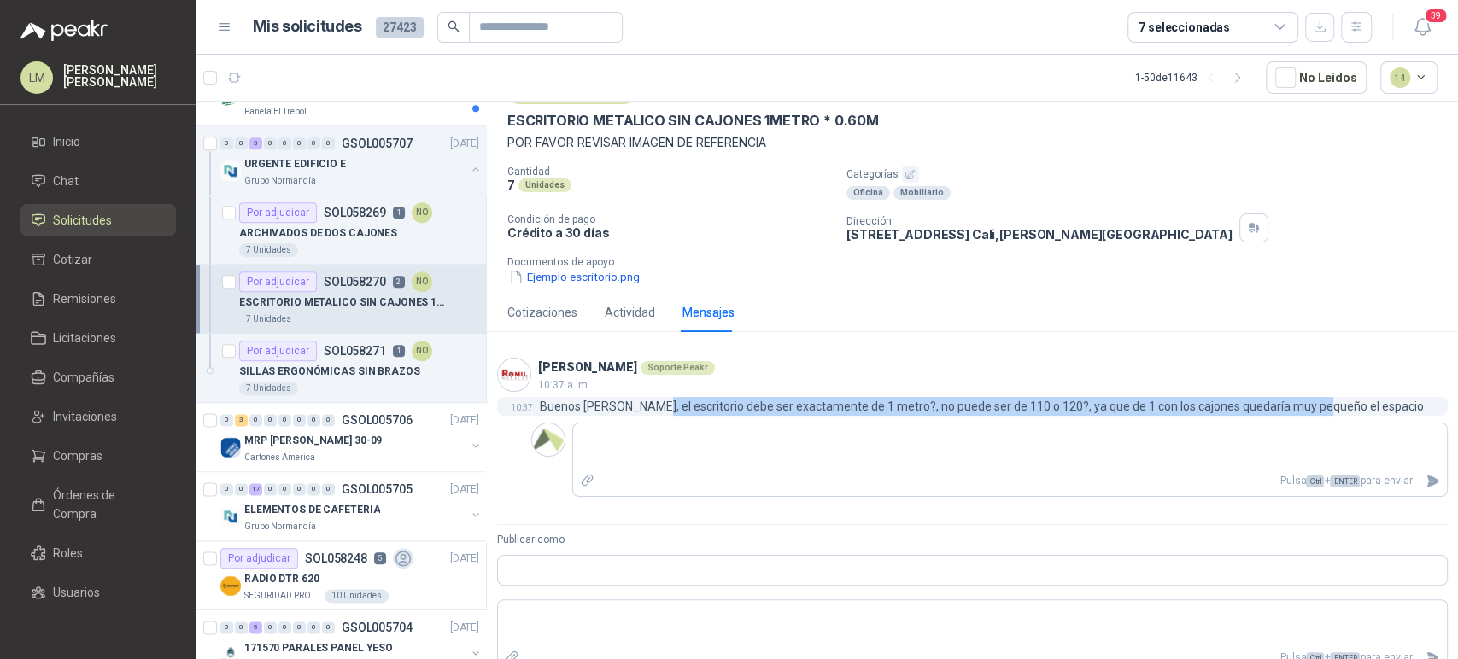
drag, startPoint x: 638, startPoint y: 406, endPoint x: 1305, endPoint y: 396, distance: 667.0
click at [1305, 397] on p "Buenos [PERSON_NAME], el escritorio debe ser exactamente de 1 metro?, no puede …" at bounding box center [982, 406] width 884 height 19
click at [62, 457] on span "Compras" at bounding box center [78, 456] width 50 height 19
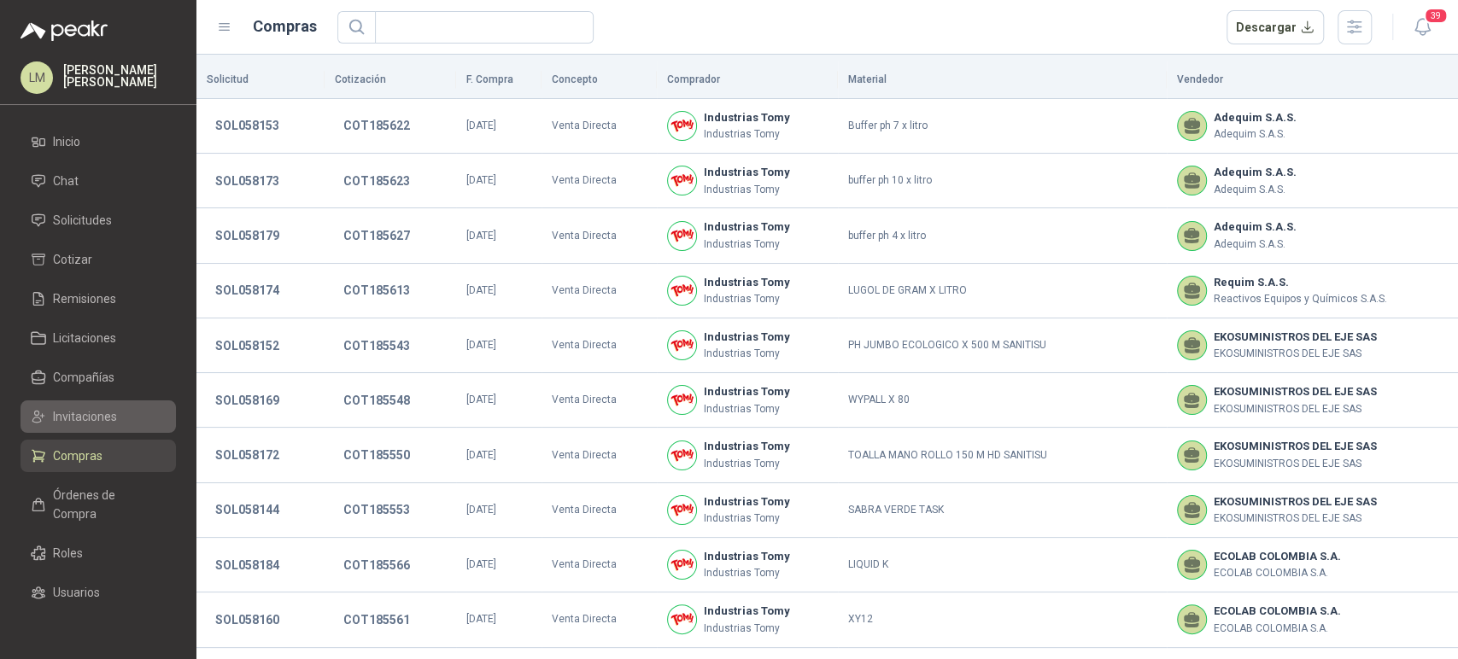
click at [78, 427] on link "Invitaciones" at bounding box center [97, 416] width 155 height 32
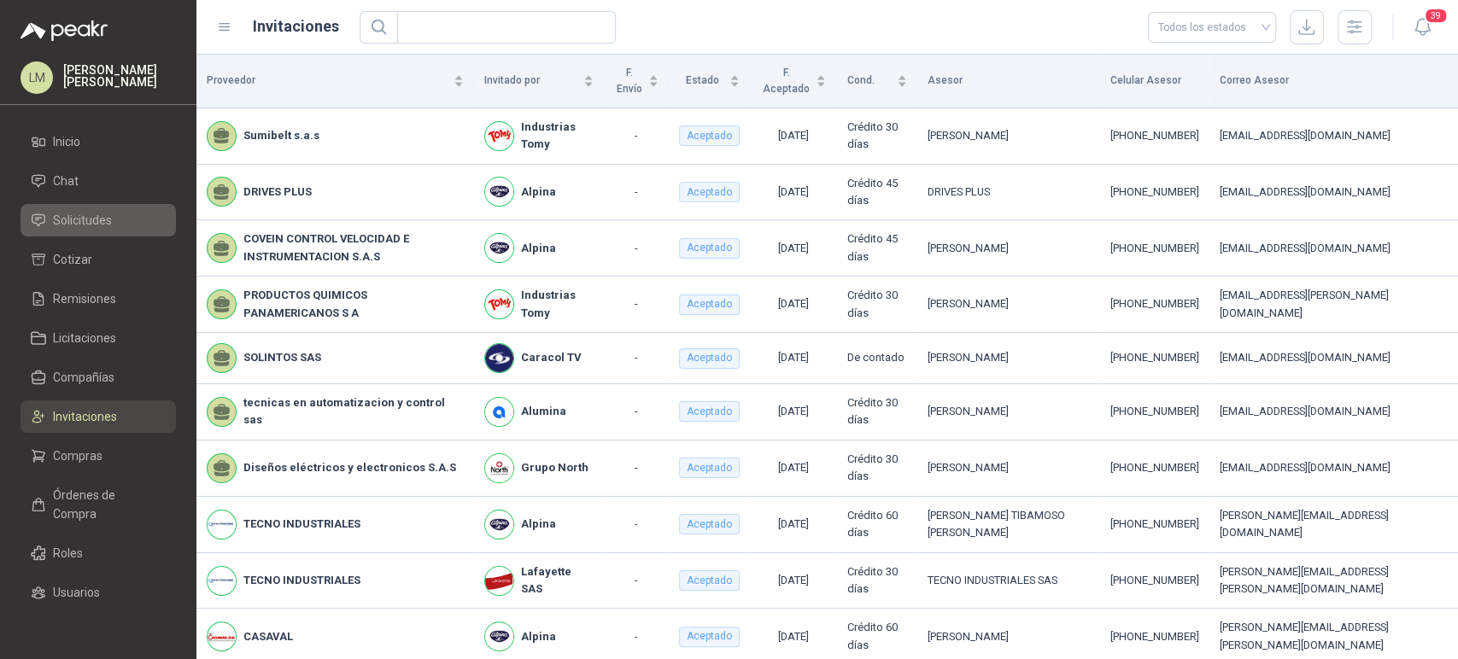
click at [89, 218] on span "Solicitudes" at bounding box center [82, 220] width 59 height 19
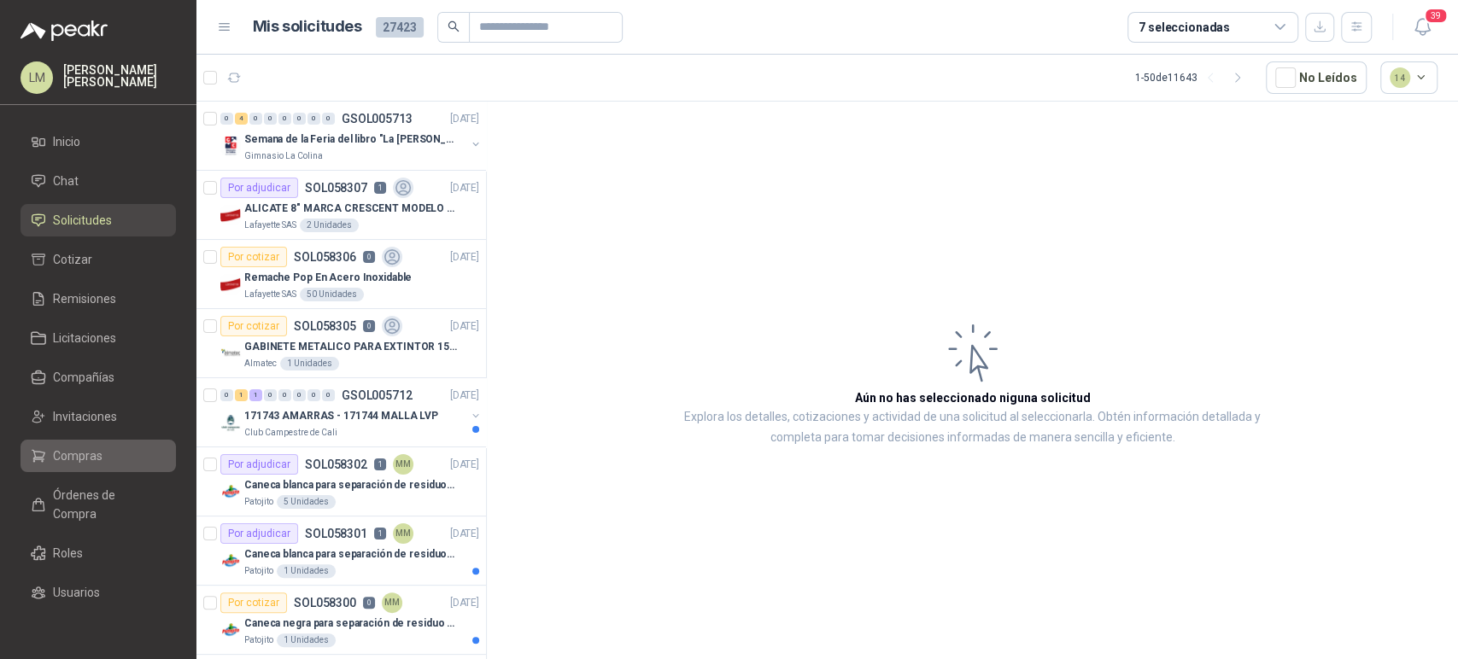
click at [68, 457] on span "Compras" at bounding box center [78, 456] width 50 height 19
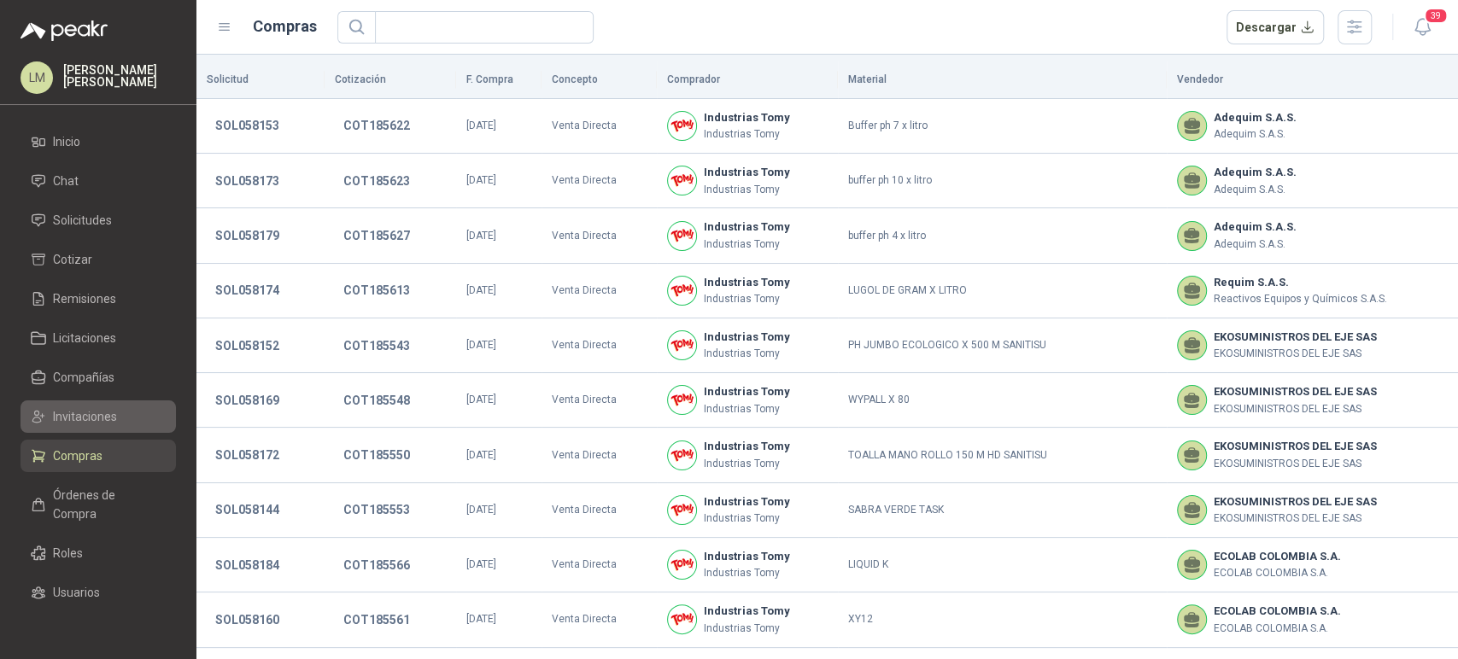
click at [87, 415] on span "Invitaciones" at bounding box center [85, 416] width 64 height 19
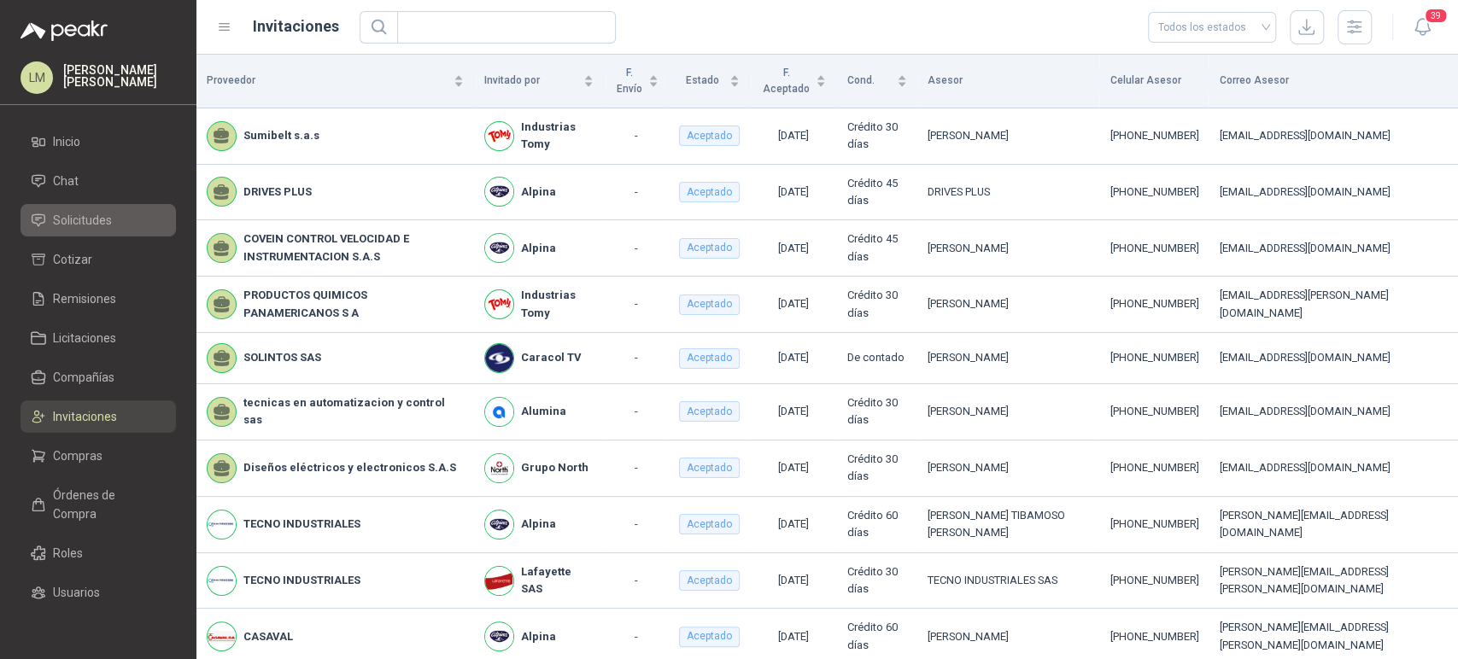
click at [79, 221] on span "Solicitudes" at bounding box center [82, 220] width 59 height 19
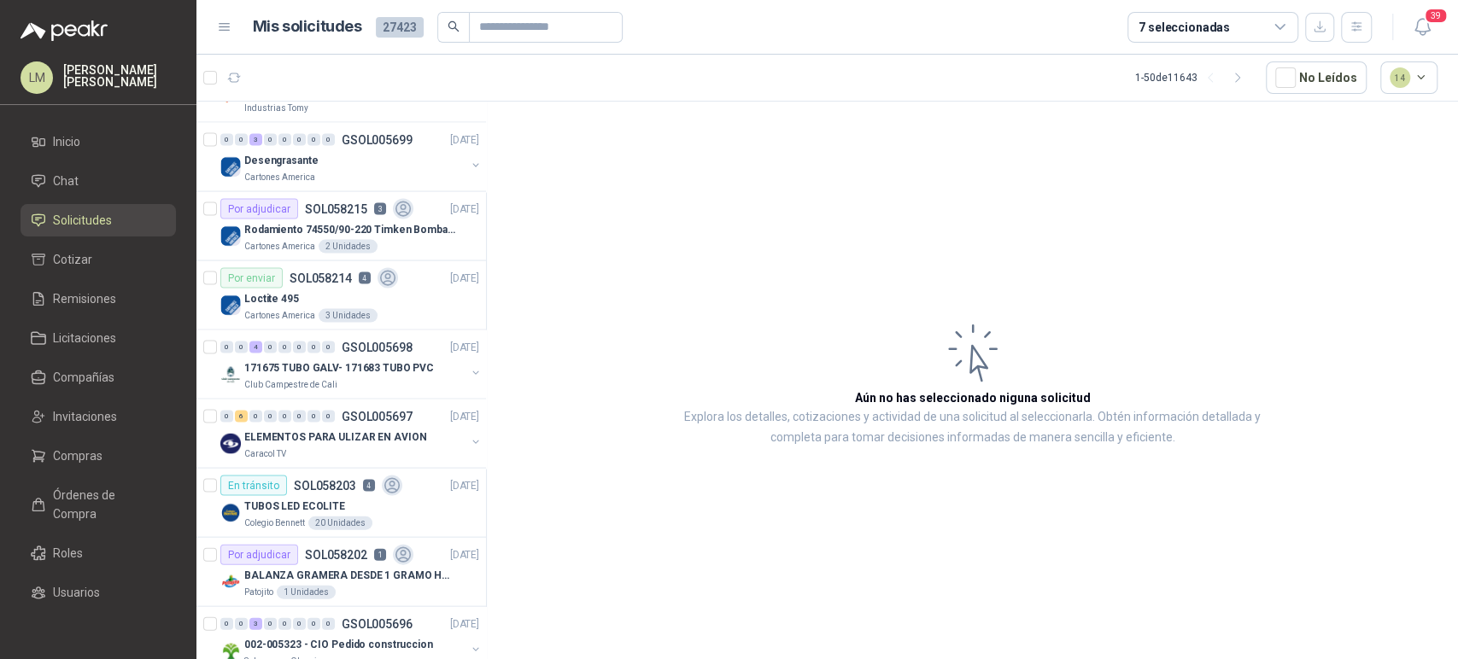
scroll to position [2504, 0]
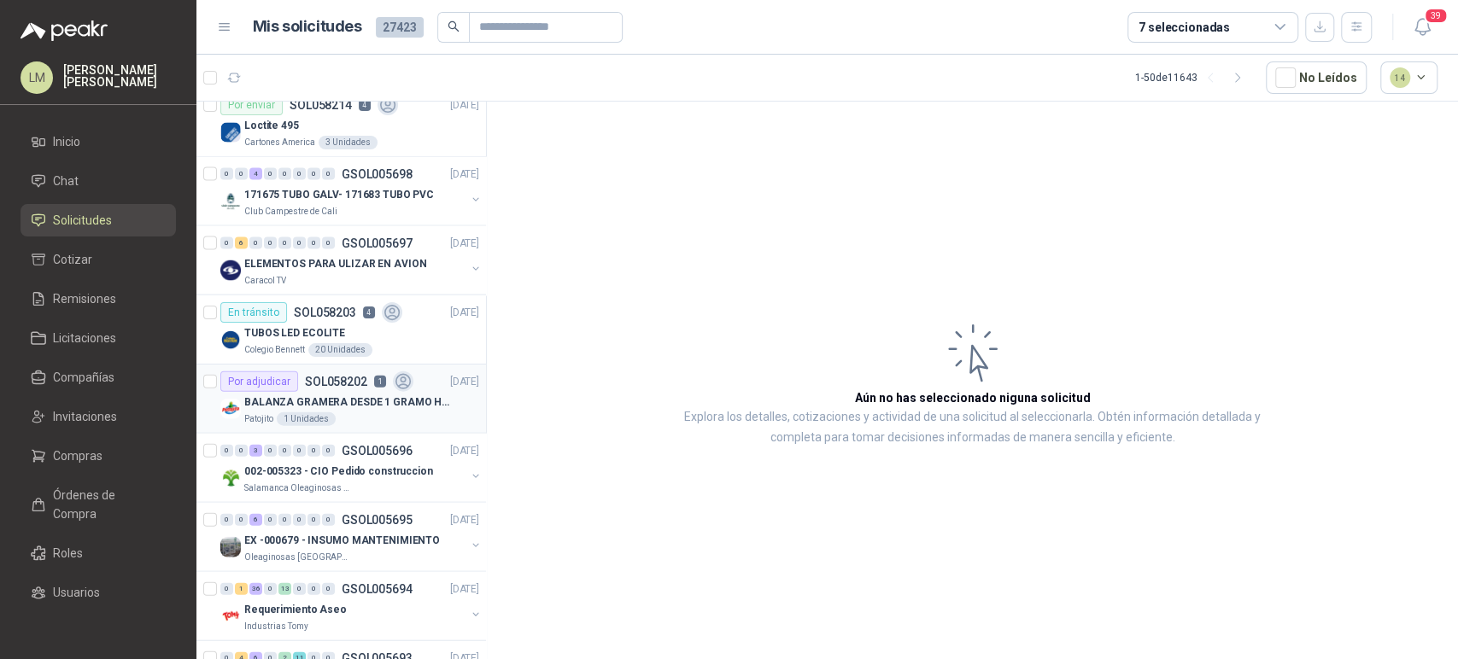
click at [354, 394] on p "BALANZA GRAMERA DESDE 1 GRAMO HASTA 5 GRAMOS" at bounding box center [350, 402] width 213 height 16
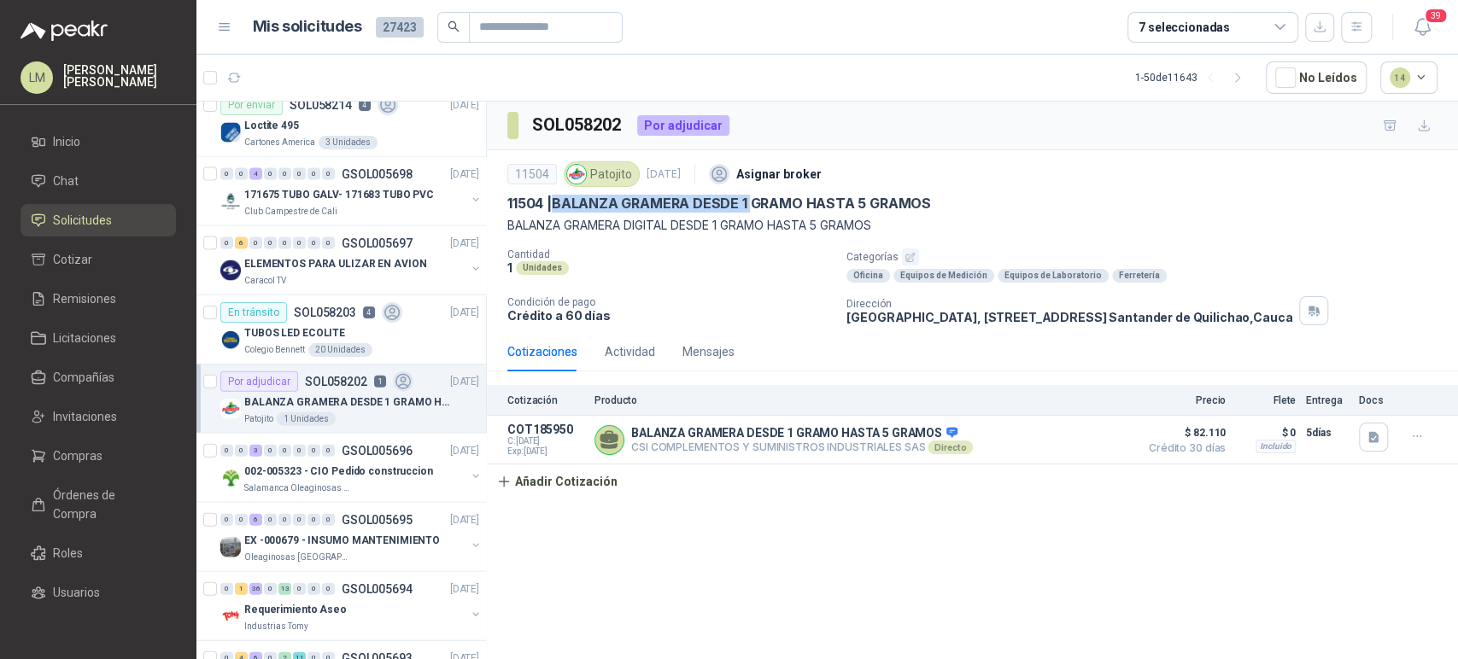
drag, startPoint x: 558, startPoint y: 200, endPoint x: 754, endPoint y: 202, distance: 195.5
click at [754, 202] on p "11504 | BALANZA GRAMERA DESDE 1 GRAMO HASTA 5 GRAMOS" at bounding box center [719, 204] width 424 height 18
drag, startPoint x: 557, startPoint y: 202, endPoint x: 731, endPoint y: 192, distance: 174.4
click at [731, 192] on div "11504 Patojito [DATE] Asignar broker 11504 | BALANZA GRAMERA DESDE 1 GRAMO HAST…" at bounding box center [972, 196] width 930 height 78
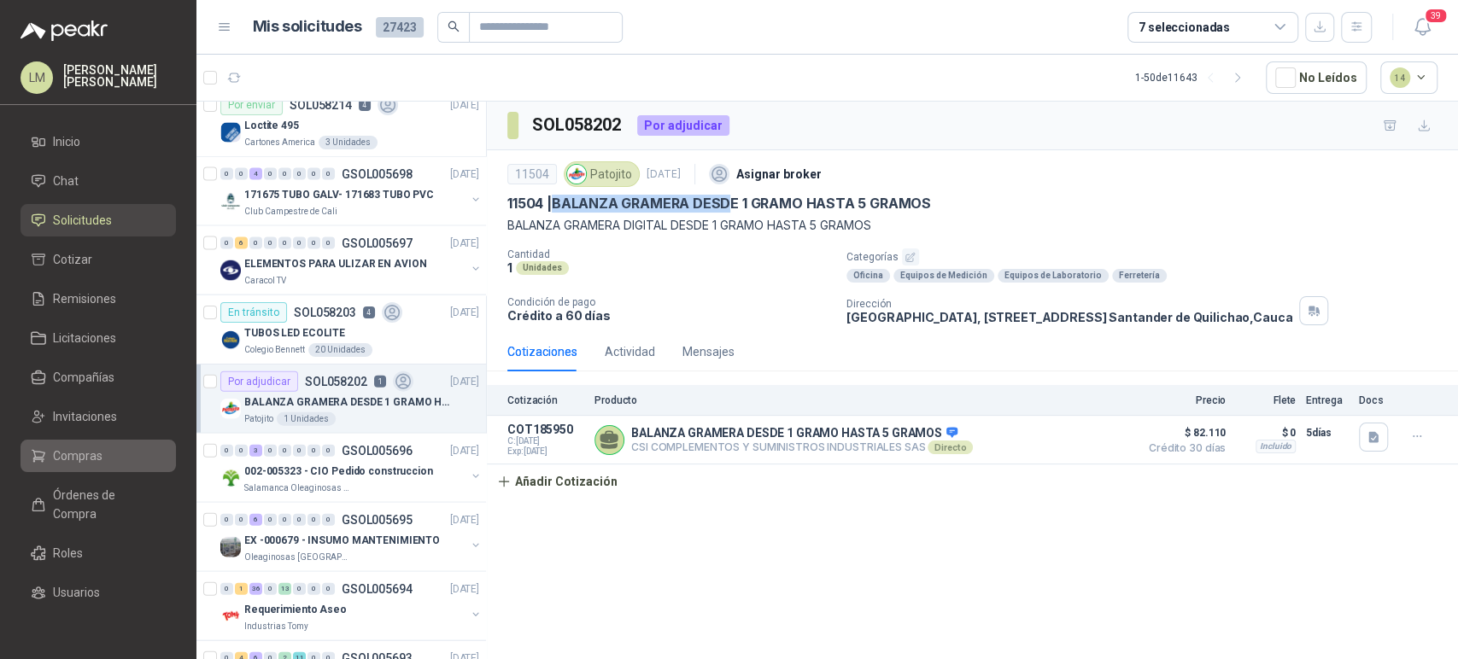
click at [73, 449] on span "Compras" at bounding box center [78, 456] width 50 height 19
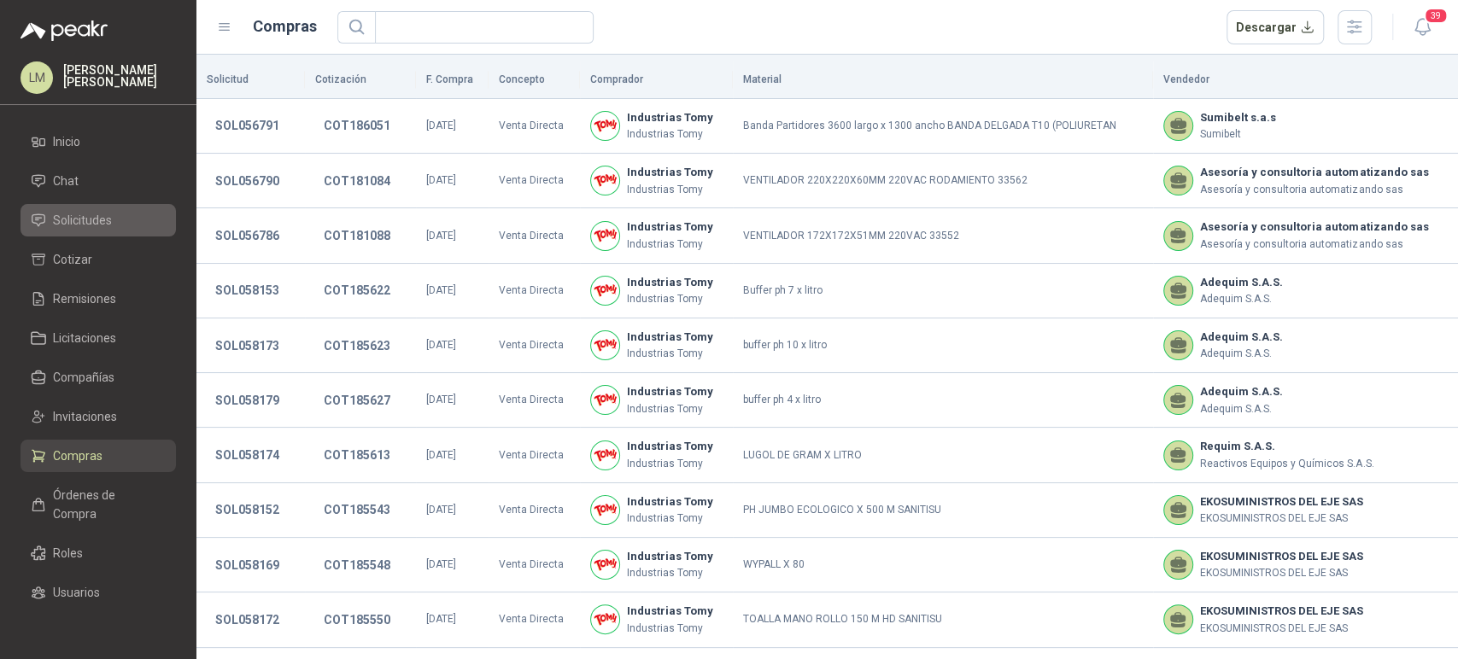
click at [69, 220] on span "Solicitudes" at bounding box center [82, 220] width 59 height 19
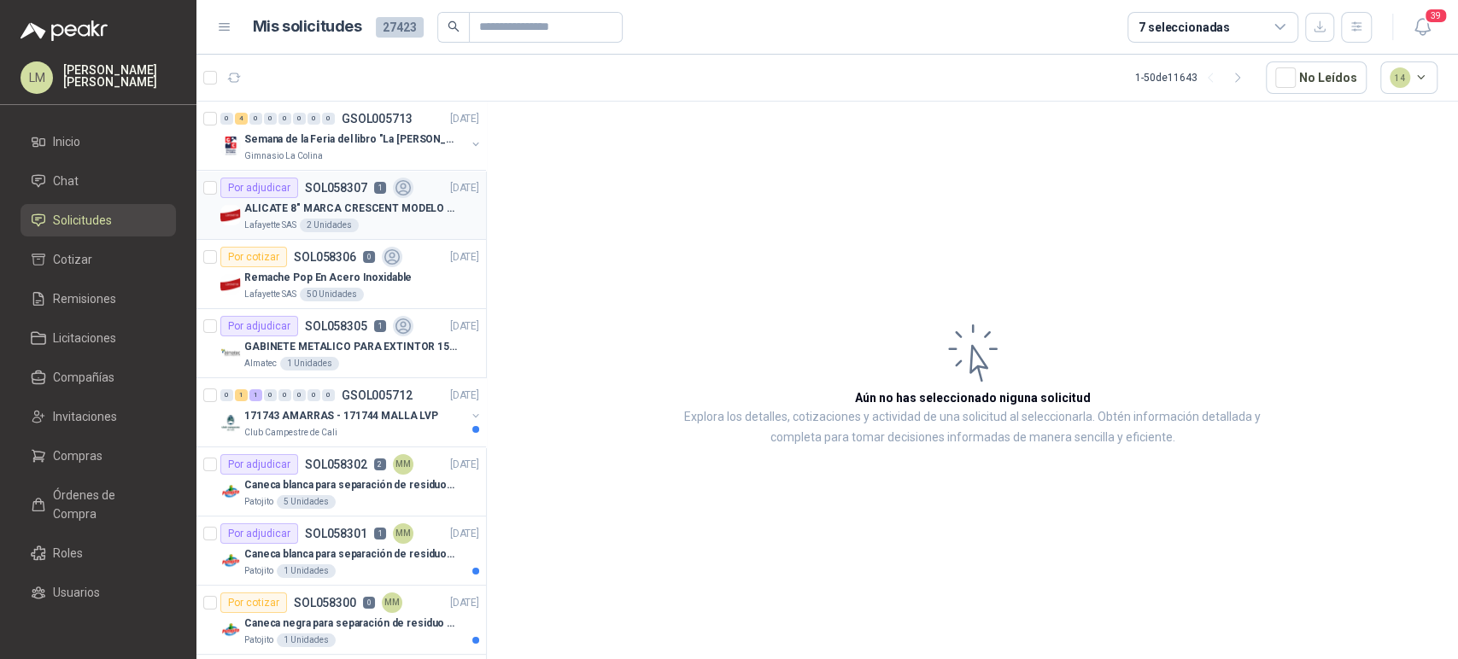
scroll to position [157, 0]
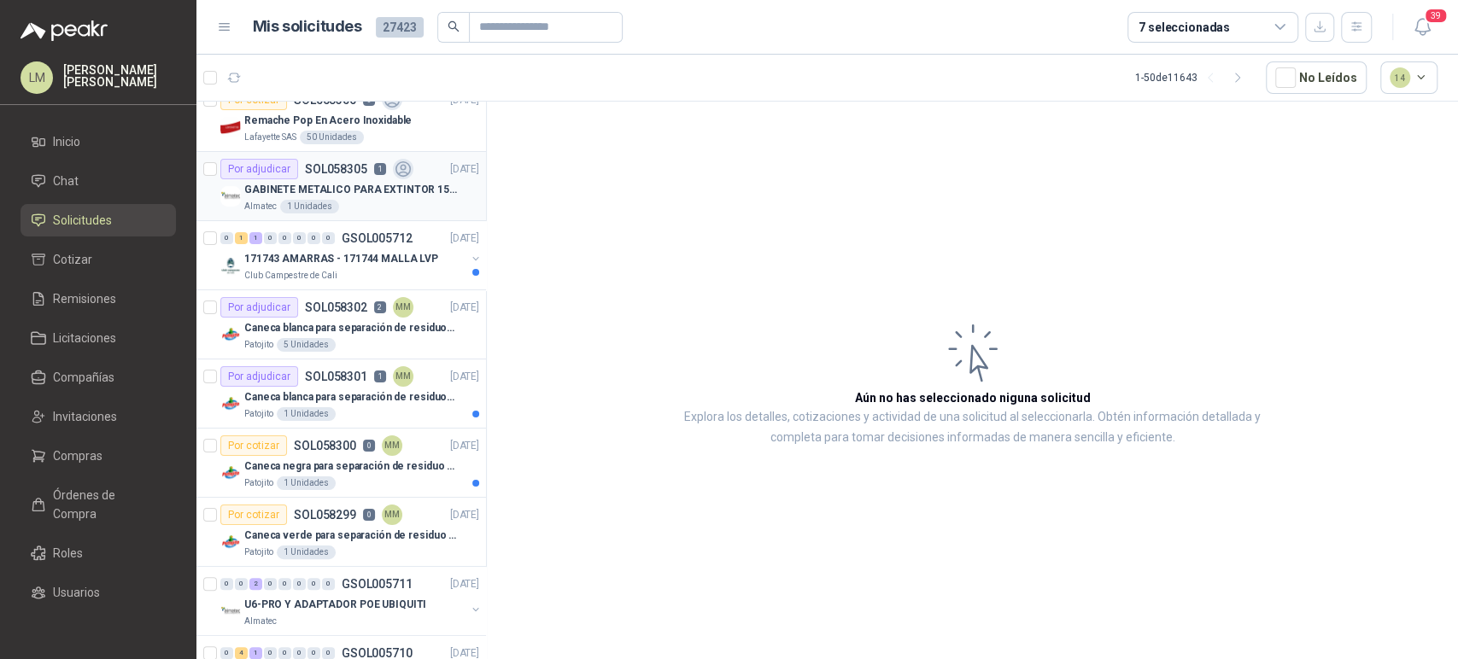
click at [376, 176] on div "Por adjudicar SOL058305 1" at bounding box center [316, 169] width 193 height 20
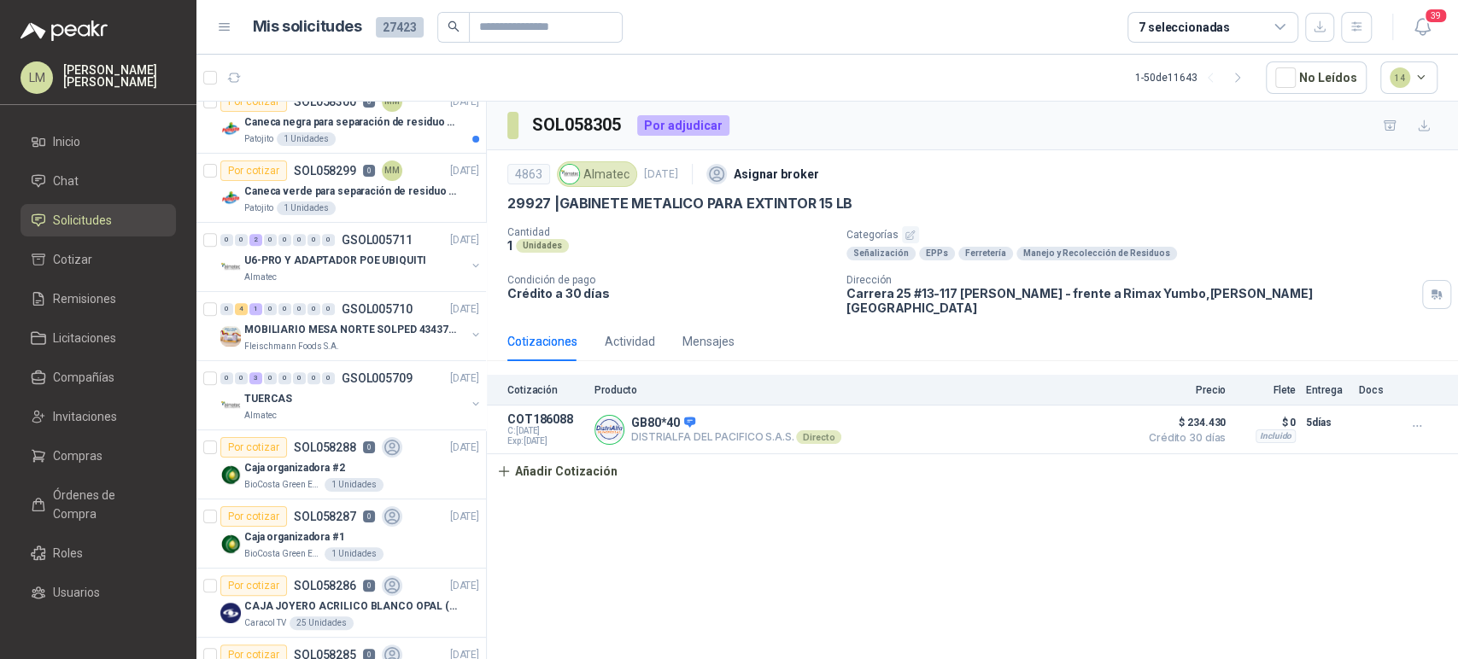
scroll to position [515, 0]
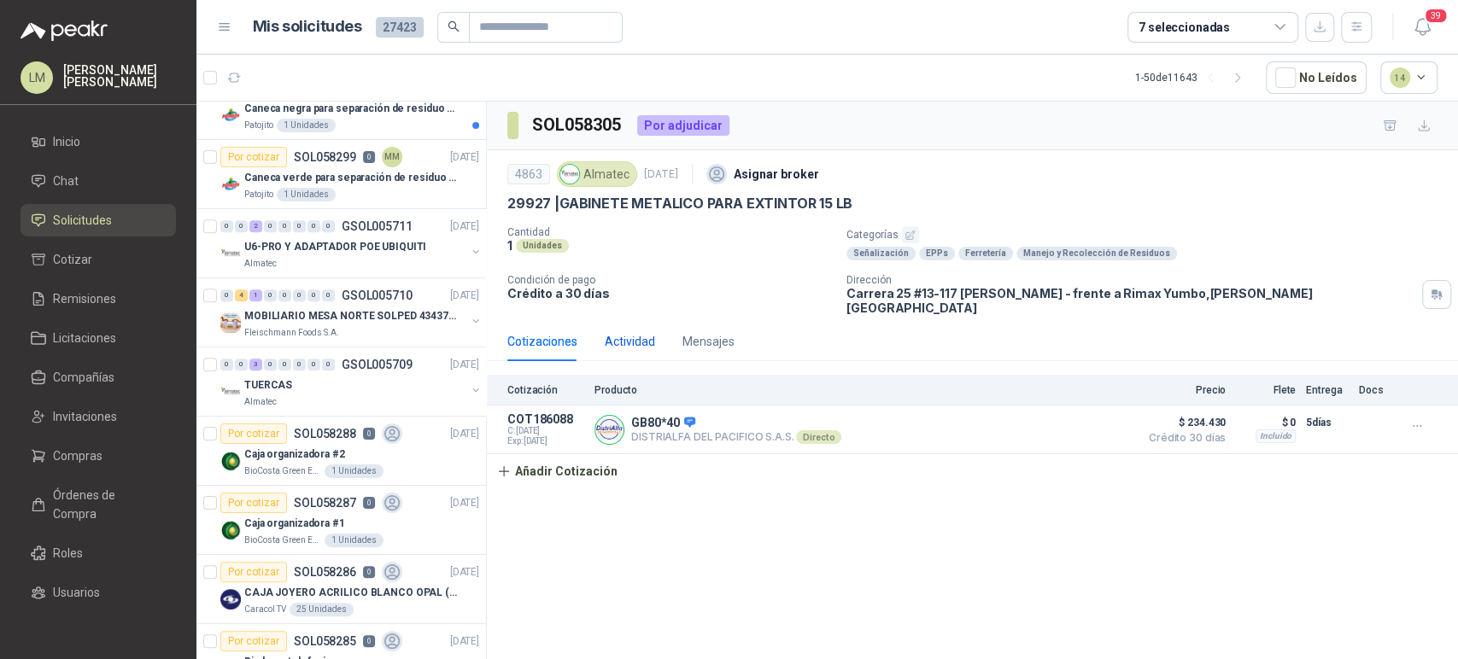
click at [628, 332] on div "Actividad" at bounding box center [630, 341] width 50 height 19
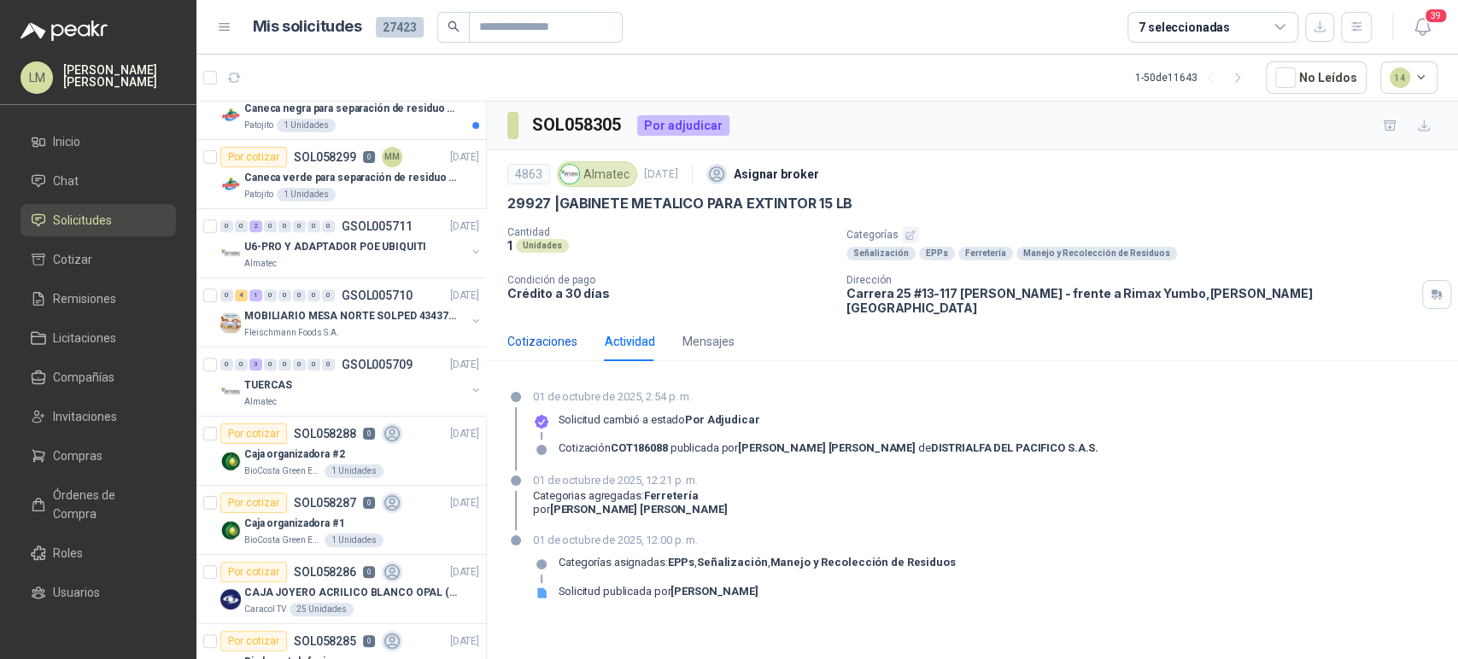
click at [524, 332] on div "Cotizaciones" at bounding box center [542, 341] width 70 height 19
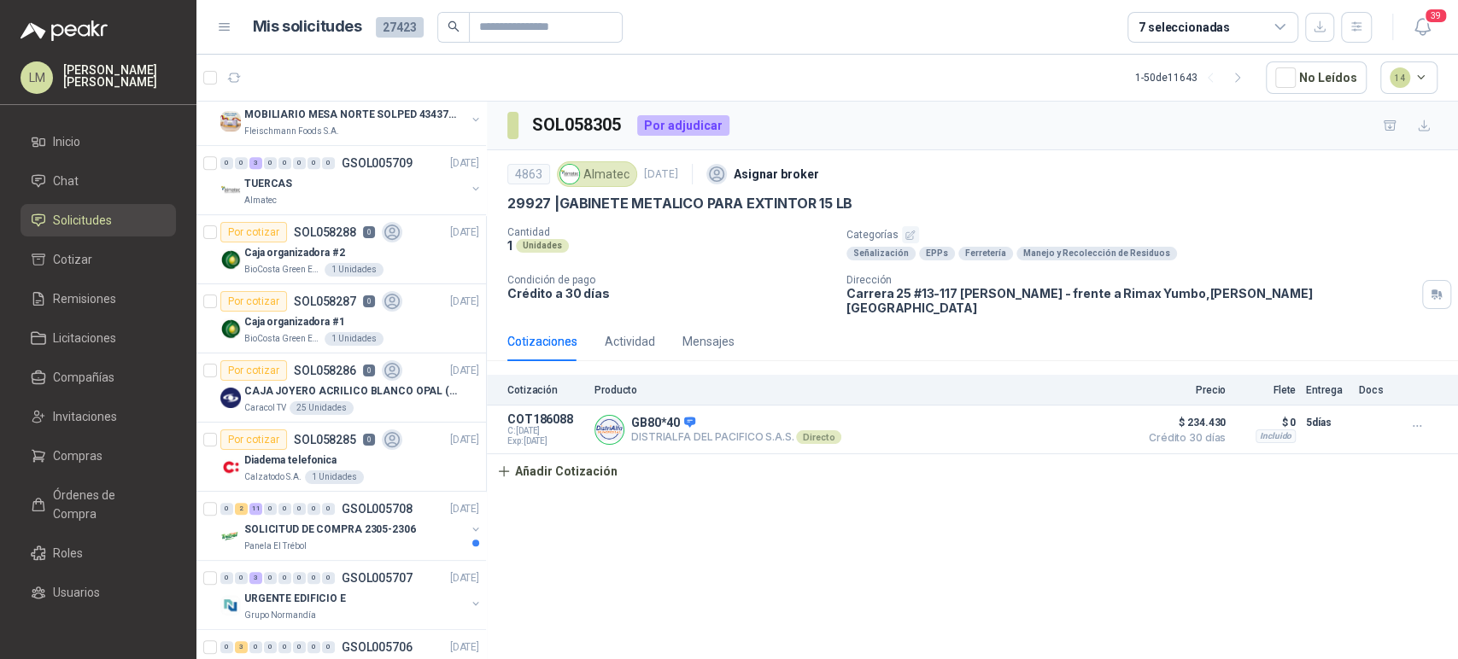
scroll to position [0, 0]
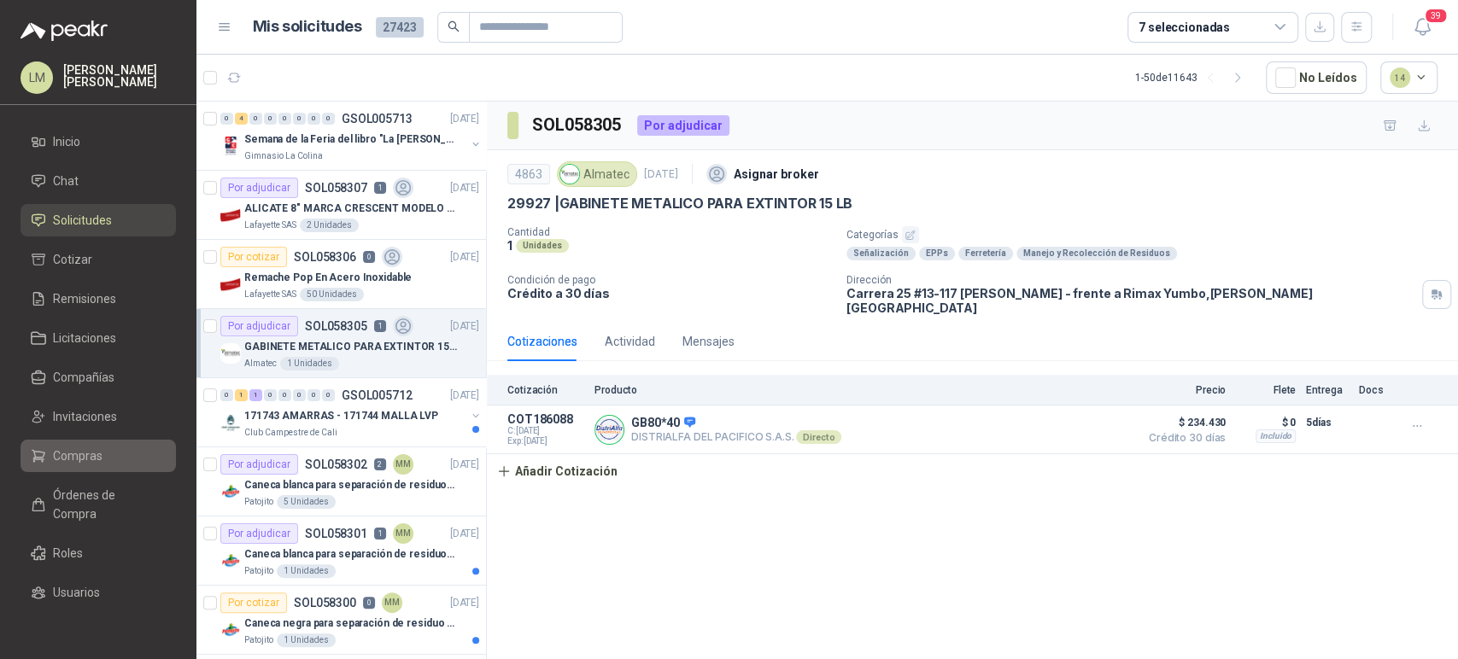
click at [68, 454] on span "Compras" at bounding box center [78, 456] width 50 height 19
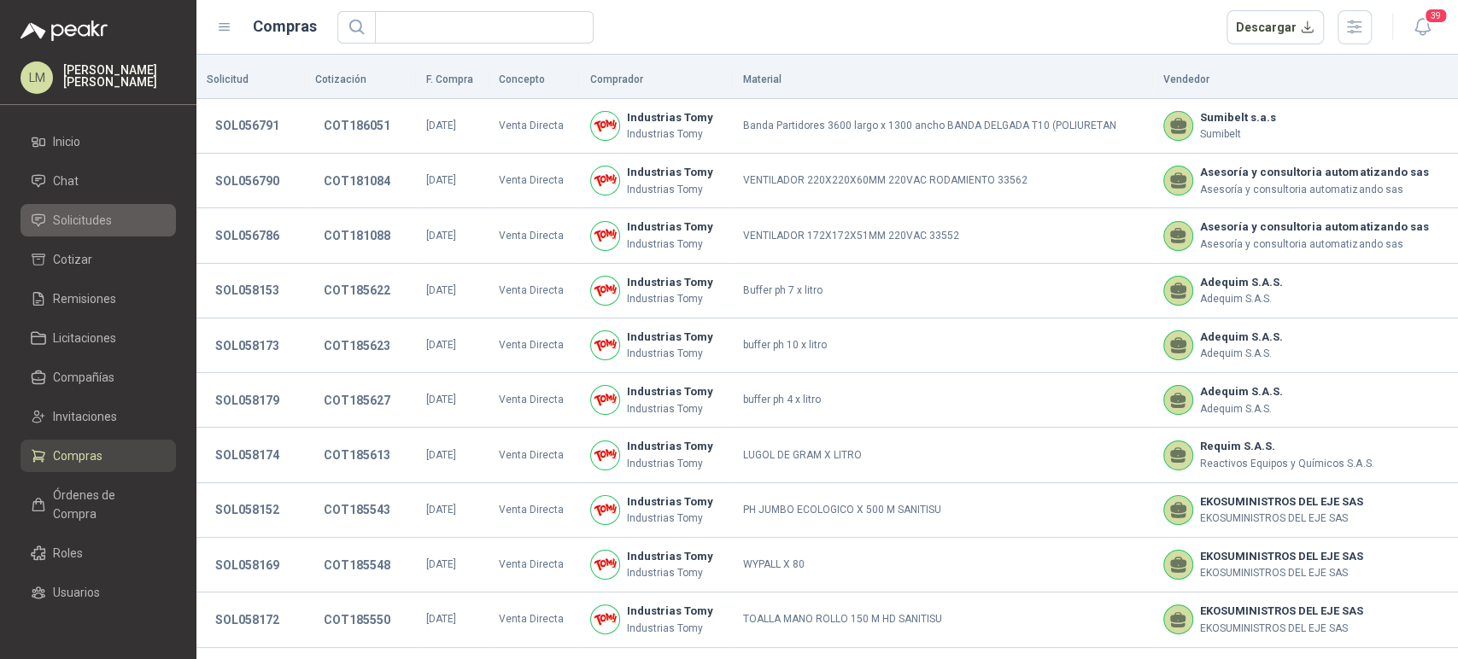
click at [80, 224] on span "Solicitudes" at bounding box center [82, 220] width 59 height 19
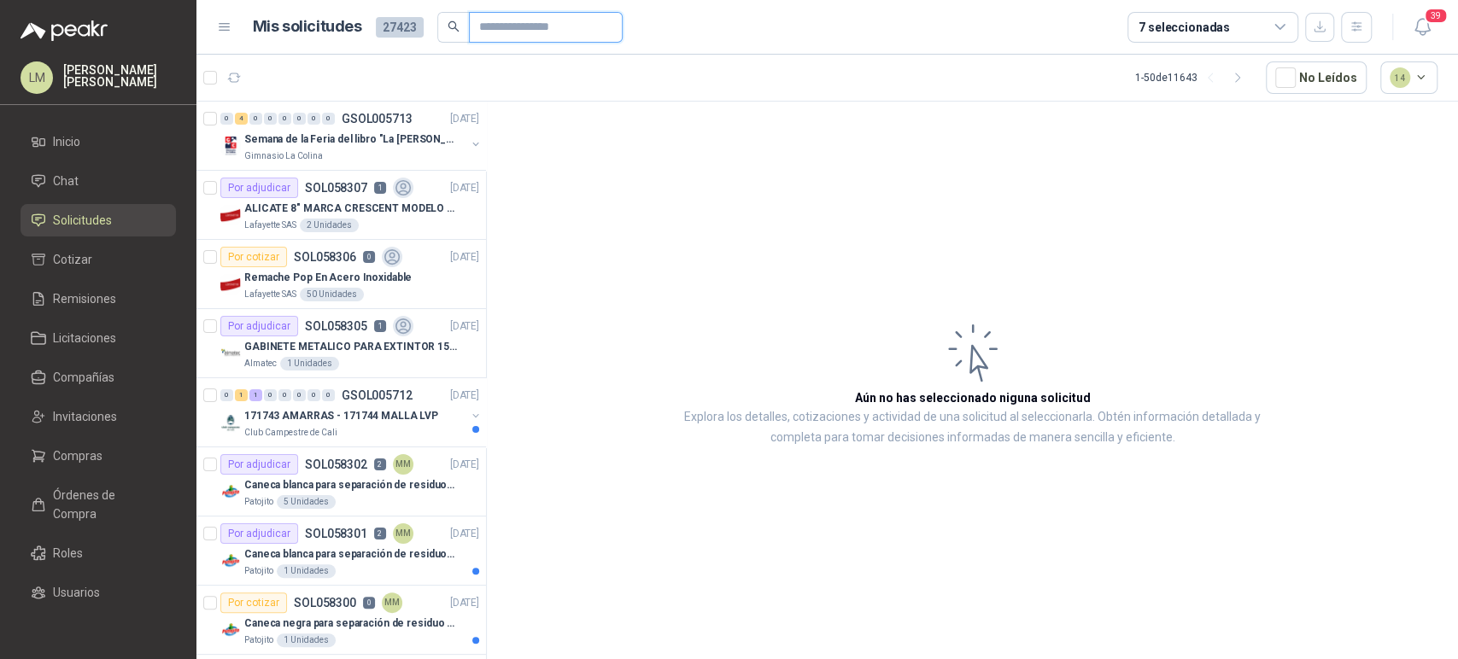
click at [500, 29] on input "text" at bounding box center [539, 27] width 120 height 29
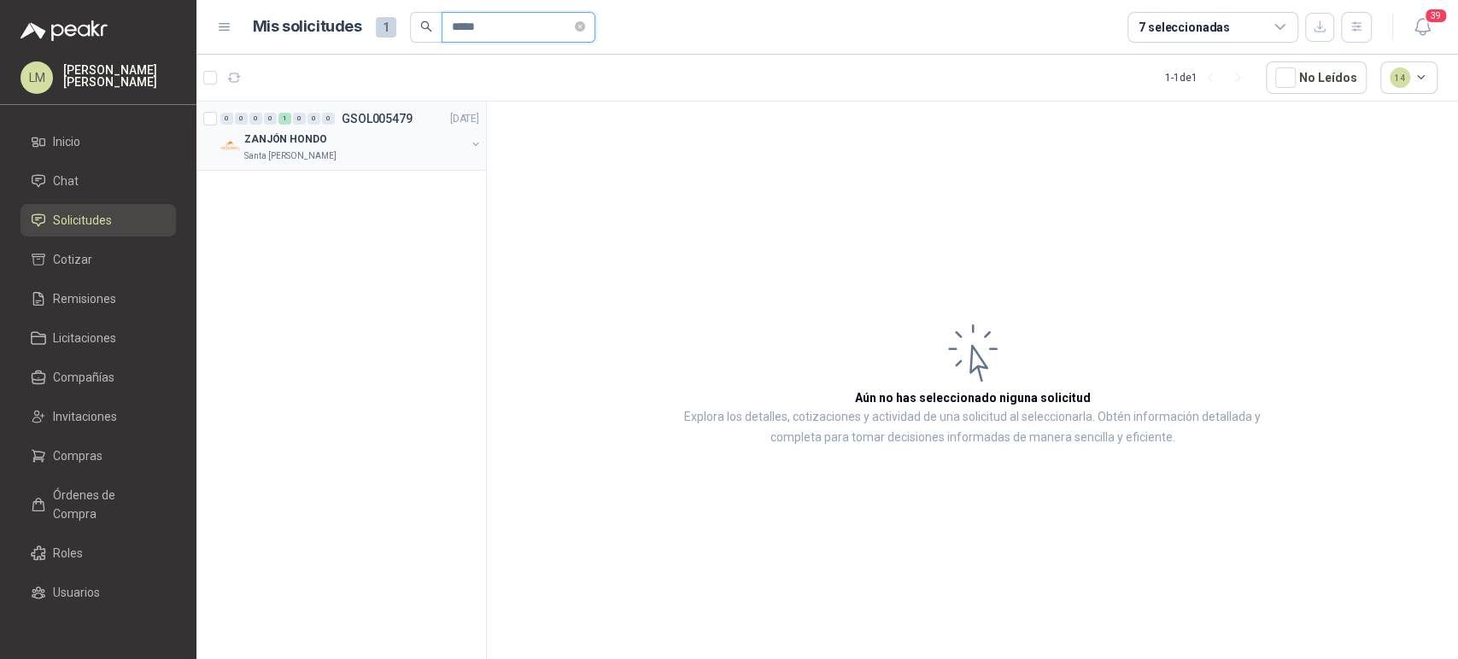
type input "*****"
click at [471, 142] on button "button" at bounding box center [476, 144] width 14 height 14
click at [328, 216] on div "PILA CUADRADA 9 VOLTIOS" at bounding box center [359, 208] width 240 height 20
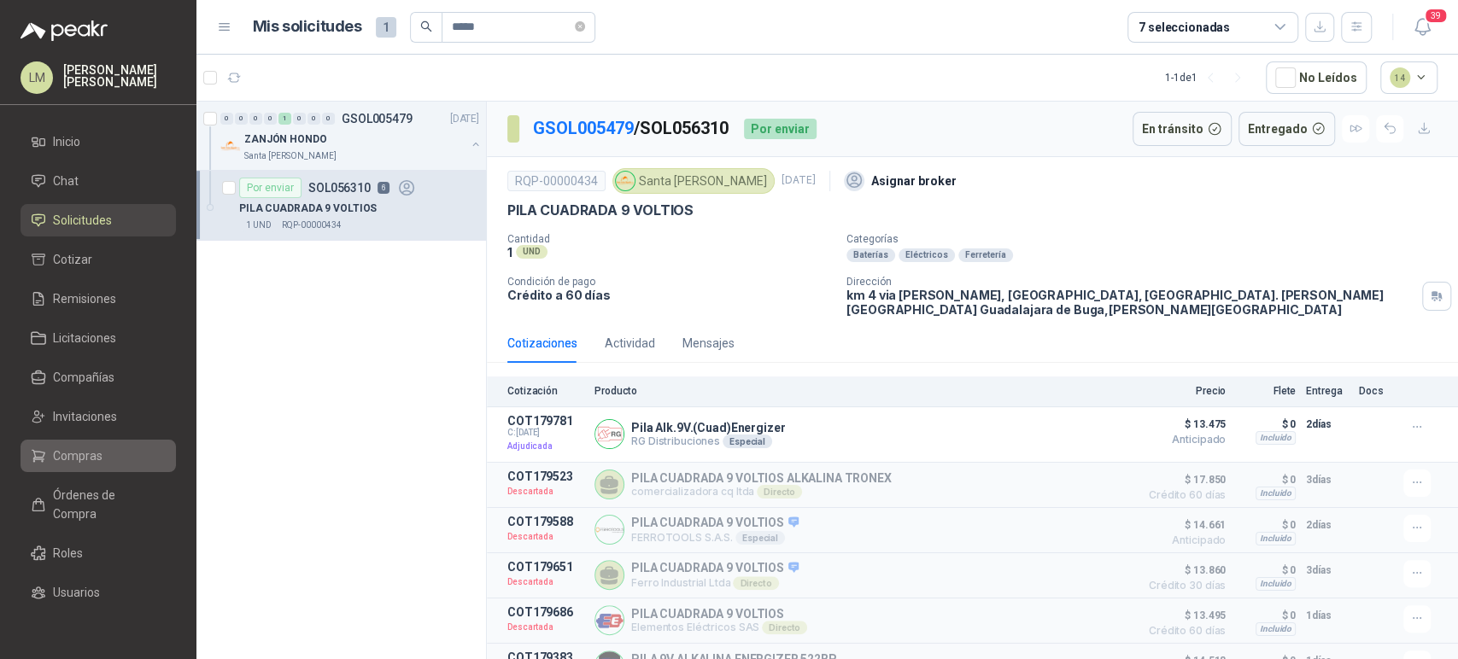
click at [49, 443] on link "Compras" at bounding box center [97, 456] width 155 height 32
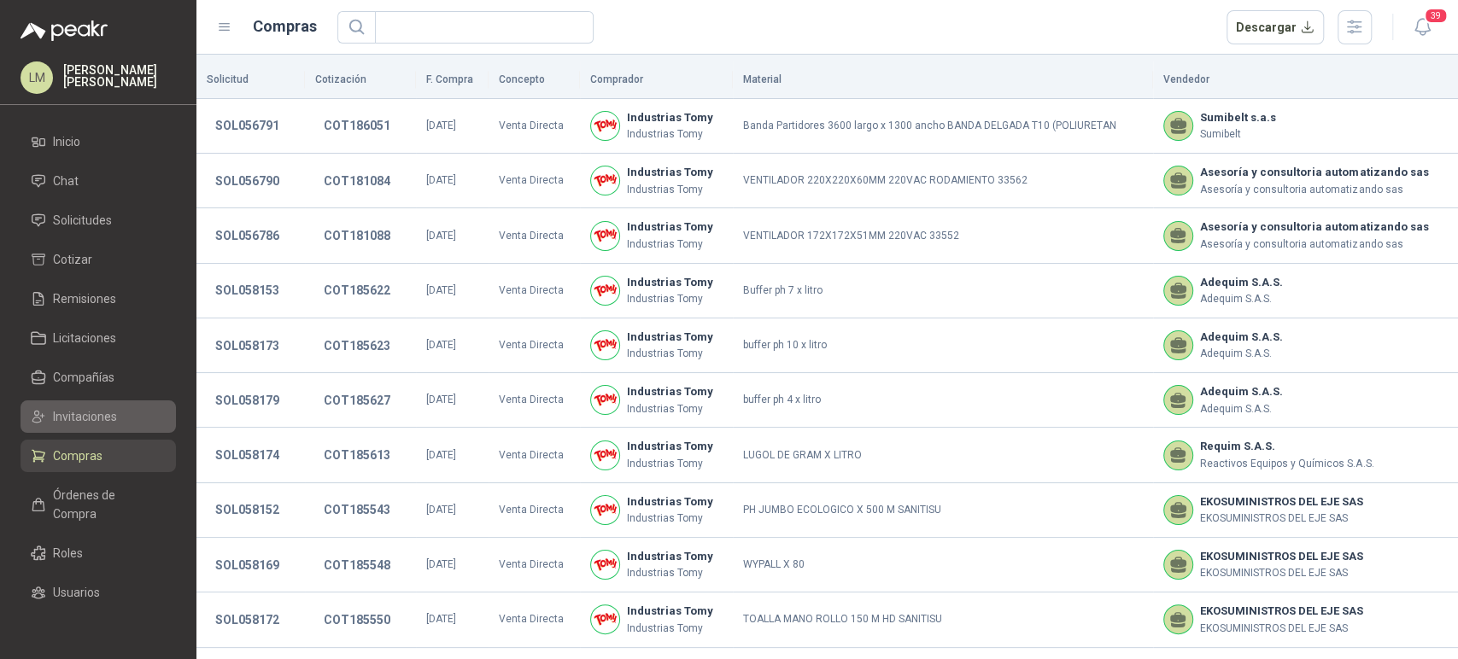
click at [84, 419] on span "Invitaciones" at bounding box center [85, 416] width 64 height 19
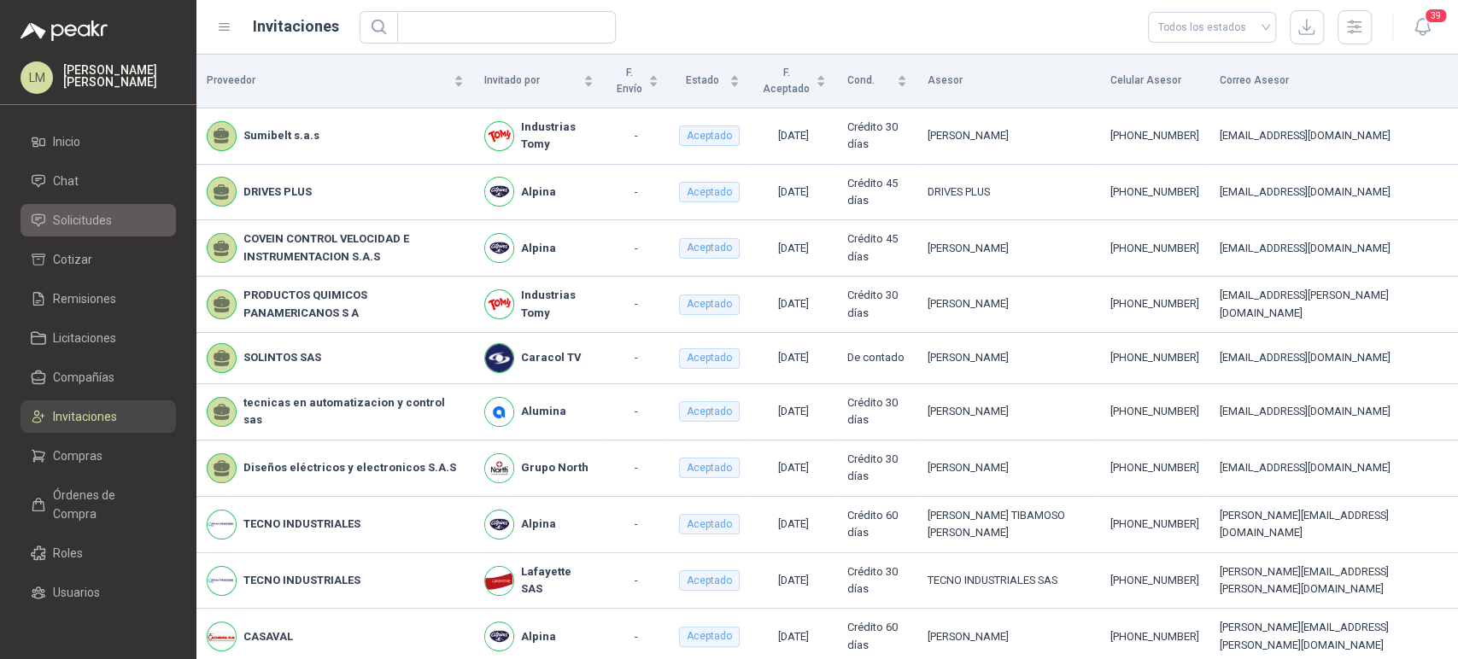
click at [88, 225] on span "Solicitudes" at bounding box center [82, 220] width 59 height 19
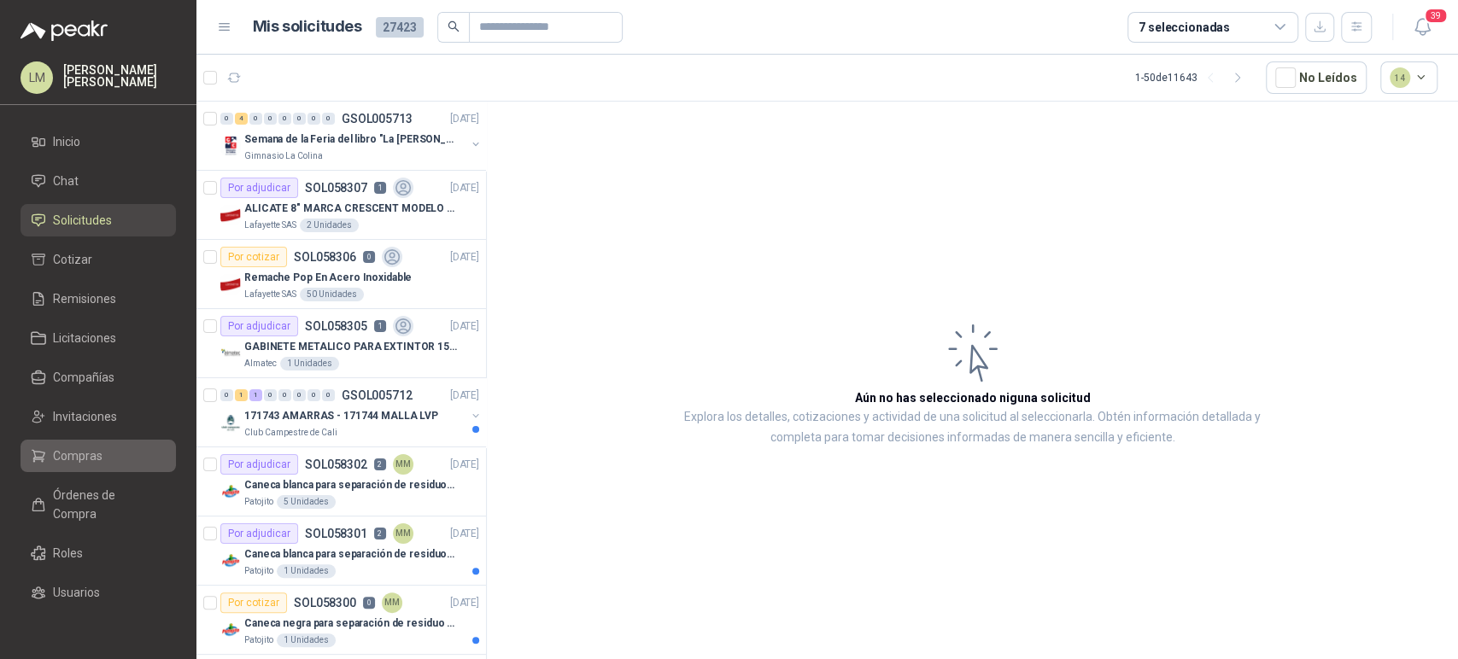
click at [70, 449] on span "Compras" at bounding box center [78, 456] width 50 height 19
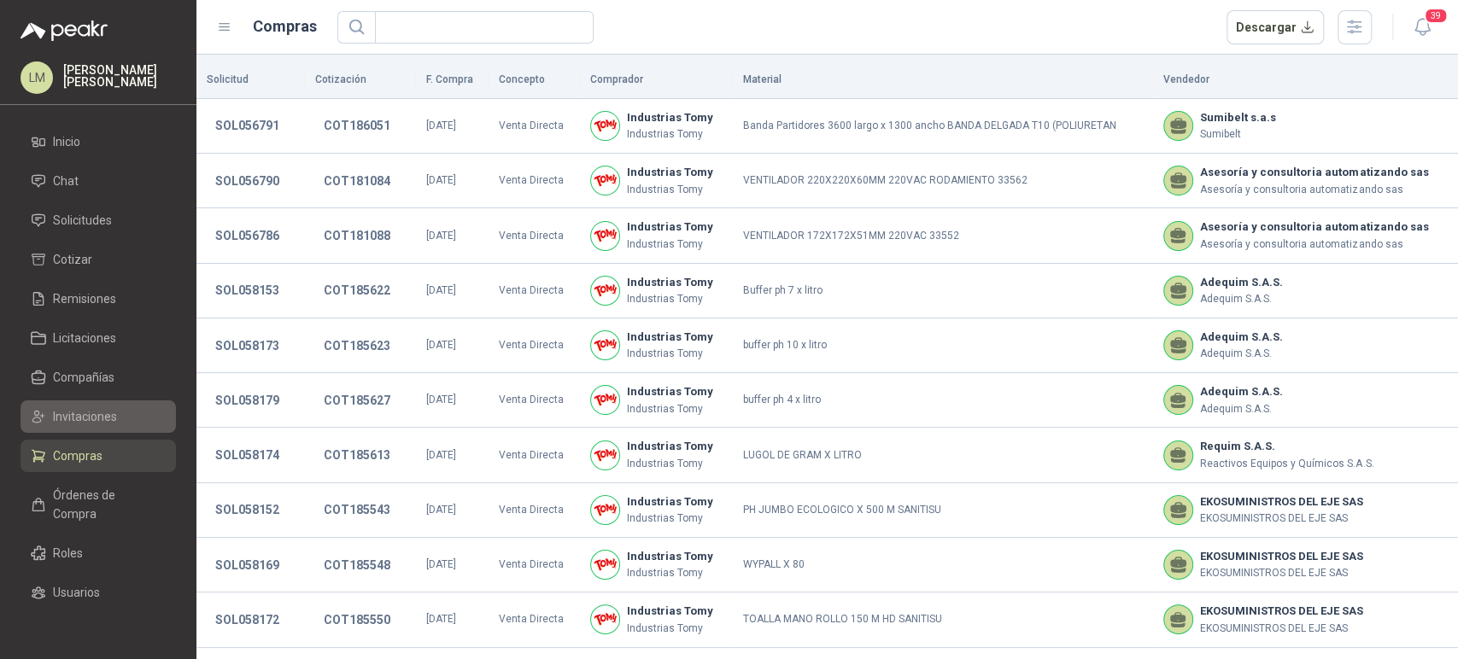
click at [91, 419] on span "Invitaciones" at bounding box center [85, 416] width 64 height 19
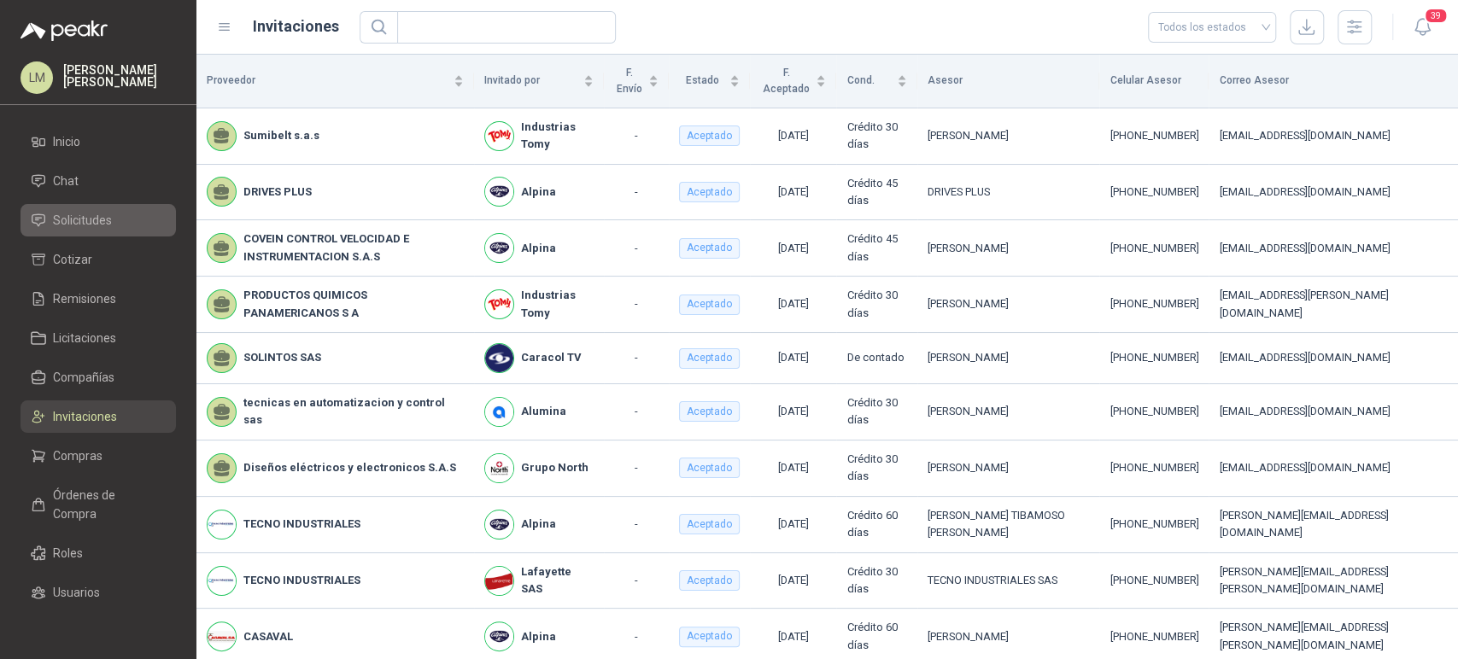
click at [75, 227] on span "Solicitudes" at bounding box center [82, 220] width 59 height 19
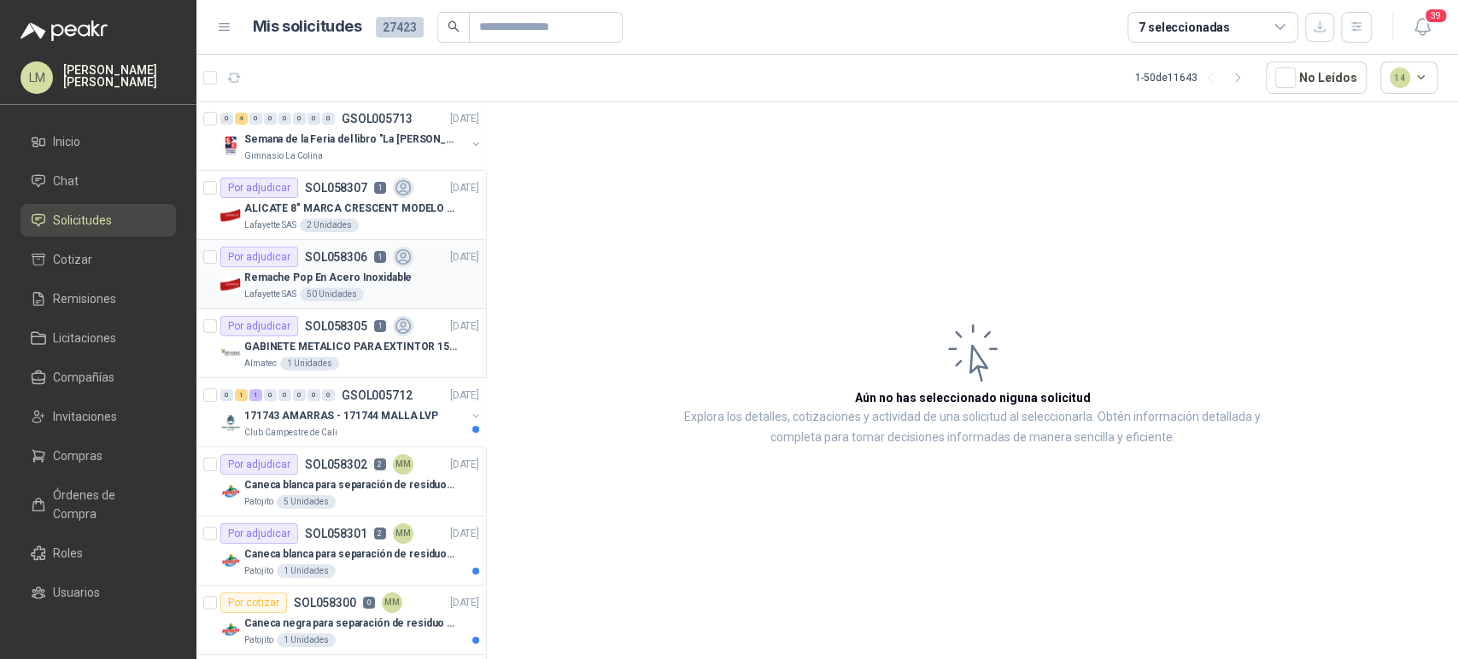
click at [374, 267] on div "Remache Pop En Acero Inoxidable" at bounding box center [361, 277] width 235 height 20
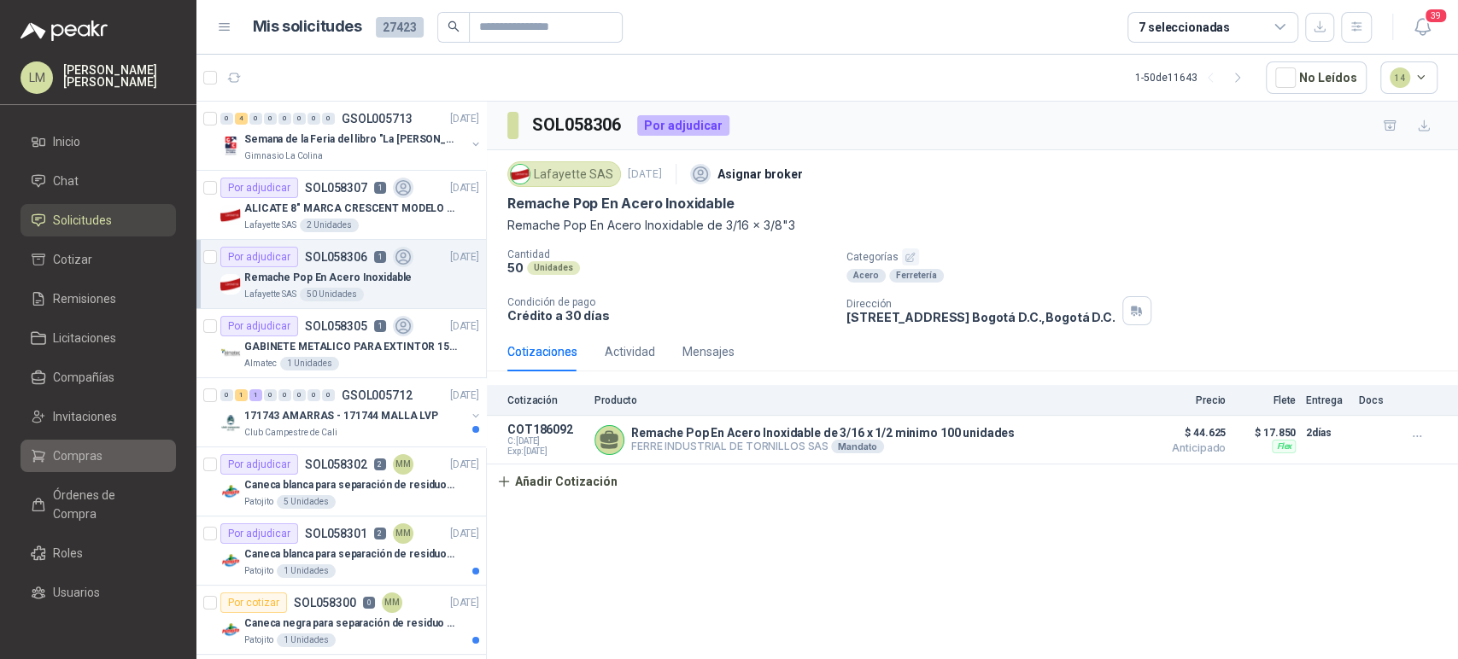
click at [67, 452] on span "Compras" at bounding box center [78, 456] width 50 height 19
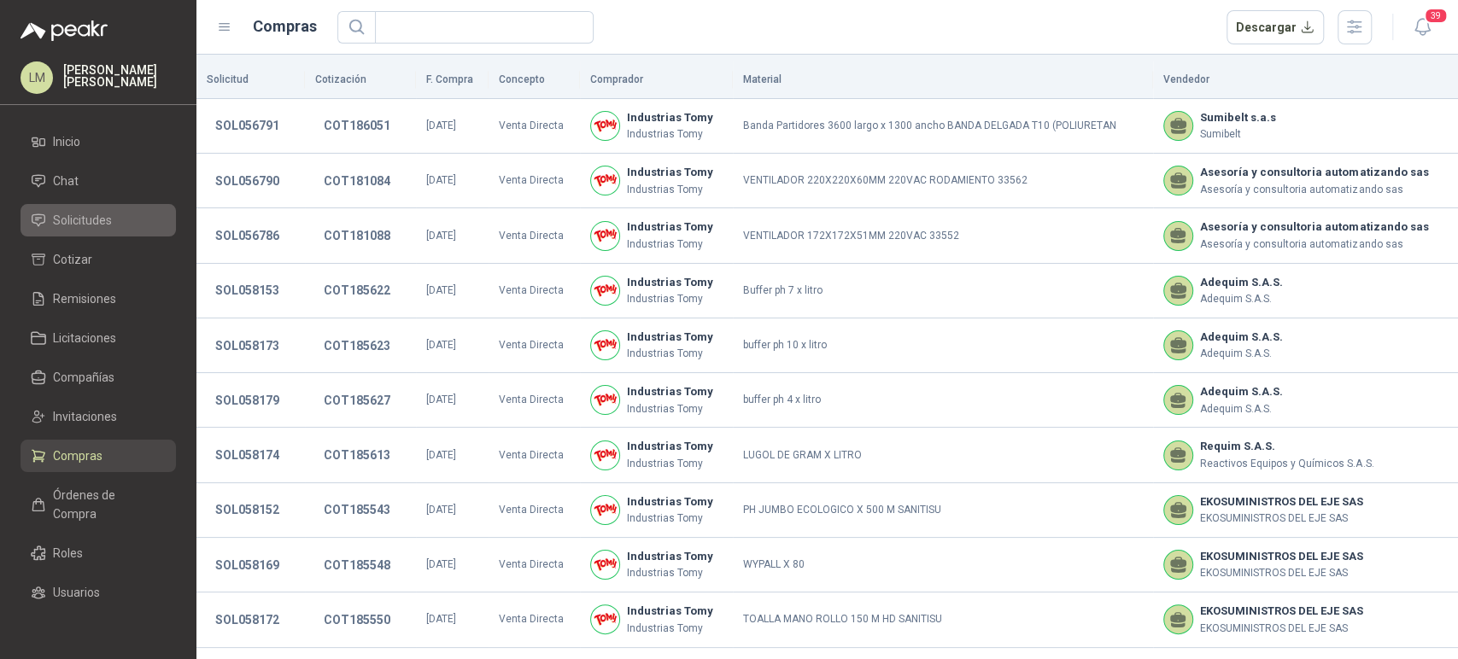
click at [75, 224] on span "Solicitudes" at bounding box center [82, 220] width 59 height 19
